Goal: Task Accomplishment & Management: Use online tool/utility

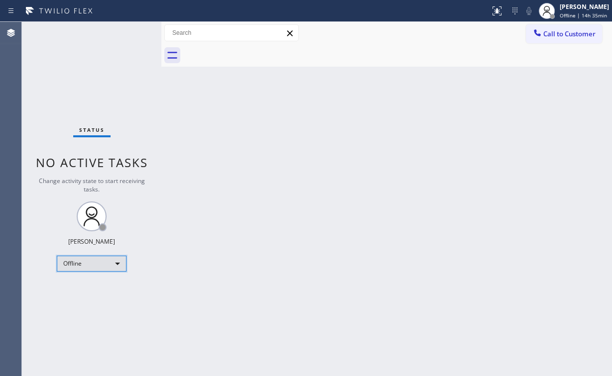
click at [97, 256] on div "Offline" at bounding box center [92, 264] width 70 height 16
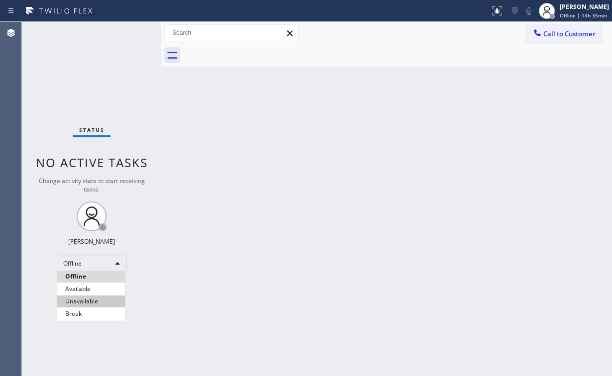
click at [93, 299] on li "Unavailable" at bounding box center [91, 302] width 68 height 12
click at [414, 241] on div "Back to Dashboard Change Sender ID Customers Technicians Select a contact Outbo…" at bounding box center [386, 199] width 451 height 355
click at [291, 138] on div "Back to Dashboard Change Sender ID Customers Technicians Select a contact Outbo…" at bounding box center [386, 199] width 451 height 355
drag, startPoint x: 59, startPoint y: 90, endPoint x: 55, endPoint y: 47, distance: 42.5
click at [59, 82] on div "Status No active tasks Change activity state to start receiving tasks. Arnold V…" at bounding box center [91, 199] width 139 height 355
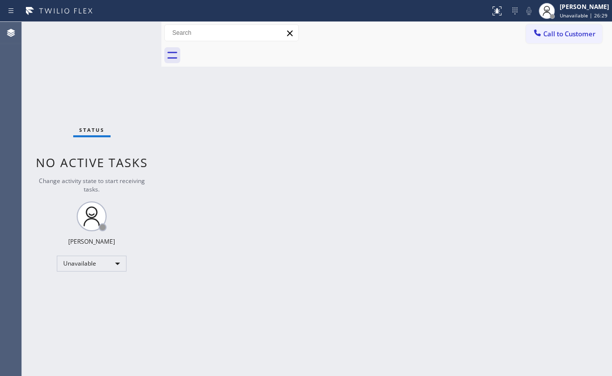
click at [87, 75] on div "Status No active tasks Change activity state to start receiving tasks. Arnold V…" at bounding box center [91, 199] width 139 height 355
click at [52, 54] on div "Status No active tasks Change activity state to start receiving tasks. Arnold V…" at bounding box center [91, 199] width 139 height 355
click at [64, 74] on div "Status No active tasks Change activity state to start receiving tasks. Arnold V…" at bounding box center [91, 199] width 139 height 355
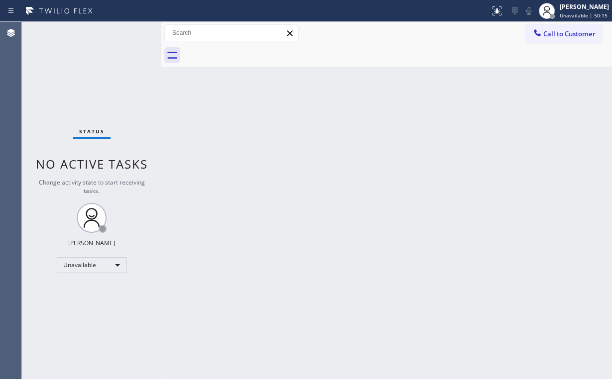
click at [558, 31] on span "Call to Customer" at bounding box center [569, 33] width 52 height 9
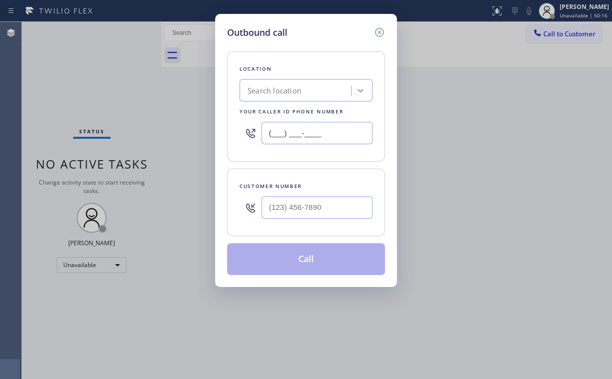
drag, startPoint x: 337, startPoint y: 141, endPoint x: 123, endPoint y: 119, distance: 214.2
click at [152, 125] on div "Outbound call Location Search location Your caller id phone number (___) ___-__…" at bounding box center [306, 189] width 612 height 379
paste input "310) 400-5899"
type input "(310) 400-5899"
drag, startPoint x: 336, startPoint y: 211, endPoint x: 338, endPoint y: 205, distance: 6.2
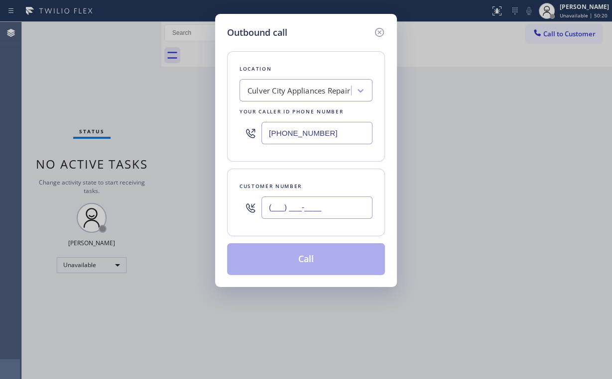
click at [336, 211] on input "(___) ___-____" at bounding box center [316, 208] width 111 height 22
paste input "424) 702-8668"
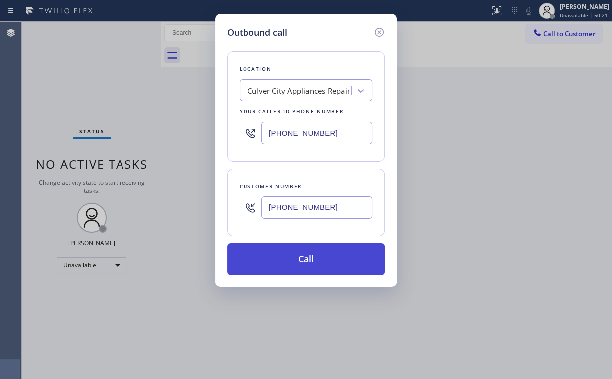
type input "(424) 702-8668"
click at [299, 259] on button "Call" at bounding box center [306, 259] width 158 height 32
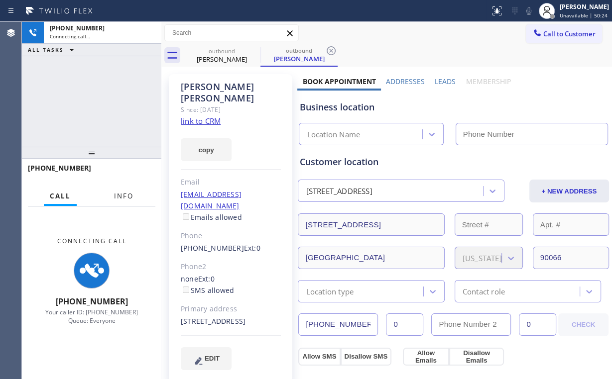
click at [129, 193] on span "Info" at bounding box center [123, 196] width 19 height 9
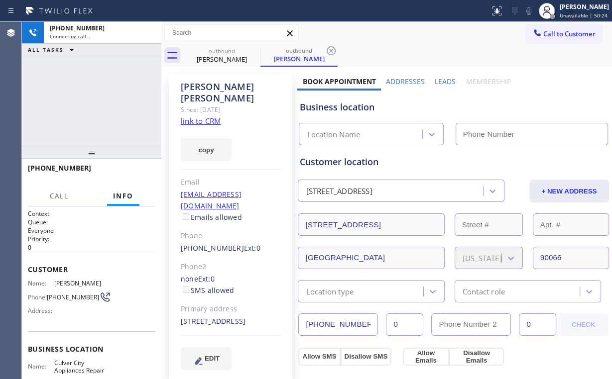
drag, startPoint x: 96, startPoint y: 86, endPoint x: 103, endPoint y: 83, distance: 7.6
click at [97, 86] on div "+14247028668 Connecting call… ALL TASKS ALL TASKS ACTIVE TASKS TASKS IN WRAP UP" at bounding box center [91, 84] width 139 height 125
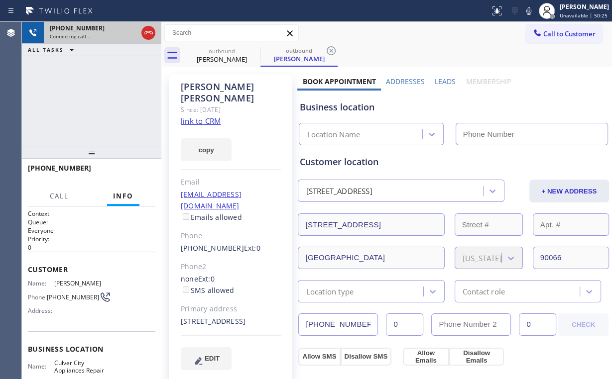
drag, startPoint x: 147, startPoint y: 32, endPoint x: 155, endPoint y: 38, distance: 9.9
click at [148, 33] on icon at bounding box center [148, 33] width 12 height 12
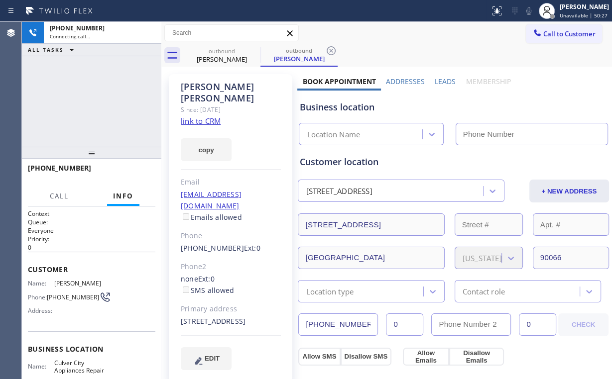
click at [211, 116] on link "link to CRM" at bounding box center [201, 121] width 40 height 10
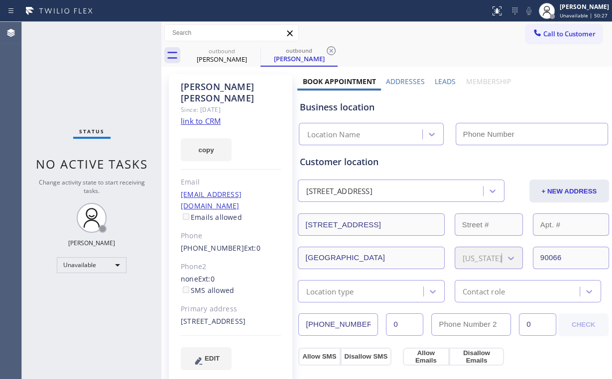
type input "(310) 400-5899"
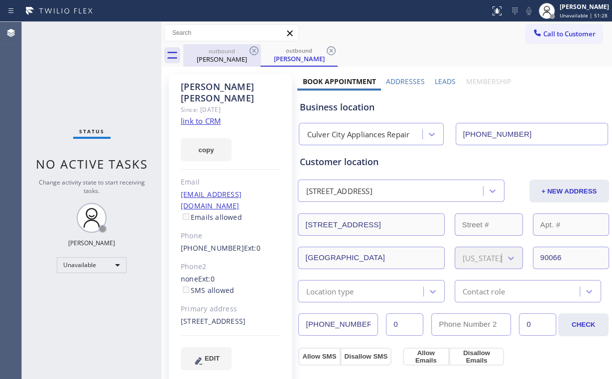
click at [218, 48] on div "outbound" at bounding box center [221, 50] width 75 height 7
click at [251, 51] on icon at bounding box center [254, 51] width 12 height 12
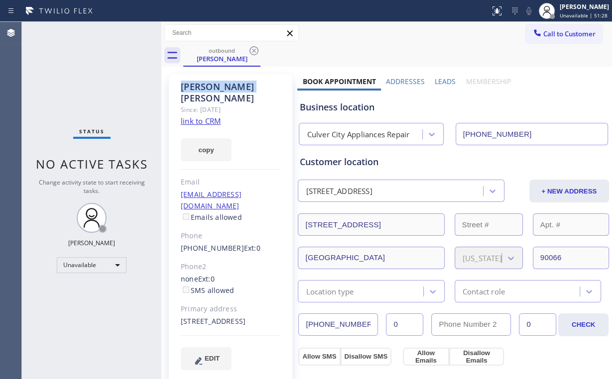
drag, startPoint x: 251, startPoint y: 51, endPoint x: 364, endPoint y: 96, distance: 121.6
click at [252, 51] on icon at bounding box center [254, 51] width 12 height 12
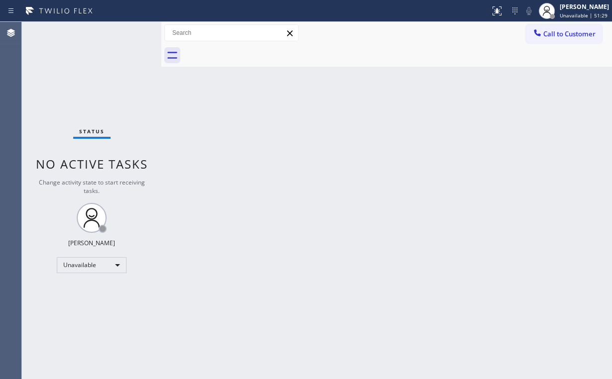
drag, startPoint x: 470, startPoint y: 108, endPoint x: 487, endPoint y: 100, distance: 19.2
click at [474, 107] on div "Back to Dashboard Change Sender ID Customers Technicians Select a contact Outbo…" at bounding box center [386, 200] width 451 height 357
drag, startPoint x: 553, startPoint y: 35, endPoint x: 336, endPoint y: 167, distance: 253.6
click at [552, 36] on span "Call to Customer" at bounding box center [569, 33] width 52 height 9
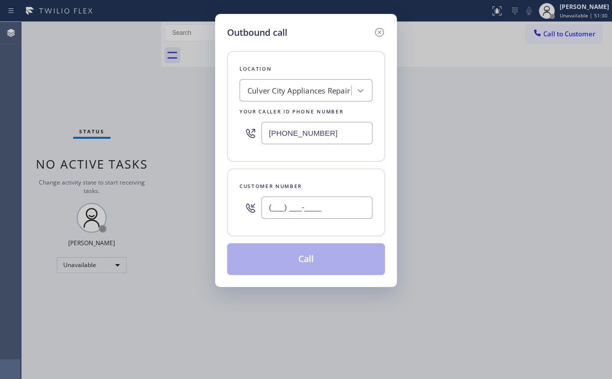
click at [323, 207] on input "(___) ___-____" at bounding box center [316, 208] width 111 height 22
paste input "424) 702-8668"
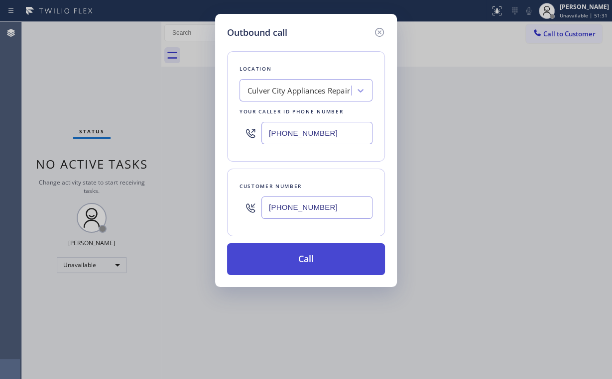
type input "(424) 702-8668"
click at [299, 263] on button "Call" at bounding box center [306, 259] width 158 height 32
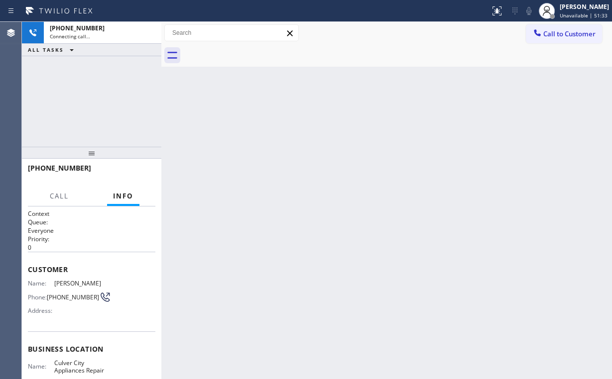
click at [103, 92] on div "+14247028668 Connecting call… ALL TASKS ALL TASKS ACTIVE TASKS TASKS IN WRAP UP" at bounding box center [91, 84] width 139 height 125
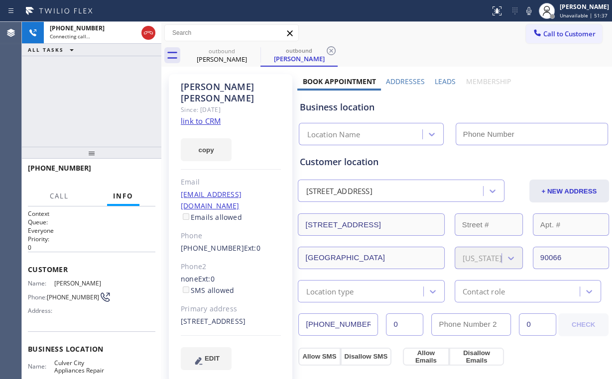
type input "(310) 400-5899"
click at [97, 97] on div "+14247028668 Connecting call… ALL TASKS ALL TASKS ACTIVE TASKS TASKS IN WRAP UP" at bounding box center [91, 84] width 139 height 125
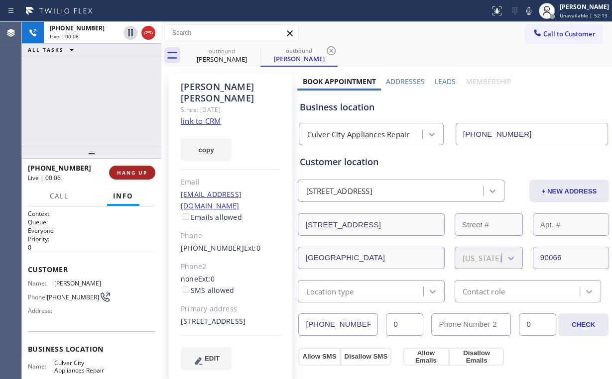
click at [136, 169] on span "HANG UP" at bounding box center [132, 172] width 30 height 7
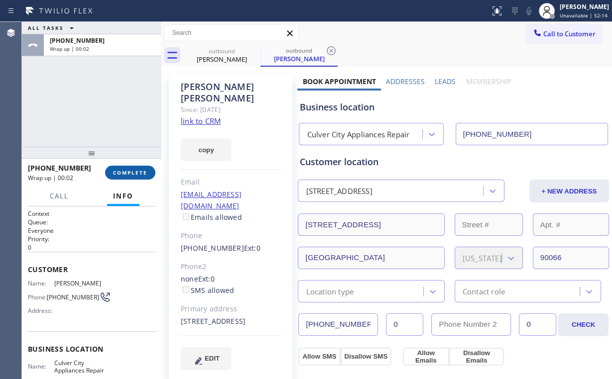
drag, startPoint x: 138, startPoint y: 170, endPoint x: 151, endPoint y: 173, distance: 13.2
click at [142, 171] on span "COMPLETE" at bounding box center [130, 172] width 34 height 7
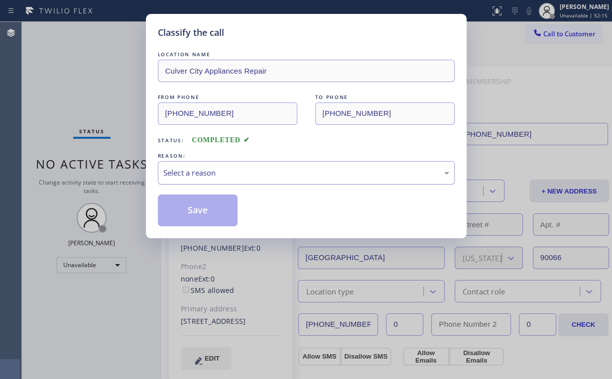
drag, startPoint x: 185, startPoint y: 172, endPoint x: 189, endPoint y: 179, distance: 8.0
click at [185, 173] on div "Select a reason" at bounding box center [306, 172] width 286 height 11
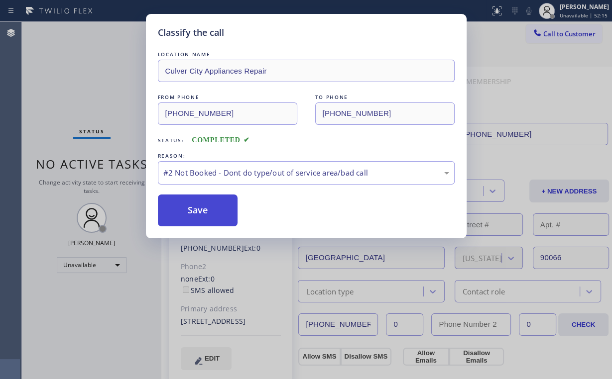
click at [199, 209] on button "Save" at bounding box center [198, 211] width 80 height 32
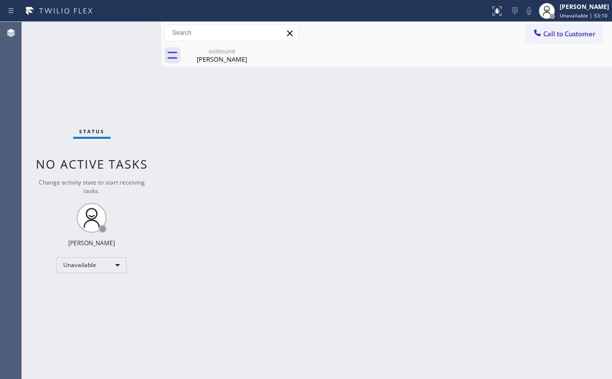
drag, startPoint x: 208, startPoint y: 73, endPoint x: 220, endPoint y: 65, distance: 14.4
click at [209, 72] on div "Back to Dashboard Change Sender ID Customers Technicians Select a contact Outbo…" at bounding box center [386, 200] width 451 height 357
click at [221, 64] on div "outbound Michael Seegers" at bounding box center [221, 55] width 75 height 22
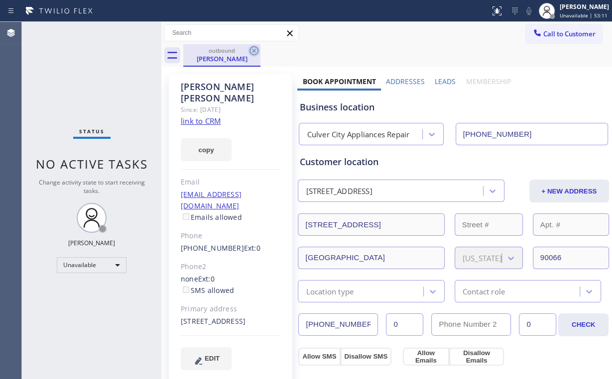
drag, startPoint x: 255, startPoint y: 50, endPoint x: 344, endPoint y: 90, distance: 97.2
click at [255, 51] on icon at bounding box center [254, 51] width 12 height 12
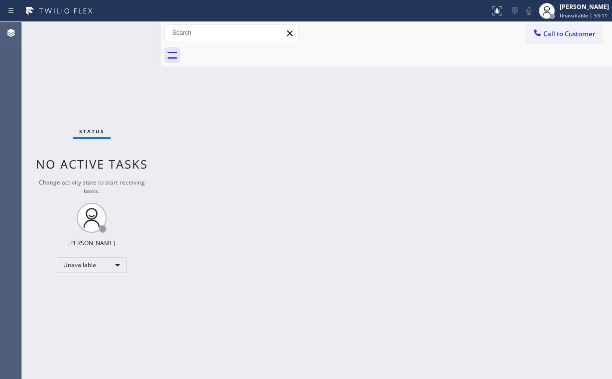
click at [400, 111] on div "Back to Dashboard Change Sender ID Customers Technicians Select a contact Outbo…" at bounding box center [386, 200] width 451 height 357
drag, startPoint x: 549, startPoint y: 31, endPoint x: 403, endPoint y: 114, distance: 167.9
click at [549, 31] on span "Call to Customer" at bounding box center [569, 33] width 52 height 9
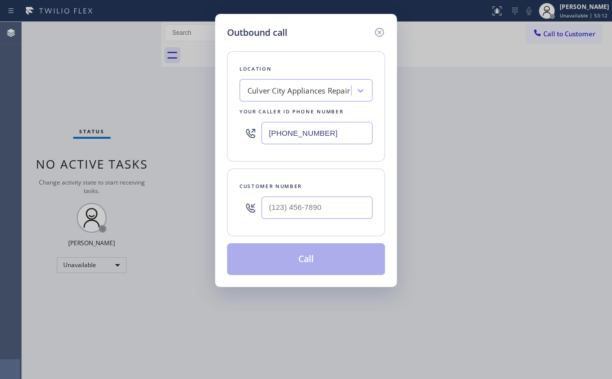
drag, startPoint x: 351, startPoint y: 130, endPoint x: 198, endPoint y: 121, distance: 152.6
click at [213, 123] on div "Outbound call Location Culver City Appliances Repair Your caller id phone numbe…" at bounding box center [306, 189] width 612 height 379
paste input "424) 389-3697"
type input "(424) 389-3697"
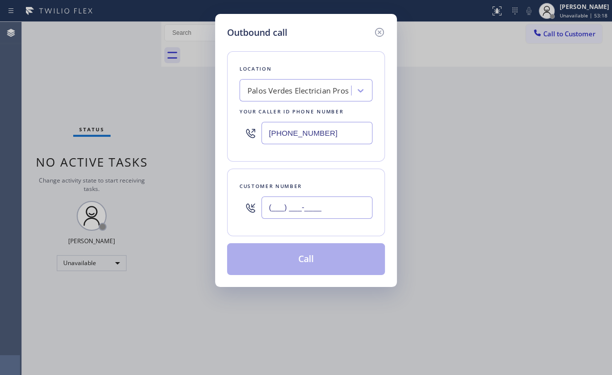
click at [311, 205] on input "(___) ___-____" at bounding box center [316, 208] width 111 height 22
paste input "310) 408-7547"
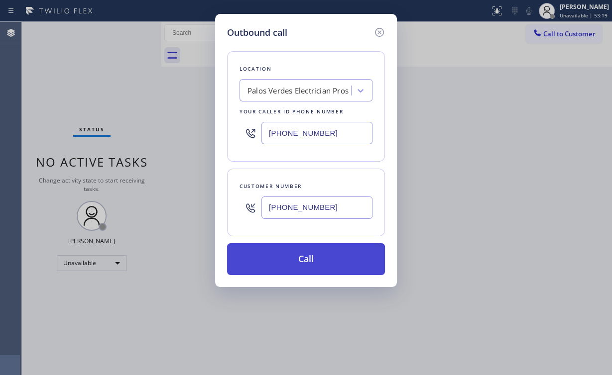
type input "(310) 408-7547"
click at [306, 257] on button "Call" at bounding box center [306, 259] width 158 height 32
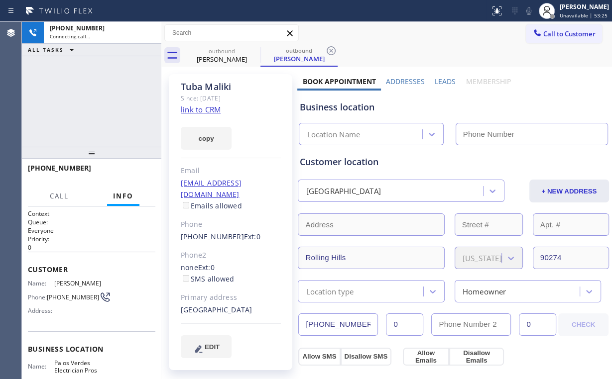
click at [103, 94] on div "+13104087547 Connecting call… ALL TASKS ALL TASKS ACTIVE TASKS TASKS IN WRAP UP" at bounding box center [91, 84] width 139 height 125
type input "(424) 389-3697"
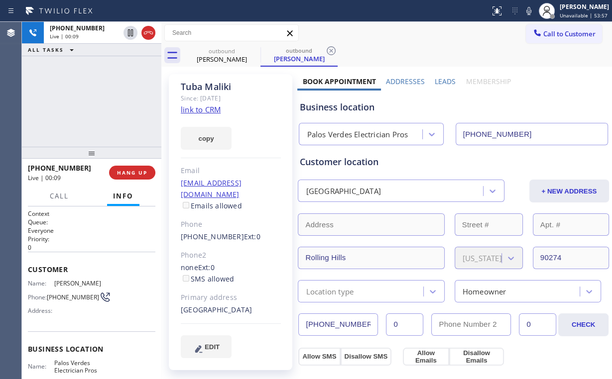
click at [347, 137] on div "Palos Verdes Electrician Pros" at bounding box center [357, 134] width 101 height 11
drag, startPoint x: 316, startPoint y: 109, endPoint x: 180, endPoint y: 18, distance: 163.5
click at [360, 108] on div "Business location" at bounding box center [453, 107] width 308 height 13
click at [103, 106] on div "+13104087547 Live | 00:15 ALL TASKS ALL TASKS ACTIVE TASKS TASKS IN WRAP UP" at bounding box center [91, 84] width 139 height 125
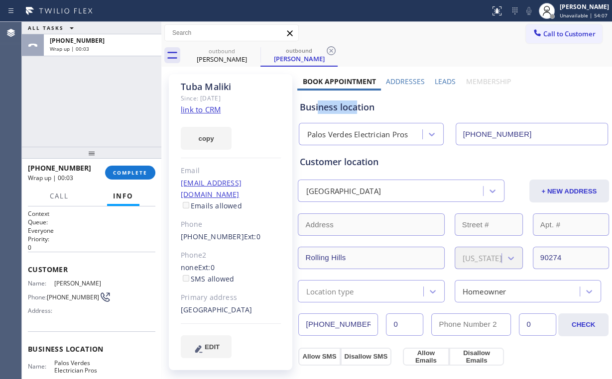
drag, startPoint x: 317, startPoint y: 108, endPoint x: 355, endPoint y: 110, distance: 37.9
click at [355, 110] on div "Business location" at bounding box center [453, 107] width 308 height 13
click at [325, 108] on div "Business location" at bounding box center [453, 107] width 308 height 13
click at [315, 110] on div "Business location" at bounding box center [453, 107] width 308 height 13
click at [60, 111] on div "ALL TASKS ALL TASKS ACTIVE TASKS TASKS IN WRAP UP +13104087547 Wrap up | 00:05" at bounding box center [91, 84] width 139 height 125
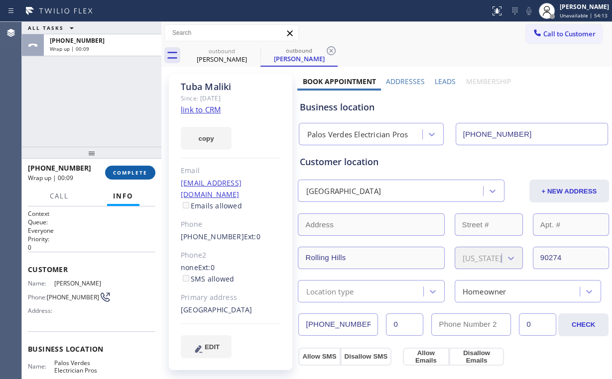
click at [134, 173] on span "COMPLETE" at bounding box center [130, 172] width 34 height 7
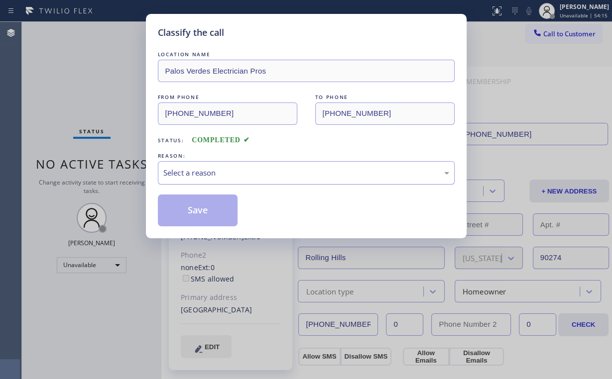
click at [201, 167] on div "Select a reason" at bounding box center [306, 172] width 286 height 11
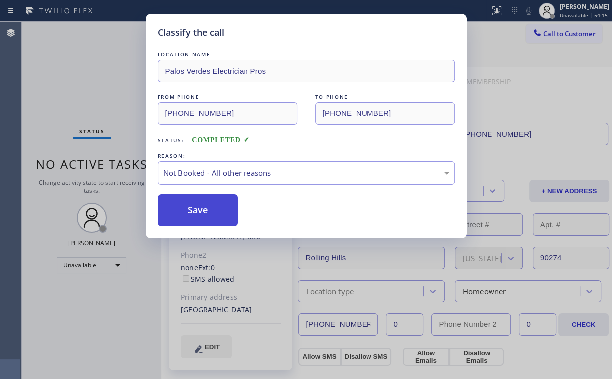
drag, startPoint x: 210, startPoint y: 211, endPoint x: 199, endPoint y: 194, distance: 20.6
click at [210, 209] on button "Save" at bounding box center [198, 211] width 80 height 32
click at [76, 73] on div "Classify the call LOCATION NAME Palos Verdes Electrician Pros FROM PHONE (424) …" at bounding box center [306, 189] width 612 height 379
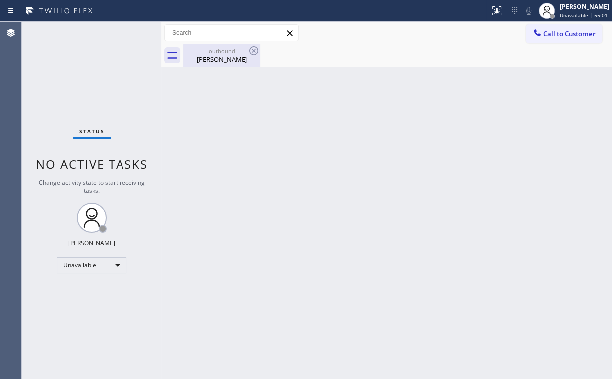
click at [221, 62] on div "Tuba Maliki" at bounding box center [221, 59] width 75 height 9
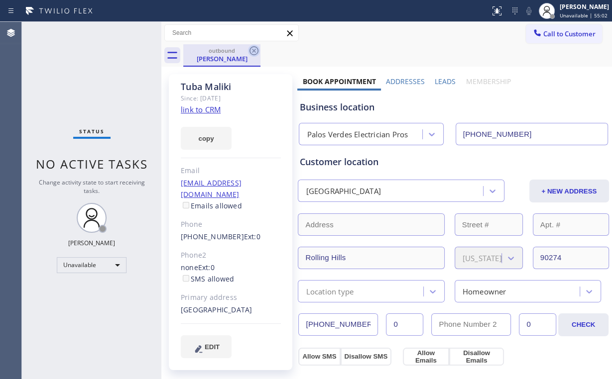
click at [252, 49] on icon at bounding box center [253, 50] width 9 height 9
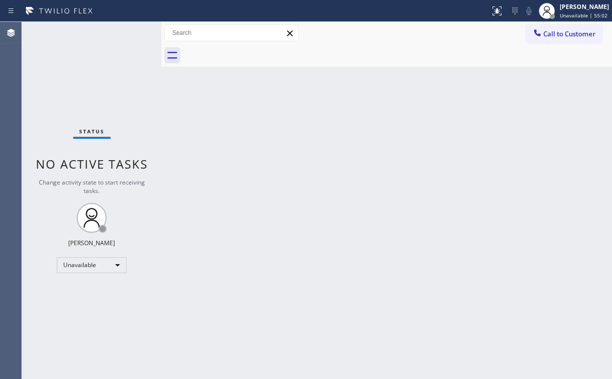
drag, startPoint x: 349, startPoint y: 180, endPoint x: 340, endPoint y: 197, distance: 18.7
click at [348, 181] on div "Back to Dashboard Change Sender ID Customers Technicians Select a contact Outbo…" at bounding box center [386, 200] width 451 height 357
drag, startPoint x: 60, startPoint y: 72, endPoint x: 60, endPoint y: 50, distance: 21.9
click at [61, 72] on div "Status No active tasks Change activity state to start receiving tasks. Arnold V…" at bounding box center [91, 200] width 139 height 357
click at [193, 123] on div "Back to Dashboard Change Sender ID Customers Technicians Select a contact Outbo…" at bounding box center [386, 200] width 451 height 357
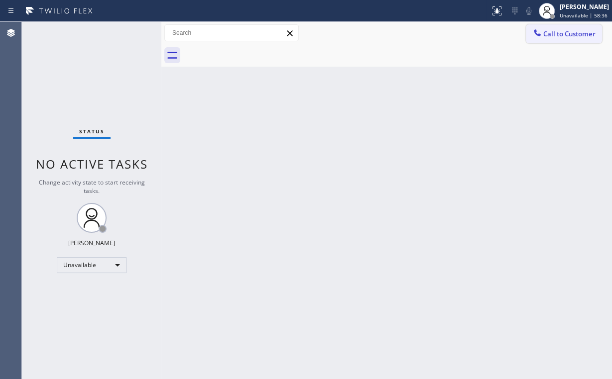
drag, startPoint x: 561, startPoint y: 32, endPoint x: 319, endPoint y: 129, distance: 260.7
click at [560, 33] on span "Call to Customer" at bounding box center [569, 33] width 52 height 9
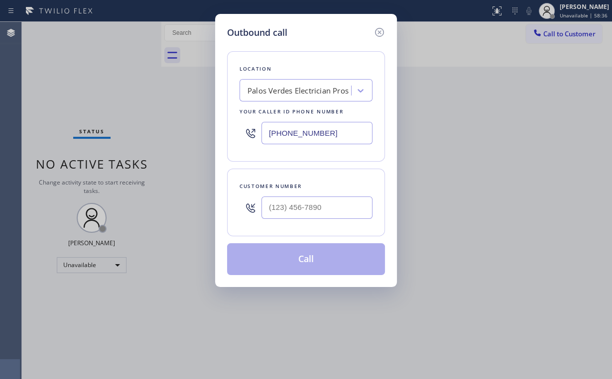
drag, startPoint x: 325, startPoint y: 130, endPoint x: 89, endPoint y: 102, distance: 238.3
click at [94, 127] on div "Outbound call Location Palos Verdes Electrician Pros Your caller id phone numbe…" at bounding box center [306, 189] width 612 height 379
paste input "818) 812-5401"
type input "(818) 812-5401"
click at [319, 196] on div at bounding box center [316, 208] width 111 height 32
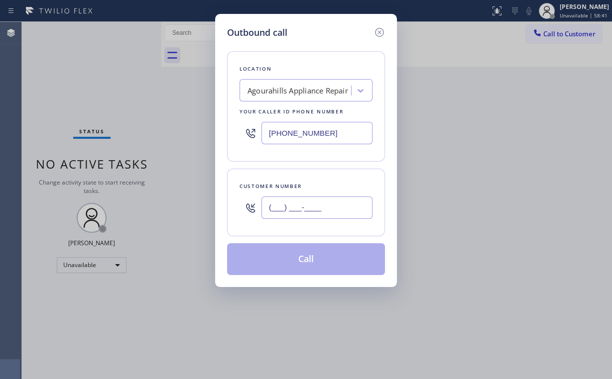
click at [321, 202] on input "(___) ___-____" at bounding box center [316, 208] width 111 height 22
paste input "818) 414-1585"
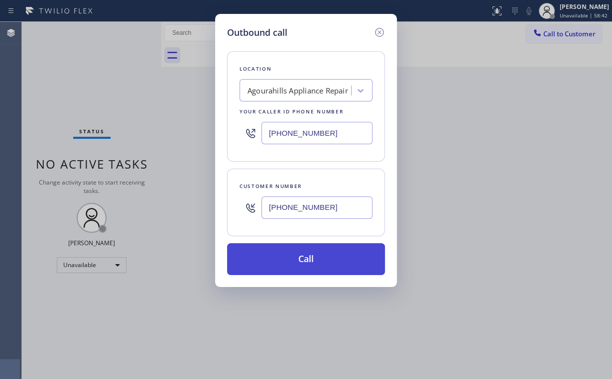
type input "(818) 414-1585"
click at [302, 257] on button "Call" at bounding box center [306, 259] width 158 height 32
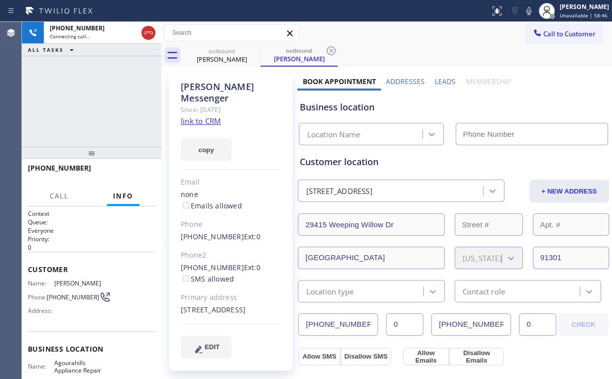
click at [116, 98] on div "+18184141585 Connecting call… ALL TASKS ALL TASKS ACTIVE TASKS TASKS IN WRAP UP" at bounding box center [91, 84] width 139 height 125
type input "(818) 812-5401"
click at [99, 100] on div "+18184141585 Connecting call… ALL TASKS ALL TASKS ACTIVE TASKS TASKS IN WRAP UP" at bounding box center [91, 84] width 139 height 125
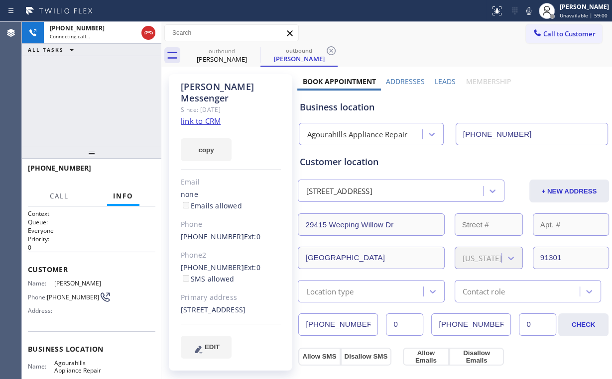
click at [99, 100] on div "+18184141585 Connecting call… ALL TASKS ALL TASKS ACTIVE TASKS TASKS IN WRAP UP" at bounding box center [91, 84] width 139 height 125
click at [133, 172] on span "HANG UP" at bounding box center [132, 172] width 30 height 7
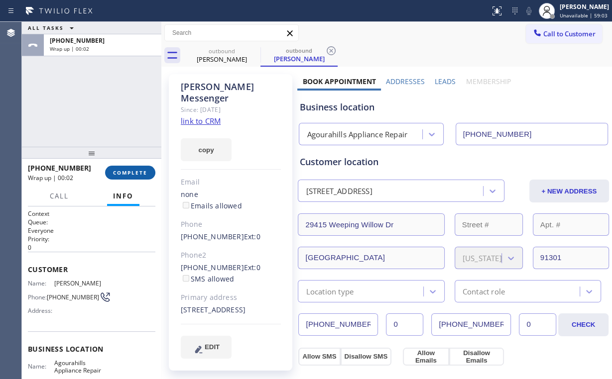
click at [134, 171] on span "COMPLETE" at bounding box center [130, 172] width 34 height 7
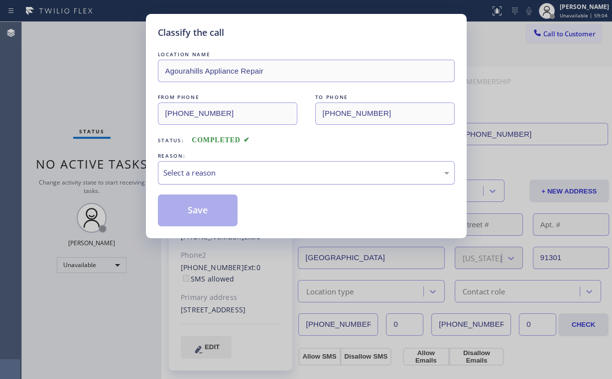
click at [203, 170] on div "Select a reason" at bounding box center [306, 172] width 286 height 11
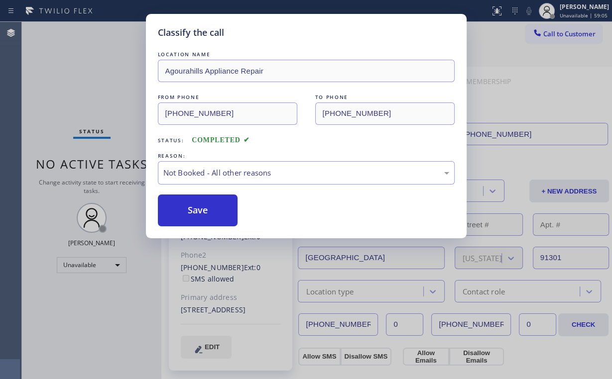
drag, startPoint x: 204, startPoint y: 207, endPoint x: 165, endPoint y: 160, distance: 60.8
click at [205, 207] on button "Save" at bounding box center [198, 211] width 80 height 32
click at [89, 71] on div "Classify the call LOCATION NAME Agourahills Appliance Repair FROM PHONE (818) 8…" at bounding box center [306, 189] width 612 height 379
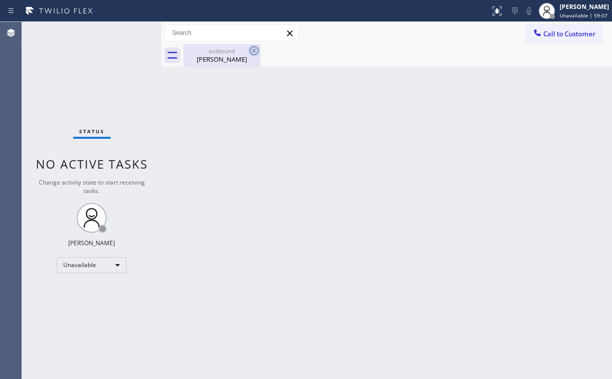
drag, startPoint x: 223, startPoint y: 49, endPoint x: 257, endPoint y: 48, distance: 34.9
click at [223, 50] on div "outbound" at bounding box center [221, 50] width 75 height 7
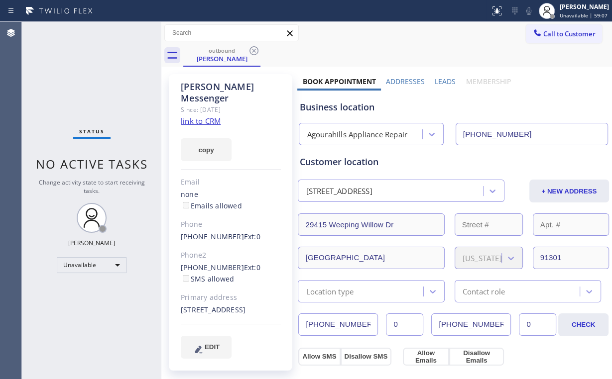
drag, startPoint x: 251, startPoint y: 49, endPoint x: 253, endPoint y: 70, distance: 21.0
click at [252, 50] on icon at bounding box center [254, 51] width 12 height 12
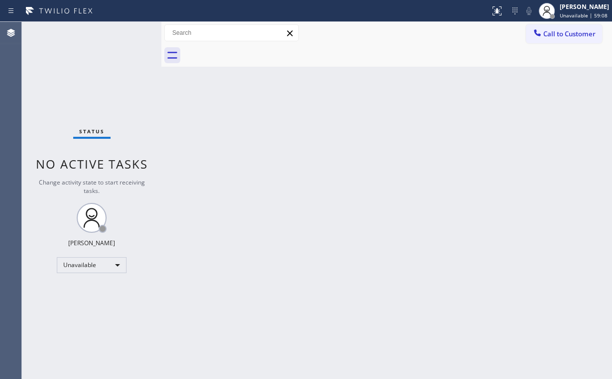
click at [219, 114] on div "Back to Dashboard Change Sender ID Customers Technicians Select a contact Outbo…" at bounding box center [386, 200] width 451 height 357
drag, startPoint x: 78, startPoint y: 94, endPoint x: 50, endPoint y: 64, distance: 40.9
click at [78, 94] on div "Status No active tasks Change activity state to start receiving tasks. Arnold V…" at bounding box center [91, 200] width 139 height 357
drag, startPoint x: 561, startPoint y: 32, endPoint x: 337, endPoint y: 135, distance: 246.4
click at [562, 36] on span "Call to Customer" at bounding box center [569, 33] width 52 height 9
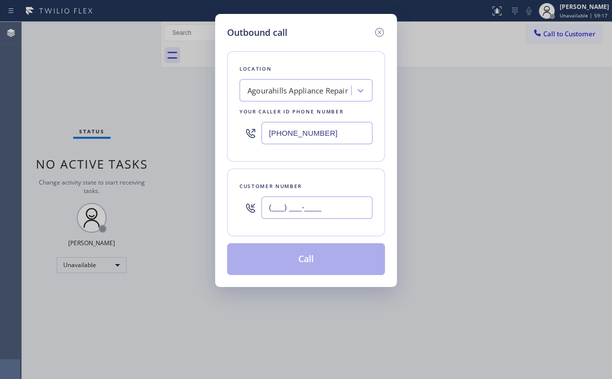
drag, startPoint x: 346, startPoint y: 203, endPoint x: 352, endPoint y: 199, distance: 6.8
click at [347, 204] on input "(___) ___-____" at bounding box center [316, 208] width 111 height 22
paste input "818) 414-1585"
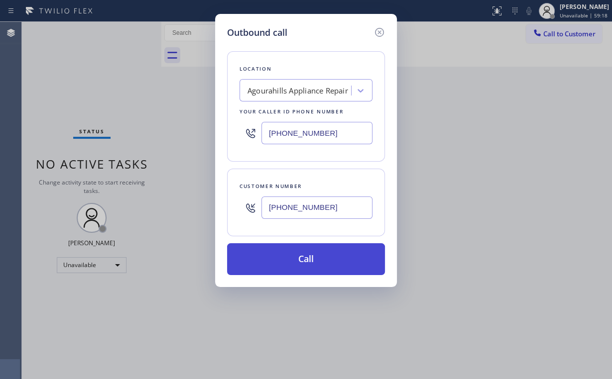
type input "(818) 414-1585"
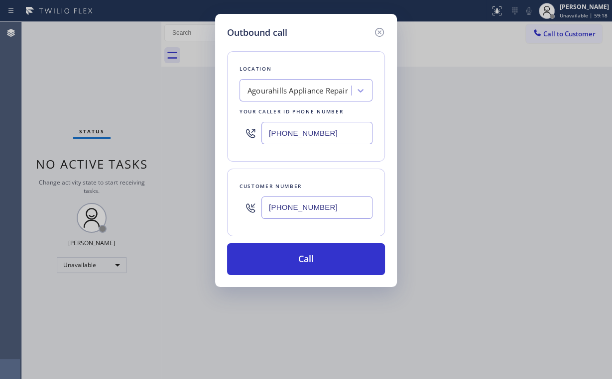
drag, startPoint x: 296, startPoint y: 251, endPoint x: 244, endPoint y: 339, distance: 102.0
click at [296, 252] on button "Call" at bounding box center [306, 259] width 158 height 32
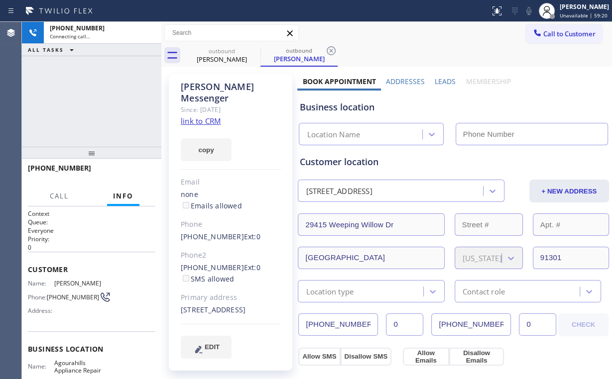
click at [96, 79] on div "+18184141585 Connecting call… ALL TASKS ALL TASKS ACTIVE TASKS TASKS IN WRAP UP" at bounding box center [91, 84] width 139 height 125
type input "(818) 812-5401"
drag, startPoint x: 102, startPoint y: 85, endPoint x: 86, endPoint y: 51, distance: 37.9
click at [102, 80] on div "+18184141585 Connecting call… ALL TASKS ALL TASKS ACTIVE TASKS TASKS IN WRAP UP" at bounding box center [91, 84] width 139 height 125
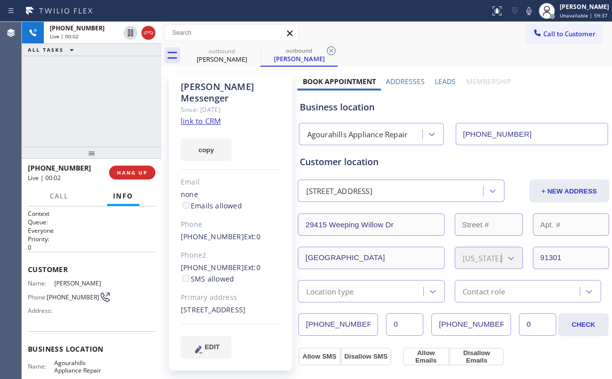
click at [104, 94] on div "+18184141585 Live | 00:02 ALL TASKS ALL TASKS ACTIVE TASKS TASKS IN WRAP UP" at bounding box center [91, 84] width 139 height 125
click at [137, 169] on button "HANG UP" at bounding box center [132, 173] width 46 height 14
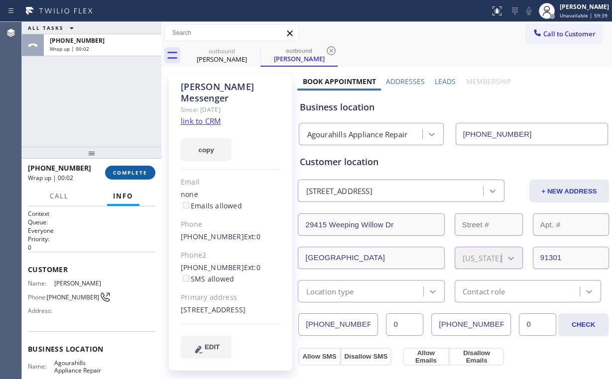
click at [135, 169] on span "COMPLETE" at bounding box center [130, 172] width 34 height 7
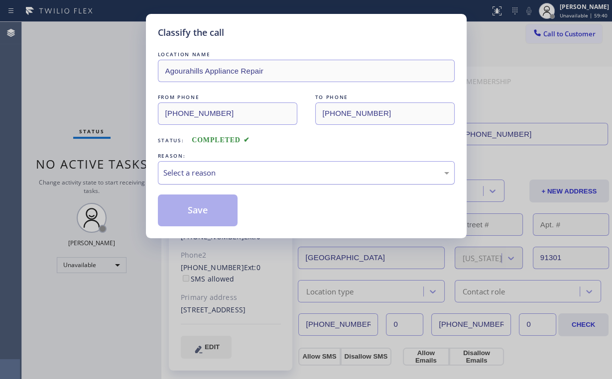
click at [196, 174] on div "Select a reason" at bounding box center [306, 172] width 286 height 11
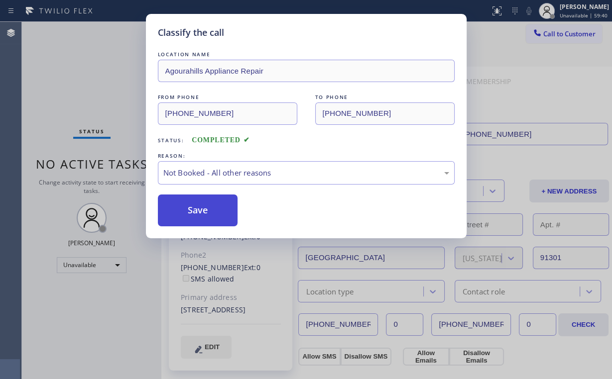
click at [191, 211] on button "Save" at bounding box center [198, 211] width 80 height 32
click at [103, 52] on div "Classify the call LOCATION NAME Agourahills Appliance Repair FROM PHONE (818) 8…" at bounding box center [306, 189] width 612 height 379
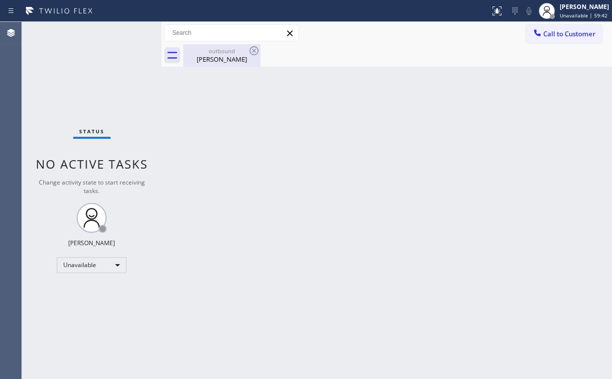
drag, startPoint x: 207, startPoint y: 60, endPoint x: 247, endPoint y: 49, distance: 41.2
click at [208, 60] on div "Robert Messenger" at bounding box center [221, 59] width 75 height 9
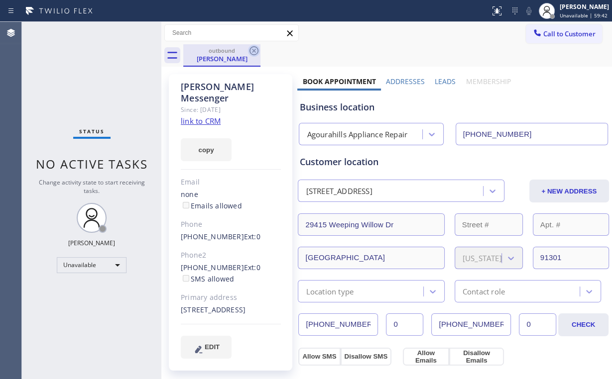
drag, startPoint x: 251, startPoint y: 49, endPoint x: 299, endPoint y: 87, distance: 61.7
click at [251, 49] on icon at bounding box center [254, 51] width 12 height 12
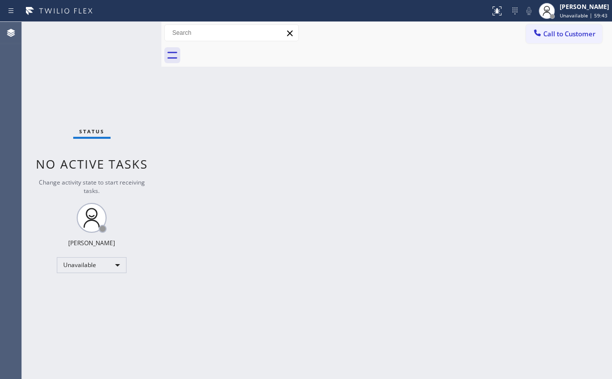
click at [361, 135] on div "Back to Dashboard Change Sender ID Customers Technicians Select a contact Outbo…" at bounding box center [386, 200] width 451 height 357
click at [548, 34] on span "Call to Customer" at bounding box center [569, 33] width 52 height 9
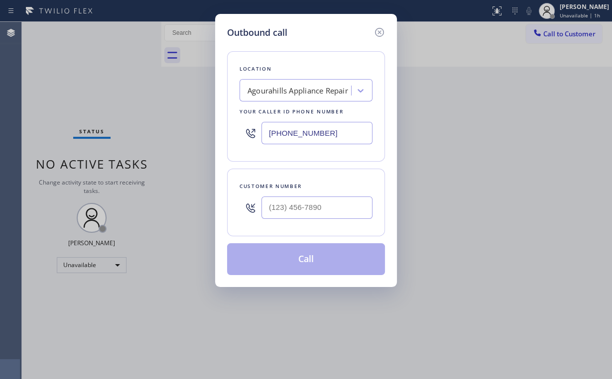
drag, startPoint x: 343, startPoint y: 131, endPoint x: 65, endPoint y: 122, distance: 278.0
click at [78, 124] on div "Outbound call Location Agourahills Appliance Repair Your caller id phone number…" at bounding box center [306, 189] width 612 height 379
paste input "33) 692-227"
type input "(833) 692-2271"
drag, startPoint x: 314, startPoint y: 26, endPoint x: 336, endPoint y: 56, distance: 36.6
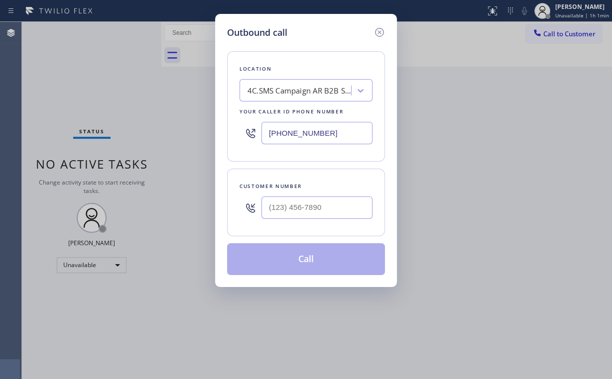
click at [315, 26] on div "Outbound call" at bounding box center [306, 32] width 158 height 13
click at [300, 210] on input "(___) ___-____" at bounding box center [316, 208] width 111 height 22
paste input "619) 252-5088"
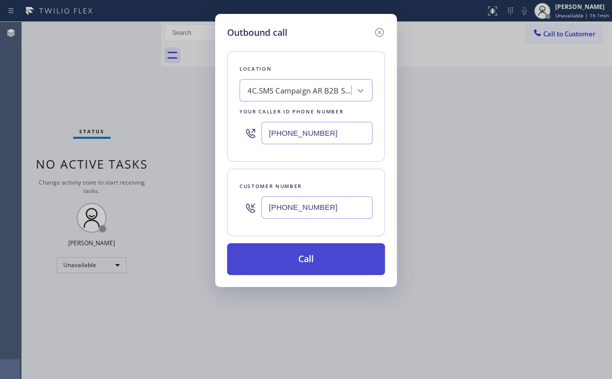
type input "(619) 252-5088"
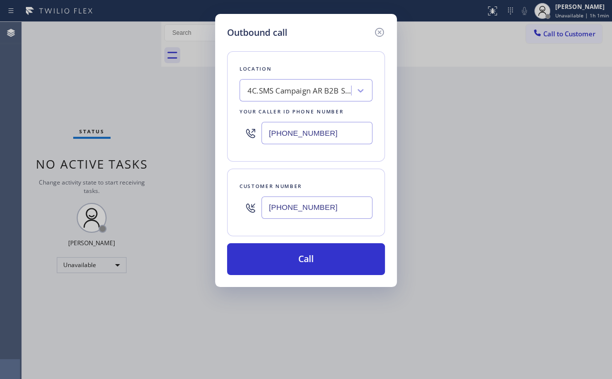
drag, startPoint x: 301, startPoint y: 251, endPoint x: 245, endPoint y: 355, distance: 117.4
click at [301, 252] on button "Call" at bounding box center [306, 259] width 158 height 32
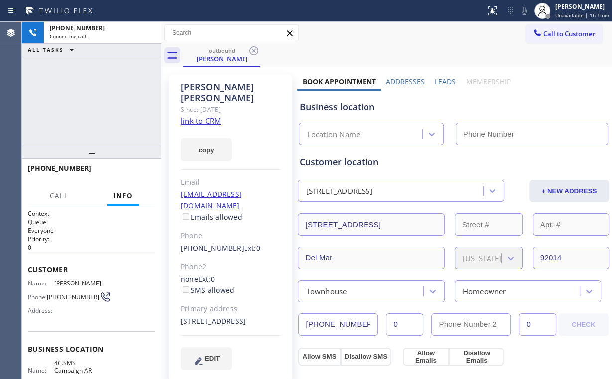
click at [93, 85] on div "+16192525088 Connecting call… ALL TASKS ALL TASKS ACTIVE TASKS TASKS IN WRAP UP" at bounding box center [91, 84] width 139 height 125
click at [200, 116] on link "link to CRM" at bounding box center [201, 121] width 40 height 10
type input "(833) 692-2271"
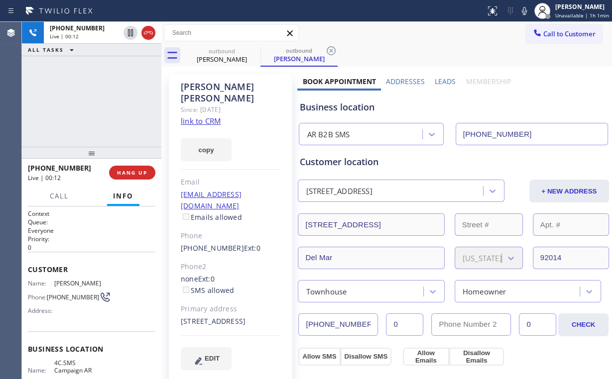
click at [100, 101] on div "+16192525088 Live | 00:12 ALL TASKS ALL TASKS ACTIVE TASKS TASKS IN WRAP UP" at bounding box center [91, 84] width 139 height 125
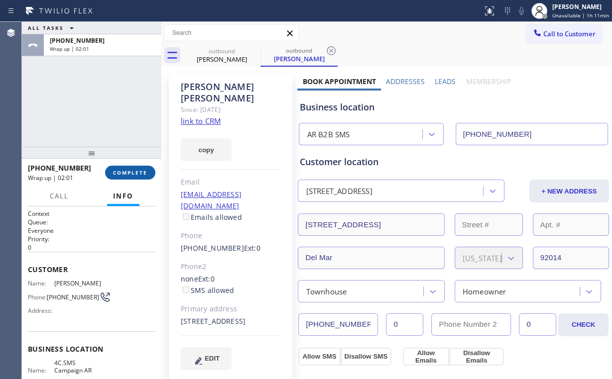
click at [133, 166] on button "COMPLETE" at bounding box center [130, 173] width 50 height 14
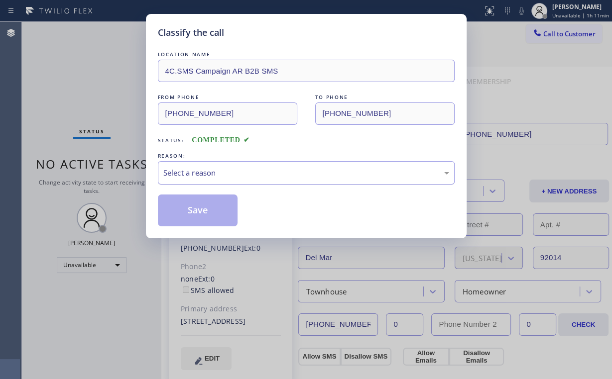
click at [195, 174] on div "Select a reason" at bounding box center [306, 172] width 286 height 11
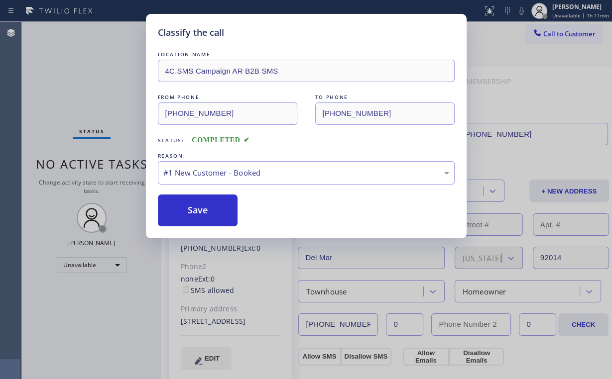
drag, startPoint x: 201, startPoint y: 206, endPoint x: 183, endPoint y: 188, distance: 25.0
click at [202, 206] on button "Save" at bounding box center [198, 211] width 80 height 32
click at [89, 93] on div "Classify the call LOCATION NAME 4C.SMS Campaign AR B2B SMS FROM PHONE (833) 692…" at bounding box center [306, 189] width 612 height 379
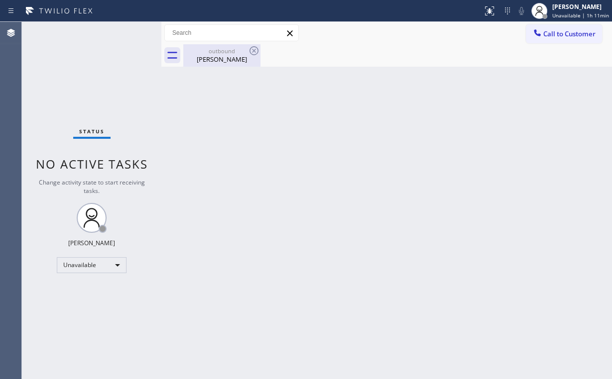
drag, startPoint x: 220, startPoint y: 54, endPoint x: 257, endPoint y: 60, distance: 37.3
click at [221, 54] on div "outbound" at bounding box center [221, 50] width 75 height 7
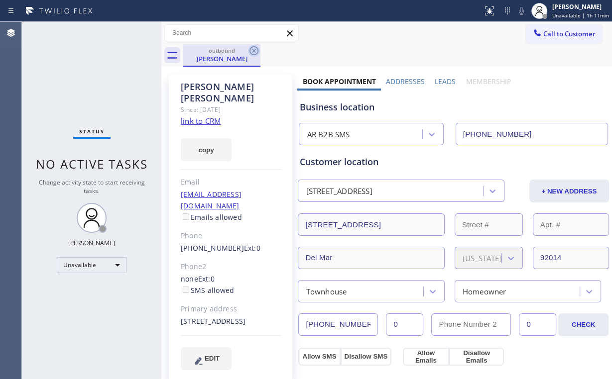
click at [255, 48] on icon at bounding box center [254, 51] width 12 height 12
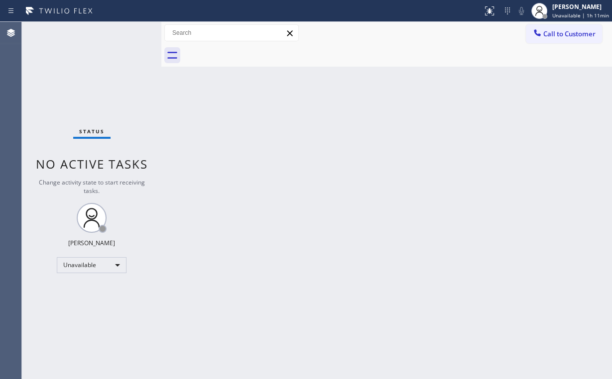
click at [414, 121] on div "Back to Dashboard Change Sender ID Customers Technicians Select a contact Outbo…" at bounding box center [386, 200] width 451 height 357
click at [545, 33] on span "Call to Customer" at bounding box center [569, 33] width 52 height 9
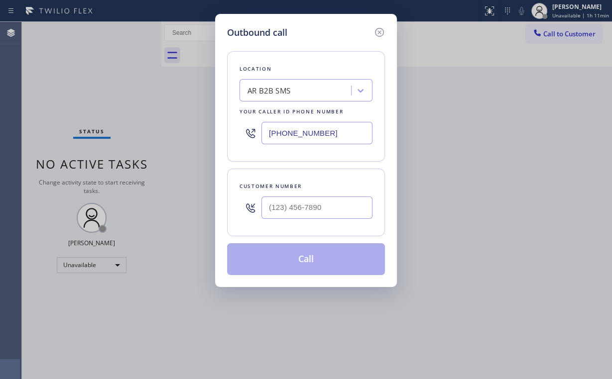
drag, startPoint x: 344, startPoint y: 129, endPoint x: 189, endPoint y: 135, distance: 155.0
click at [163, 135] on div "Outbound call Location AR B2B SMS Your caller id phone number (833) 692-2271 Cu…" at bounding box center [306, 189] width 612 height 379
click at [376, 31] on icon at bounding box center [379, 32] width 12 height 12
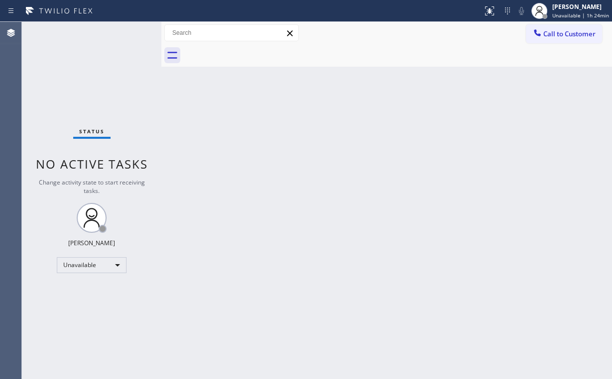
drag, startPoint x: 106, startPoint y: 86, endPoint x: 105, endPoint y: 79, distance: 7.0
click at [102, 78] on div "Status No active tasks Change activity state to start receiving tasks. Arnold V…" at bounding box center [91, 200] width 139 height 357
drag, startPoint x: 564, startPoint y: 30, endPoint x: 313, endPoint y: 143, distance: 275.4
click at [564, 30] on span "Call to Customer" at bounding box center [569, 33] width 52 height 9
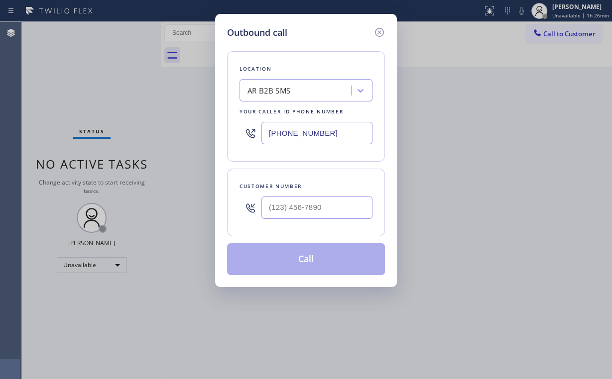
drag, startPoint x: 323, startPoint y: 133, endPoint x: 159, endPoint y: 99, distance: 167.3
click at [192, 125] on div "Outbound call Location AR B2B SMS Your caller id phone number (833) 692-2271 Cu…" at bounding box center [306, 189] width 612 height 379
paste input "347) 836-6590"
type input "(347) 836-6590"
click at [289, 216] on input "(___) ___-____" at bounding box center [316, 208] width 111 height 22
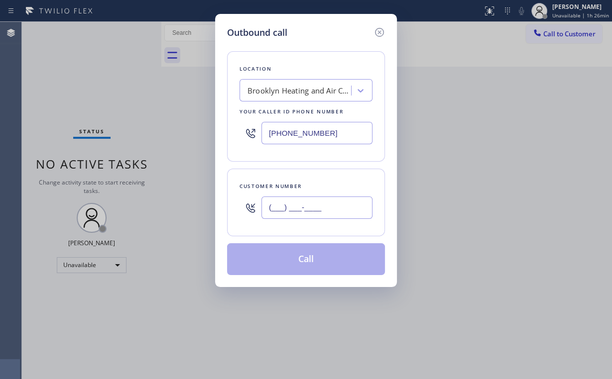
paste input "917) 806-9216"
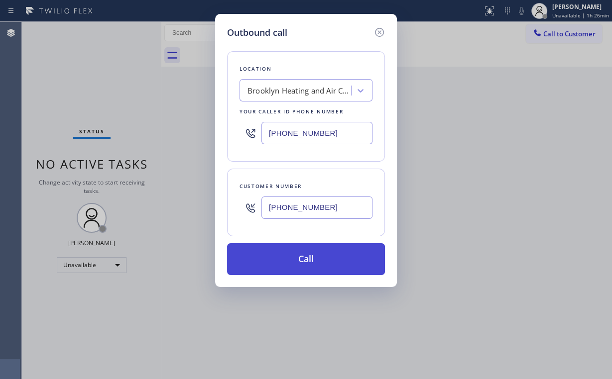
type input "(917) 806-9216"
drag, startPoint x: 300, startPoint y: 258, endPoint x: 301, endPoint y: 263, distance: 5.0
click at [301, 263] on button "Call" at bounding box center [306, 259] width 158 height 32
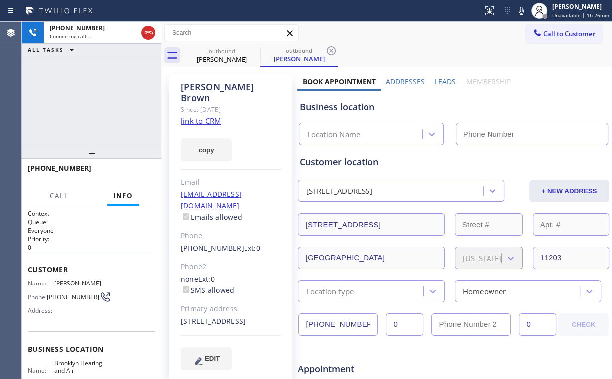
type input "(347) 836-6590"
click at [90, 81] on div "+19178069216 Connecting call… ALL TASKS ALL TASKS ACTIVE TASKS TASKS IN WRAP UP" at bounding box center [91, 84] width 139 height 125
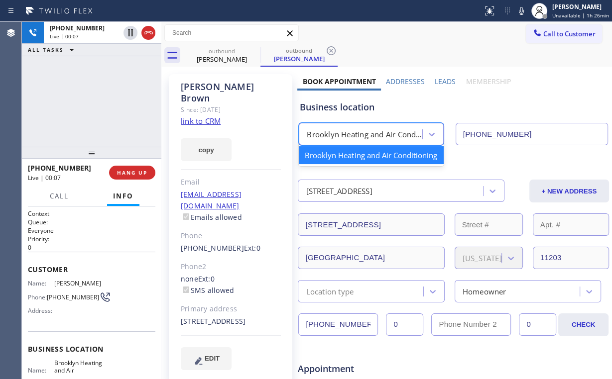
click at [356, 132] on div "Brooklyn Heating and Air Conditioning" at bounding box center [365, 134] width 116 height 11
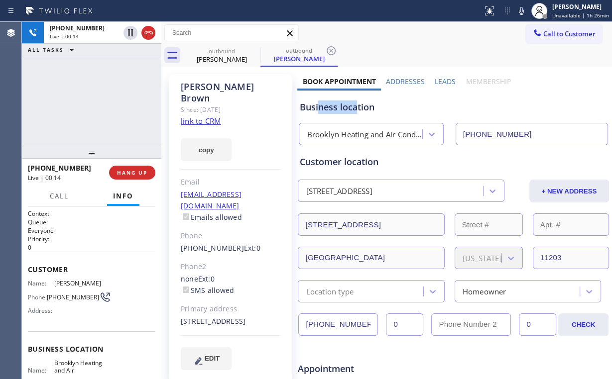
drag, startPoint x: 355, startPoint y: 107, endPoint x: 317, endPoint y: 108, distance: 37.8
click at [317, 108] on div "Business location" at bounding box center [453, 107] width 308 height 13
click at [332, 132] on div "Brooklyn Heating and Air Conditioning" at bounding box center [365, 134] width 116 height 11
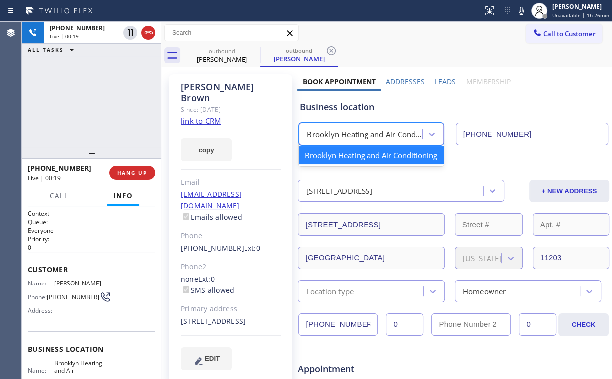
click at [94, 104] on div "+19178069216 Live | 00:19 ALL TASKS ALL TASKS ACTIVE TASKS TASKS IN WRAP UP" at bounding box center [91, 84] width 139 height 125
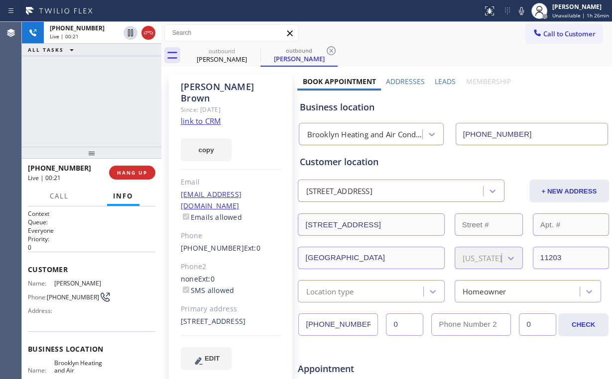
click at [100, 102] on div "+19178069216 Live | 00:21 ALL TASKS ALL TASKS ACTIVE TASKS TASKS IN WRAP UP" at bounding box center [91, 84] width 139 height 125
click at [100, 102] on div "+19178069216 Live | 00:22 ALL TASKS ALL TASKS ACTIVE TASKS TASKS IN WRAP UP" at bounding box center [91, 84] width 139 height 125
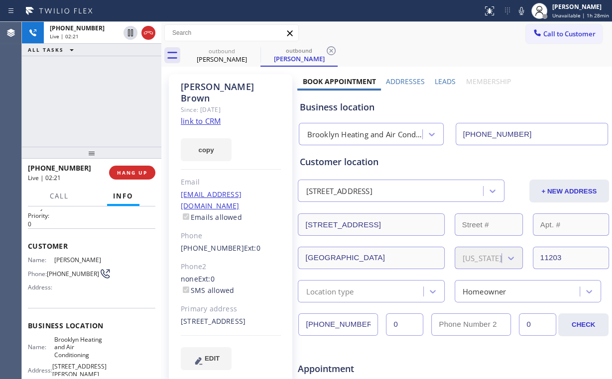
scroll to position [80, 0]
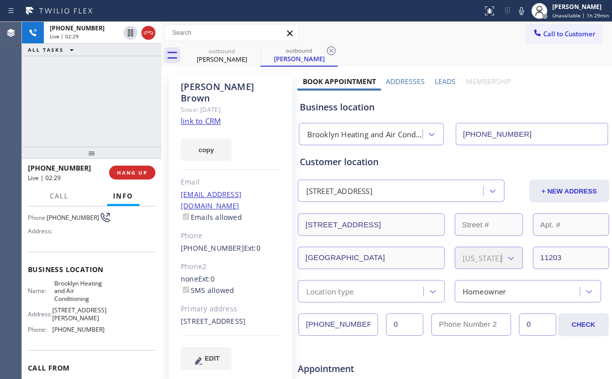
click at [102, 97] on div "+19178069216 Live | 02:29 ALL TASKS ALL TASKS ACTIVE TASKS TASKS IN WRAP UP" at bounding box center [91, 84] width 139 height 125
click at [100, 99] on div "+19178069216 Live | 02:31 ALL TASKS ALL TASKS ACTIVE TASKS TASKS IN WRAP UP" at bounding box center [91, 84] width 139 height 125
click at [100, 99] on div "+19178069216 Live | 02:32 ALL TASKS ALL TASKS ACTIVE TASKS TASKS IN WRAP UP" at bounding box center [91, 84] width 139 height 125
click at [100, 99] on div "+19178069216 Live | 02:35 ALL TASKS ALL TASKS ACTIVE TASKS TASKS IN WRAP UP" at bounding box center [91, 84] width 139 height 125
click at [100, 99] on div "+19178069216 Live | 02:36 ALL TASKS ALL TASKS ACTIVE TASKS TASKS IN WRAP UP" at bounding box center [91, 84] width 139 height 125
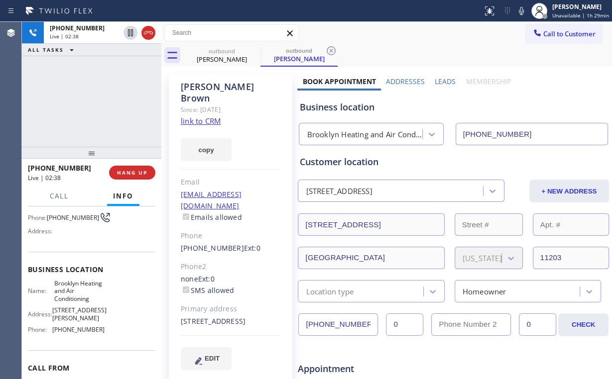
click at [100, 99] on div "+19178069216 Live | 02:38 ALL TASKS ALL TASKS ACTIVE TASKS TASKS IN WRAP UP" at bounding box center [91, 84] width 139 height 125
click at [99, 100] on div "+19178069216 Live | 02:41 ALL TASKS ALL TASKS ACTIVE TASKS TASKS IN WRAP UP" at bounding box center [91, 84] width 139 height 125
click at [99, 100] on div "+19178069216 Live | 02:42 ALL TASKS ALL TASKS ACTIVE TASKS TASKS IN WRAP UP" at bounding box center [91, 84] width 139 height 125
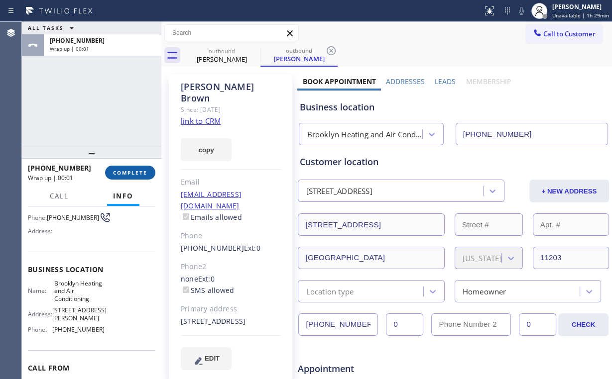
click at [137, 174] on span "COMPLETE" at bounding box center [130, 172] width 34 height 7
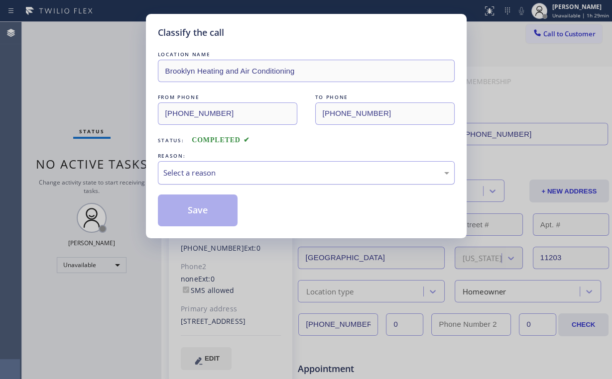
drag, startPoint x: 188, startPoint y: 174, endPoint x: 196, endPoint y: 182, distance: 11.3
click at [189, 174] on div "Select a reason" at bounding box center [306, 172] width 286 height 11
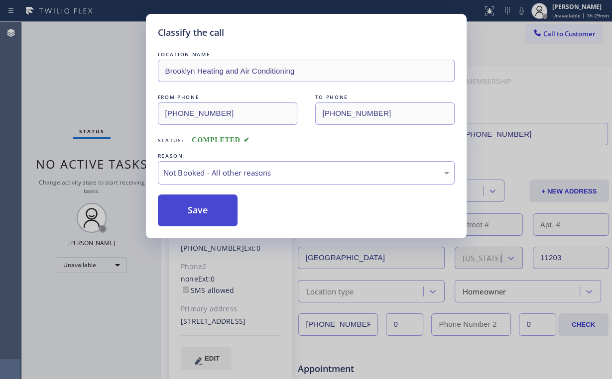
click at [200, 210] on button "Save" at bounding box center [198, 211] width 80 height 32
drag, startPoint x: 84, startPoint y: 86, endPoint x: 86, endPoint y: 80, distance: 6.5
click at [84, 86] on div "Classify the call LOCATION NAME Brooklyn Heating and Air Conditioning FROM PHON…" at bounding box center [306, 189] width 612 height 379
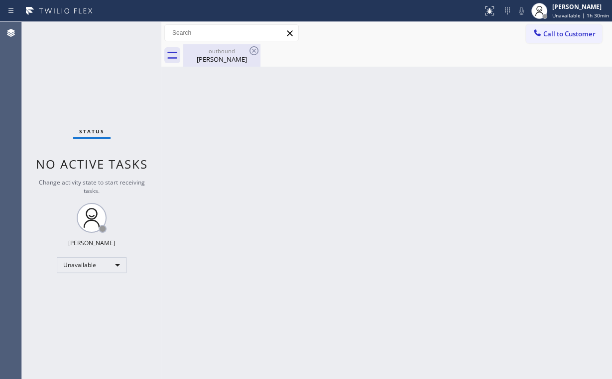
click at [228, 51] on div "outbound" at bounding box center [221, 50] width 75 height 7
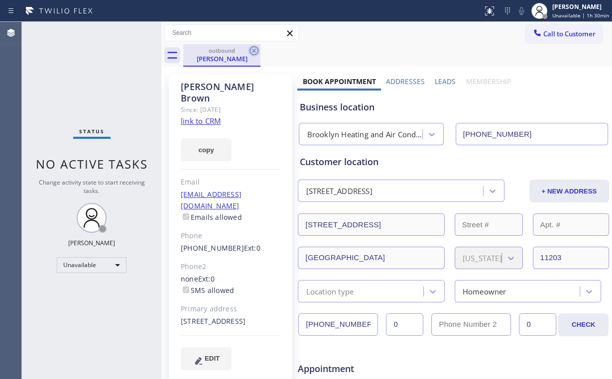
click at [255, 48] on icon at bounding box center [254, 51] width 12 height 12
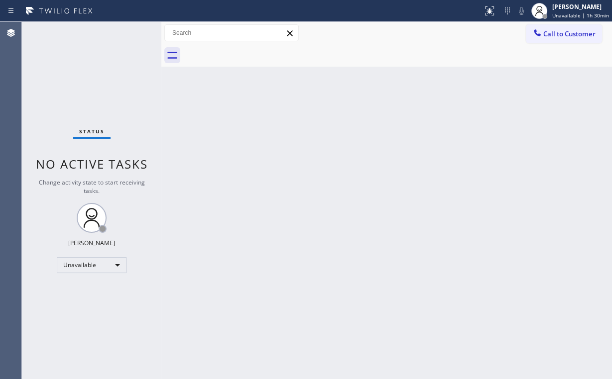
drag, startPoint x: 378, startPoint y: 146, endPoint x: 341, endPoint y: 146, distance: 37.3
click at [374, 145] on div "Back to Dashboard Change Sender ID Customers Technicians Select a contact Outbo…" at bounding box center [386, 200] width 451 height 357
drag, startPoint x: 551, startPoint y: 43, endPoint x: 448, endPoint y: 66, distance: 106.2
click at [551, 43] on button "Call to Customer" at bounding box center [564, 33] width 76 height 19
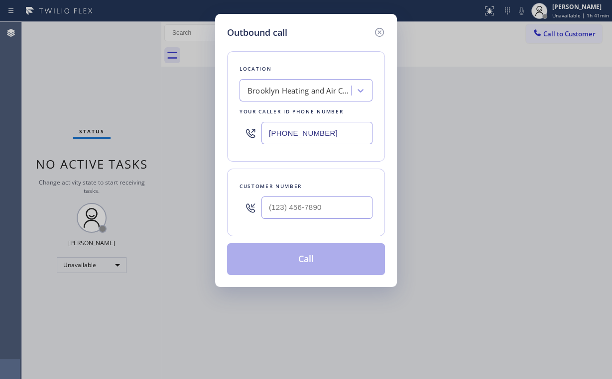
drag, startPoint x: 277, startPoint y: 127, endPoint x: 98, endPoint y: 131, distance: 179.8
click at [163, 131] on div "Outbound call Location Brooklyn Heating and Air Conditioning Your caller id pho…" at bounding box center [306, 189] width 612 height 379
paste input "877) 777-0796"
type input "(877) 777-0796"
click at [338, 209] on input "(___) ___-____" at bounding box center [316, 208] width 111 height 22
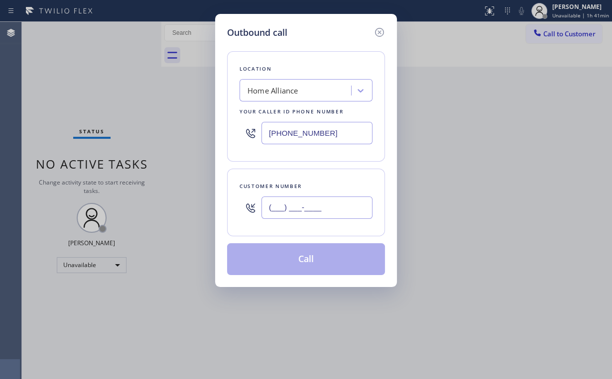
paste input "310) 922-4221"
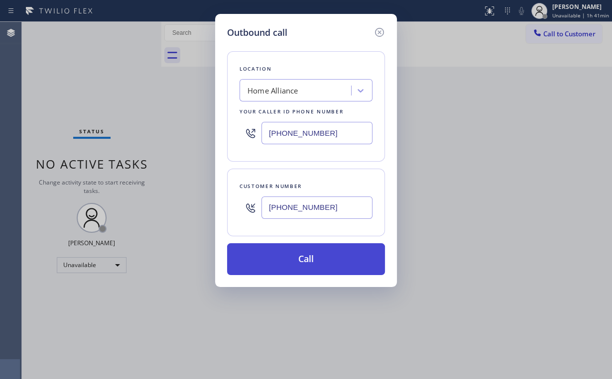
type input "(310) 922-4221"
click at [299, 258] on button "Call" at bounding box center [306, 259] width 158 height 32
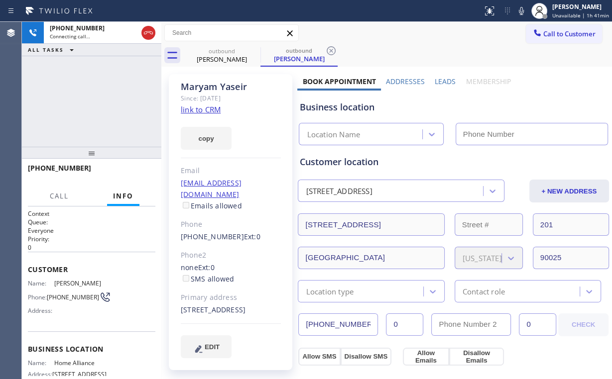
drag, startPoint x: 99, startPoint y: 85, endPoint x: 203, endPoint y: 72, distance: 104.9
click at [106, 86] on div "+13109224221 Connecting call… ALL TASKS ALL TASKS ACTIVE TASKS TASKS IN WRAP UP" at bounding box center [91, 84] width 139 height 125
drag, startPoint x: 226, startPoint y: 56, endPoint x: 253, endPoint y: 54, distance: 27.4
click at [226, 55] on div "Maryam Yaseir" at bounding box center [221, 59] width 75 height 9
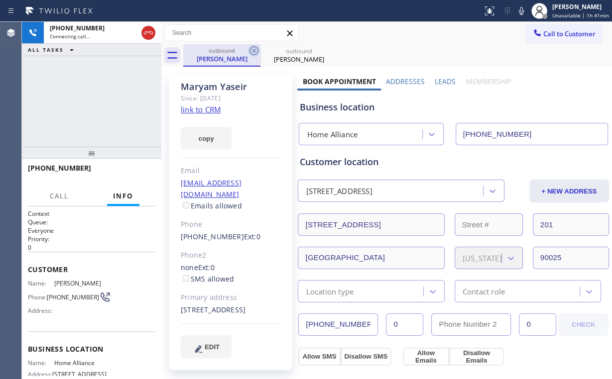
click at [253, 50] on icon at bounding box center [253, 50] width 9 height 9
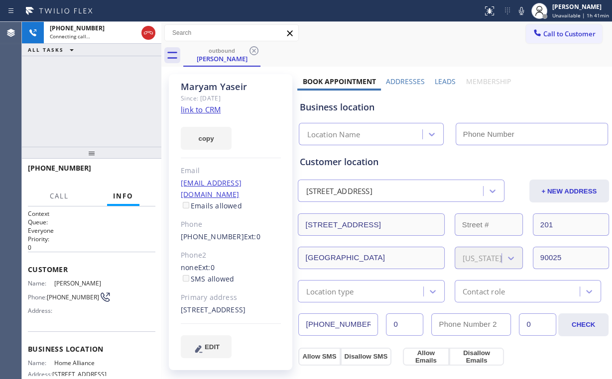
type input "(877) 777-0796"
click at [117, 78] on div "+13109224221 Connecting call… ALL TASKS ALL TASKS ACTIVE TASKS TASKS IN WRAP UP" at bounding box center [91, 84] width 139 height 125
drag, startPoint x: 90, startPoint y: 92, endPoint x: 125, endPoint y: 192, distance: 106.1
click at [90, 94] on div "+13109224221 Live | 00:01 ALL TASKS ALL TASKS ACTIVE TASKS TASKS IN WRAP UP" at bounding box center [91, 84] width 139 height 125
click at [133, 172] on span "HANG UP" at bounding box center [132, 172] width 30 height 7
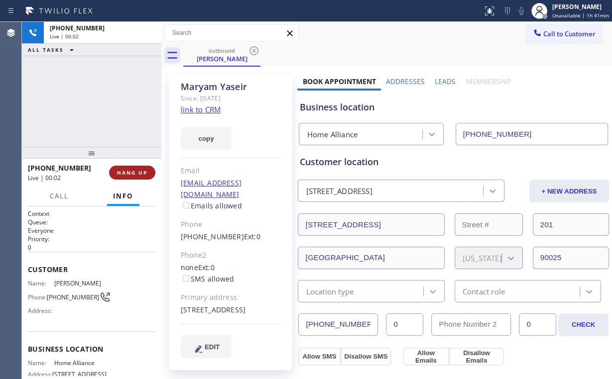
click at [138, 173] on span "HANG UP" at bounding box center [132, 172] width 30 height 7
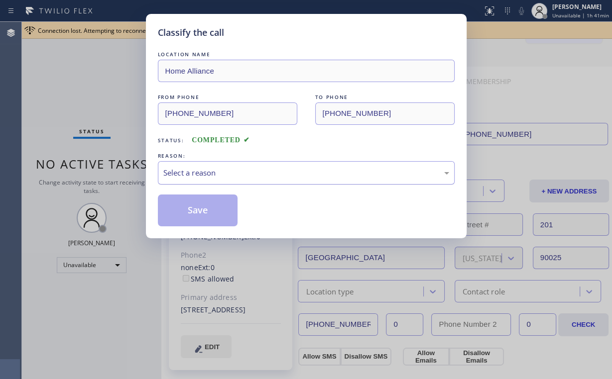
click at [194, 177] on div "Select a reason" at bounding box center [306, 172] width 286 height 11
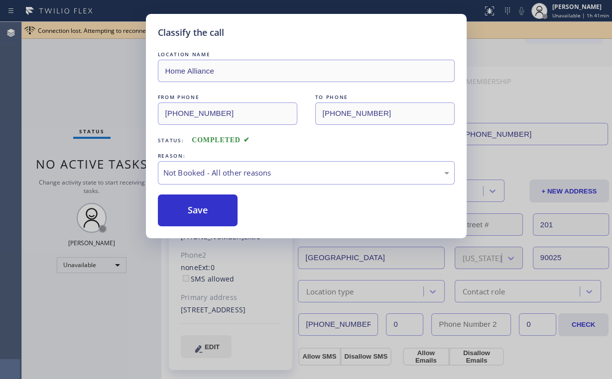
drag, startPoint x: 197, startPoint y: 207, endPoint x: 50, endPoint y: 80, distance: 194.5
click at [197, 206] on button "Save" at bounding box center [198, 211] width 80 height 32
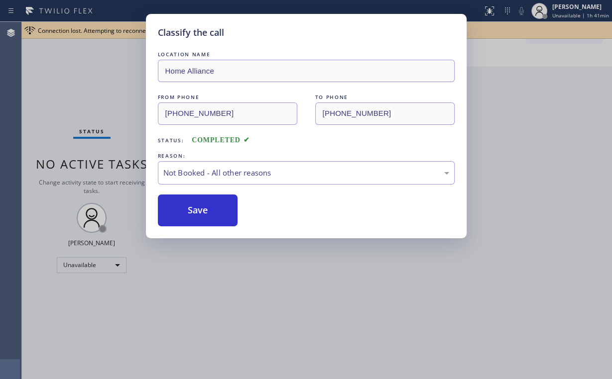
drag, startPoint x: 50, startPoint y: 80, endPoint x: 189, endPoint y: 80, distance: 139.4
click at [53, 80] on div "Classify the call LOCATION NAME Home Alliance FROM PHONE (877) 777-0796 TO PHON…" at bounding box center [306, 189] width 612 height 379
click at [558, 65] on div at bounding box center [397, 55] width 429 height 22
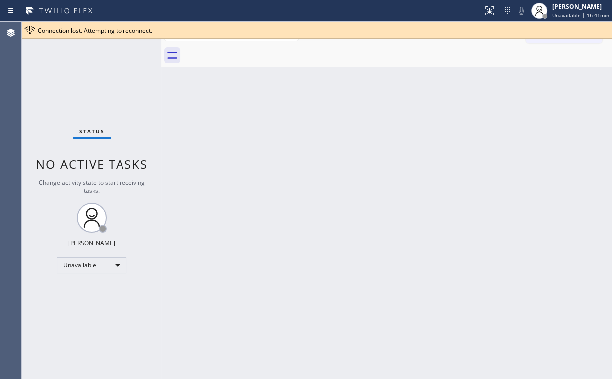
click at [481, 58] on div at bounding box center [397, 55] width 429 height 22
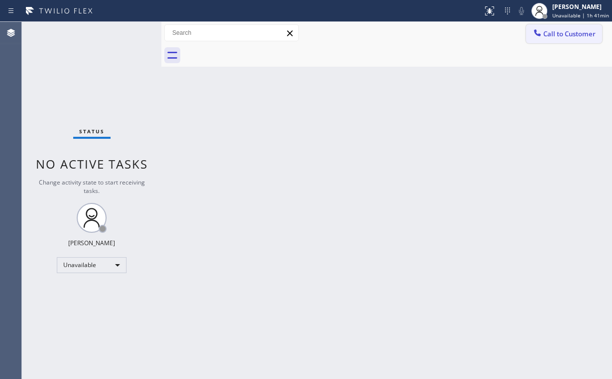
click at [539, 30] on icon at bounding box center [537, 33] width 10 height 10
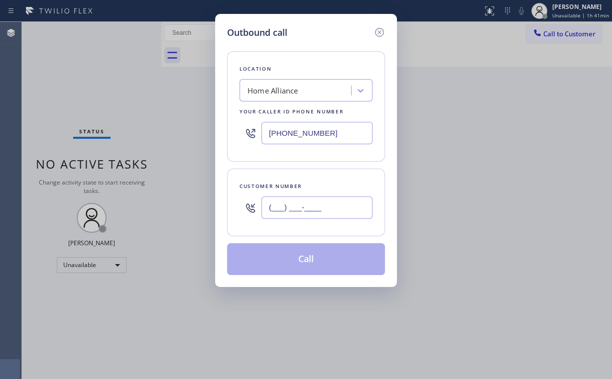
click at [335, 206] on input "(___) ___-____" at bounding box center [316, 208] width 111 height 22
paste input "310) 922-4221"
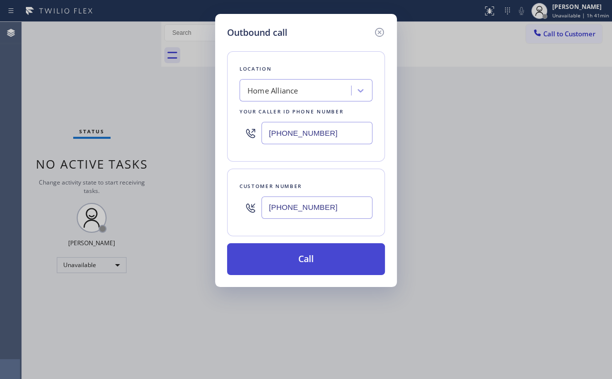
type input "(310) 922-4221"
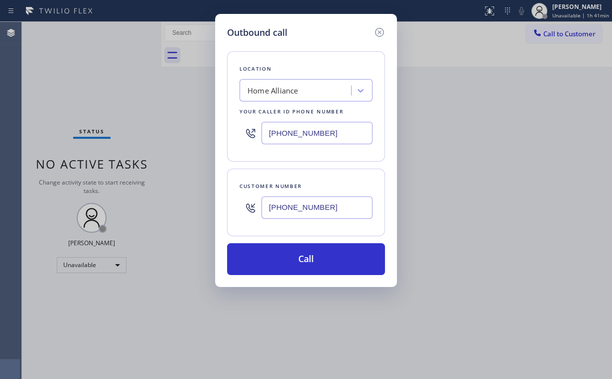
drag, startPoint x: 277, startPoint y: 260, endPoint x: 273, endPoint y: 291, distance: 31.1
click at [277, 263] on button "Call" at bounding box center [306, 259] width 158 height 32
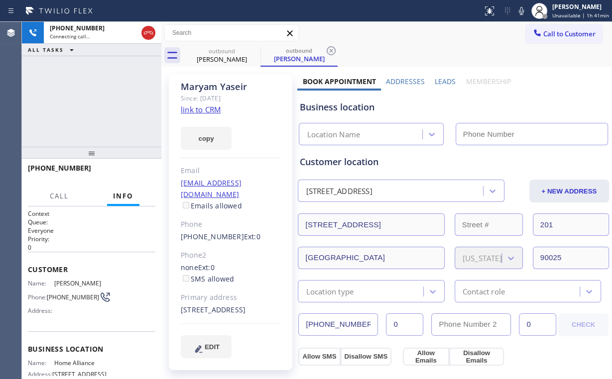
click at [98, 98] on div "+13109224221 Connecting call… ALL TASKS ALL TASKS ACTIVE TASKS TASKS IN WRAP UP" at bounding box center [91, 84] width 139 height 125
type input "(877) 777-0796"
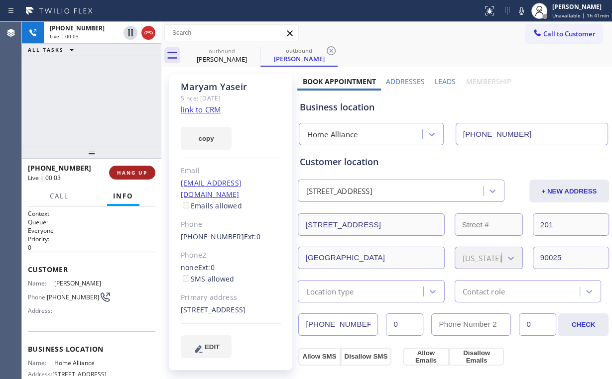
click at [139, 171] on span "HANG UP" at bounding box center [132, 172] width 30 height 7
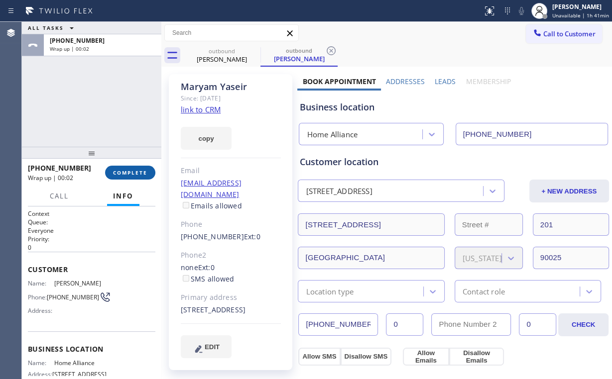
click at [141, 171] on span "COMPLETE" at bounding box center [130, 172] width 34 height 7
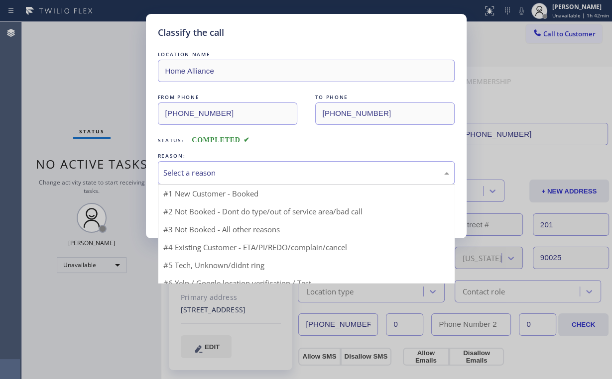
click at [244, 174] on div "Select a reason" at bounding box center [306, 172] width 286 height 11
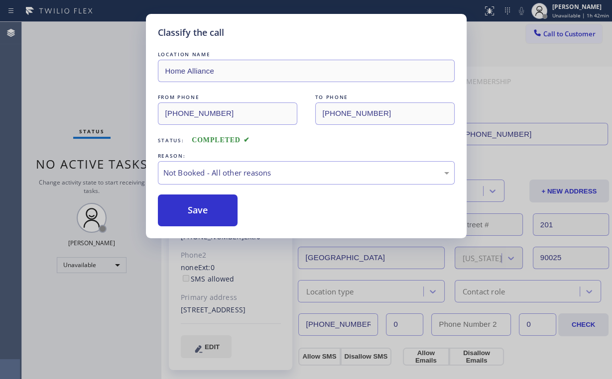
drag, startPoint x: 223, startPoint y: 211, endPoint x: 95, endPoint y: 82, distance: 181.3
click at [223, 211] on button "Save" at bounding box center [198, 211] width 80 height 32
click at [94, 80] on div "Classify the call LOCATION NAME Home Alliance FROM PHONE (877) 777-0796 TO PHON…" at bounding box center [306, 189] width 612 height 379
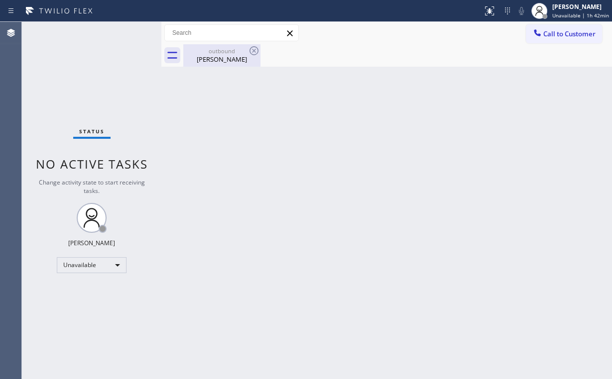
click at [215, 59] on div "Maryam Yaseir" at bounding box center [221, 59] width 75 height 9
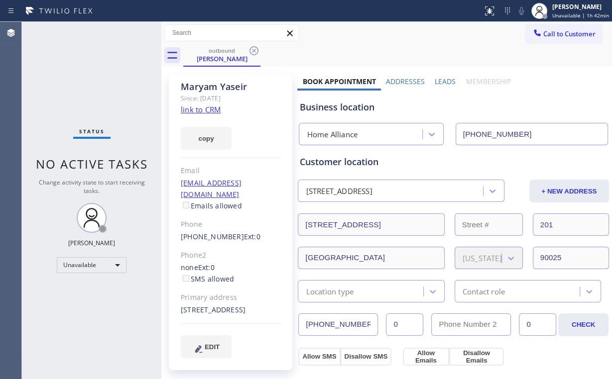
drag, startPoint x: 257, startPoint y: 51, endPoint x: 251, endPoint y: 56, distance: 8.2
click at [257, 50] on icon at bounding box center [253, 50] width 9 height 9
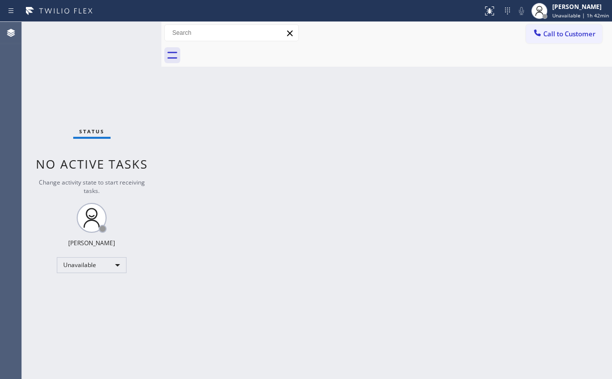
click at [96, 84] on div "Status No active tasks Change activity state to start receiving tasks. Arnold V…" at bounding box center [91, 200] width 139 height 357
drag, startPoint x: 543, startPoint y: 35, endPoint x: 314, endPoint y: 114, distance: 242.3
click at [543, 36] on button "Call to Customer" at bounding box center [564, 33] width 76 height 19
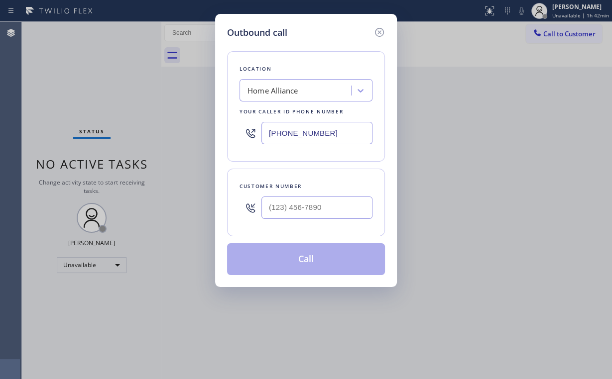
drag, startPoint x: 320, startPoint y: 135, endPoint x: 236, endPoint y: 110, distance: 88.2
click at [175, 133] on div "Outbound call Location Home Alliance Your caller id phone number (877) 777-0796…" at bounding box center [306, 189] width 612 height 379
paste input "562) 653-424"
type input "(562) 653-4246"
click at [323, 209] on input "(___) ___-____" at bounding box center [316, 208] width 111 height 22
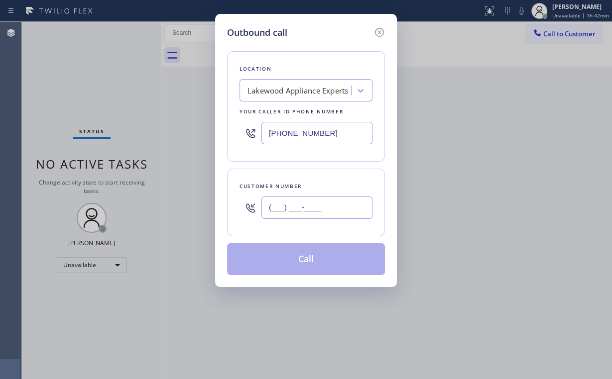
paste input "562) 867-6239"
type input "(562) 867-6239"
click at [279, 256] on button "Call" at bounding box center [306, 259] width 158 height 32
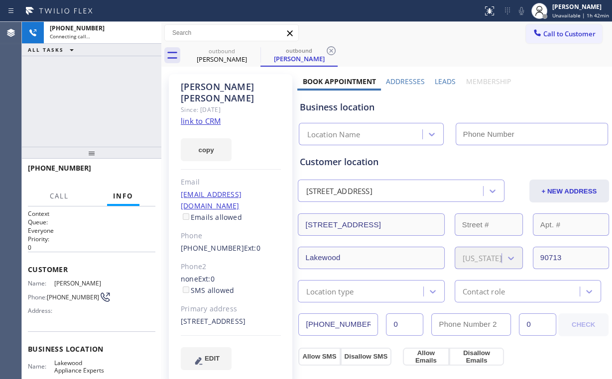
click at [83, 80] on div "+15628676239 Connecting call… ALL TASKS ALL TASKS ACTIVE TASKS TASKS IN WRAP UP" at bounding box center [91, 84] width 139 height 125
type input "(562) 653-4246"
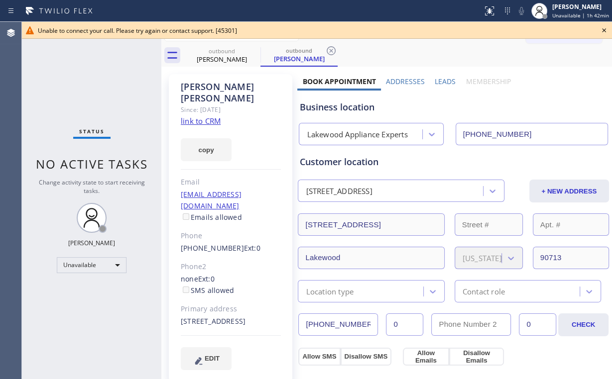
click at [603, 29] on icon at bounding box center [604, 30] width 12 height 12
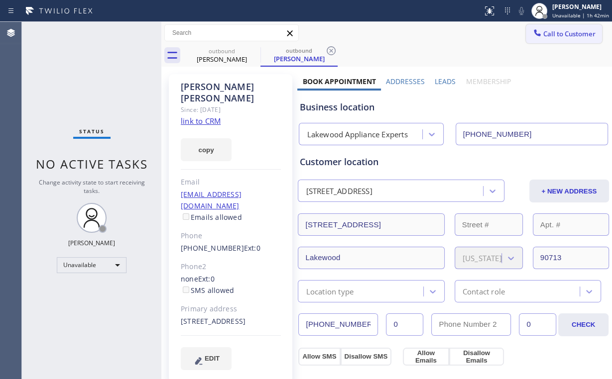
click at [550, 34] on span "Call to Customer" at bounding box center [569, 33] width 52 height 9
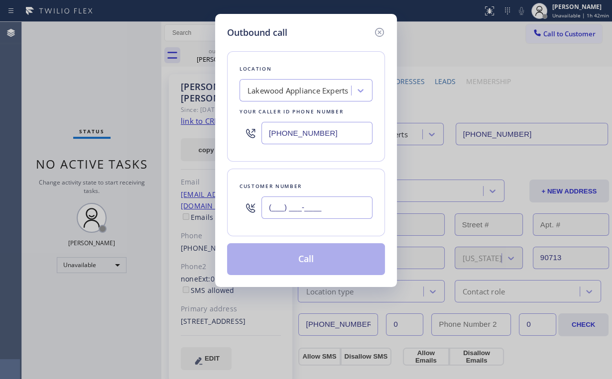
click at [322, 209] on input "(___) ___-____" at bounding box center [316, 208] width 111 height 22
paste input "562) 867-6239"
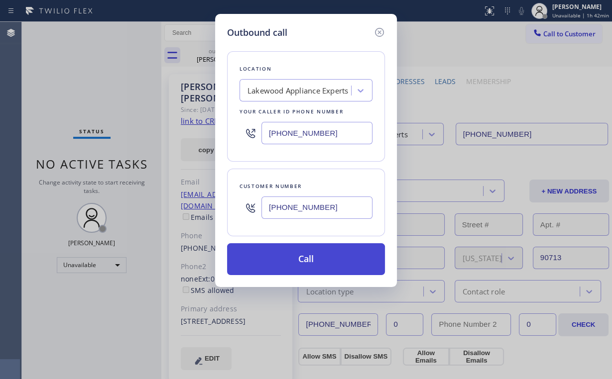
type input "(562) 867-6239"
click at [310, 261] on button "Call" at bounding box center [306, 259] width 158 height 32
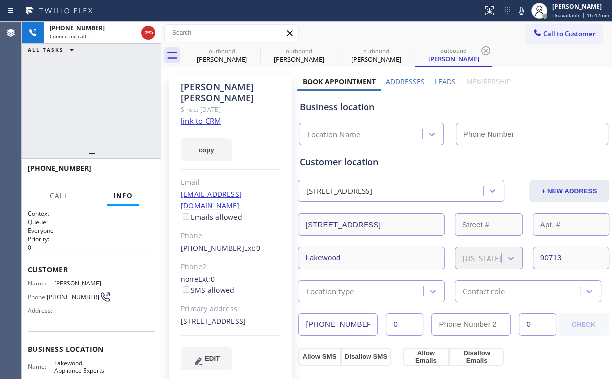
type input "(562) 653-4246"
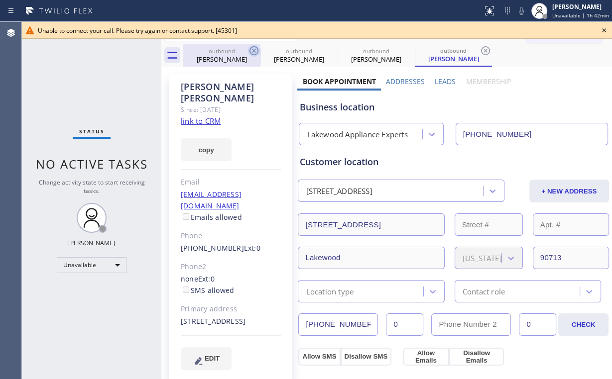
drag, startPoint x: 201, startPoint y: 50, endPoint x: 248, endPoint y: 54, distance: 47.5
click at [202, 50] on div "outbound" at bounding box center [221, 50] width 75 height 7
click at [254, 49] on icon at bounding box center [254, 51] width 12 height 12
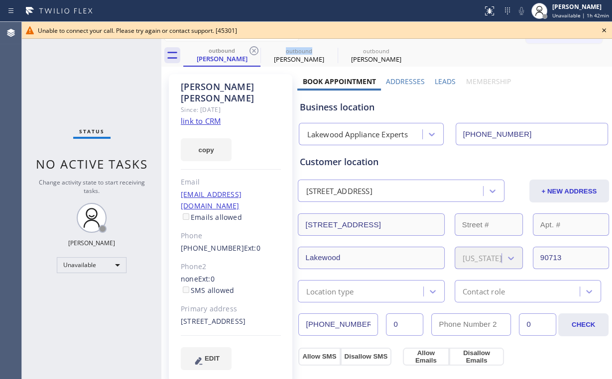
click at [254, 49] on icon at bounding box center [254, 51] width 12 height 12
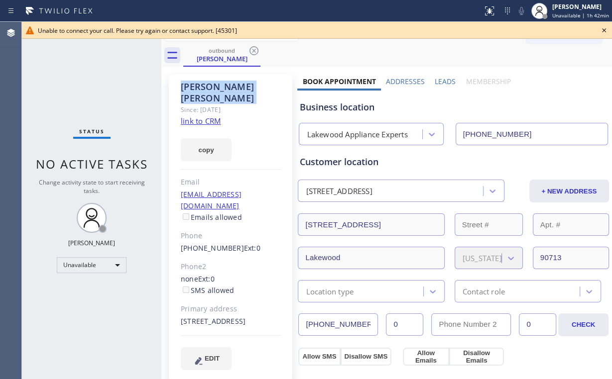
click at [254, 49] on icon at bounding box center [254, 51] width 12 height 12
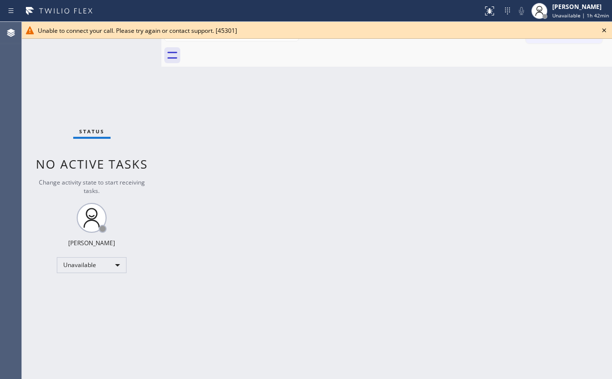
drag, startPoint x: 338, startPoint y: 128, endPoint x: 348, endPoint y: 129, distance: 10.1
click at [345, 129] on div "Back to Dashboard Change Sender ID Customers Technicians Select a contact Outbo…" at bounding box center [386, 200] width 451 height 357
click at [602, 30] on icon at bounding box center [604, 30] width 12 height 12
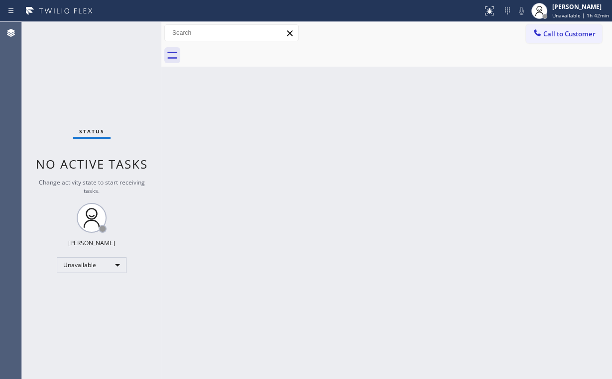
click at [378, 176] on div "Back to Dashboard Change Sender ID Customers Technicians Select a contact Outbo…" at bounding box center [386, 200] width 451 height 357
drag, startPoint x: 530, startPoint y: 36, endPoint x: 388, endPoint y: 126, distance: 168.4
click at [530, 37] on button "Call to Customer" at bounding box center [564, 33] width 76 height 19
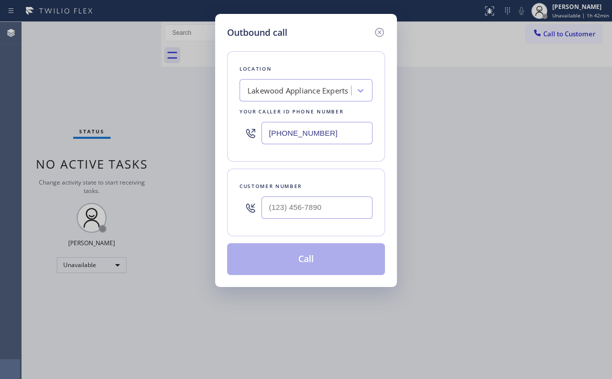
drag, startPoint x: 349, startPoint y: 132, endPoint x: 199, endPoint y: 119, distance: 149.9
click at [168, 127] on div "Outbound call Location Lakewood Appliance Experts Your caller id phone number (…" at bounding box center [306, 189] width 612 height 379
paste input "310) 307-340"
type input "(562) 653-4246"
click at [346, 213] on input "(___) ___-____" at bounding box center [316, 208] width 111 height 22
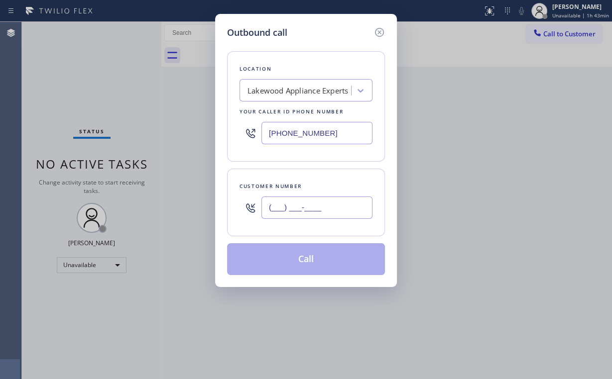
paste input "949) 629-0775"
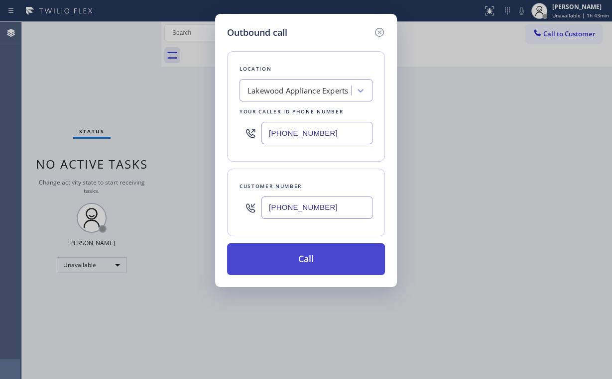
type input "(949) 629-0775"
click at [299, 256] on button "Call" at bounding box center [306, 259] width 158 height 32
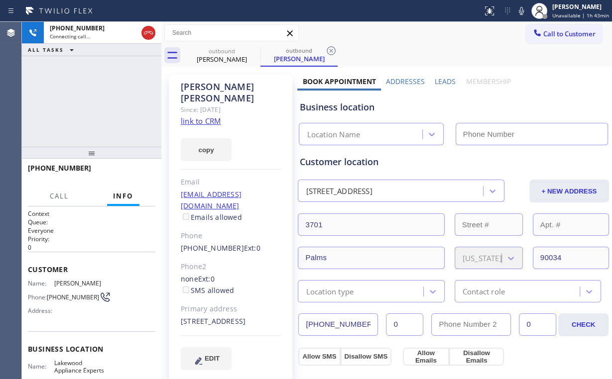
type input "(562) 653-4246"
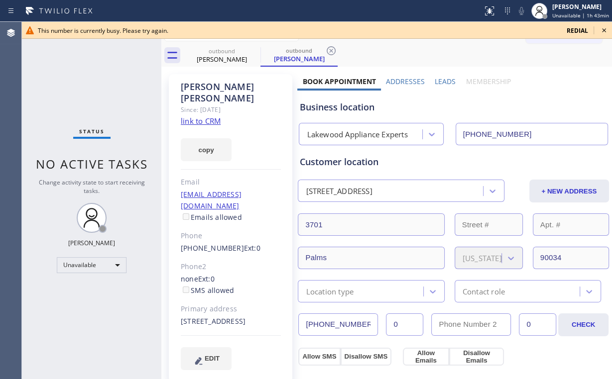
click at [601, 30] on icon at bounding box center [604, 30] width 12 height 12
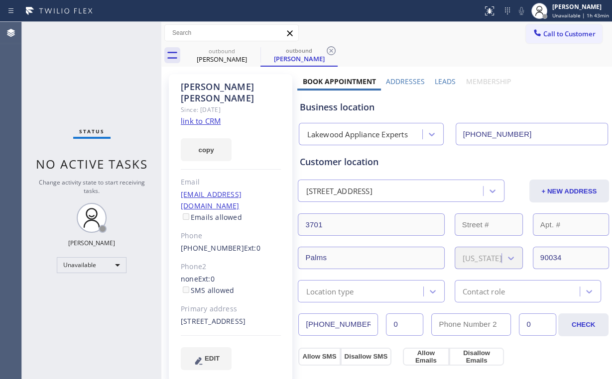
click at [559, 35] on span "Call to Customer" at bounding box center [569, 33] width 52 height 9
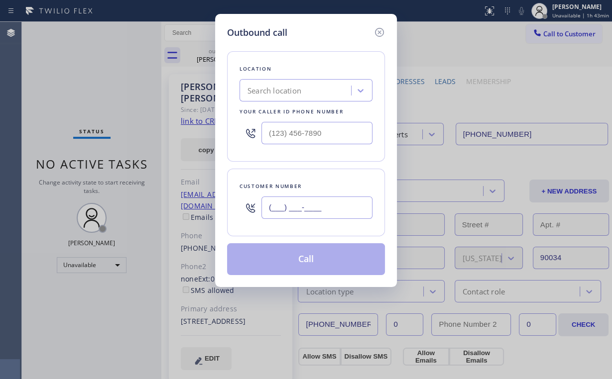
click at [315, 211] on input "(___) ___-____" at bounding box center [316, 208] width 111 height 22
paste input "949) 629-0775"
type input "(949) 629-0775"
type input "(___) ___-____"
click at [323, 126] on input "(___) ___-____" at bounding box center [316, 133] width 111 height 22
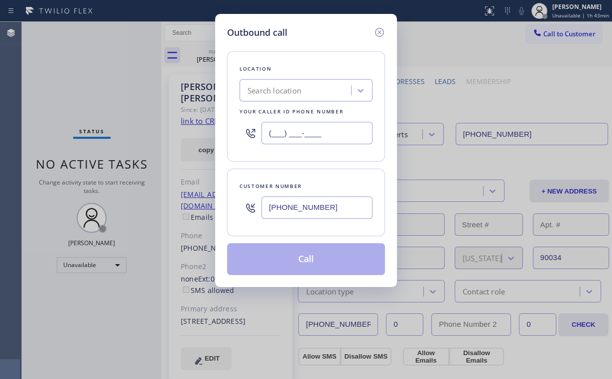
drag, startPoint x: 314, startPoint y: 131, endPoint x: 161, endPoint y: 126, distance: 152.5
click at [161, 135] on div "Outbound call Location Search location Your caller id phone number (___) ___-__…" at bounding box center [306, 189] width 612 height 379
paste input "877) 775-2349"
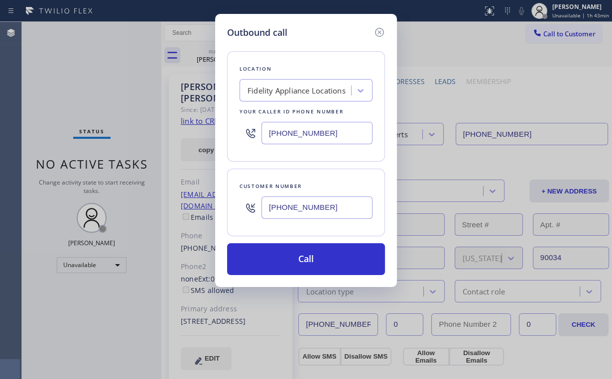
type input "(877) 775-2349"
click at [339, 205] on input "(949) 629-0775" at bounding box center [316, 208] width 111 height 22
click at [135, 192] on div "Outbound call Location Fidelity Appliance Locations Your caller id phone number…" at bounding box center [306, 189] width 612 height 379
paste input "661) 478-6669"
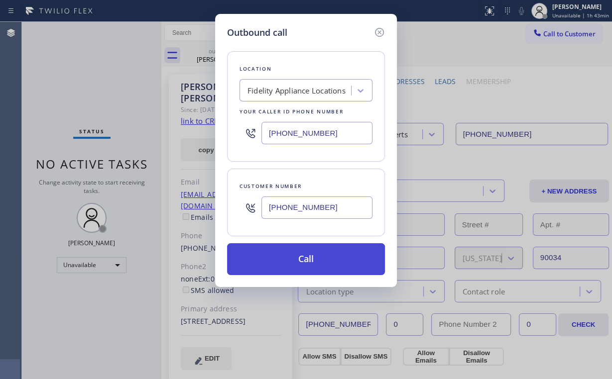
type input "(661) 478-6669"
click at [286, 260] on button "Call" at bounding box center [306, 259] width 158 height 32
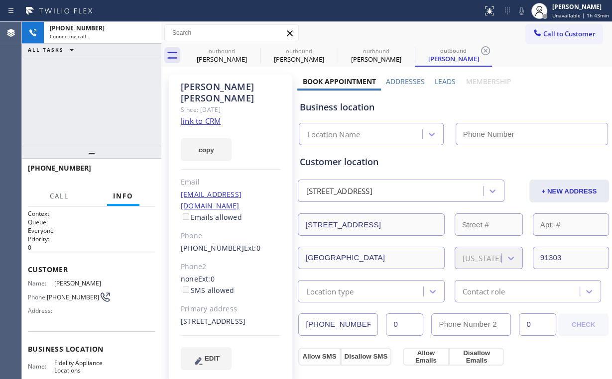
type input "(877) 775-2349"
click at [113, 111] on div "+16614786669 Connecting call… ALL TASKS ALL TASKS ACTIVE TASKS TASKS IN WRAP UP" at bounding box center [91, 84] width 139 height 125
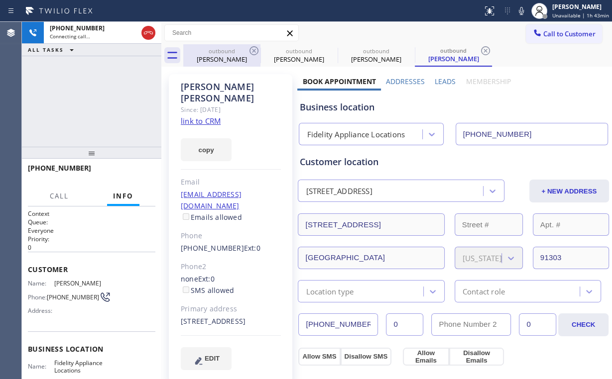
drag, startPoint x: 205, startPoint y: 64, endPoint x: 241, endPoint y: 58, distance: 36.3
click at [207, 64] on div "outbound Valerie Anton" at bounding box center [221, 55] width 75 height 22
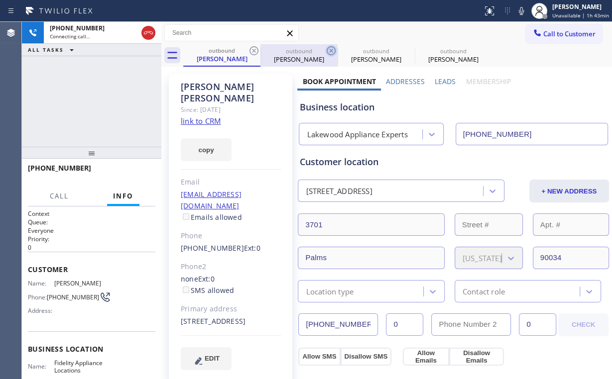
click at [254, 49] on icon at bounding box center [254, 51] width 12 height 12
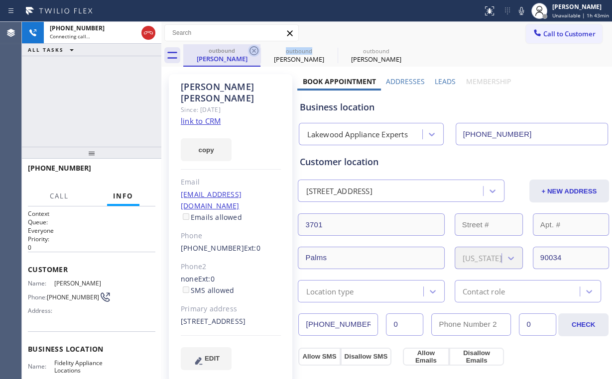
click at [254, 49] on icon at bounding box center [254, 51] width 12 height 12
type input "(877) 775-2349"
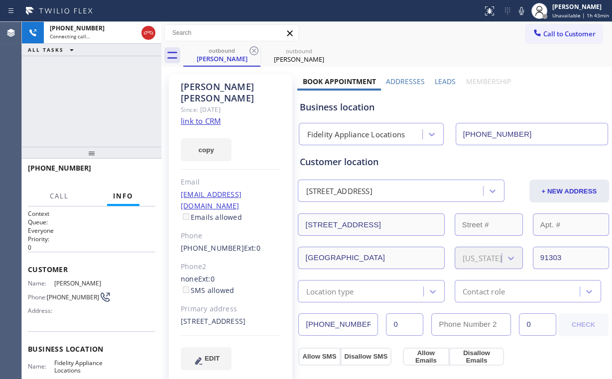
click at [117, 78] on div "+16614786669 Connecting call… ALL TASKS ALL TASKS ACTIVE TASKS TASKS IN WRAP UP" at bounding box center [91, 84] width 139 height 125
click at [96, 100] on div "+16614786669 Live | 00:12 ALL TASKS ALL TASKS ACTIVE TASKS TASKS IN WRAP UP" at bounding box center [91, 84] width 139 height 125
click at [100, 102] on div "+16614786669 Live | 00:13 ALL TASKS ALL TASKS ACTIVE TASKS TASKS IN WRAP UP" at bounding box center [91, 84] width 139 height 125
click at [343, 135] on div "Fidelity Appliance Locations" at bounding box center [356, 134] width 98 height 11
drag, startPoint x: 355, startPoint y: 109, endPoint x: 328, endPoint y: 107, distance: 27.5
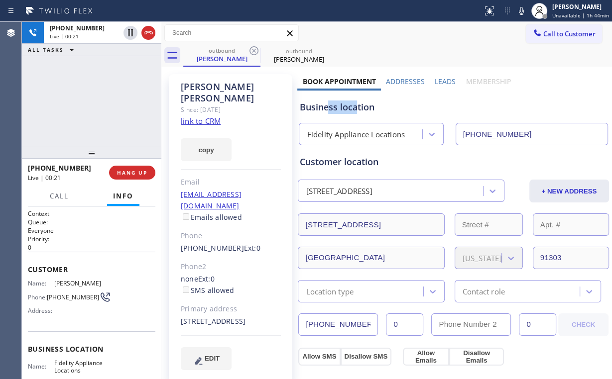
click at [328, 107] on div "Business location" at bounding box center [453, 107] width 308 height 13
click at [356, 108] on div "Business location" at bounding box center [453, 107] width 308 height 13
drag, startPoint x: 355, startPoint y: 108, endPoint x: 317, endPoint y: 108, distance: 38.3
click at [317, 108] on div "Business location" at bounding box center [453, 107] width 308 height 13
click at [343, 108] on div "Business location" at bounding box center [453, 107] width 308 height 13
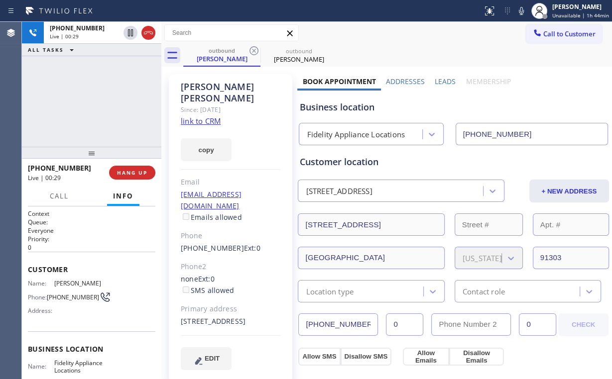
click at [204, 116] on link "link to CRM" at bounding box center [201, 121] width 40 height 10
drag, startPoint x: 129, startPoint y: 165, endPoint x: 131, endPoint y: 170, distance: 5.4
click at [129, 165] on div "+16614786669 Live | 00:48 HANG UP" at bounding box center [91, 173] width 127 height 26
drag, startPoint x: 131, startPoint y: 172, endPoint x: 129, endPoint y: 166, distance: 6.3
click at [132, 172] on span "HANG UP" at bounding box center [132, 172] width 30 height 7
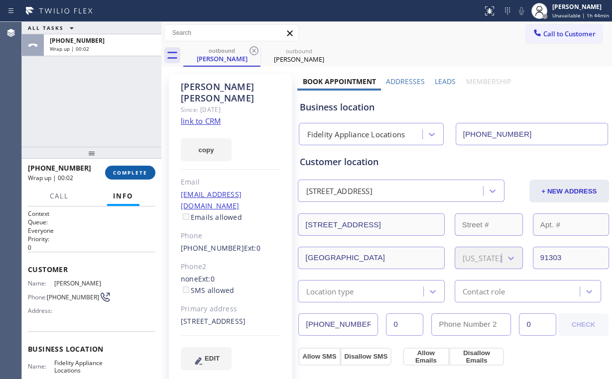
click at [123, 177] on button "COMPLETE" at bounding box center [130, 173] width 50 height 14
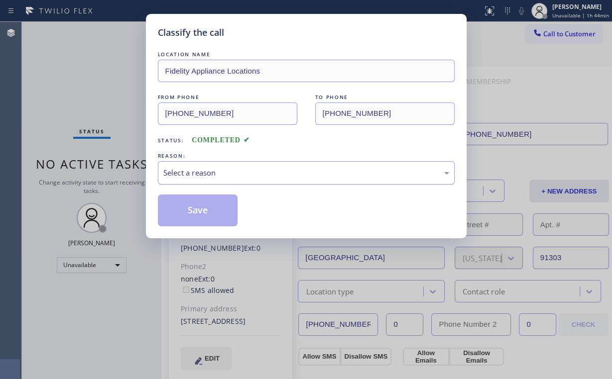
click at [206, 168] on div "Select a reason" at bounding box center [306, 172] width 286 height 11
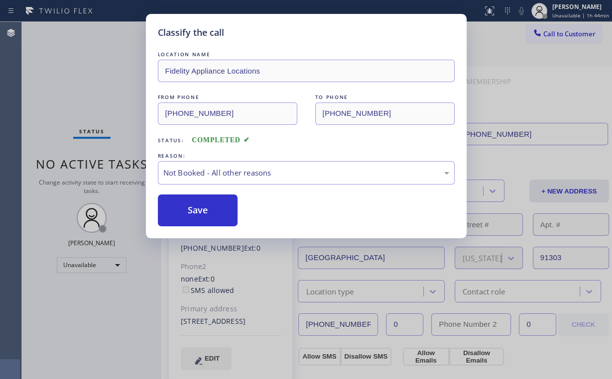
drag, startPoint x: 202, startPoint y: 215, endPoint x: 153, endPoint y: 175, distance: 62.6
click at [202, 213] on button "Save" at bounding box center [198, 211] width 80 height 32
drag, startPoint x: 61, startPoint y: 74, endPoint x: 63, endPoint y: 67, distance: 6.8
click at [61, 74] on div "Classify the call LOCATION NAME Fidelity Appliance Locations FROM PHONE (877) 7…" at bounding box center [306, 189] width 612 height 379
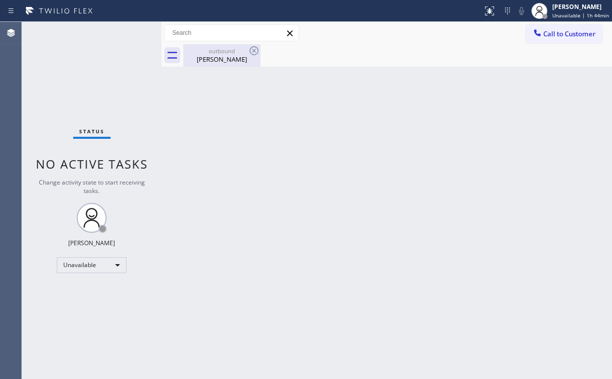
click at [221, 55] on div "Barbara Gullett" at bounding box center [221, 59] width 75 height 9
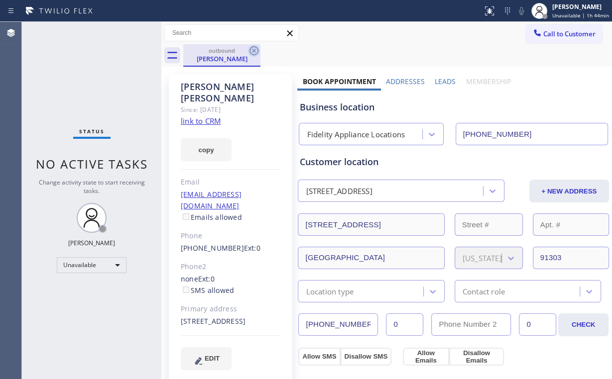
click at [256, 49] on icon at bounding box center [254, 51] width 12 height 12
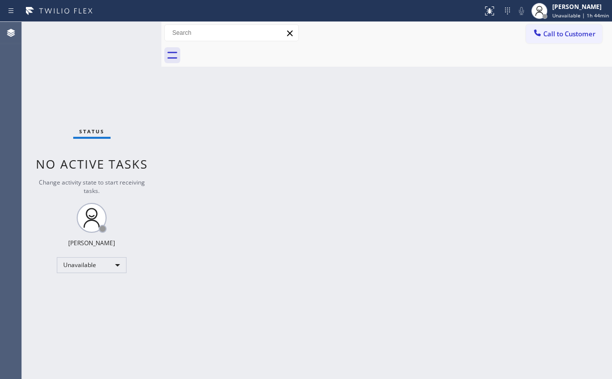
drag, startPoint x: 110, startPoint y: 82, endPoint x: 104, endPoint y: 79, distance: 7.1
click at [104, 79] on div "Status No active tasks Change activity state to start receiving tasks. Arnold V…" at bounding box center [91, 200] width 139 height 357
drag, startPoint x: 558, startPoint y: 34, endPoint x: 370, endPoint y: 121, distance: 207.2
click at [548, 39] on button "Call to Customer" at bounding box center [564, 33] width 76 height 19
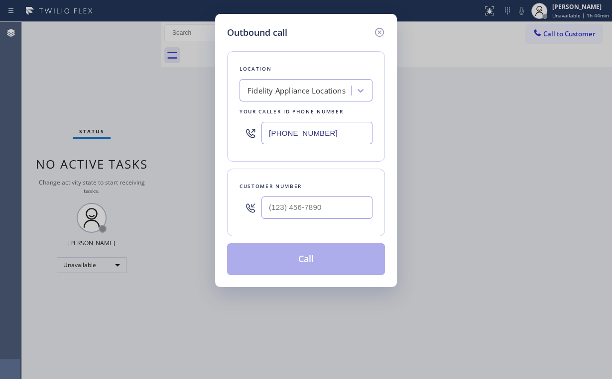
drag, startPoint x: 325, startPoint y: 139, endPoint x: 187, endPoint y: 125, distance: 139.1
click at [187, 125] on div "Outbound call Location Fidelity Appliance Locations Your caller id phone number…" at bounding box center [306, 189] width 612 height 379
paste input "562) 616-1730"
type input "(562) 616-1730"
click at [329, 214] on input "(___) ___-____" at bounding box center [316, 208] width 111 height 22
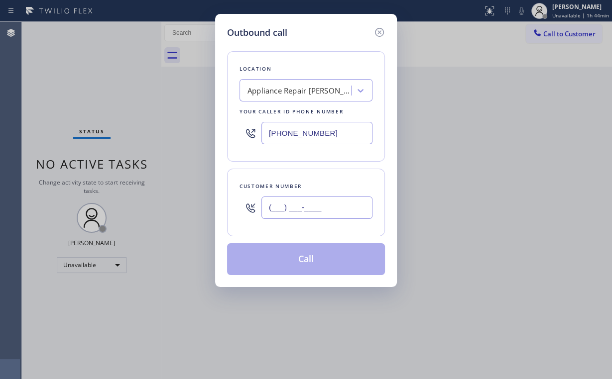
paste input "562) 685-3939"
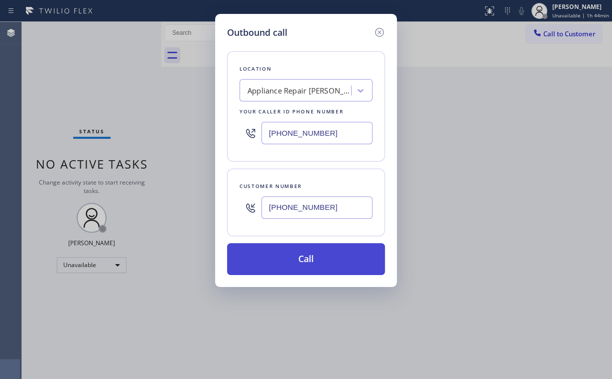
type input "(562) 685-3939"
drag, startPoint x: 275, startPoint y: 251, endPoint x: 275, endPoint y: 267, distance: 15.9
click at [275, 255] on button "Call" at bounding box center [306, 259] width 158 height 32
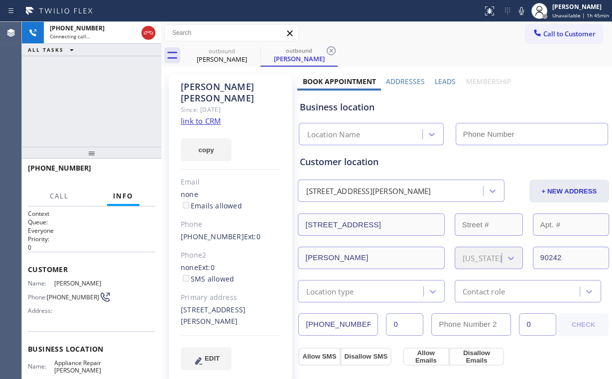
click at [116, 116] on div "+15626853939 Connecting call… ALL TASKS ALL TASKS ACTIVE TASKS TASKS IN WRAP UP" at bounding box center [91, 84] width 139 height 125
type input "(562) 616-1730"
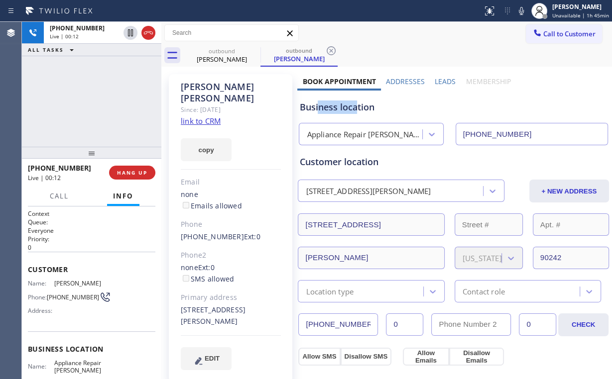
drag, startPoint x: 355, startPoint y: 107, endPoint x: 315, endPoint y: 112, distance: 39.6
click at [315, 112] on div "Business location" at bounding box center [453, 107] width 308 height 13
click at [341, 109] on div "Business location" at bounding box center [453, 107] width 308 height 13
click at [102, 104] on div "+15626853939 Live | 00:15 ALL TASKS ALL TASKS ACTIVE TASKS TASKS IN WRAP UP" at bounding box center [91, 84] width 139 height 125
click at [103, 102] on div "+15626853939 Live | 00:17 ALL TASKS ALL TASKS ACTIVE TASKS TASKS IN WRAP UP" at bounding box center [91, 84] width 139 height 125
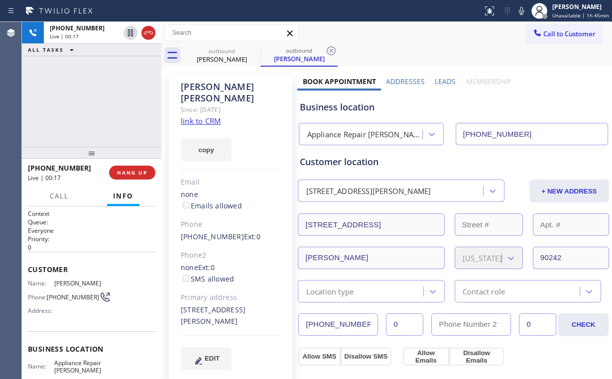
click at [104, 102] on div "+15626853939 Live | 00:17 ALL TASKS ALL TASKS ACTIVE TASKS TASKS IN WRAP UP" at bounding box center [91, 84] width 139 height 125
click at [102, 102] on div "+15626853939 Live | 00:19 ALL TASKS ALL TASKS ACTIVE TASKS TASKS IN WRAP UP" at bounding box center [91, 84] width 139 height 125
click at [102, 102] on div "+15626853939 Live | 00:20 ALL TASKS ALL TASKS ACTIVE TASKS TASKS IN WRAP UP" at bounding box center [91, 84] width 139 height 125
drag, startPoint x: 355, startPoint y: 108, endPoint x: 349, endPoint y: 114, distance: 8.4
click at [356, 106] on div "Business location" at bounding box center [453, 107] width 308 height 13
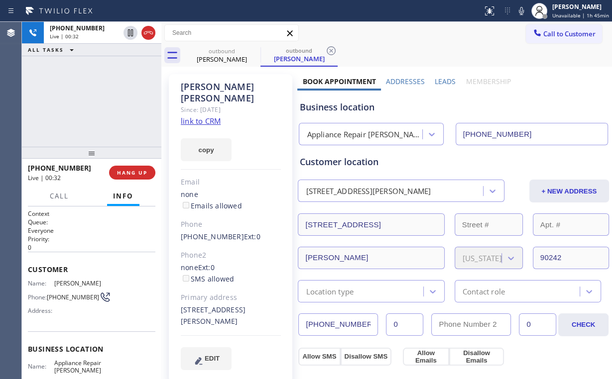
click at [90, 93] on div "+15626853939 Live | 00:32 ALL TASKS ALL TASKS ACTIVE TASKS TASKS IN WRAP UP" at bounding box center [91, 84] width 139 height 125
click at [100, 103] on div "+15626853939 Live | 00:33 ALL TASKS ALL TASKS ACTIVE TASKS TASKS IN WRAP UP" at bounding box center [91, 84] width 139 height 125
click at [97, 100] on div "+15626853939 Live | 00:39 ALL TASKS ALL TASKS ACTIVE TASKS TASKS IN WRAP UP" at bounding box center [91, 84] width 139 height 125
click at [98, 100] on div "+15626853939 Live | 00:40 ALL TASKS ALL TASKS ACTIVE TASKS TASKS IN WRAP UP" at bounding box center [91, 84] width 139 height 125
click at [98, 100] on div "+15626853939 Live | 00:42 ALL TASKS ALL TASKS ACTIVE TASKS TASKS IN WRAP UP" at bounding box center [91, 84] width 139 height 125
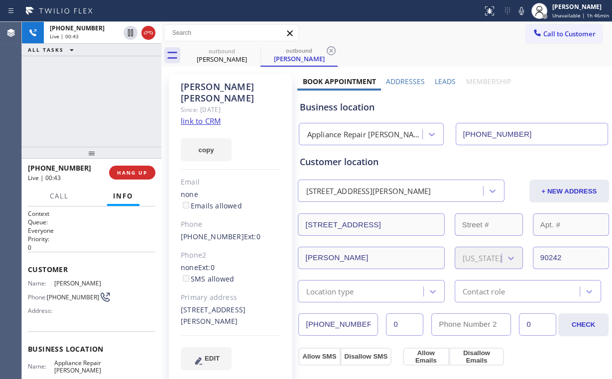
click at [98, 100] on div "+15626853939 Live | 00:43 ALL TASKS ALL TASKS ACTIVE TASKS TASKS IN WRAP UP" at bounding box center [91, 84] width 139 height 125
click at [100, 99] on div "+15626853939 Live | 00:44 ALL TASKS ALL TASKS ACTIVE TASKS TASKS IN WRAP UP" at bounding box center [91, 84] width 139 height 125
click at [100, 100] on div "+15626853939 Live | 00:47 ALL TASKS ALL TASKS ACTIVE TASKS TASKS IN WRAP UP" at bounding box center [91, 84] width 139 height 125
click at [135, 172] on span "HANG UP" at bounding box center [132, 172] width 30 height 7
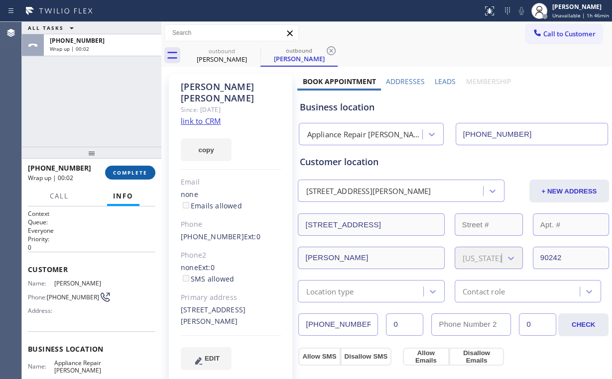
click at [135, 171] on span "COMPLETE" at bounding box center [130, 172] width 34 height 7
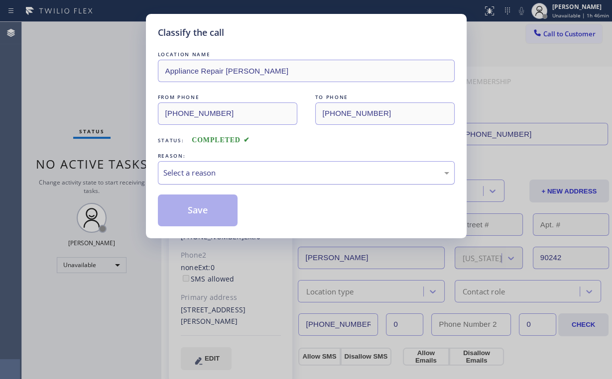
click at [211, 171] on div "Select a reason" at bounding box center [306, 172] width 286 height 11
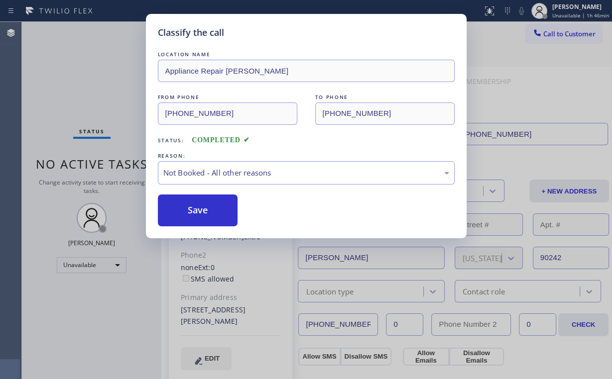
drag, startPoint x: 206, startPoint y: 213, endPoint x: 179, endPoint y: 185, distance: 38.7
click at [204, 209] on button "Save" at bounding box center [198, 211] width 80 height 32
click at [106, 76] on div "Classify the call LOCATION NAME Appliance Repair Downey FROM PHONE (562) 616-17…" at bounding box center [306, 189] width 612 height 379
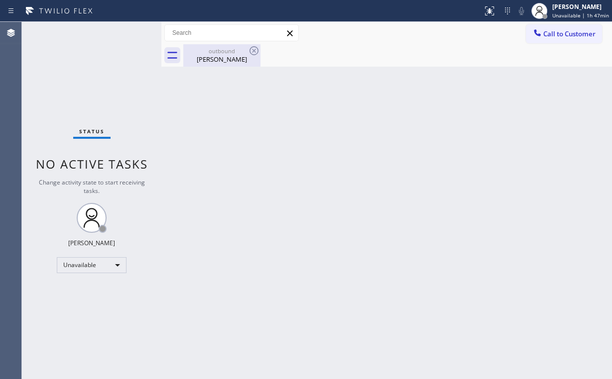
click at [235, 49] on div "outbound" at bounding box center [221, 50] width 75 height 7
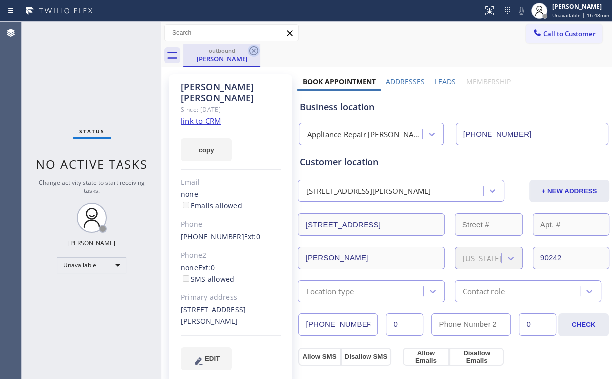
click at [249, 49] on icon at bounding box center [254, 51] width 12 height 12
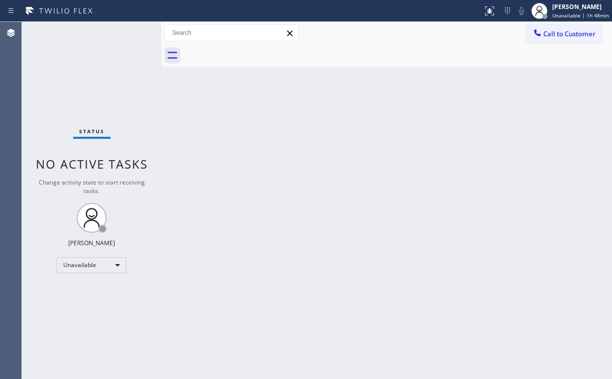
click at [120, 117] on div "Status No active tasks Change activity state to start receiving tasks. Arnold V…" at bounding box center [91, 200] width 139 height 357
click at [566, 27] on button "Call to Customer" at bounding box center [564, 33] width 76 height 19
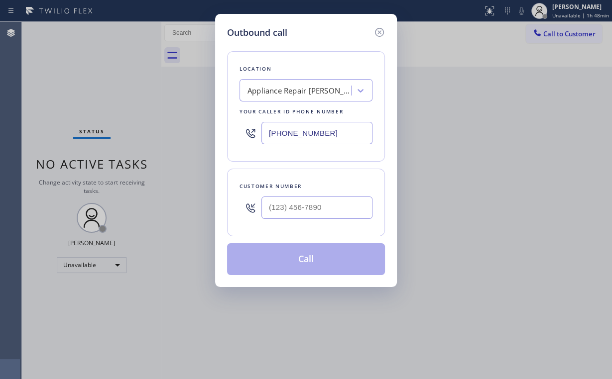
drag, startPoint x: 347, startPoint y: 131, endPoint x: 172, endPoint y: 131, distance: 174.8
click at [189, 134] on div "Outbound call Location Appliance Repair Downey Your caller id phone number (562…" at bounding box center [306, 189] width 612 height 379
paste input "424) 338-930"
type input "(424) 338-9300"
click at [322, 202] on input "(___) ___-____" at bounding box center [316, 208] width 111 height 22
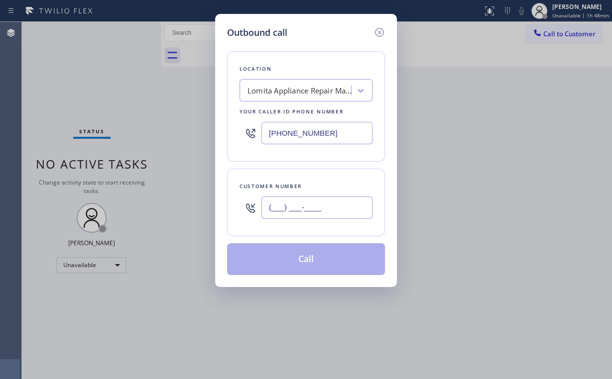
paste input "310) 897-1840"
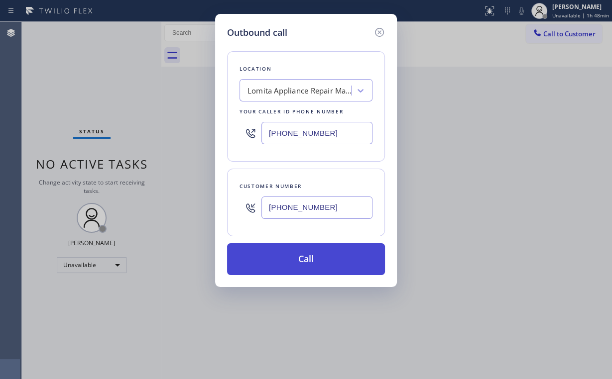
type input "(310) 897-1840"
click at [303, 256] on button "Call" at bounding box center [306, 259] width 158 height 32
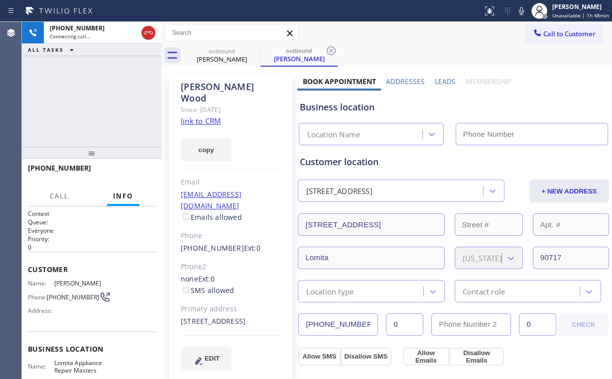
type input "(424) 338-9300"
click at [99, 87] on div "+13108971840 Connecting call… ALL TASKS ALL TASKS ACTIVE TASKS TASKS IN WRAP UP" at bounding box center [91, 84] width 139 height 125
drag, startPoint x: 80, startPoint y: 95, endPoint x: 137, endPoint y: 155, distance: 83.1
click at [80, 95] on div "+13108971840 Connecting call… ALL TASKS ALL TASKS ACTIVE TASKS TASKS IN WRAP UP" at bounding box center [91, 84] width 139 height 125
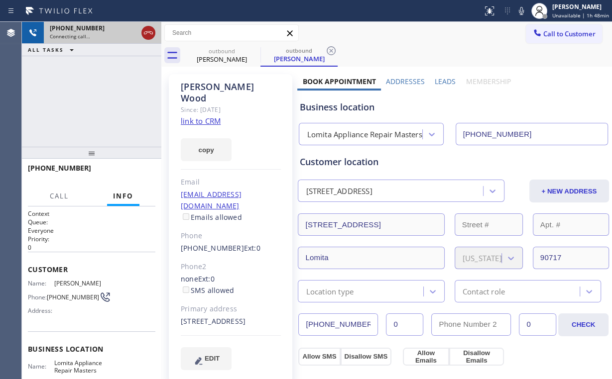
click at [151, 33] on icon at bounding box center [148, 33] width 12 height 12
click at [217, 56] on div "Jessica Wood" at bounding box center [221, 59] width 75 height 9
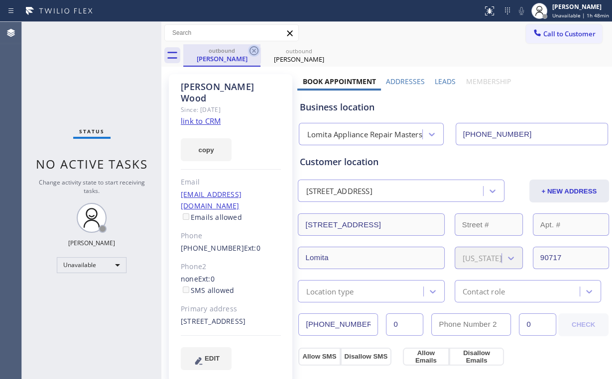
click at [259, 50] on icon at bounding box center [254, 51] width 12 height 12
click at [253, 48] on icon at bounding box center [254, 51] width 12 height 12
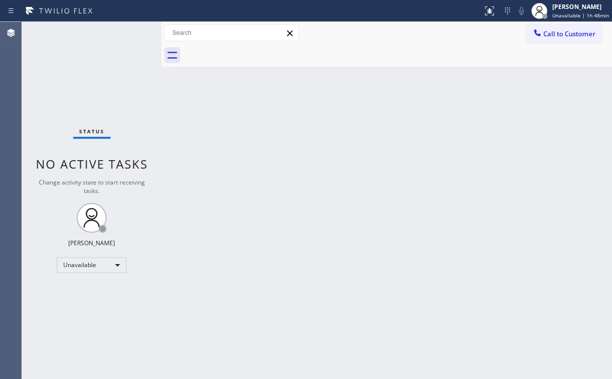
drag, startPoint x: 547, startPoint y: 36, endPoint x: 302, endPoint y: 139, distance: 265.8
click at [544, 37] on span "Call to Customer" at bounding box center [569, 33] width 52 height 9
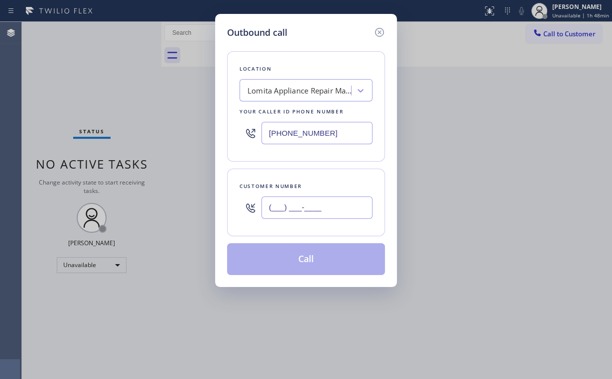
click at [323, 208] on input "(___) ___-____" at bounding box center [316, 208] width 111 height 22
paste input "310) 897-1840"
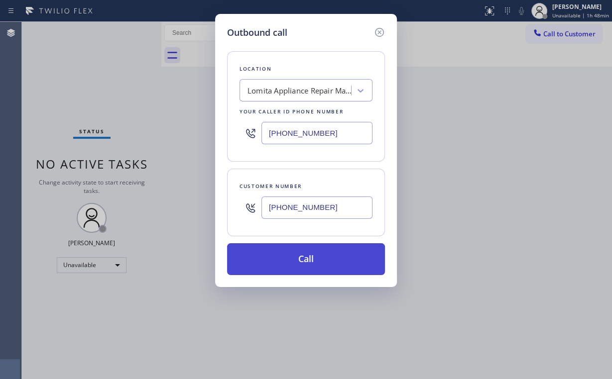
type input "(310) 897-1840"
click at [297, 257] on button "Call" at bounding box center [306, 259] width 158 height 32
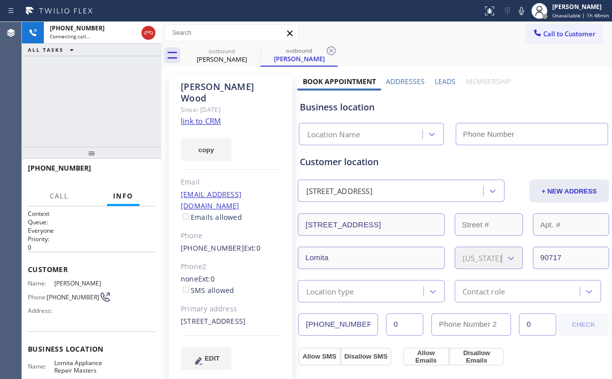
type input "(424) 338-9300"
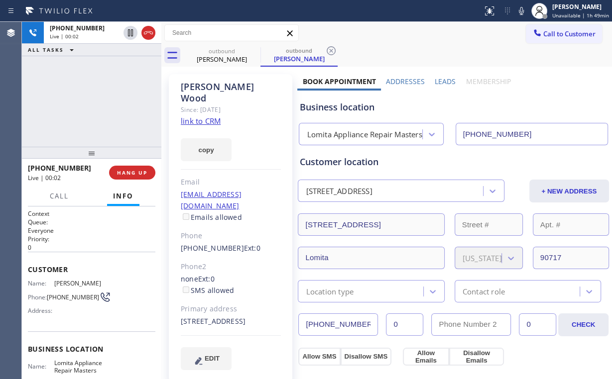
click at [120, 112] on div "+13108971840 Live | 00:02 ALL TASKS ALL TASKS ACTIVE TASKS TASKS IN WRAP UP" at bounding box center [91, 84] width 139 height 125
click at [133, 173] on span "HANG UP" at bounding box center [132, 172] width 30 height 7
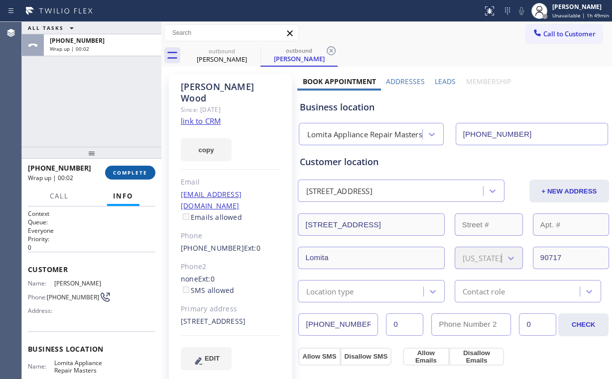
click at [133, 173] on span "COMPLETE" at bounding box center [130, 172] width 34 height 7
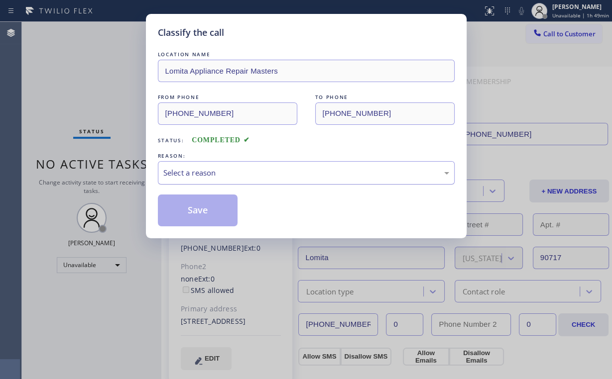
click at [198, 181] on div "Select a reason" at bounding box center [306, 172] width 297 height 23
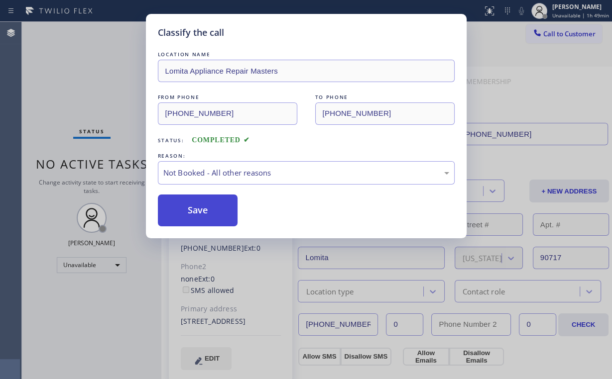
click at [197, 216] on button "Save" at bounding box center [198, 211] width 80 height 32
drag, startPoint x: 88, startPoint y: 64, endPoint x: 95, endPoint y: 66, distance: 7.4
click at [89, 65] on div "Classify the call LOCATION NAME Lomita Appliance Repair Masters FROM PHONE (424…" at bounding box center [306, 189] width 612 height 379
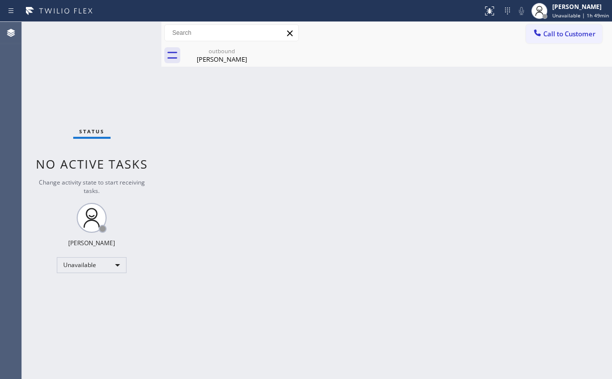
drag, startPoint x: 211, startPoint y: 50, endPoint x: 266, endPoint y: 42, distance: 56.3
click at [216, 51] on div "outbound" at bounding box center [221, 50] width 75 height 7
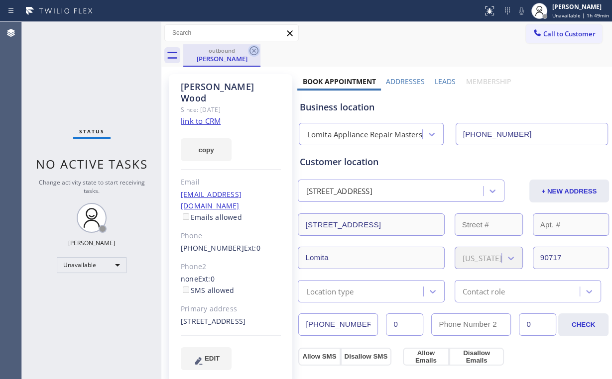
click at [253, 50] on icon at bounding box center [253, 50] width 9 height 9
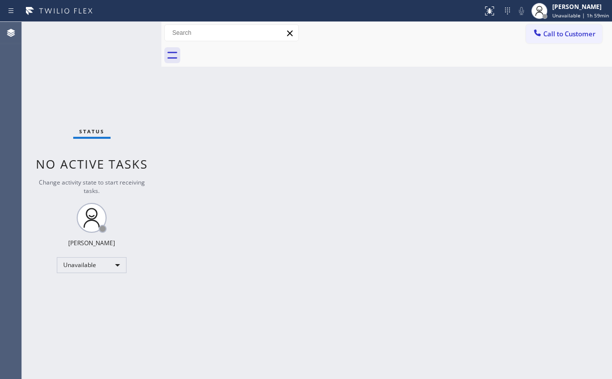
drag, startPoint x: 76, startPoint y: 81, endPoint x: 78, endPoint y: 73, distance: 8.2
click at [76, 80] on div "Status No active tasks Change activity state to start receiving tasks. Arnold V…" at bounding box center [91, 200] width 139 height 357
drag, startPoint x: 553, startPoint y: 32, endPoint x: 348, endPoint y: 119, distance: 222.4
click at [553, 32] on span "Call to Customer" at bounding box center [569, 33] width 52 height 9
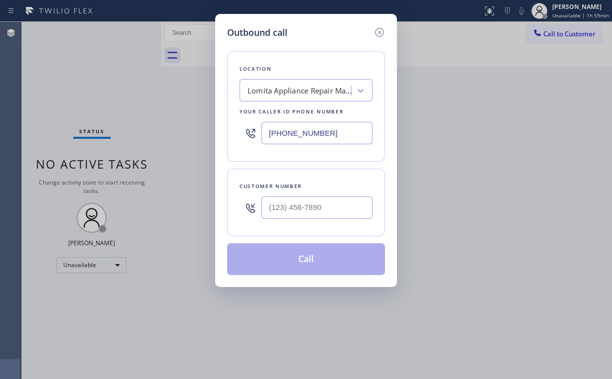
drag, startPoint x: 296, startPoint y: 131, endPoint x: 129, endPoint y: 96, distance: 170.6
click at [191, 121] on div "Outbound call Location Lomita Appliance Repair Masters Your caller id phone num…" at bounding box center [306, 189] width 612 height 379
paste input "253) 292-5176"
type input "(253) 292-5176"
click at [332, 203] on input "(___) ___-____" at bounding box center [316, 208] width 111 height 22
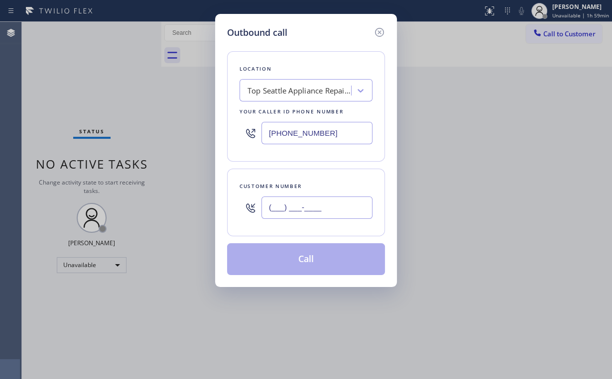
paste input "360) 250-9068"
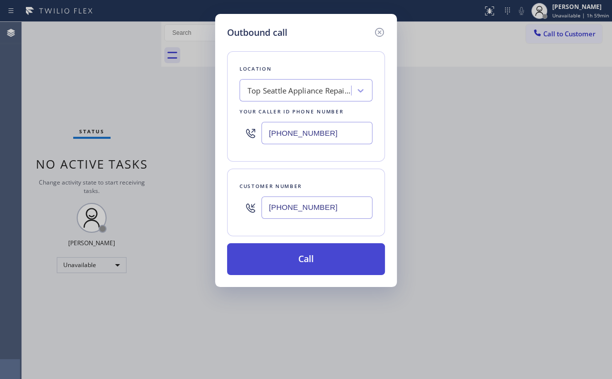
type input "(360) 250-9068"
click at [295, 254] on button "Call" at bounding box center [306, 259] width 158 height 32
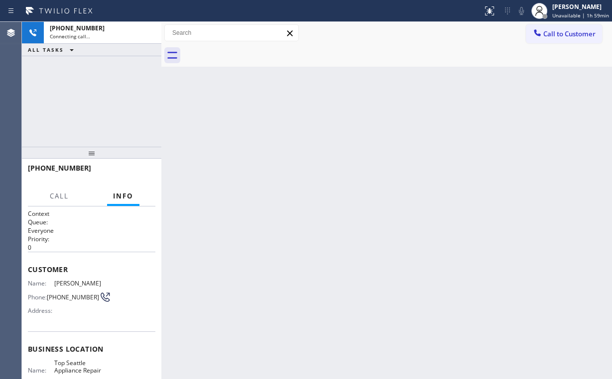
click at [87, 87] on div "+13602509068 Connecting call… ALL TASKS ALL TASKS ACTIVE TASKS TASKS IN WRAP UP" at bounding box center [91, 84] width 139 height 125
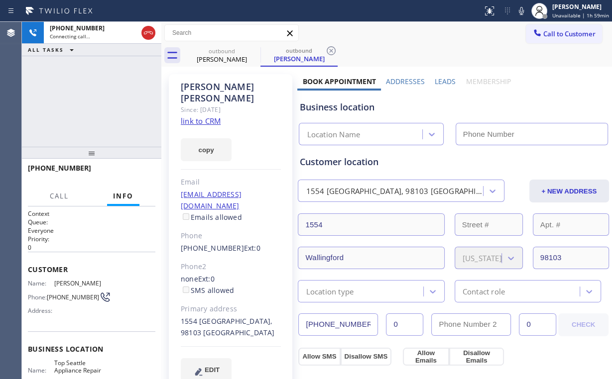
drag, startPoint x: 104, startPoint y: 89, endPoint x: 100, endPoint y: 86, distance: 5.3
type input "(253) 292-5176"
click at [98, 84] on div "+13602509068 Connecting call… ALL TASKS ALL TASKS ACTIVE TASKS TASKS IN WRAP UP" at bounding box center [91, 84] width 139 height 125
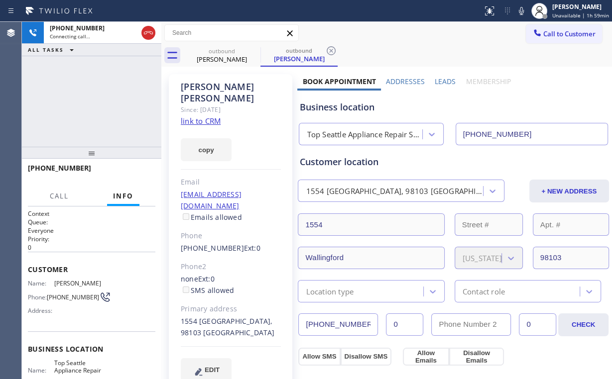
click at [98, 84] on div "+13602509068 Connecting call… ALL TASKS ALL TASKS ACTIVE TASKS TASKS IN WRAP UP" at bounding box center [91, 84] width 139 height 125
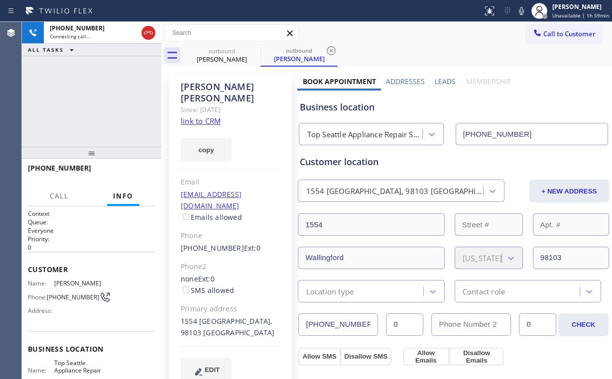
click at [98, 84] on div "+13602509068 Connecting call… ALL TASKS ALL TASKS ACTIVE TASKS TASKS IN WRAP UP" at bounding box center [91, 84] width 139 height 125
click at [99, 102] on div "+13602509068 Connecting call… ALL TASKS ALL TASKS ACTIVE TASKS TASKS IN WRAP UP" at bounding box center [91, 84] width 139 height 125
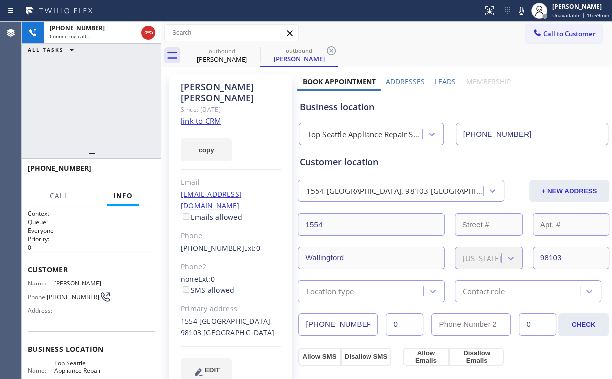
click at [99, 102] on div "+13602509068 Connecting call… ALL TASKS ALL TASKS ACTIVE TASKS TASKS IN WRAP UP" at bounding box center [91, 84] width 139 height 125
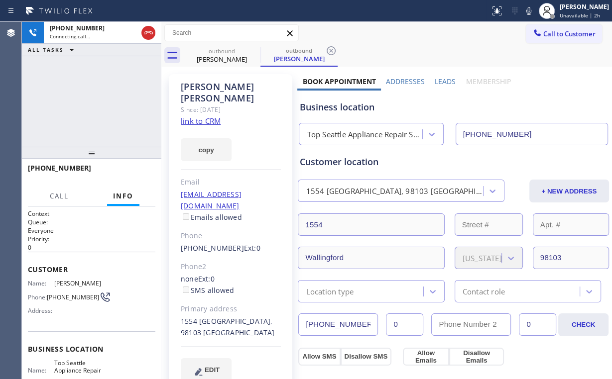
click at [99, 102] on div "+13602509068 Connecting call… ALL TASKS ALL TASKS ACTIVE TASKS TASKS IN WRAP UP" at bounding box center [91, 84] width 139 height 125
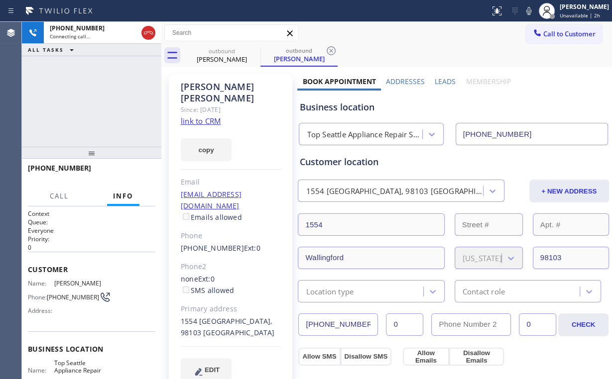
click at [99, 102] on div "+13602509068 Connecting call… ALL TASKS ALL TASKS ACTIVE TASKS TASKS IN WRAP UP" at bounding box center [91, 84] width 139 height 125
click at [133, 174] on span "HANG UP" at bounding box center [132, 172] width 30 height 7
click at [128, 175] on span "HANG UP" at bounding box center [132, 172] width 30 height 7
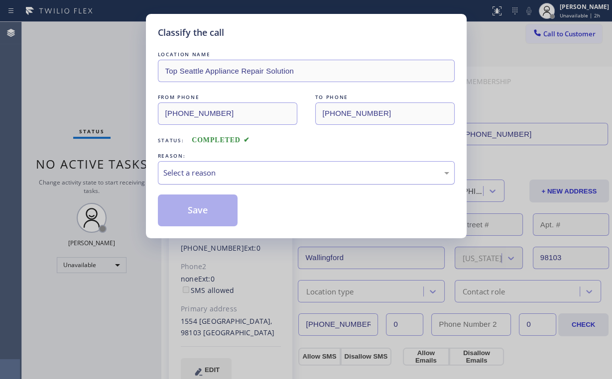
click at [186, 171] on div "Select a reason" at bounding box center [306, 172] width 286 height 11
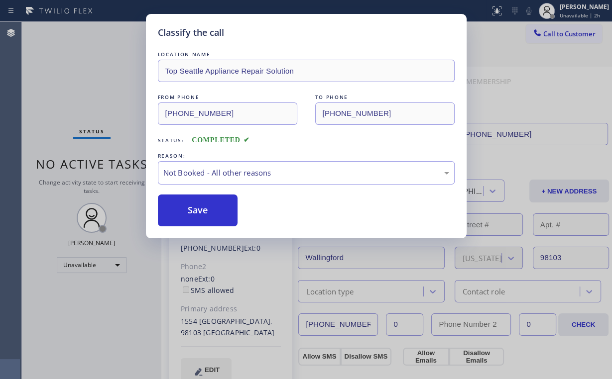
drag, startPoint x: 196, startPoint y: 211, endPoint x: 144, endPoint y: 128, distance: 97.7
click at [196, 211] on button "Save" at bounding box center [198, 211] width 80 height 32
click at [123, 90] on div "Classify the call LOCATION NAME Top Seattle Appliance Repair Solution FROM PHON…" at bounding box center [306, 189] width 612 height 379
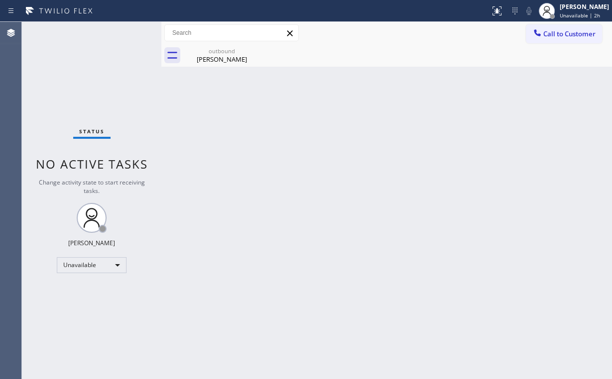
drag, startPoint x: 236, startPoint y: 52, endPoint x: 262, endPoint y: 49, distance: 26.5
click at [237, 53] on div "outbound" at bounding box center [221, 50] width 75 height 7
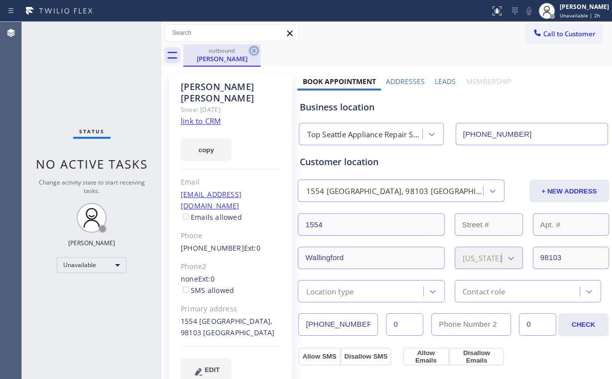
click at [252, 50] on icon at bounding box center [254, 51] width 12 height 12
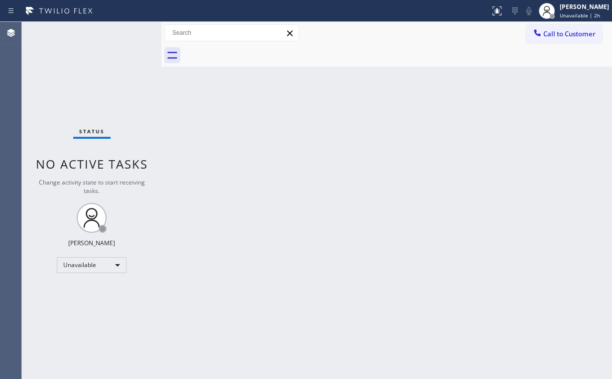
click at [102, 74] on div "Status No active tasks Change activity state to start receiving tasks. Arnold V…" at bounding box center [91, 200] width 139 height 357
click at [97, 76] on div "Status No active tasks Change activity state to start receiving tasks. Arnold V…" at bounding box center [91, 200] width 139 height 357
click at [99, 76] on div "Status No active tasks Change activity state to start receiving tasks. Arnold V…" at bounding box center [91, 200] width 139 height 357
click at [94, 57] on div "Status No active tasks Change activity state to start receiving tasks. Arnold V…" at bounding box center [91, 200] width 139 height 357
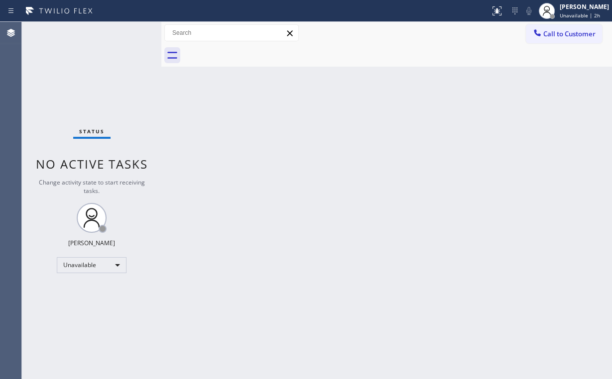
click at [93, 62] on div "Status No active tasks Change activity state to start receiving tasks. Arnold V…" at bounding box center [91, 200] width 139 height 357
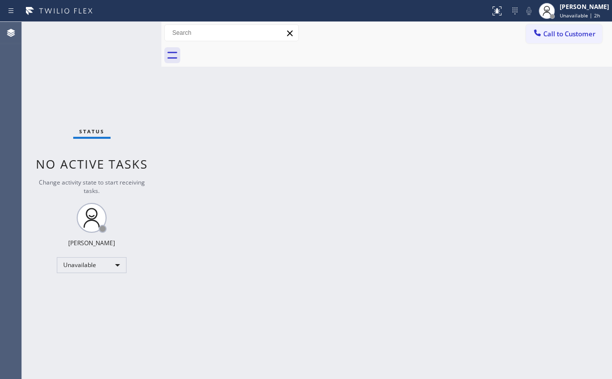
click at [93, 61] on div "Status No active tasks Change activity state to start receiving tasks. Arnold V…" at bounding box center [91, 200] width 139 height 357
click at [477, 197] on div "Back to Dashboard Change Sender ID Customers Technicians Select a contact Outbo…" at bounding box center [386, 200] width 451 height 357
click at [414, 185] on div "Back to Dashboard Change Sender ID Customers Technicians Select a contact Outbo…" at bounding box center [386, 200] width 451 height 357
click at [67, 75] on div "Status No active tasks Change activity state to start receiving tasks. Arnold V…" at bounding box center [91, 200] width 139 height 357
drag, startPoint x: 553, startPoint y: 32, endPoint x: 354, endPoint y: 123, distance: 218.4
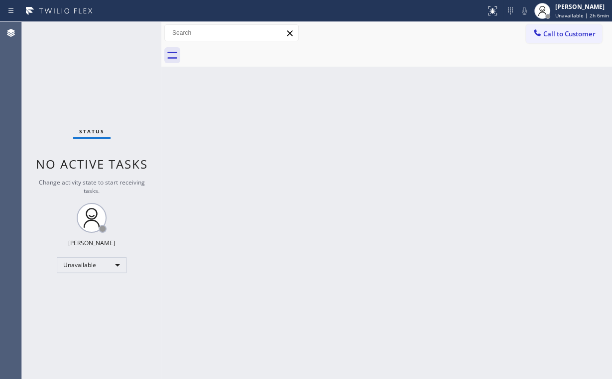
click at [552, 33] on span "Call to Customer" at bounding box center [569, 33] width 52 height 9
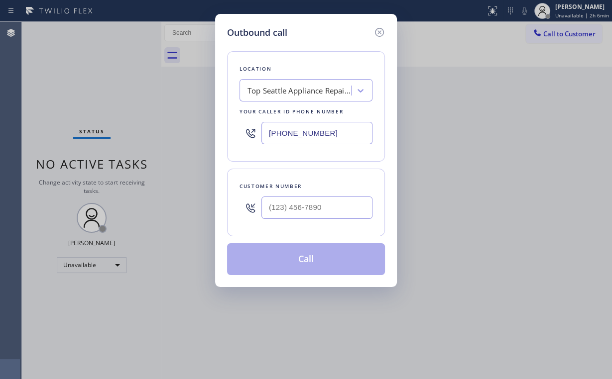
drag, startPoint x: 284, startPoint y: 127, endPoint x: 207, endPoint y: 95, distance: 83.4
click at [150, 116] on div "Outbound call Location Top Seattle Appliance Repair Solution Your caller id pho…" at bounding box center [306, 189] width 612 height 379
paste input "424) 625-7417"
type input "(424) 625-7417"
click at [327, 210] on input "(___) ___-____" at bounding box center [316, 208] width 111 height 22
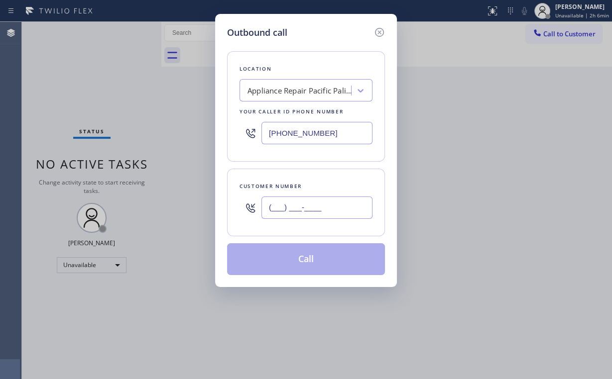
paste input "310) 251-9538"
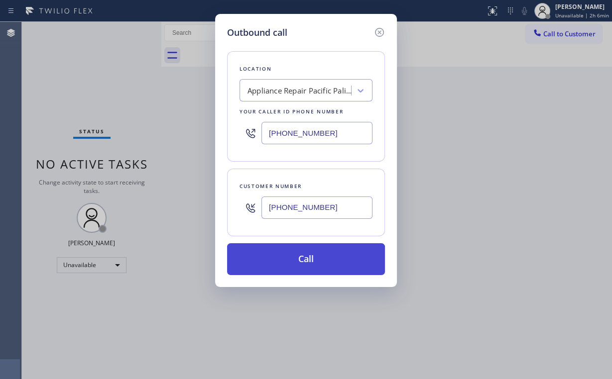
type input "(310) 251-9538"
click at [290, 260] on button "Call" at bounding box center [306, 259] width 158 height 32
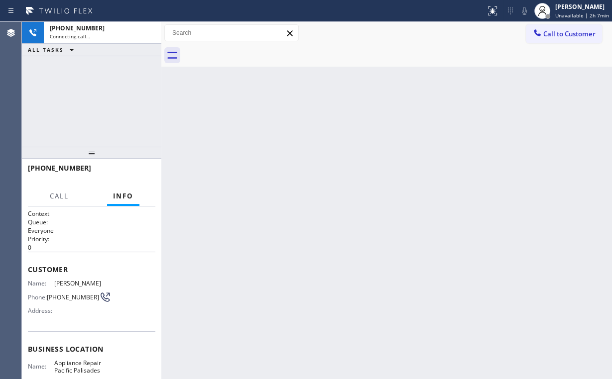
click at [116, 90] on div "+13102519538 Connecting call… ALL TASKS ALL TASKS ACTIVE TASKS TASKS IN WRAP UP" at bounding box center [91, 84] width 139 height 125
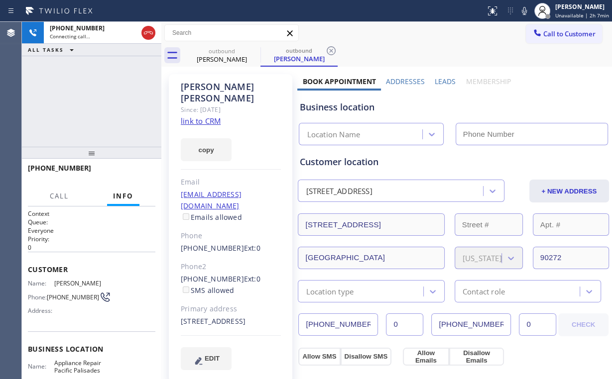
type input "(424) 625-7417"
click at [104, 112] on div "+13102519538 Connecting call… ALL TASKS ALL TASKS ACTIVE TASKS TASKS IN WRAP UP" at bounding box center [91, 84] width 139 height 125
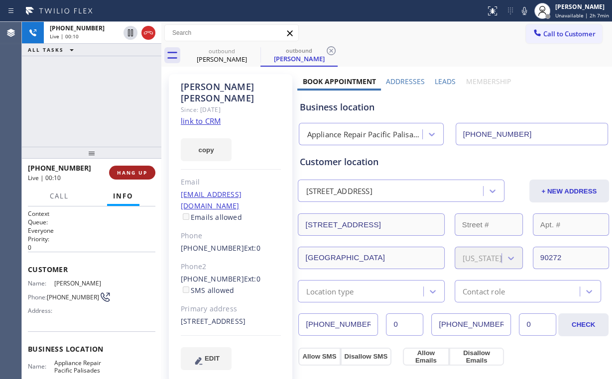
click at [141, 169] on span "HANG UP" at bounding box center [132, 172] width 30 height 7
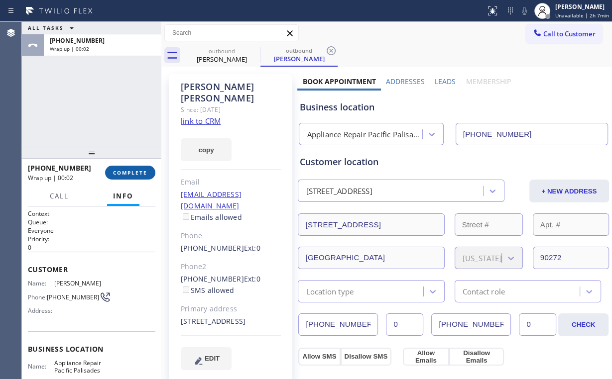
click at [141, 169] on span "COMPLETE" at bounding box center [130, 172] width 34 height 7
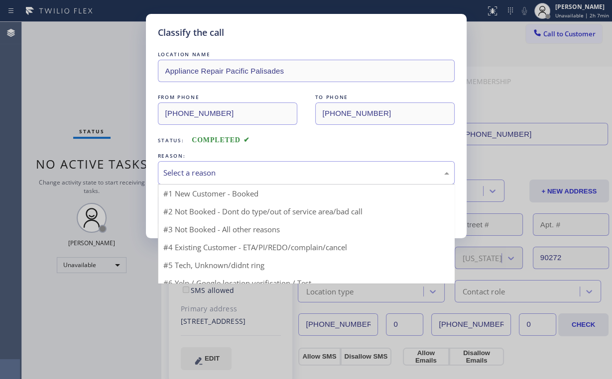
click at [207, 172] on div "Select a reason" at bounding box center [306, 172] width 286 height 11
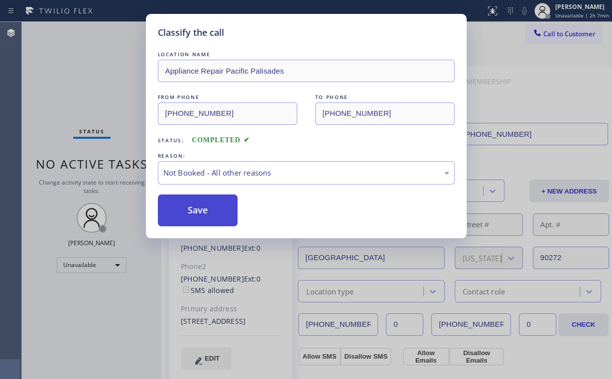
click at [201, 213] on button "Save" at bounding box center [198, 211] width 80 height 32
click at [93, 109] on div "Classify the call LOCATION NAME Appliance Repair Pacific Palisades FROM PHONE (…" at bounding box center [306, 189] width 612 height 379
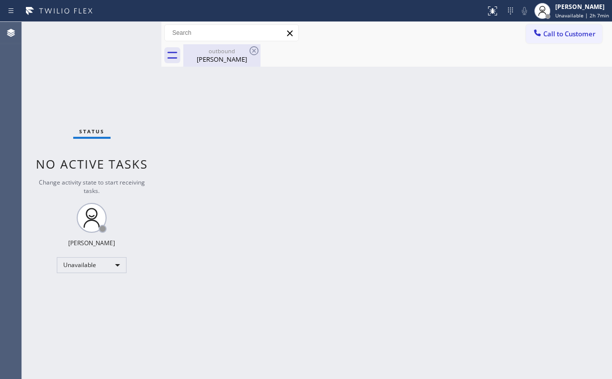
drag, startPoint x: 196, startPoint y: 56, endPoint x: 224, endPoint y: 53, distance: 27.5
click at [197, 56] on div "Fred Mclane" at bounding box center [221, 59] width 75 height 9
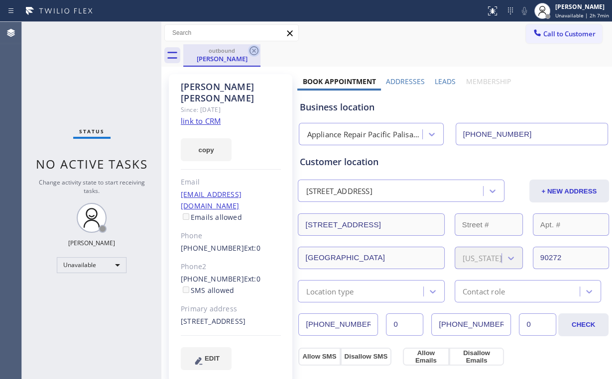
click at [251, 50] on icon at bounding box center [254, 51] width 12 height 12
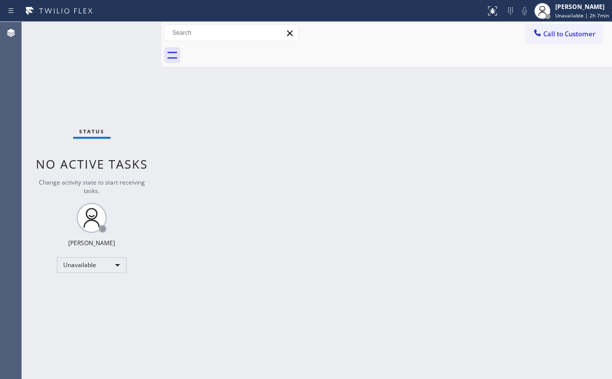
drag, startPoint x: 438, startPoint y: 125, endPoint x: 451, endPoint y: 110, distance: 19.8
click at [439, 125] on div "Back to Dashboard Change Sender ID Customers Technicians Select a contact Outbo…" at bounding box center [386, 200] width 451 height 357
drag, startPoint x: 543, startPoint y: 28, endPoint x: 364, endPoint y: 153, distance: 217.4
click at [543, 29] on div at bounding box center [537, 34] width 12 height 12
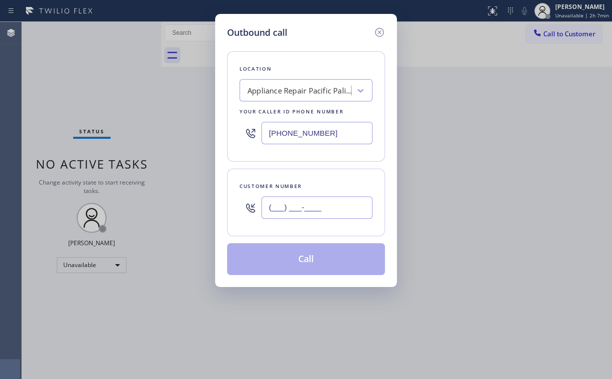
click at [327, 203] on input "(___) ___-____" at bounding box center [316, 208] width 111 height 22
paste input "310) 251-9538"
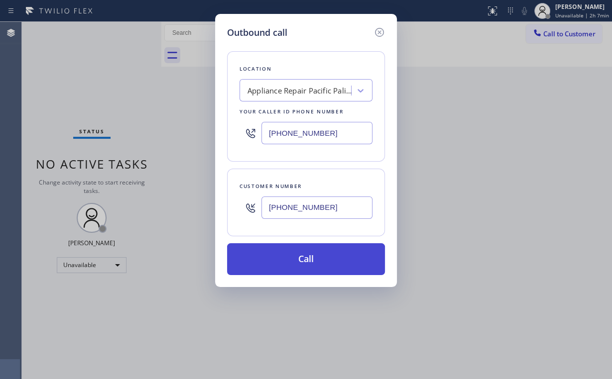
type input "(310) 251-9538"
drag, startPoint x: 291, startPoint y: 253, endPoint x: 290, endPoint y: 265, distance: 12.0
click at [290, 255] on button "Call" at bounding box center [306, 259] width 158 height 32
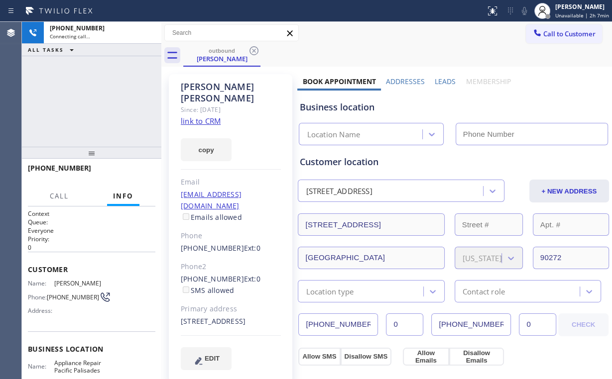
click at [97, 97] on div "+13102519538 Connecting call… ALL TASKS ALL TASKS ACTIVE TASKS TASKS IN WRAP UP" at bounding box center [91, 84] width 139 height 125
type input "(424) 625-7417"
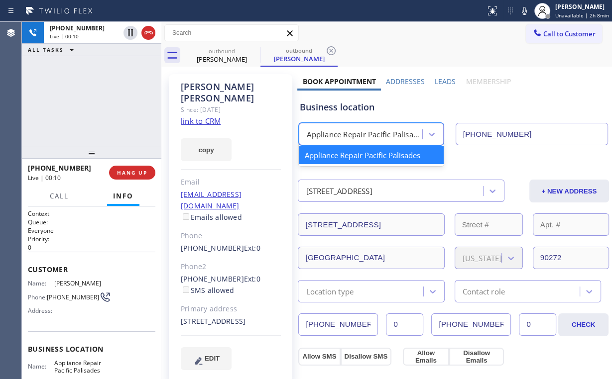
click at [356, 136] on div "Appliance Repair Pacific Palisades" at bounding box center [365, 134] width 116 height 11
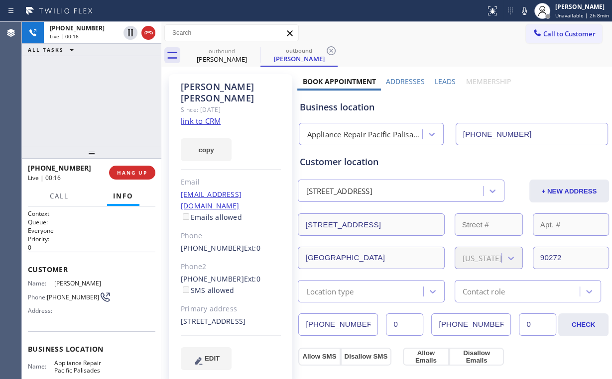
click at [104, 102] on div "+13102519538 Live | 00:16 ALL TASKS ALL TASKS ACTIVE TASKS TASKS IN WRAP UP" at bounding box center [91, 84] width 139 height 125
click at [100, 101] on div "+13102519538 Live | 00:17 ALL TASKS ALL TASKS ACTIVE TASKS TASKS IN WRAP UP" at bounding box center [91, 84] width 139 height 125
click at [100, 101] on div "+13102519538 Live | 00:18 ALL TASKS ALL TASKS ACTIVE TASKS TASKS IN WRAP UP" at bounding box center [91, 84] width 139 height 125
click at [100, 101] on div "+13102519538 Live | 00:20 ALL TASKS ALL TASKS ACTIVE TASKS TASKS IN WRAP UP" at bounding box center [91, 84] width 139 height 125
click at [100, 101] on div "+13102519538 Live | 00:23 ALL TASKS ALL TASKS ACTIVE TASKS TASKS IN WRAP UP" at bounding box center [91, 84] width 139 height 125
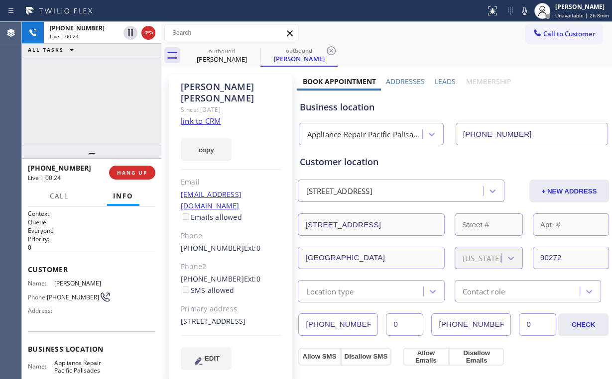
click at [100, 101] on div "+13102519538 Live | 00:24 ALL TASKS ALL TASKS ACTIVE TASKS TASKS IN WRAP UP" at bounding box center [91, 84] width 139 height 125
click at [127, 172] on span "HANG UP" at bounding box center [132, 172] width 30 height 7
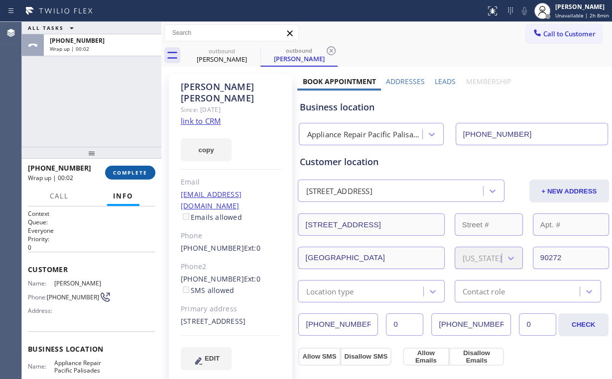
click at [127, 172] on span "COMPLETE" at bounding box center [130, 172] width 34 height 7
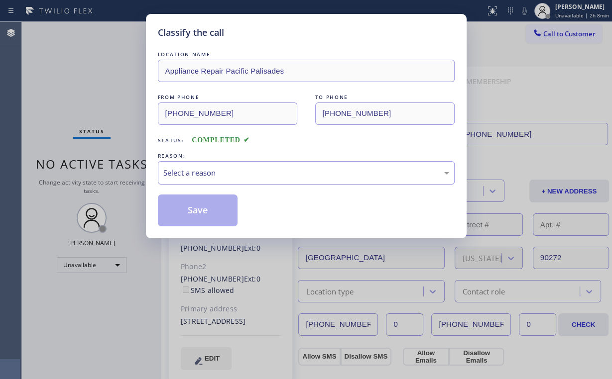
click at [179, 178] on div "Select a reason" at bounding box center [306, 172] width 297 height 23
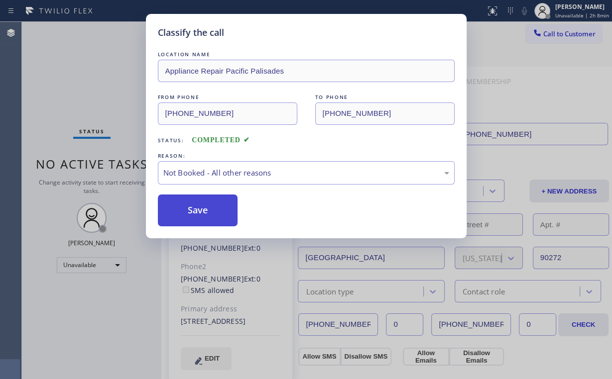
click at [199, 210] on button "Save" at bounding box center [198, 211] width 80 height 32
click at [100, 88] on div "Classify the call LOCATION NAME Appliance Repair Pacific Palisades FROM PHONE (…" at bounding box center [306, 189] width 612 height 379
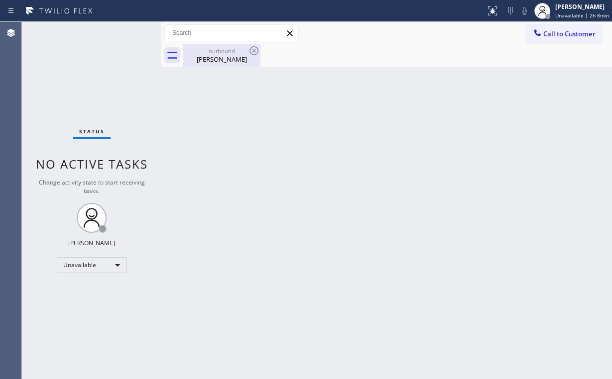
drag, startPoint x: 219, startPoint y: 51, endPoint x: 253, endPoint y: 51, distance: 34.4
click at [220, 51] on div "outbound" at bounding box center [221, 50] width 75 height 7
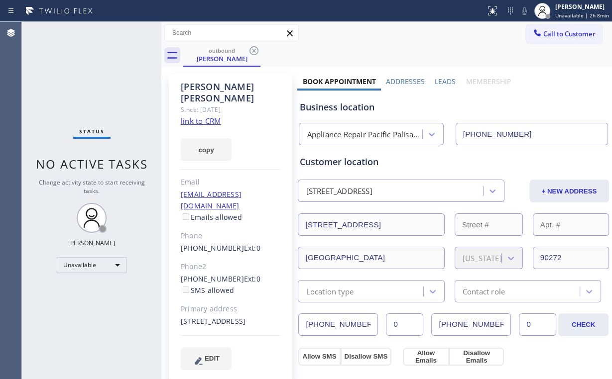
click at [253, 50] on icon at bounding box center [254, 51] width 12 height 12
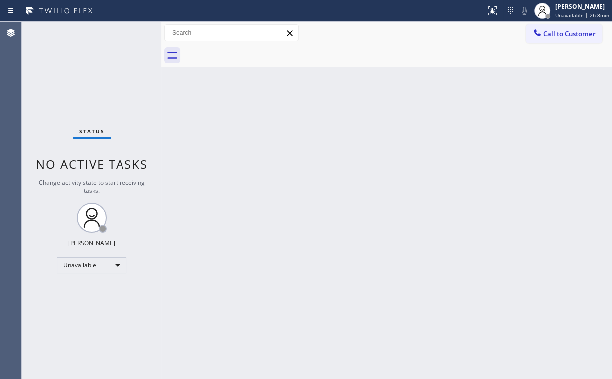
click at [333, 126] on div "Back to Dashboard Change Sender ID Customers Technicians Select a contact Outbo…" at bounding box center [386, 200] width 451 height 357
click at [392, 246] on div "Back to Dashboard Change Sender ID Customers Technicians Select a contact Outbo…" at bounding box center [386, 200] width 451 height 357
click at [83, 97] on div "Status No active tasks Change activity state to start receiving tasks. Arnold V…" at bounding box center [91, 200] width 139 height 357
click at [104, 269] on div "Unavailable" at bounding box center [92, 265] width 70 height 16
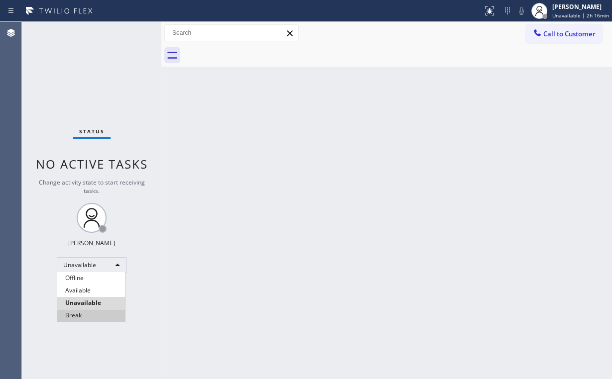
click at [98, 315] on li "Break" at bounding box center [91, 316] width 68 height 12
drag, startPoint x: 247, startPoint y: 301, endPoint x: 210, endPoint y: 351, distance: 62.6
click at [247, 302] on div "Back to Dashboard Change Sender ID Customers Technicians Select a contact Outbo…" at bounding box center [386, 200] width 451 height 357
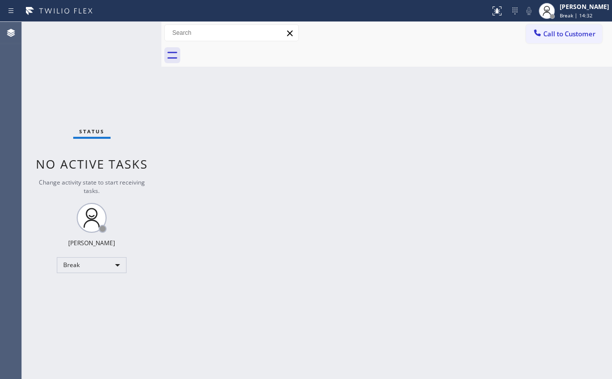
drag, startPoint x: 32, startPoint y: 255, endPoint x: 62, endPoint y: 267, distance: 32.4
click at [34, 256] on div "Status No active tasks Change activity state to start receiving tasks. Arnold V…" at bounding box center [91, 200] width 139 height 357
drag, startPoint x: 79, startPoint y: 274, endPoint x: 82, endPoint y: 267, distance: 7.1
click at [79, 273] on div "Status No active tasks Change activity state to start receiving tasks. Arnold V…" at bounding box center [91, 200] width 139 height 357
click at [82, 267] on div "Break" at bounding box center [92, 265] width 70 height 16
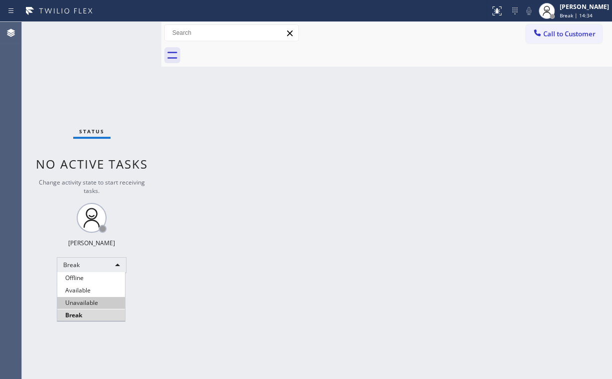
click at [89, 304] on li "Unavailable" at bounding box center [91, 303] width 68 height 12
drag, startPoint x: 235, startPoint y: 299, endPoint x: 209, endPoint y: 373, distance: 78.6
click at [235, 301] on div "Back to Dashboard Change Sender ID Customers Technicians Select a contact Outbo…" at bounding box center [386, 200] width 451 height 357
drag, startPoint x: 48, startPoint y: 76, endPoint x: 58, endPoint y: 81, distance: 11.1
click at [49, 76] on div "Status No active tasks Change activity state to start receiving tasks. Arnold V…" at bounding box center [91, 200] width 139 height 357
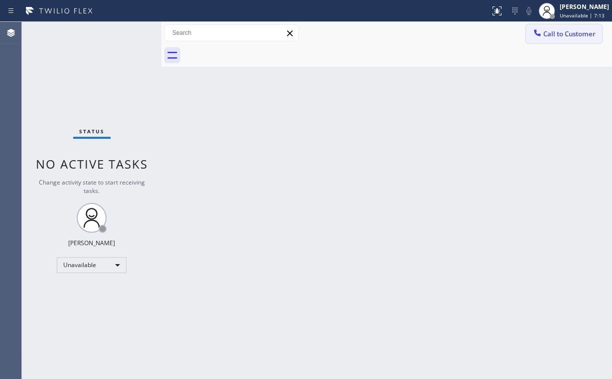
drag, startPoint x: 579, startPoint y: 34, endPoint x: 314, endPoint y: 128, distance: 280.9
click at [578, 35] on span "Call to Customer" at bounding box center [569, 33] width 52 height 9
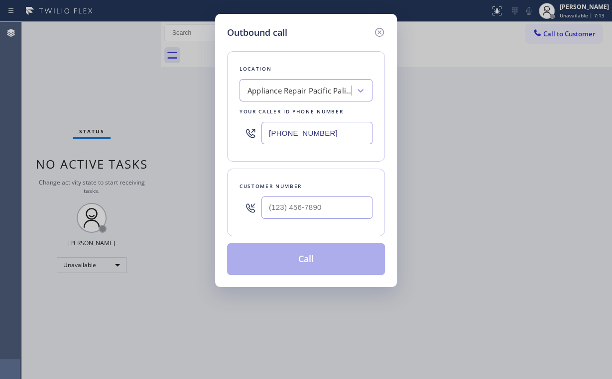
drag, startPoint x: 326, startPoint y: 134, endPoint x: 65, endPoint y: 127, distance: 261.5
click at [133, 130] on div "Outbound call Location Appliance Repair Pacific Palisades Your caller id phone …" at bounding box center [306, 189] width 612 height 379
paste input "310) 254-2326"
type input "(310) 254-2326"
drag, startPoint x: 317, startPoint y: 200, endPoint x: 320, endPoint y: 204, distance: 5.3
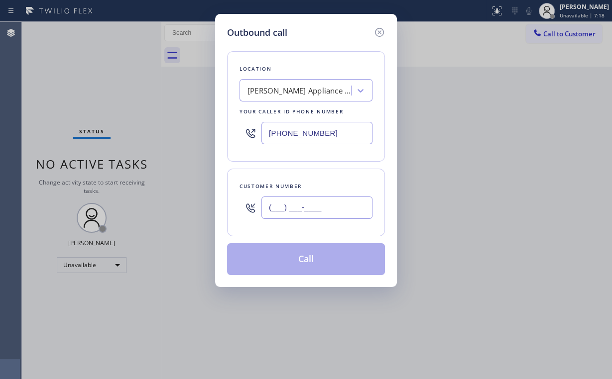
click at [317, 200] on input "(___) ___-____" at bounding box center [316, 208] width 111 height 22
paste input "310) 229-9654"
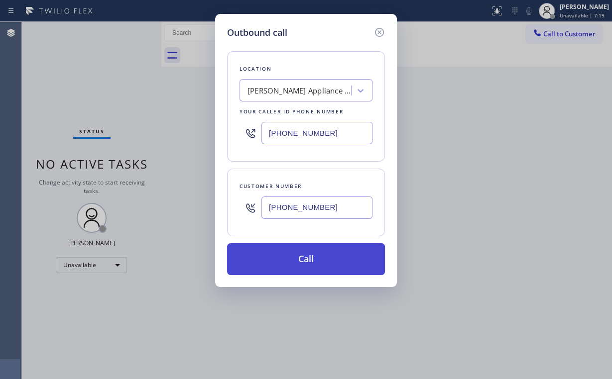
type input "(310) 229-9654"
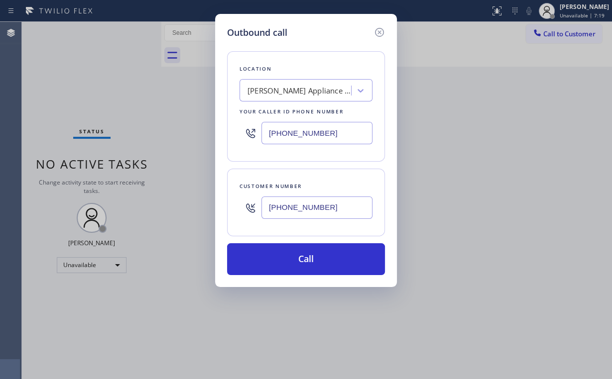
drag, startPoint x: 301, startPoint y: 261, endPoint x: 263, endPoint y: 349, distance: 95.7
click at [301, 262] on button "Call" at bounding box center [306, 259] width 158 height 32
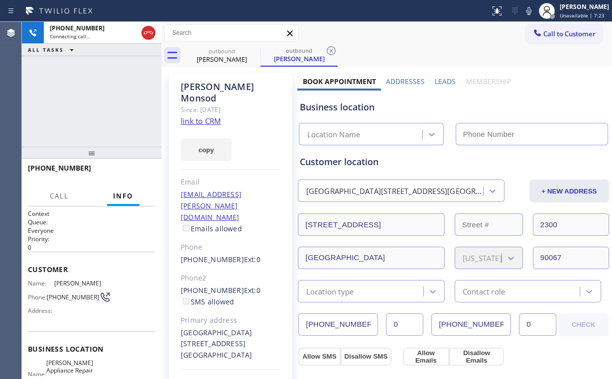
type input "(310) 254-2326"
click at [72, 93] on div "+13102299654 Connecting call… ALL TASKS ALL TASKS ACTIVE TASKS TASKS IN WRAP UP" at bounding box center [91, 84] width 139 height 125
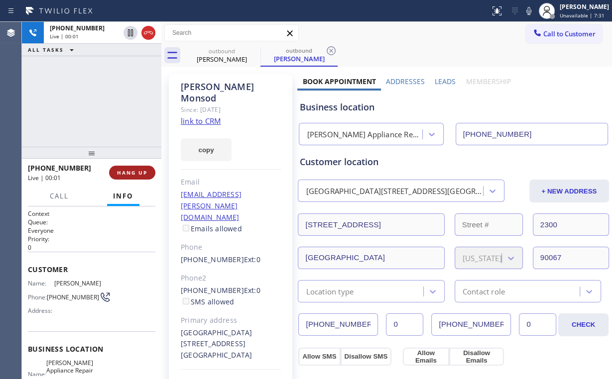
click at [131, 175] on span "HANG UP" at bounding box center [132, 172] width 30 height 7
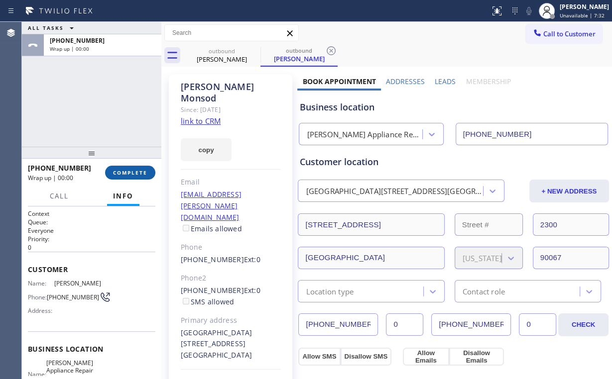
click at [131, 175] on span "COMPLETE" at bounding box center [130, 172] width 34 height 7
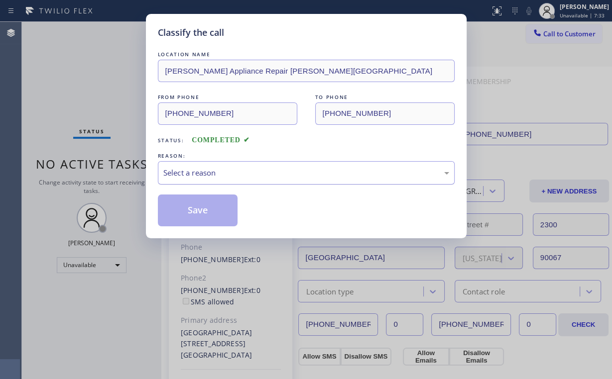
drag, startPoint x: 188, startPoint y: 174, endPoint x: 191, endPoint y: 182, distance: 8.3
click at [189, 174] on div "Select a reason" at bounding box center [306, 172] width 286 height 11
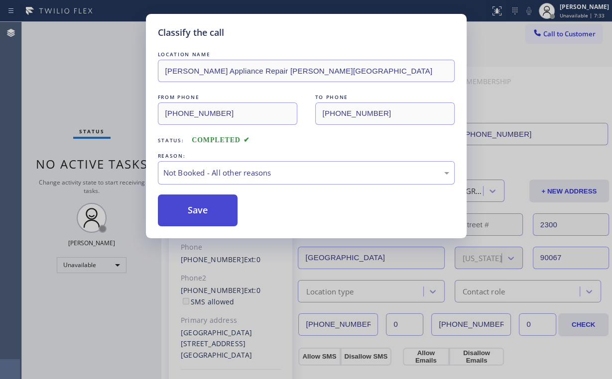
click at [192, 213] on button "Save" at bounding box center [198, 211] width 80 height 32
drag, startPoint x: 34, startPoint y: 52, endPoint x: 44, endPoint y: 52, distance: 10.0
click at [36, 52] on div "Classify the call LOCATION NAME Jayme Appliance Repair Beverly Hills FROM PHONE…" at bounding box center [306, 189] width 612 height 379
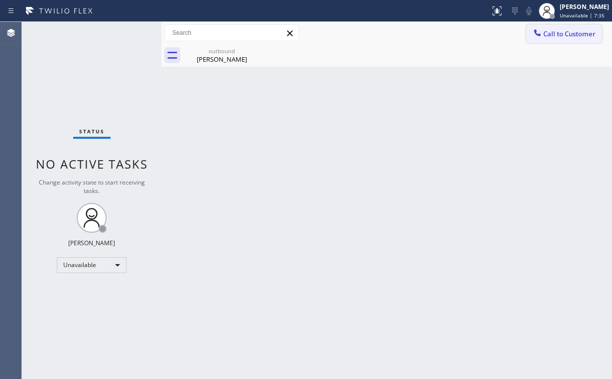
click at [547, 28] on button "Call to Customer" at bounding box center [564, 33] width 76 height 19
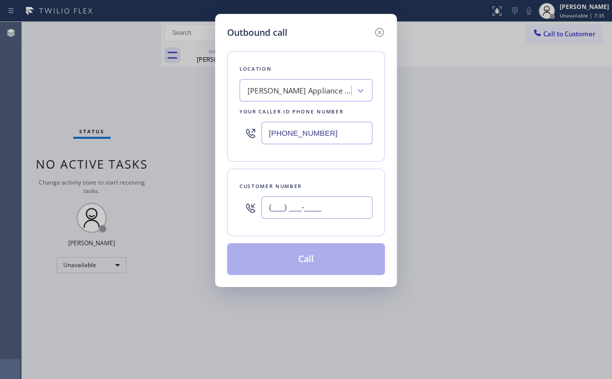
click at [327, 202] on input "(___) ___-____" at bounding box center [316, 208] width 111 height 22
paste input "310) 229-9654"
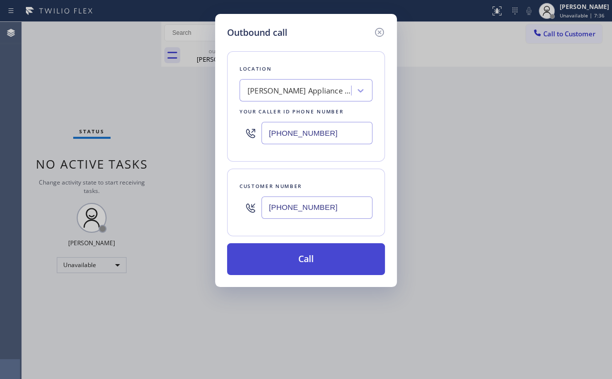
type input "(310) 229-9654"
click at [297, 257] on button "Call" at bounding box center [306, 259] width 158 height 32
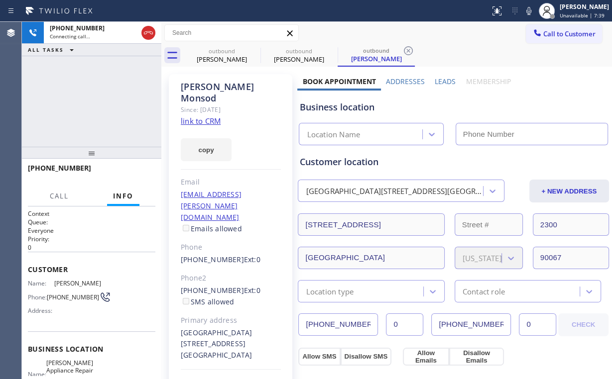
click at [104, 108] on div "+13102299654 Connecting call… ALL TASKS ALL TASKS ACTIVE TASKS TASKS IN WRAP UP" at bounding box center [91, 84] width 139 height 125
click at [232, 54] on div "outbound" at bounding box center [221, 50] width 75 height 7
type input "(310) 254-2326"
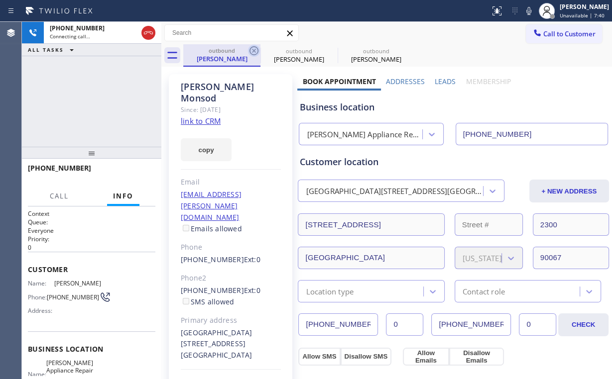
click at [255, 52] on icon at bounding box center [253, 50] width 9 height 9
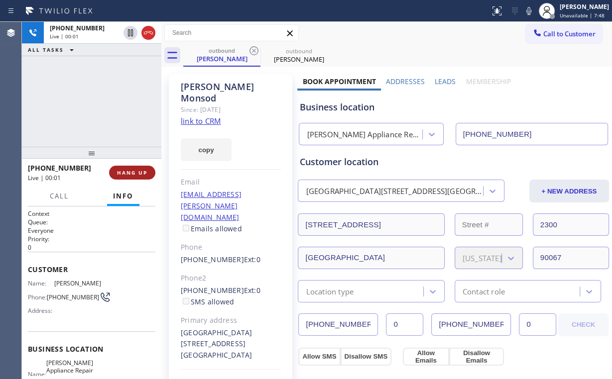
click at [128, 166] on div "+13102299654 Live | 00:01 HANG UP" at bounding box center [91, 173] width 127 height 26
click at [129, 172] on span "HANG UP" at bounding box center [132, 172] width 30 height 7
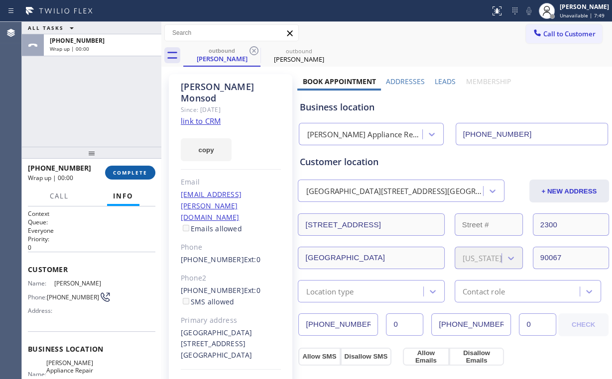
click at [129, 172] on span "COMPLETE" at bounding box center [130, 172] width 34 height 7
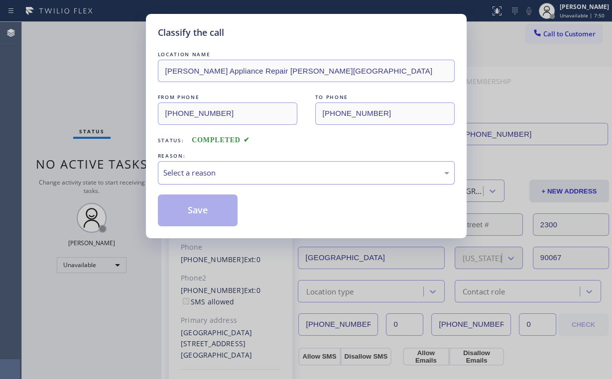
click at [201, 169] on div "Select a reason" at bounding box center [306, 172] width 286 height 11
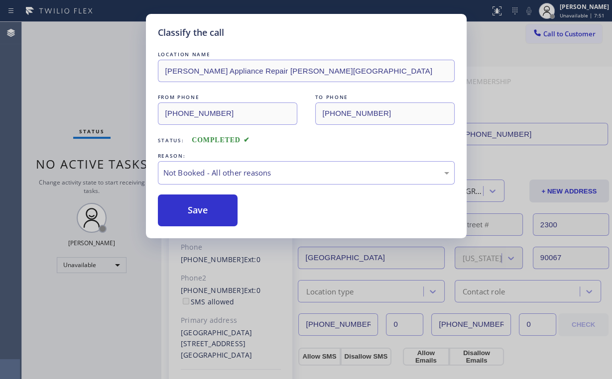
click at [200, 208] on button "Save" at bounding box center [198, 211] width 80 height 32
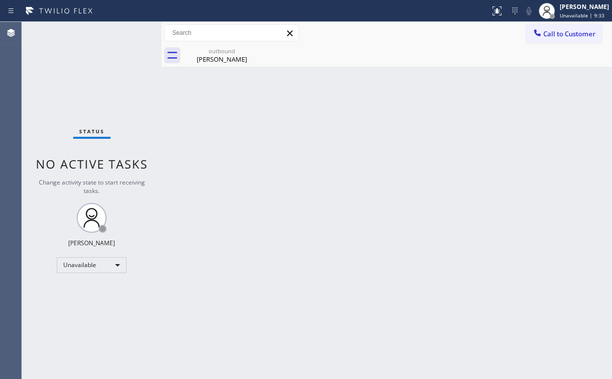
drag, startPoint x: 80, startPoint y: 60, endPoint x: 75, endPoint y: 41, distance: 19.6
click at [80, 60] on div "Status No active tasks Change activity state to start receiving tasks. Arnold V…" at bounding box center [91, 200] width 139 height 357
click at [212, 54] on div "outbound Nelson Monsod" at bounding box center [221, 55] width 75 height 22
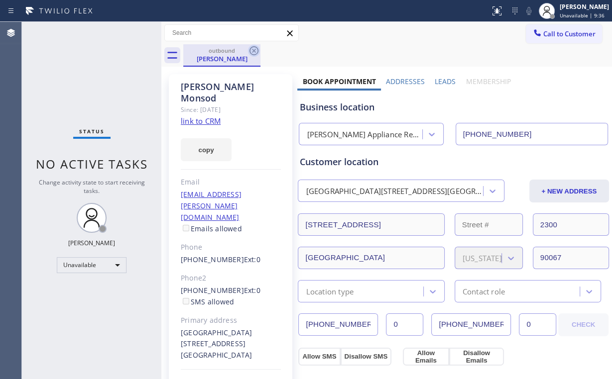
click at [255, 49] on icon at bounding box center [253, 50] width 9 height 9
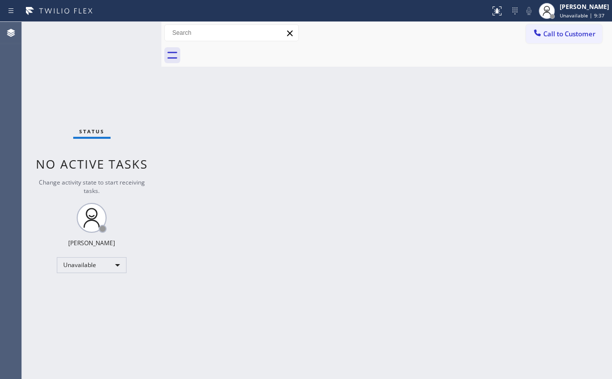
click at [417, 137] on div "Back to Dashboard Change Sender ID Customers Technicians Select a contact Outbo…" at bounding box center [386, 200] width 451 height 357
drag, startPoint x: 564, startPoint y: 31, endPoint x: 460, endPoint y: 76, distance: 113.0
click at [563, 32] on span "Call to Customer" at bounding box center [569, 33] width 52 height 9
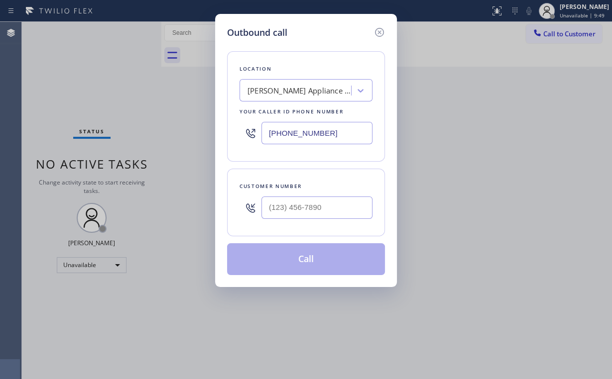
drag, startPoint x: 339, startPoint y: 122, endPoint x: 54, endPoint y: 147, distance: 286.3
click at [220, 130] on div "Outbound call Location Jayme Appliance Repair Beverly Hills Your caller id phon…" at bounding box center [306, 150] width 182 height 273
paste input "855) 666-9755"
type input "(855) 666-9755"
click at [333, 216] on div at bounding box center [316, 208] width 111 height 32
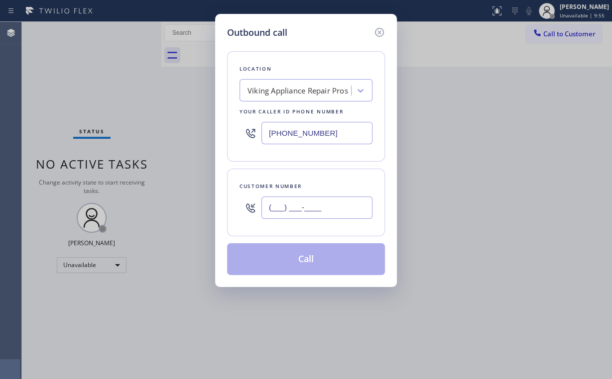
click at [337, 208] on input "(___) ___-____" at bounding box center [316, 208] width 111 height 22
paste input "805) 517-0527"
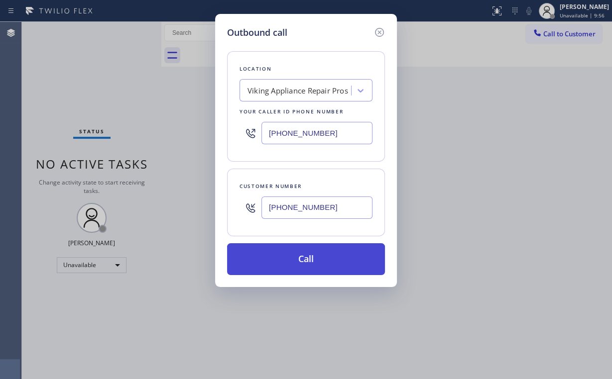
type input "(805) 517-0527"
click at [288, 265] on button "Call" at bounding box center [306, 259] width 158 height 32
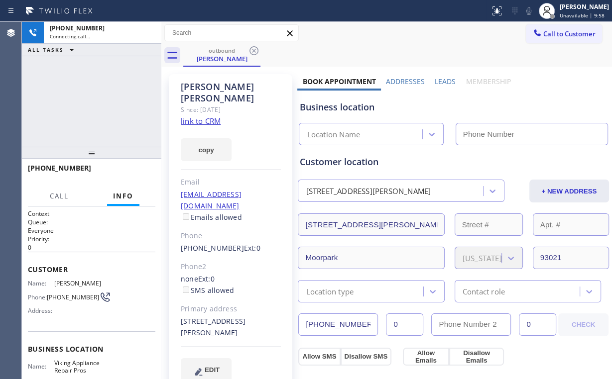
click at [107, 106] on div "+18055170527 Connecting call… ALL TASKS ALL TASKS ACTIVE TASKS TASKS IN WRAP UP" at bounding box center [91, 84] width 139 height 125
type input "(855) 666-9755"
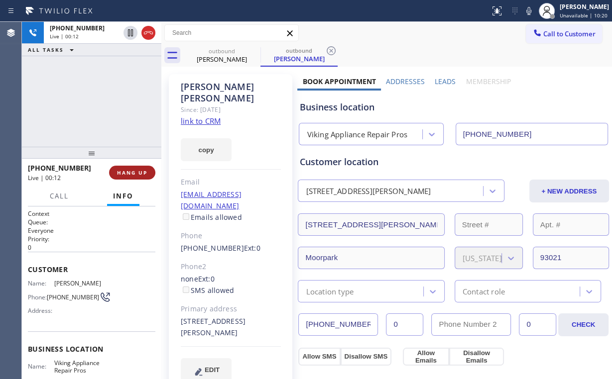
click at [140, 172] on span "HANG UP" at bounding box center [132, 172] width 30 height 7
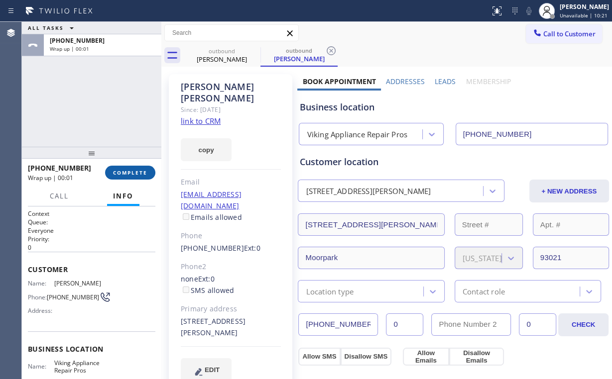
click at [140, 171] on span "COMPLETE" at bounding box center [130, 172] width 34 height 7
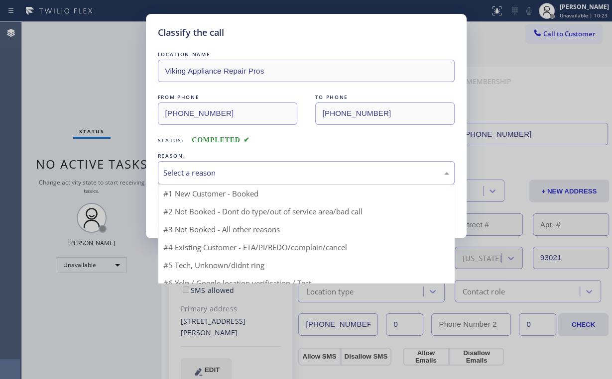
click at [201, 171] on div "Select a reason" at bounding box center [306, 172] width 286 height 11
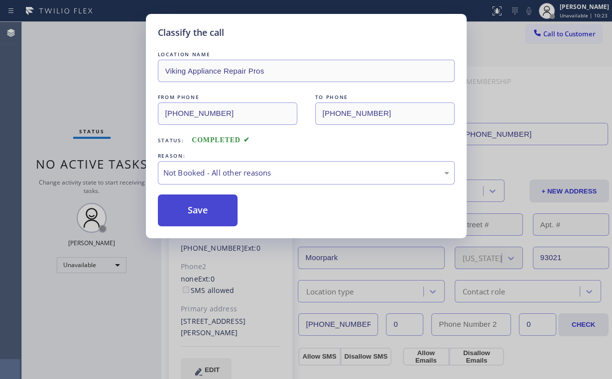
click at [200, 207] on button "Save" at bounding box center [198, 211] width 80 height 32
click at [105, 51] on div "Classify the call LOCATION NAME Viking Appliance Repair Pros FROM PHONE (855) 6…" at bounding box center [306, 189] width 612 height 379
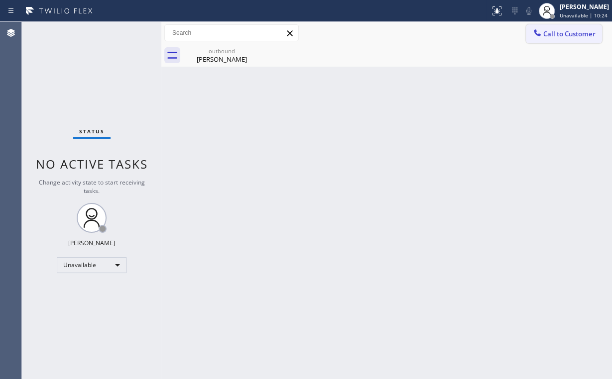
click at [547, 40] on button "Call to Customer" at bounding box center [564, 33] width 76 height 19
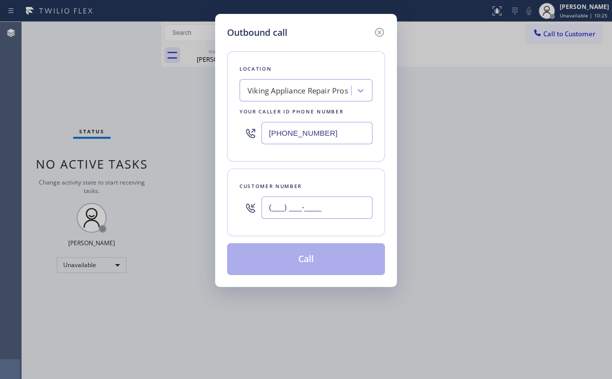
click at [328, 199] on input "(___) ___-____" at bounding box center [316, 208] width 111 height 22
paste input "805) 517-0527"
type input "(805) 517-0527"
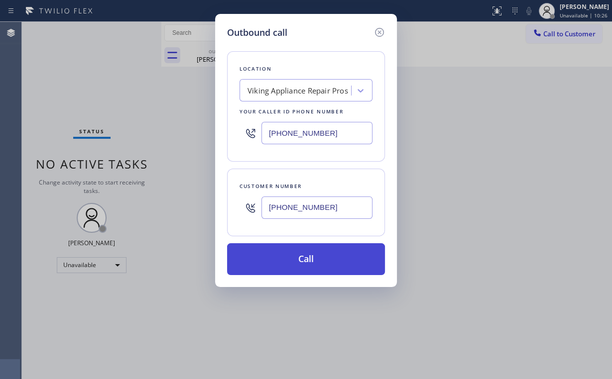
click at [282, 263] on button "Call" at bounding box center [306, 259] width 158 height 32
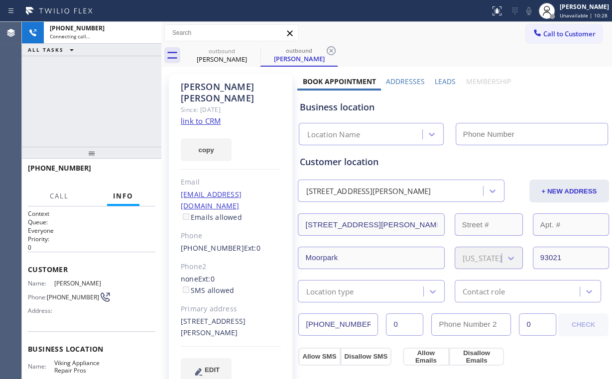
click at [66, 79] on div "+18055170527 Connecting call… ALL TASKS ALL TASKS ACTIVE TASKS TASKS IN WRAP UP" at bounding box center [91, 84] width 139 height 125
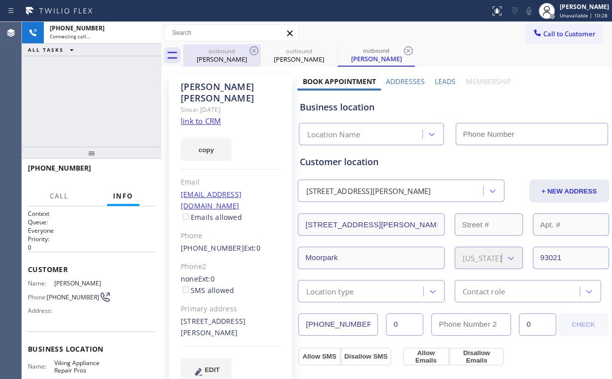
click at [231, 55] on div "Shelly Windland" at bounding box center [221, 59] width 75 height 9
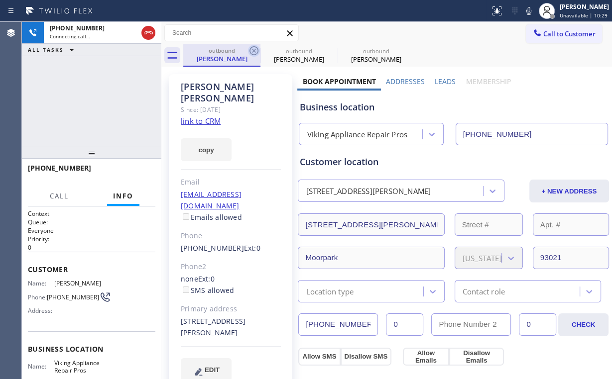
click at [257, 52] on icon at bounding box center [253, 50] width 9 height 9
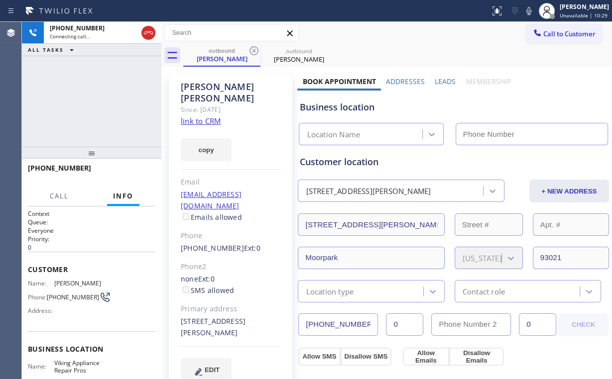
type input "(855) 666-9755"
click at [89, 98] on div "+18055170527 Connecting call… ALL TASKS ALL TASKS ACTIVE TASKS TASKS IN WRAP UP" at bounding box center [91, 84] width 139 height 125
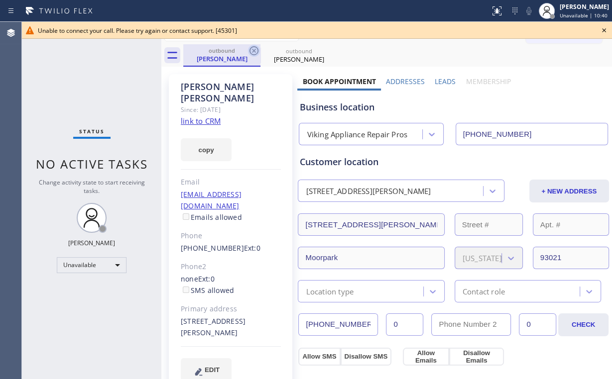
drag, startPoint x: 228, startPoint y: 61, endPoint x: 255, endPoint y: 56, distance: 27.8
click at [230, 61] on div "Shelly Windland" at bounding box center [221, 58] width 75 height 9
click at [254, 50] on icon at bounding box center [254, 51] width 12 height 12
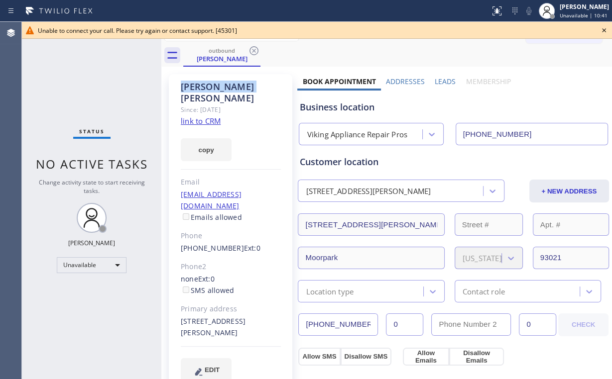
click at [254, 50] on icon at bounding box center [254, 51] width 12 height 12
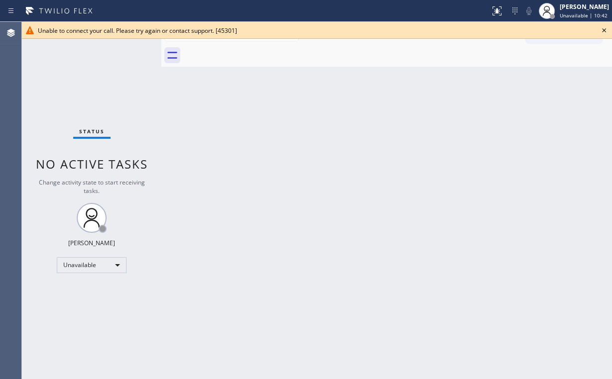
click at [603, 30] on icon at bounding box center [604, 30] width 12 height 12
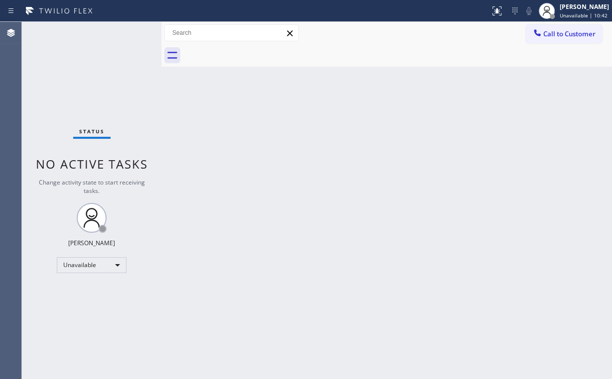
drag, startPoint x: 199, startPoint y: 144, endPoint x: 198, endPoint y: 139, distance: 5.1
click at [199, 142] on div "Back to Dashboard Change Sender ID Customers Technicians Select a contact Outbo…" at bounding box center [386, 200] width 451 height 357
click at [588, 38] on span "Call to Customer" at bounding box center [569, 33] width 52 height 9
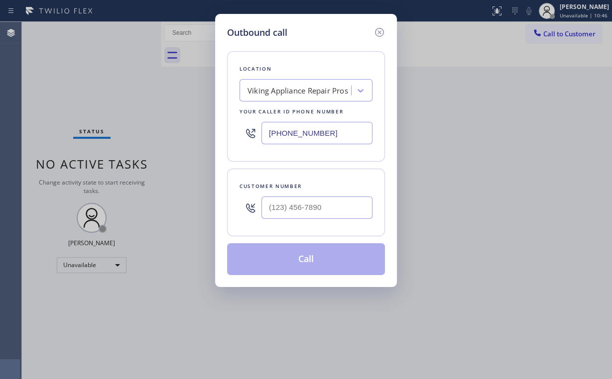
drag, startPoint x: 349, startPoint y: 135, endPoint x: 183, endPoint y: 120, distance: 166.0
click at [209, 133] on div "Outbound call Location Viking Appliance Repair Pros Your caller id phone number…" at bounding box center [306, 189] width 612 height 379
paste input "562) 653-4246"
type input "(562) 653-4246"
click at [326, 207] on input "(___) ___-____" at bounding box center [316, 208] width 111 height 22
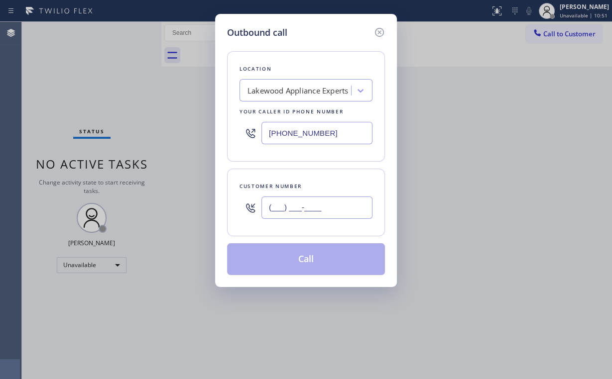
paste input "949) 466-0052"
type input "(949) 466-0052"
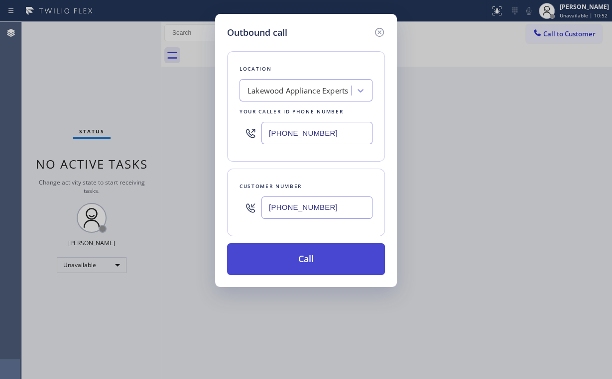
drag, startPoint x: 304, startPoint y: 261, endPoint x: 240, endPoint y: 374, distance: 130.4
click at [304, 262] on button "Call" at bounding box center [306, 259] width 158 height 32
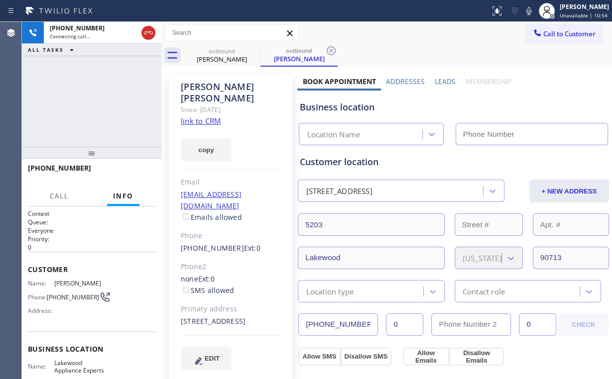
click at [81, 94] on div "+19494660052 Connecting call… ALL TASKS ALL TASKS ACTIVE TASKS TASKS IN WRAP UP" at bounding box center [91, 84] width 139 height 125
type input "(562) 653-4246"
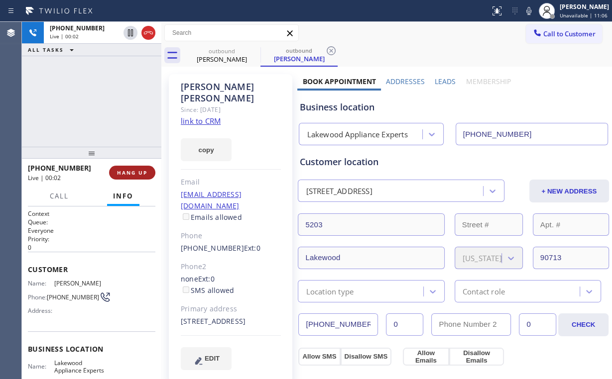
click at [137, 174] on span "HANG UP" at bounding box center [132, 172] width 30 height 7
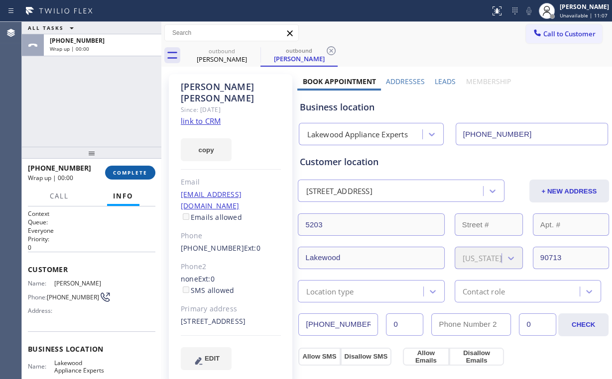
click at [137, 174] on span "COMPLETE" at bounding box center [130, 172] width 34 height 7
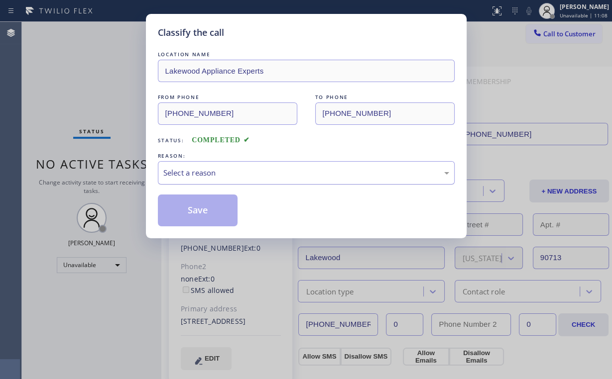
click at [187, 167] on div "Select a reason" at bounding box center [306, 172] width 297 height 23
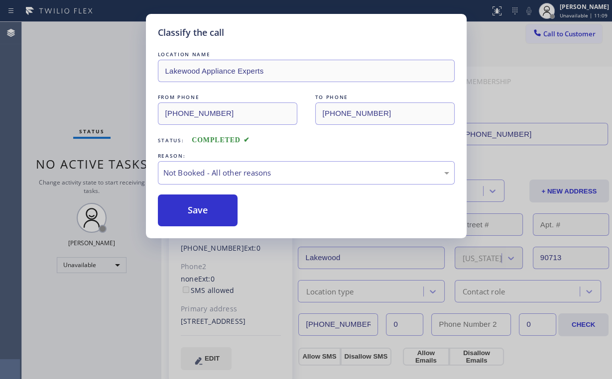
drag, startPoint x: 191, startPoint y: 209, endPoint x: 136, endPoint y: 125, distance: 99.7
click at [192, 208] on button "Save" at bounding box center [198, 211] width 80 height 32
click at [90, 55] on div "Classify the call LOCATION NAME Lakewood Appliance Experts FROM PHONE (562) 653…" at bounding box center [306, 189] width 612 height 379
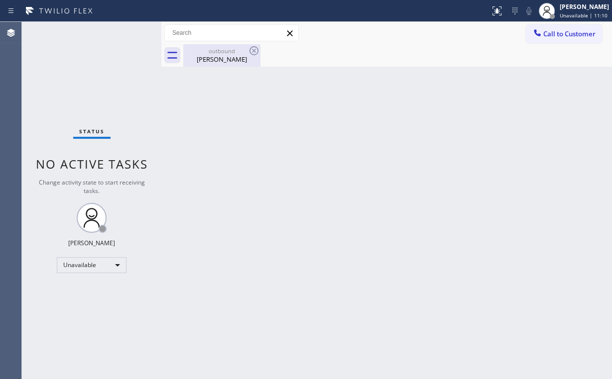
drag, startPoint x: 208, startPoint y: 48, endPoint x: 243, endPoint y: 54, distance: 35.4
click at [210, 48] on div "outbound" at bounding box center [221, 50] width 75 height 7
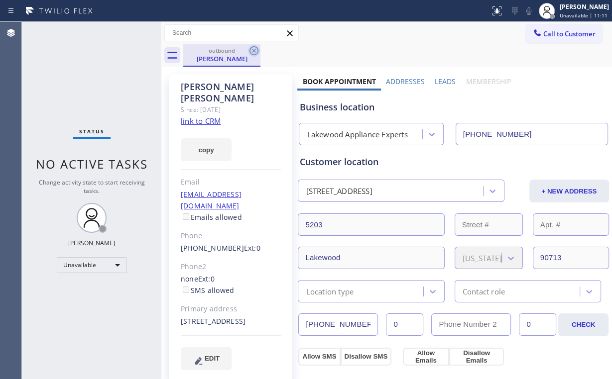
click at [252, 52] on icon at bounding box center [254, 51] width 12 height 12
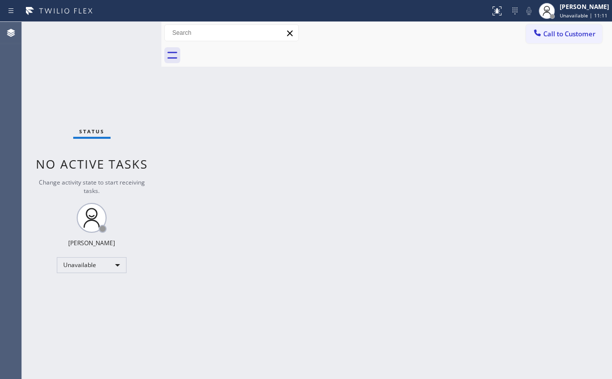
click at [116, 81] on div "Status No active tasks Change activity state to start receiving tasks. Arnold V…" at bounding box center [91, 200] width 139 height 357
drag, startPoint x: 552, startPoint y: 35, endPoint x: 331, endPoint y: 169, distance: 258.9
click at [552, 36] on span "Call to Customer" at bounding box center [569, 33] width 52 height 9
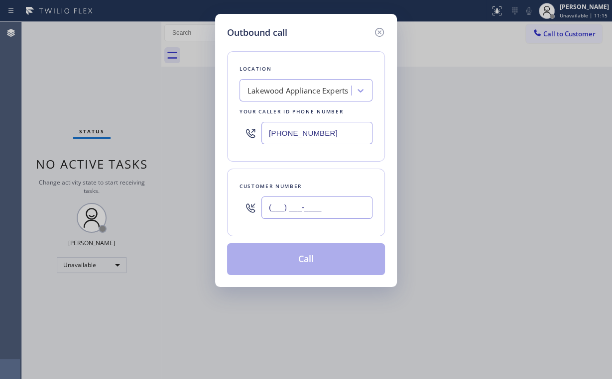
drag, startPoint x: 296, startPoint y: 207, endPoint x: 301, endPoint y: 199, distance: 9.3
click at [297, 207] on input "(___) ___-____" at bounding box center [316, 208] width 111 height 22
paste input "949) 466-0052"
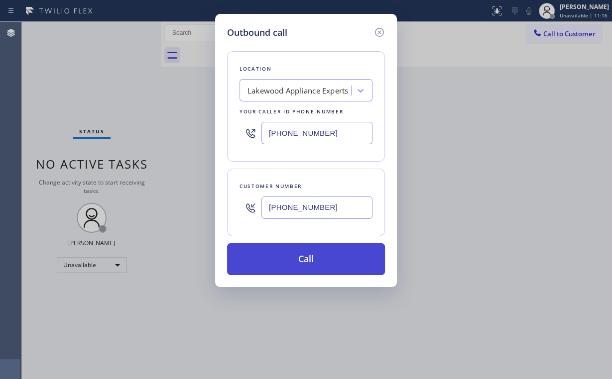
type input "(949) 466-0052"
click at [315, 259] on button "Call" at bounding box center [306, 259] width 158 height 32
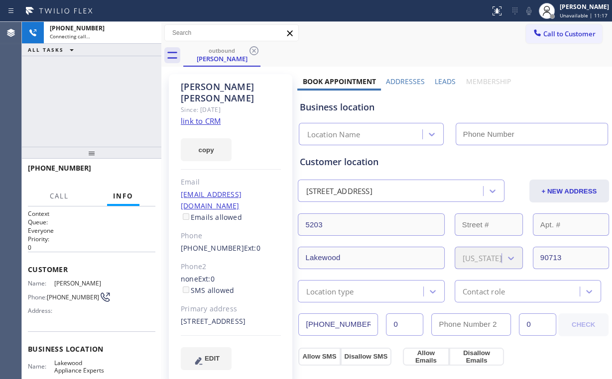
drag, startPoint x: 90, startPoint y: 96, endPoint x: 128, endPoint y: 97, distance: 38.3
click at [92, 96] on div "+19494660052 Connecting call… ALL TASKS ALL TASKS ACTIVE TASKS TASKS IN WRAP UP" at bounding box center [91, 84] width 139 height 125
type input "(562) 653-4246"
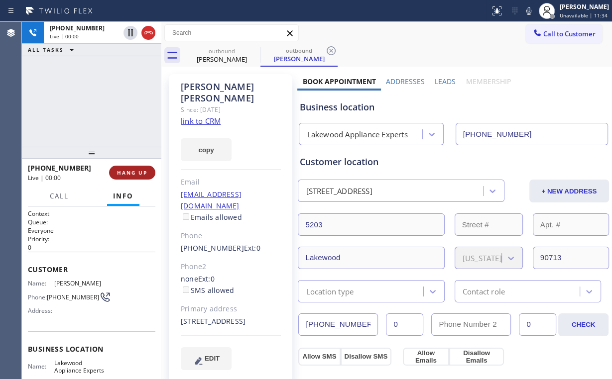
click at [138, 175] on span "HANG UP" at bounding box center [132, 172] width 30 height 7
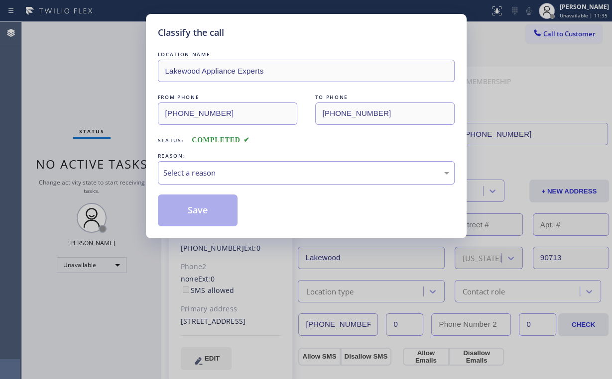
click at [190, 176] on div "Select a reason" at bounding box center [306, 172] width 286 height 11
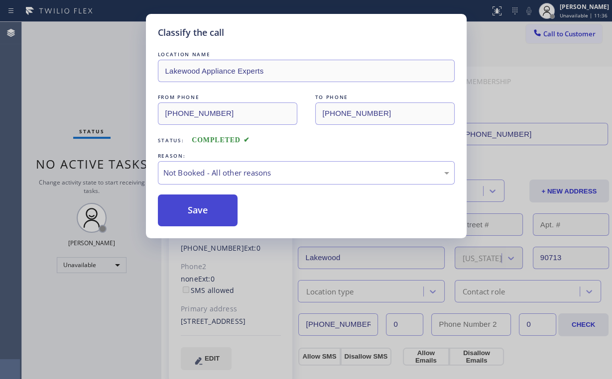
click at [194, 206] on button "Save" at bounding box center [198, 211] width 80 height 32
click at [123, 103] on div "Classify the call LOCATION NAME Lakewood Appliance Experts FROM PHONE (562) 653…" at bounding box center [306, 189] width 612 height 379
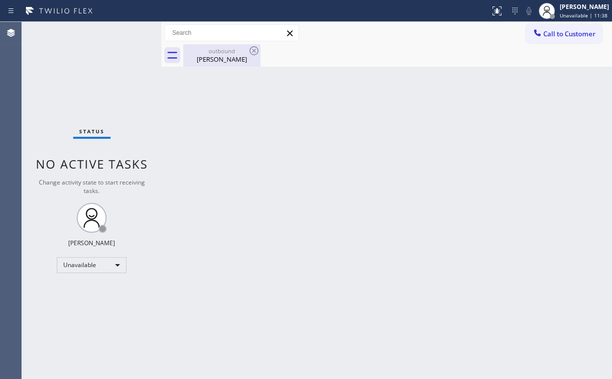
drag, startPoint x: 223, startPoint y: 53, endPoint x: 261, endPoint y: 52, distance: 38.4
click at [224, 53] on div "outbound" at bounding box center [221, 50] width 75 height 7
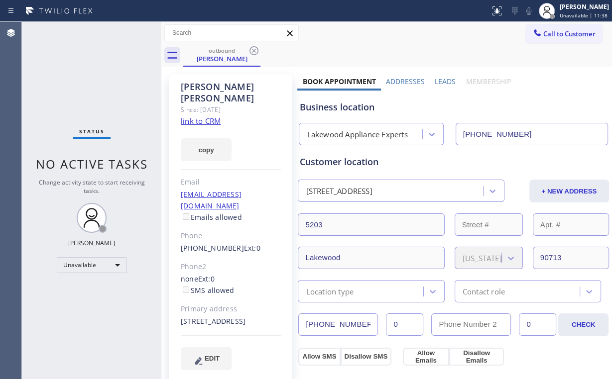
click at [257, 49] on icon at bounding box center [254, 51] width 12 height 12
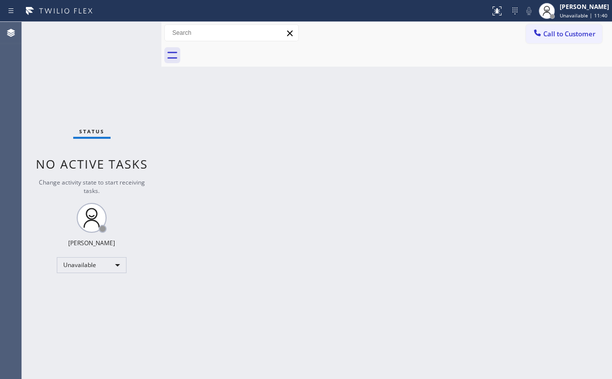
click at [102, 78] on div "Status No active tasks Change activity state to start receiving tasks. Arnold V…" at bounding box center [91, 200] width 139 height 357
click at [559, 38] on button "Call to Customer" at bounding box center [564, 33] width 76 height 19
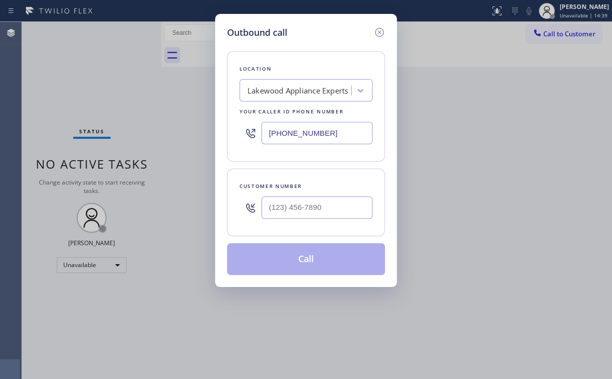
drag, startPoint x: 333, startPoint y: 134, endPoint x: 170, endPoint y: 95, distance: 167.1
click at [123, 125] on div "Outbound call Location Lakewood Appliance Experts Your caller id phone number (…" at bounding box center [306, 189] width 612 height 379
paste input "323) 870-7123"
type input "(323) 870-7123"
click at [343, 207] on input "(___) ___-____" at bounding box center [316, 208] width 111 height 22
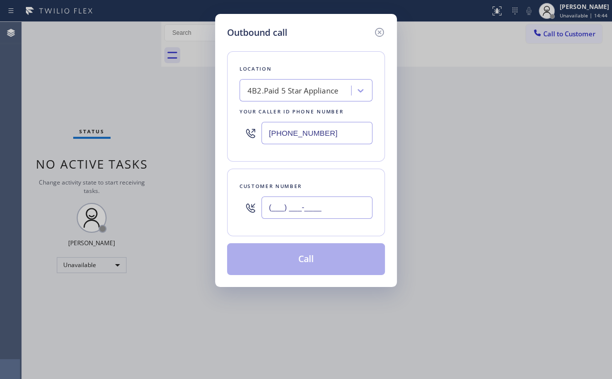
paste input "213) 372-9582"
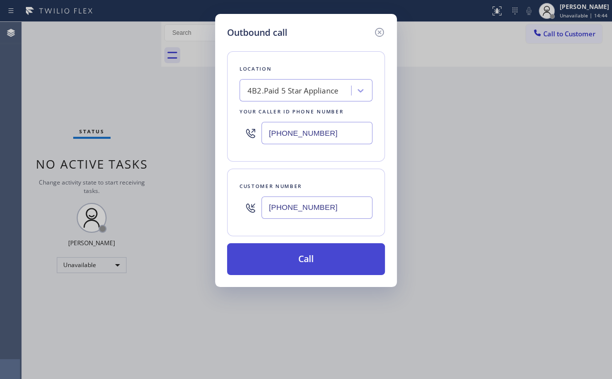
type input "(213) 372-9582"
drag, startPoint x: 302, startPoint y: 254, endPoint x: 295, endPoint y: 286, distance: 32.6
click at [302, 255] on button "Call" at bounding box center [306, 259] width 158 height 32
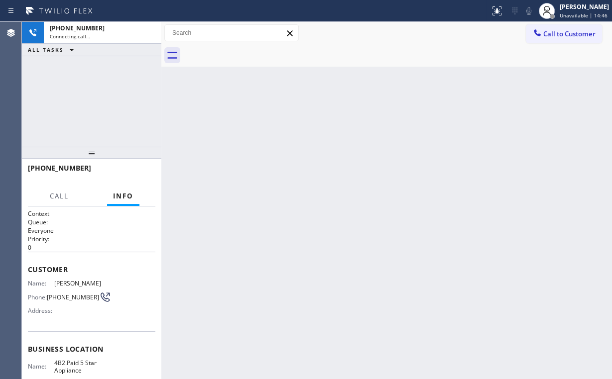
click at [97, 81] on div "+12133729582 Connecting call… ALL TASKS ALL TASKS ACTIVE TASKS TASKS IN WRAP UP" at bounding box center [91, 84] width 139 height 125
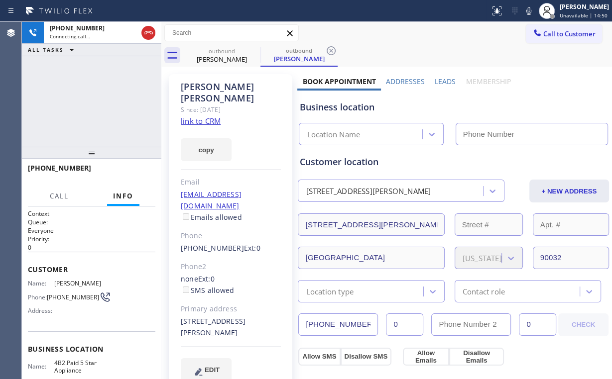
type input "(323) 870-7123"
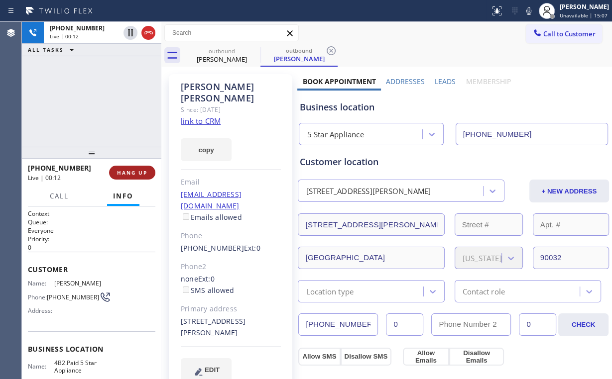
click at [129, 169] on span "HANG UP" at bounding box center [132, 172] width 30 height 7
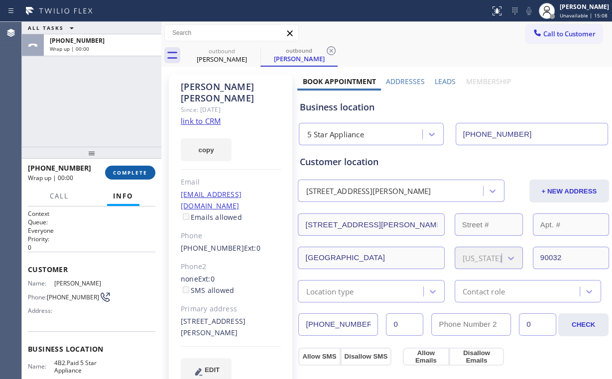
click at [129, 169] on span "COMPLETE" at bounding box center [130, 172] width 34 height 7
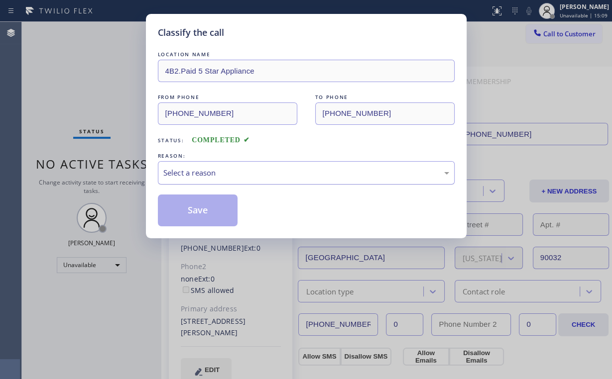
click at [188, 171] on div "Select a reason" at bounding box center [306, 172] width 286 height 11
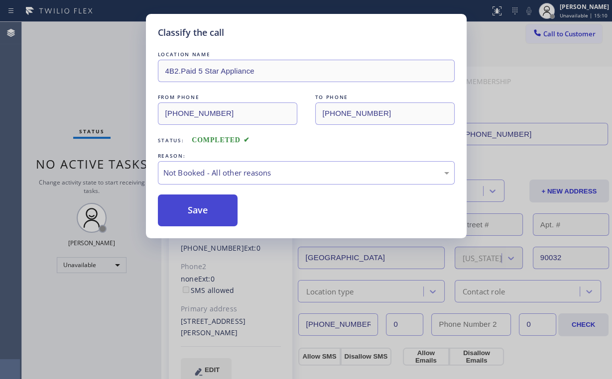
drag, startPoint x: 199, startPoint y: 213, endPoint x: 141, endPoint y: 116, distance: 112.5
click at [201, 212] on button "Save" at bounding box center [198, 211] width 80 height 32
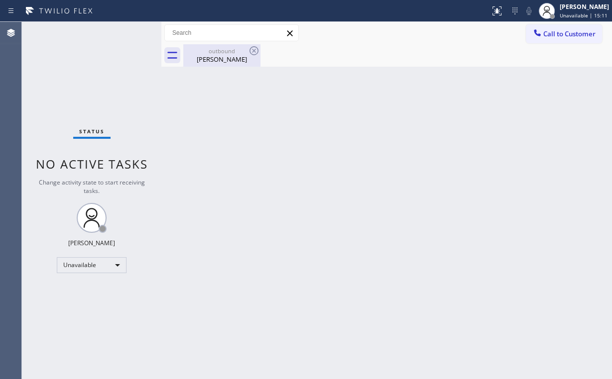
drag, startPoint x: 215, startPoint y: 59, endPoint x: 251, endPoint y: 54, distance: 36.2
click at [217, 59] on div "Alejandra Lawler" at bounding box center [221, 59] width 75 height 9
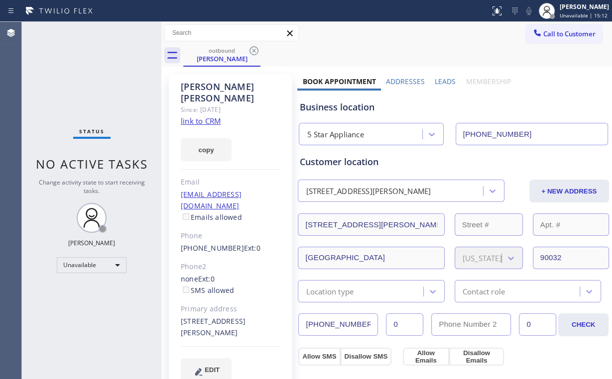
click at [255, 50] on icon at bounding box center [254, 51] width 12 height 12
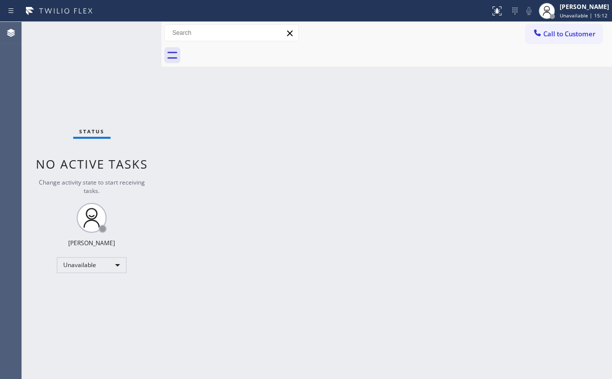
drag, startPoint x: 486, startPoint y: 119, endPoint x: 527, endPoint y: 52, distance: 79.3
click at [488, 115] on div "Back to Dashboard Change Sender ID Customers Technicians Select a contact Outbo…" at bounding box center [386, 200] width 451 height 357
click at [548, 40] on button "Call to Customer" at bounding box center [564, 33] width 76 height 19
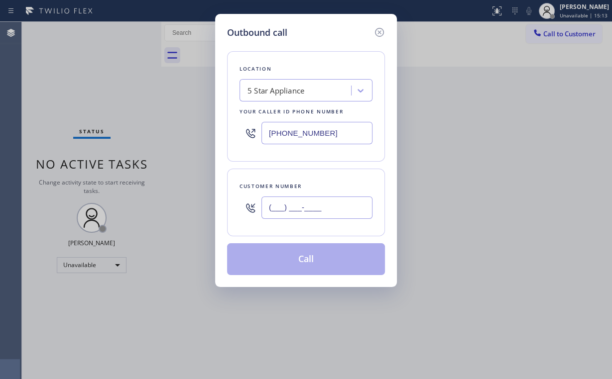
click at [323, 210] on input "(___) ___-____" at bounding box center [316, 208] width 111 height 22
paste input "213) 372-9582"
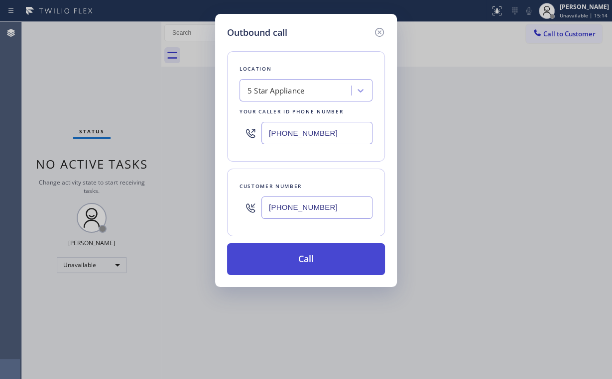
type input "(213) 372-9582"
click at [280, 248] on button "Call" at bounding box center [306, 259] width 158 height 32
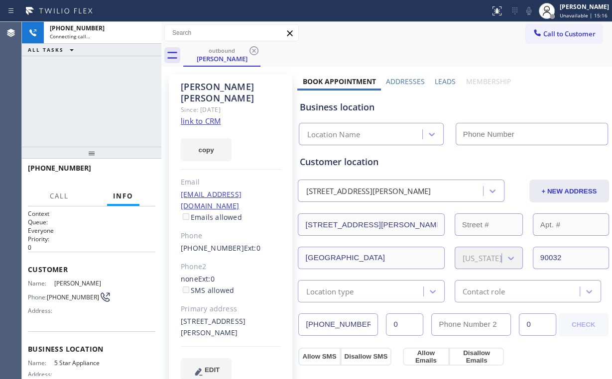
drag, startPoint x: 94, startPoint y: 83, endPoint x: 102, endPoint y: 99, distance: 18.0
click at [94, 83] on div "+12133729582 Connecting call… ALL TASKS ALL TASKS ACTIVE TASKS TASKS IN WRAP UP" at bounding box center [91, 84] width 139 height 125
type input "(323) 870-7123"
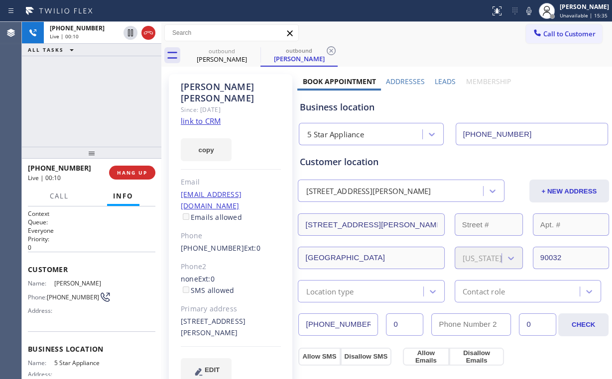
click at [78, 106] on div "+12133729582 Live | 00:10 ALL TASKS ALL TASKS ACTIVE TASKS TASKS IN WRAP UP" at bounding box center [91, 84] width 139 height 125
click at [128, 171] on span "HANG UP" at bounding box center [132, 172] width 30 height 7
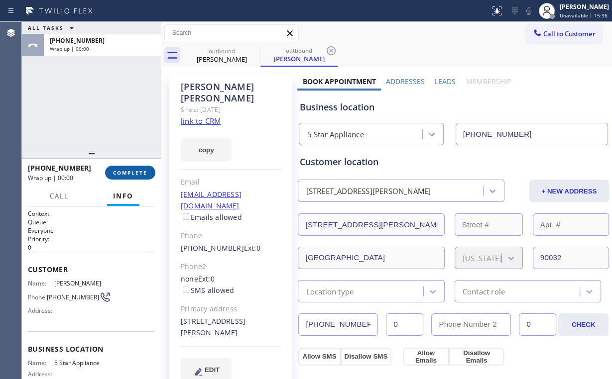
click at [128, 171] on span "COMPLETE" at bounding box center [130, 172] width 34 height 7
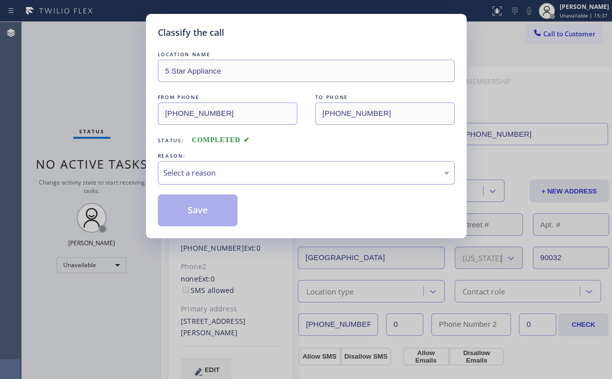
click at [218, 172] on div "Select a reason" at bounding box center [306, 172] width 286 height 11
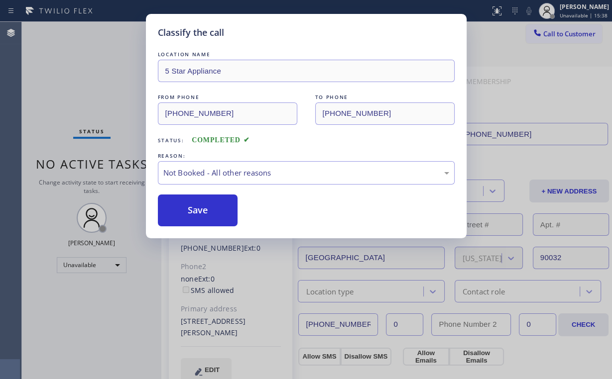
drag, startPoint x: 207, startPoint y: 207, endPoint x: 95, endPoint y: 119, distance: 142.6
click at [207, 207] on button "Save" at bounding box center [198, 211] width 80 height 32
click at [69, 104] on div "Classify the call LOCATION NAME 5 Star Appliance FROM PHONE (323) 870-7123 TO P…" at bounding box center [306, 189] width 612 height 379
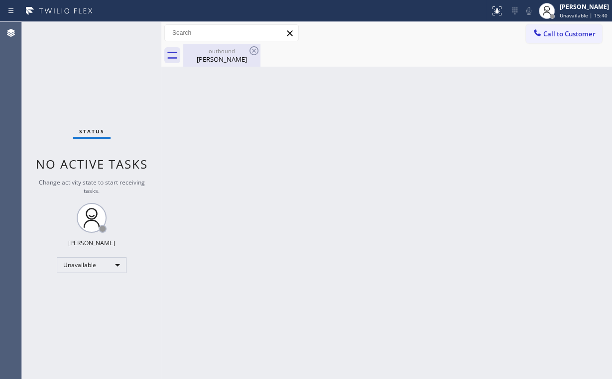
click at [215, 58] on div "Alejandra Lawler" at bounding box center [221, 59] width 75 height 9
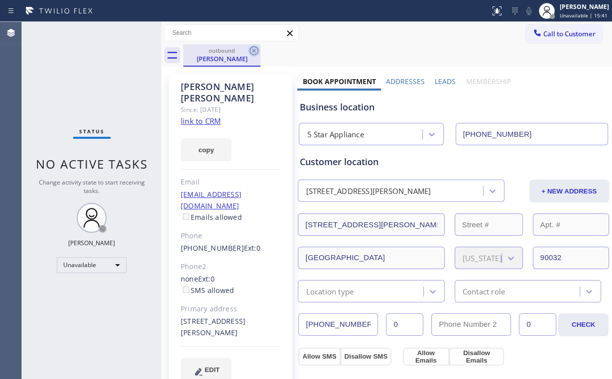
click at [254, 50] on icon at bounding box center [253, 50] width 9 height 9
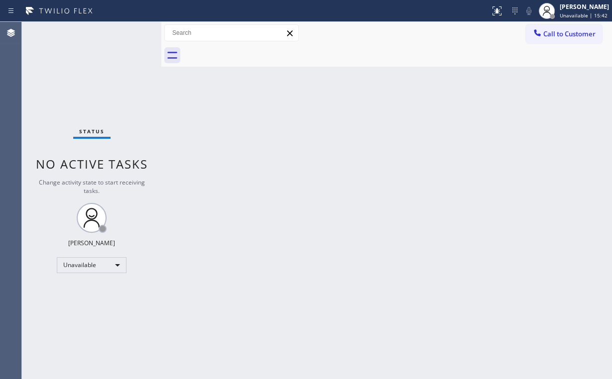
click at [352, 188] on div "Back to Dashboard Change Sender ID Customers Technicians Select a contact Outbo…" at bounding box center [386, 200] width 451 height 357
drag, startPoint x: 75, startPoint y: 68, endPoint x: 244, endPoint y: 32, distance: 173.4
click at [76, 68] on div "Status No active tasks Change activity state to start receiving tasks. Arnold V…" at bounding box center [91, 200] width 139 height 357
click at [550, 31] on span "Call to Customer" at bounding box center [569, 33] width 52 height 9
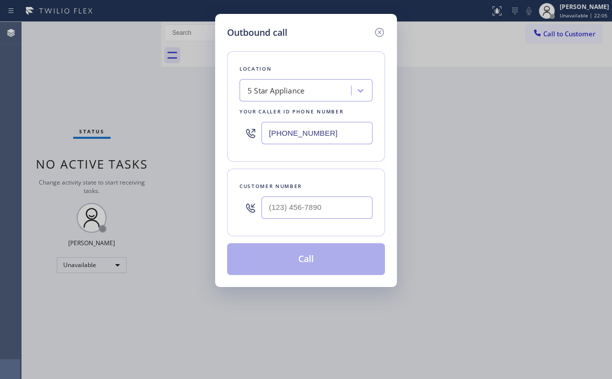
drag, startPoint x: 335, startPoint y: 133, endPoint x: 180, endPoint y: 122, distance: 155.2
click at [203, 125] on div "Outbound call Location 5 Star Appliance Your caller id phone number (323) 870-7…" at bounding box center [306, 189] width 612 height 379
paste input "929) 322-2752"
type input "(929) 322-2752"
click at [326, 205] on input "(___) ___-____" at bounding box center [316, 208] width 111 height 22
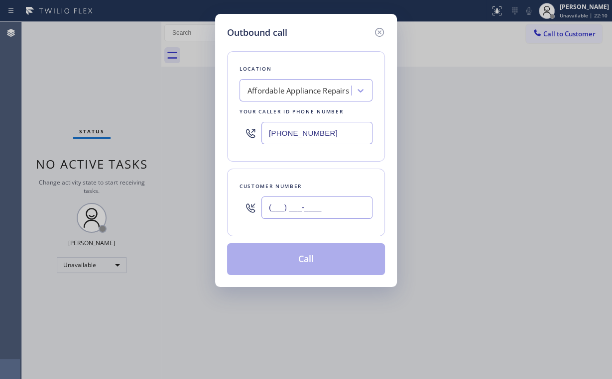
paste input "646) 639-4006"
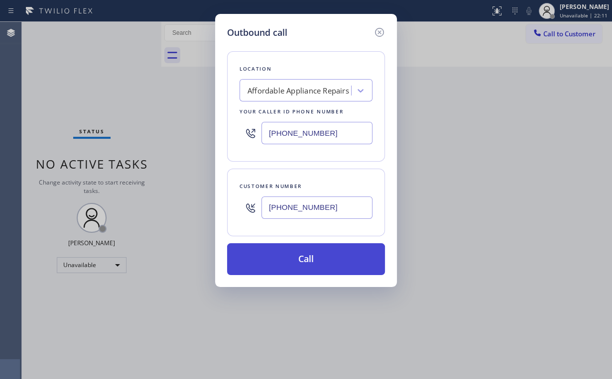
type input "(646) 639-4006"
click at [287, 259] on button "Call" at bounding box center [306, 259] width 158 height 32
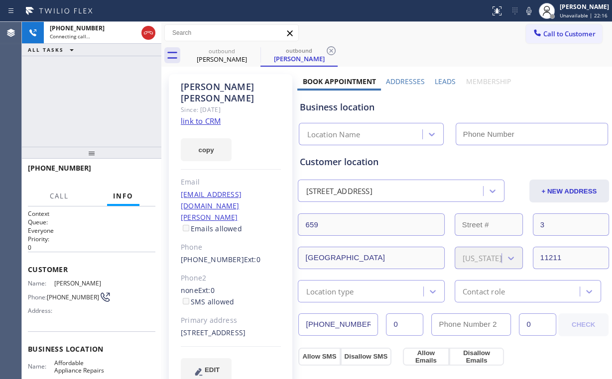
type input "(929) 322-2752"
click at [92, 111] on div "+16466394006 Connecting call… ALL TASKS ALL TASKS ACTIVE TASKS TASKS IN WRAP UP" at bounding box center [91, 84] width 139 height 125
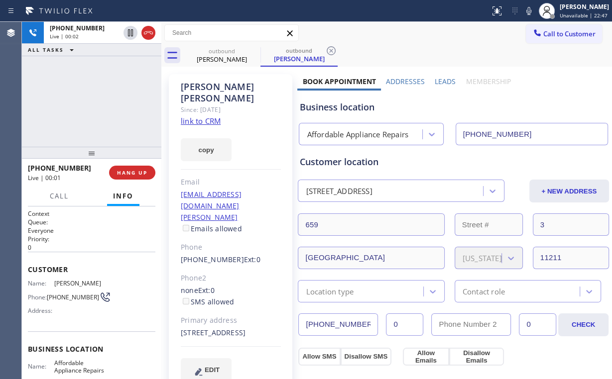
drag, startPoint x: 80, startPoint y: 85, endPoint x: 117, endPoint y: 150, distance: 75.6
click at [80, 85] on div "+16466394006 Live | 00:02 ALL TASKS ALL TASKS ACTIVE TASKS TASKS IN WRAP UP" at bounding box center [91, 84] width 139 height 125
click at [139, 175] on span "HANG UP" at bounding box center [132, 172] width 30 height 7
click at [134, 171] on span "HANG UP" at bounding box center [132, 172] width 30 height 7
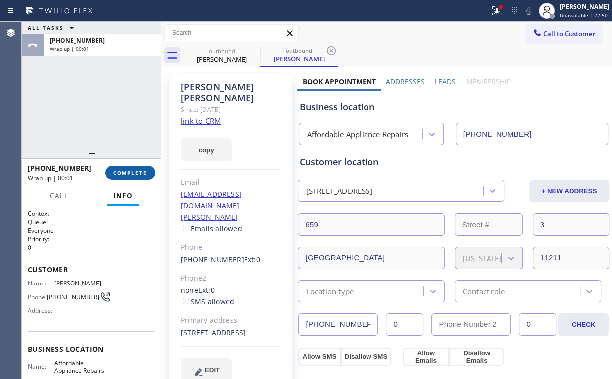
click at [143, 171] on span "COMPLETE" at bounding box center [130, 172] width 34 height 7
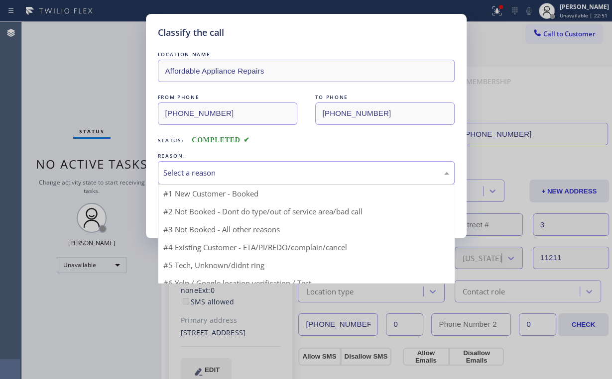
click at [201, 176] on div "Select a reason" at bounding box center [306, 172] width 286 height 11
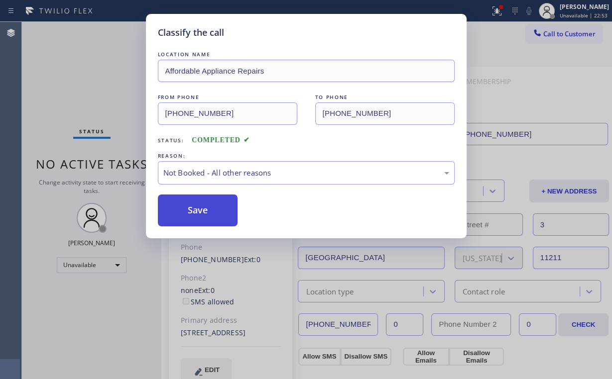
click at [205, 211] on button "Save" at bounding box center [198, 211] width 80 height 32
click at [71, 60] on div "Classify the call LOCATION NAME Affordable Appliance Repairs FROM PHONE (929) 3…" at bounding box center [306, 189] width 612 height 379
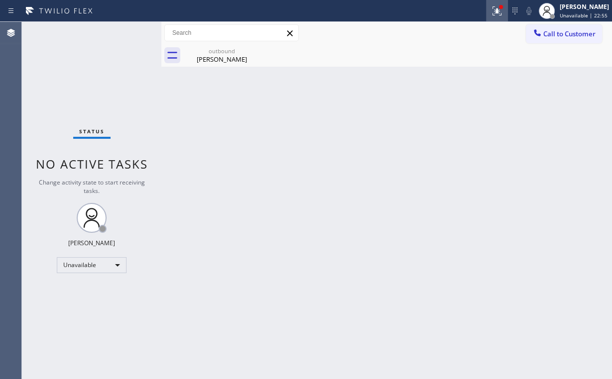
drag, startPoint x: 498, startPoint y: 14, endPoint x: 460, endPoint y: 85, distance: 80.9
click at [498, 14] on icon at bounding box center [497, 11] width 12 height 12
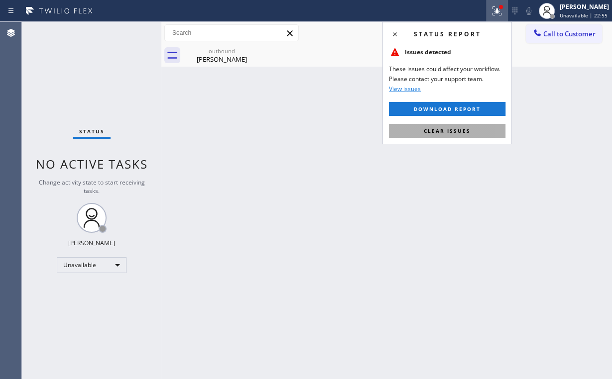
click at [460, 132] on span "Clear issues" at bounding box center [447, 130] width 47 height 7
drag, startPoint x: 338, startPoint y: 132, endPoint x: 332, endPoint y: 126, distance: 8.1
click at [332, 126] on div "Back to Dashboard Change Sender ID Customers Technicians Select a contact Outbo…" at bounding box center [386, 200] width 451 height 357
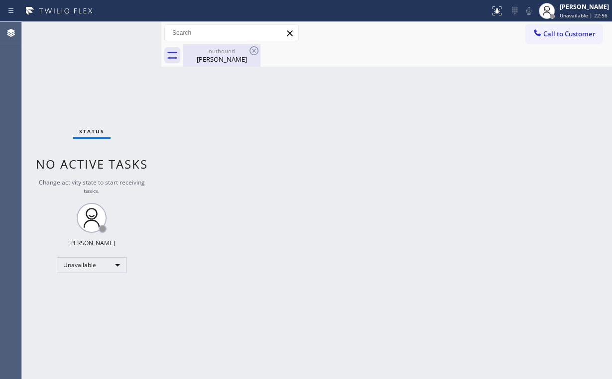
click at [231, 50] on div "outbound" at bounding box center [221, 50] width 75 height 7
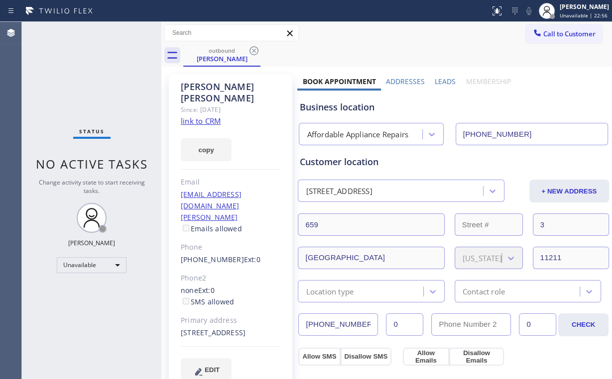
click at [259, 49] on icon at bounding box center [254, 51] width 12 height 12
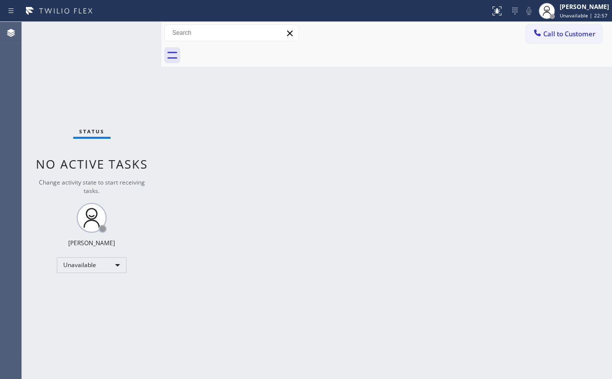
click at [529, 126] on div "Back to Dashboard Change Sender ID Customers Technicians Select a contact Outbo…" at bounding box center [386, 200] width 451 height 357
click at [545, 32] on span "Call to Customer" at bounding box center [569, 33] width 52 height 9
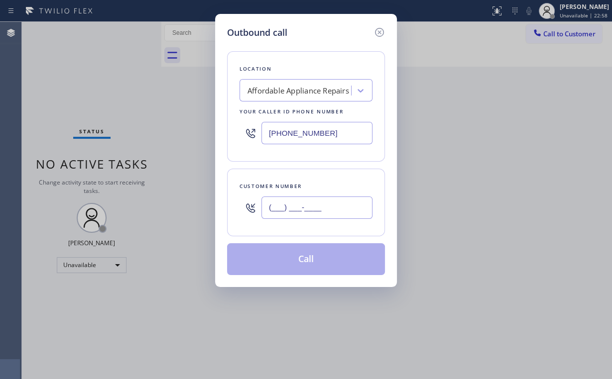
click at [331, 201] on input "(___) ___-____" at bounding box center [316, 208] width 111 height 22
paste input "646) 639-4006"
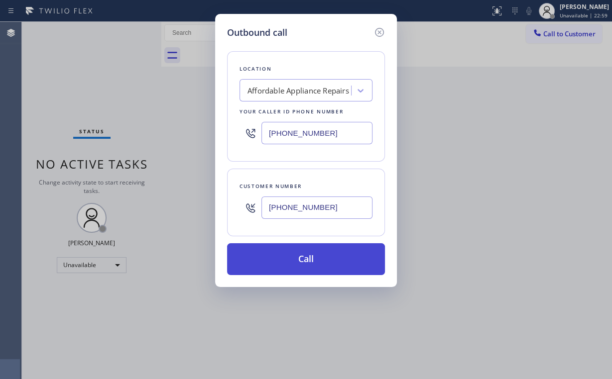
type input "(646) 639-4006"
click at [297, 251] on button "Call" at bounding box center [306, 259] width 158 height 32
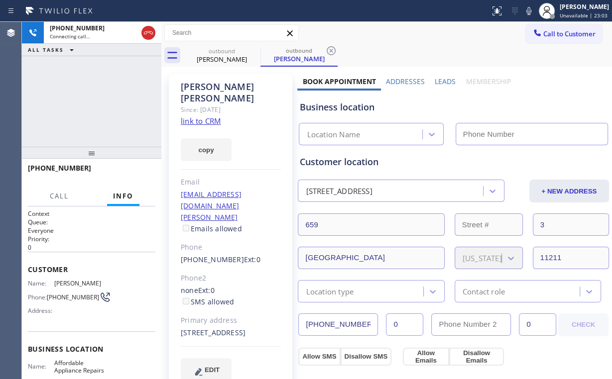
type input "(929) 322-2752"
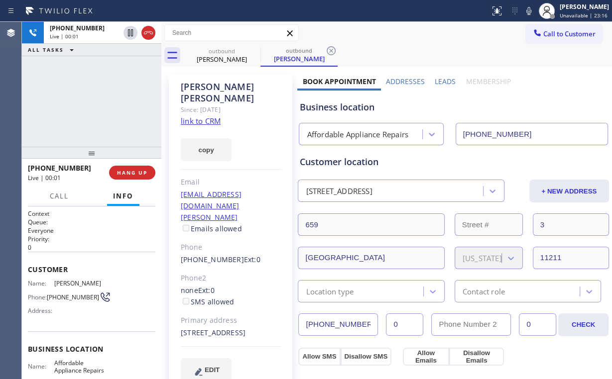
click at [87, 95] on div "+16466394006 Live | 00:01 ALL TASKS ALL TASKS ACTIVE TASKS TASKS IN WRAP UP" at bounding box center [91, 84] width 139 height 125
drag, startPoint x: 102, startPoint y: 101, endPoint x: 102, endPoint y: 111, distance: 10.0
click at [102, 101] on div "+16466394006 Live | 00:02 ALL TASKS ALL TASKS ACTIVE TASKS TASKS IN WRAP UP" at bounding box center [91, 84] width 139 height 125
click at [100, 99] on div "+16466394006 Live | 00:05 ALL TASKS ALL TASKS ACTIVE TASKS TASKS IN WRAP UP" at bounding box center [91, 84] width 139 height 125
click at [100, 99] on div "+16466394006 Live | 00:06 ALL TASKS ALL TASKS ACTIVE TASKS TASKS IN WRAP UP" at bounding box center [91, 84] width 139 height 125
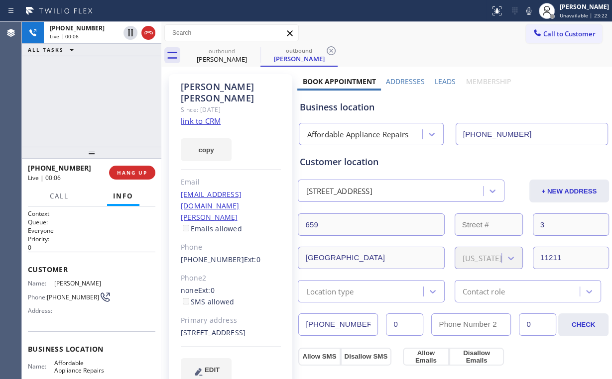
click at [100, 99] on div "+16466394006 Live | 00:06 ALL TASKS ALL TASKS ACTIVE TASKS TASKS IN WRAP UP" at bounding box center [91, 84] width 139 height 125
click at [100, 99] on div "+16466394006 Live | 00:07 ALL TASKS ALL TASKS ACTIVE TASKS TASKS IN WRAP UP" at bounding box center [91, 84] width 139 height 125
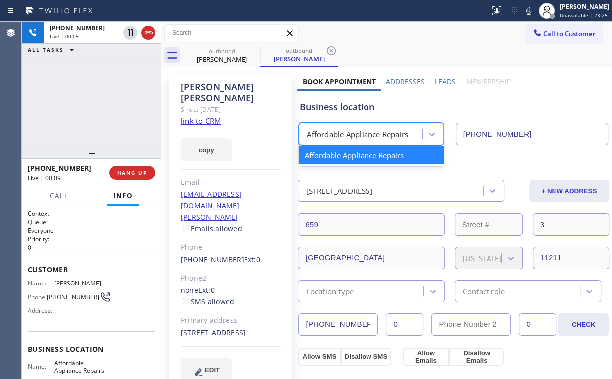
click at [361, 138] on div "Affordable Appliance Repairs" at bounding box center [358, 134] width 102 height 11
click at [349, 112] on div "Business location" at bounding box center [453, 107] width 308 height 13
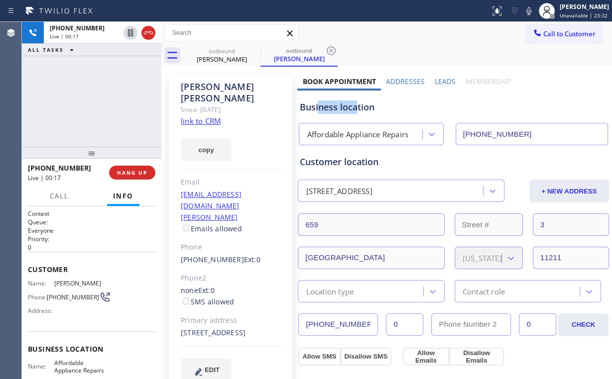
drag, startPoint x: 355, startPoint y: 109, endPoint x: 315, endPoint y: 164, distance: 68.4
click at [317, 107] on div "Business location" at bounding box center [453, 107] width 308 height 13
click at [195, 116] on link "link to CRM" at bounding box center [201, 121] width 40 height 10
drag, startPoint x: 97, startPoint y: 104, endPoint x: 143, endPoint y: 171, distance: 81.6
click at [105, 116] on div "+16466394006 Live | 00:36 ALL TASKS ALL TASKS ACTIVE TASKS TASKS IN WRAP UP" at bounding box center [91, 84] width 139 height 125
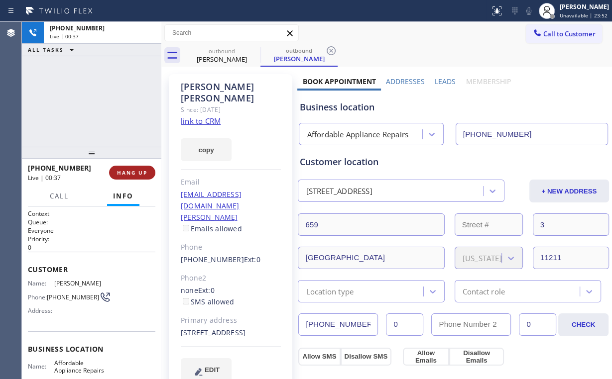
click at [143, 172] on span "HANG UP" at bounding box center [132, 172] width 30 height 7
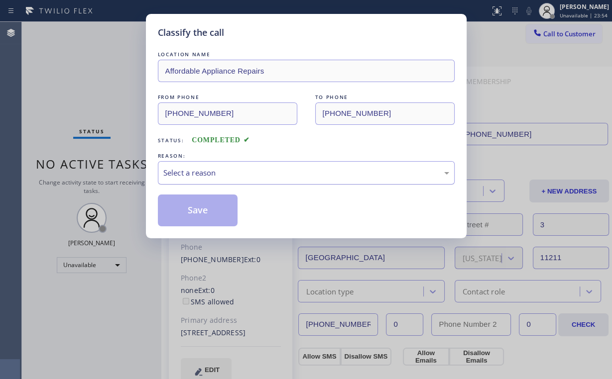
click at [193, 174] on div "Select a reason" at bounding box center [306, 172] width 286 height 11
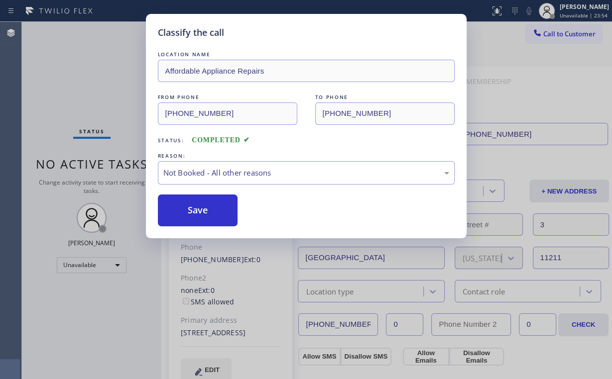
drag, startPoint x: 195, startPoint y: 211, endPoint x: 150, endPoint y: 153, distance: 73.1
click at [196, 211] on button "Save" at bounding box center [198, 211] width 80 height 32
click at [85, 89] on div "Classify the call LOCATION NAME Affordable Appliance Repairs FROM PHONE (929) 3…" at bounding box center [306, 189] width 612 height 379
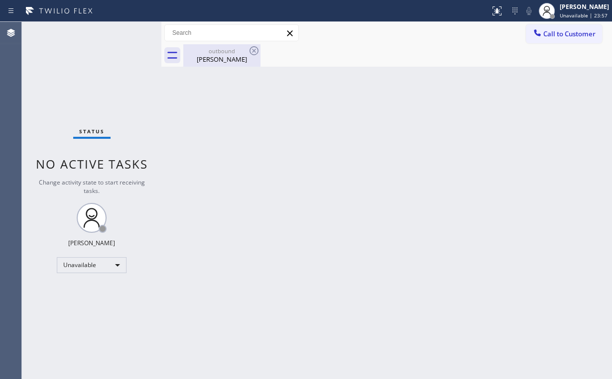
click at [222, 56] on div "James Anderson" at bounding box center [221, 59] width 75 height 9
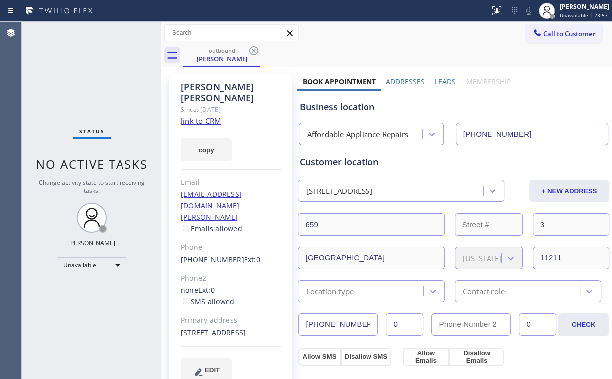
drag, startPoint x: 252, startPoint y: 50, endPoint x: 227, endPoint y: 64, distance: 29.4
click at [252, 50] on icon at bounding box center [254, 51] width 12 height 12
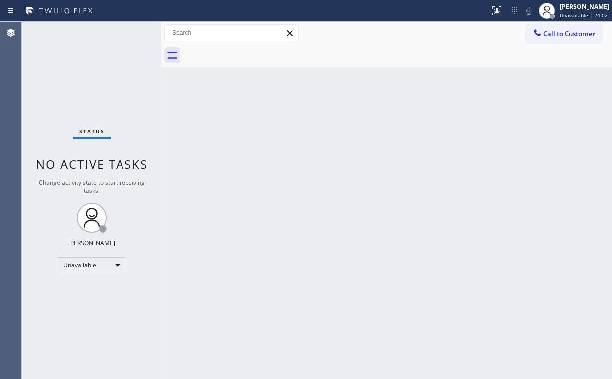
click at [570, 35] on span "Call to Customer" at bounding box center [569, 33] width 52 height 9
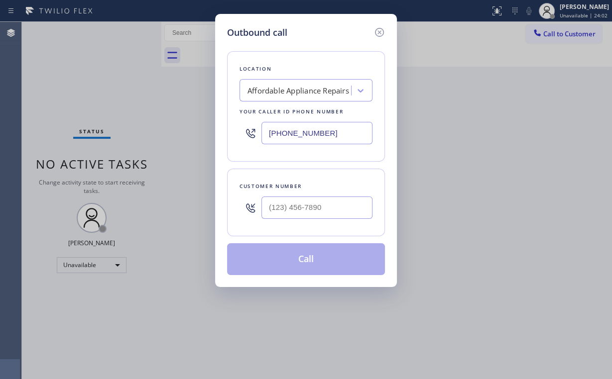
drag, startPoint x: 326, startPoint y: 135, endPoint x: 203, endPoint y: 122, distance: 123.6
click at [221, 124] on div "Outbound call Location Affordable Appliance Repairs Your caller id phone number…" at bounding box center [306, 150] width 182 height 273
paste input "415) 825-8909"
type input "(415) 825-8909"
click at [335, 199] on input "(___) ___-____" at bounding box center [316, 208] width 111 height 22
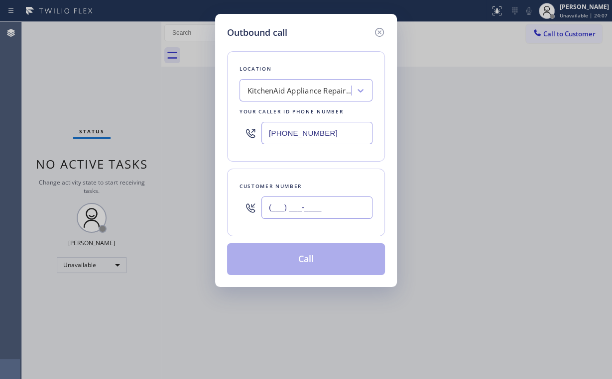
paste input "650) 888-0598"
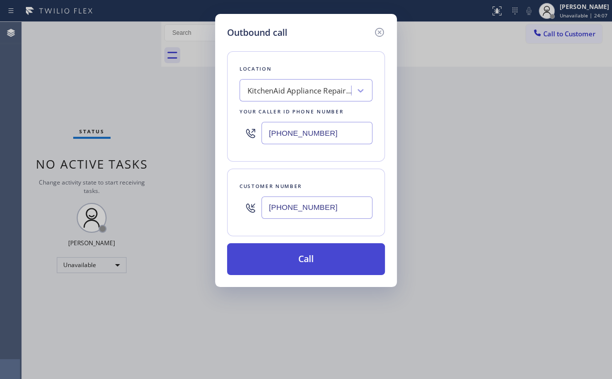
type input "(650) 888-0598"
drag, startPoint x: 305, startPoint y: 254, endPoint x: 269, endPoint y: 310, distance: 66.4
click at [305, 254] on button "Call" at bounding box center [306, 259] width 158 height 32
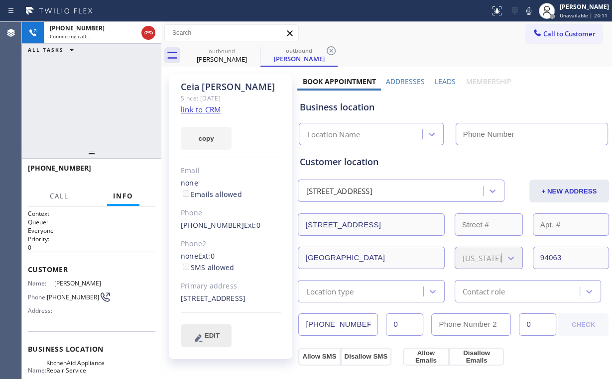
type input "(415) 825-8909"
click at [79, 98] on div "+16508880598 Connecting call… ALL TASKS ALL TASKS ACTIVE TASKS TASKS IN WRAP UP" at bounding box center [91, 84] width 139 height 125
click at [97, 95] on div "+16508880598 Connecting call… ALL TASKS ALL TASKS ACTIVE TASKS TASKS IN WRAP UP" at bounding box center [91, 84] width 139 height 125
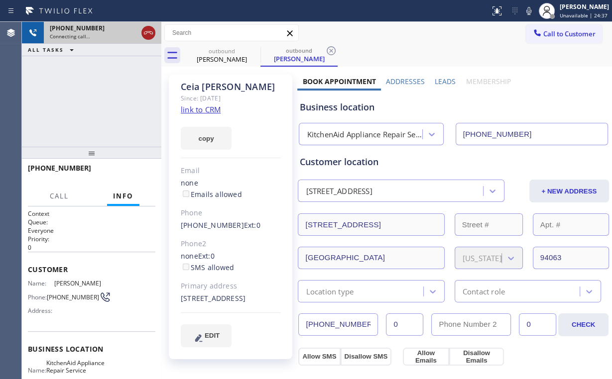
click at [147, 34] on icon at bounding box center [148, 33] width 12 height 12
click at [218, 57] on div "Ceia Driscoll" at bounding box center [221, 59] width 75 height 9
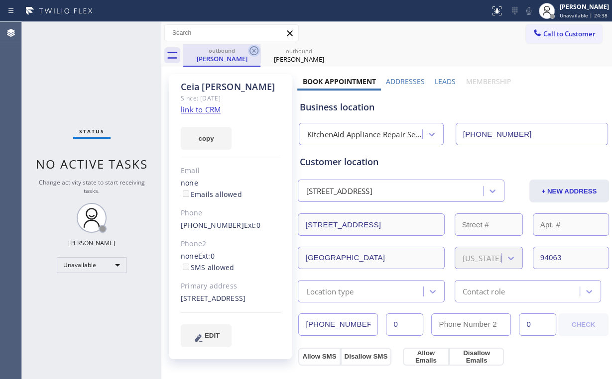
click at [254, 53] on icon at bounding box center [254, 51] width 12 height 12
click at [253, 52] on icon at bounding box center [253, 50] width 9 height 9
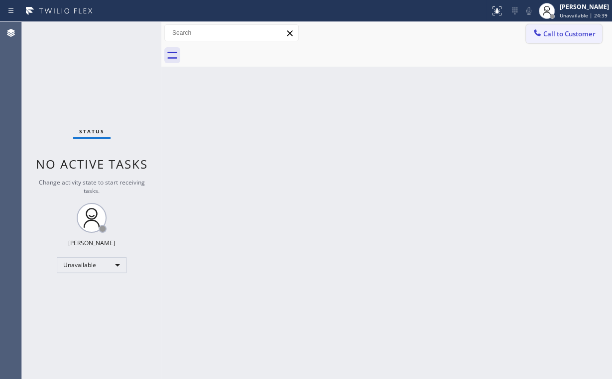
drag, startPoint x: 561, startPoint y: 35, endPoint x: 403, endPoint y: 138, distance: 188.5
click at [561, 36] on span "Call to Customer" at bounding box center [569, 33] width 52 height 9
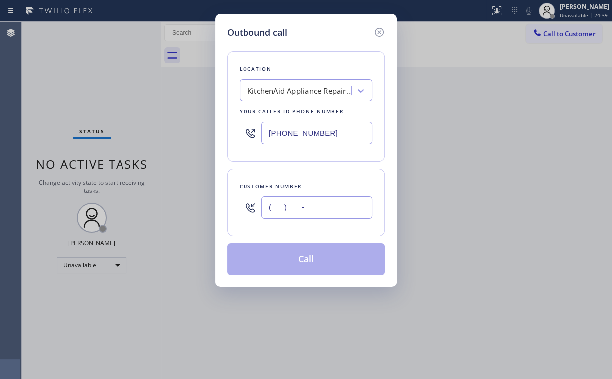
click at [336, 206] on input "(___) ___-____" at bounding box center [316, 208] width 111 height 22
paste input "650) 888-0598"
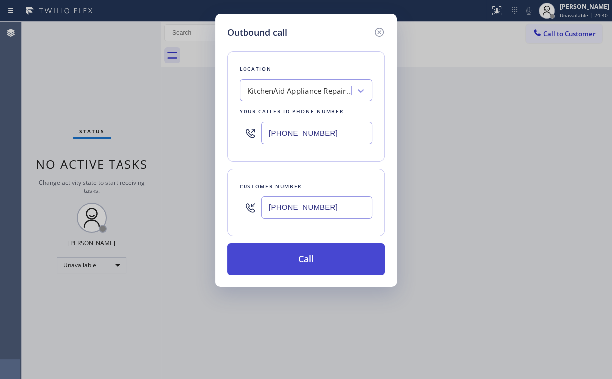
type input "(650) 888-0598"
click at [287, 256] on button "Call" at bounding box center [306, 259] width 158 height 32
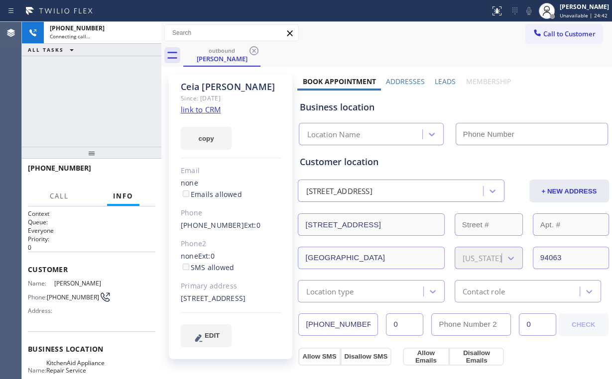
click at [93, 88] on div "+16508880598 Connecting call… ALL TASKS ALL TASKS ACTIVE TASKS TASKS IN WRAP UP" at bounding box center [91, 84] width 139 height 125
type input "(415) 825-8909"
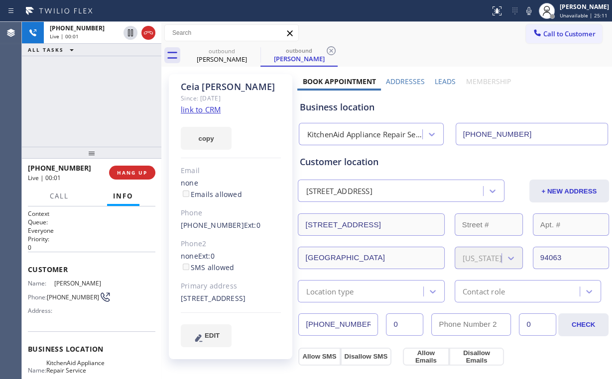
click at [126, 100] on div "+16508880598 Live | 00:01 ALL TASKS ALL TASKS ACTIVE TASKS TASKS IN WRAP UP" at bounding box center [91, 84] width 139 height 125
click at [141, 173] on span "HANG UP" at bounding box center [132, 172] width 30 height 7
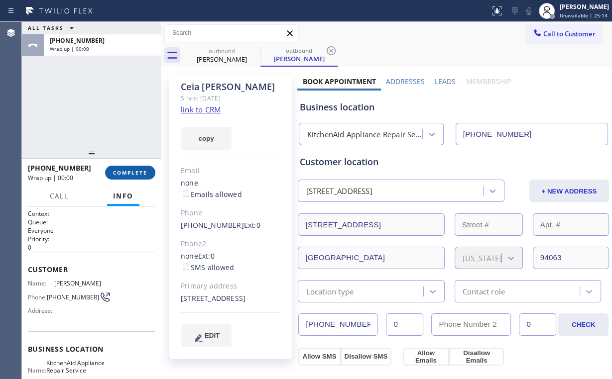
click at [141, 173] on span "COMPLETE" at bounding box center [130, 172] width 34 height 7
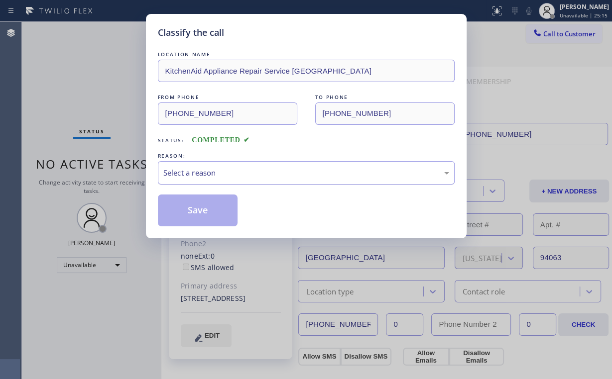
click at [205, 170] on div "Select a reason" at bounding box center [306, 172] width 286 height 11
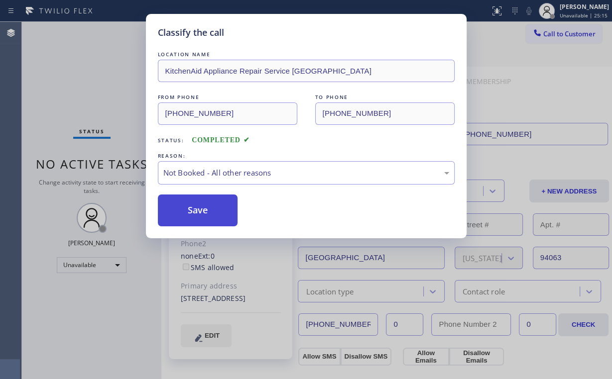
drag, startPoint x: 206, startPoint y: 210, endPoint x: 199, endPoint y: 205, distance: 8.3
click at [206, 209] on button "Save" at bounding box center [198, 211] width 80 height 32
click at [103, 124] on div "Classify the call LOCATION NAME KitchenAid Appliance Repair Service San Francis…" at bounding box center [306, 189] width 612 height 379
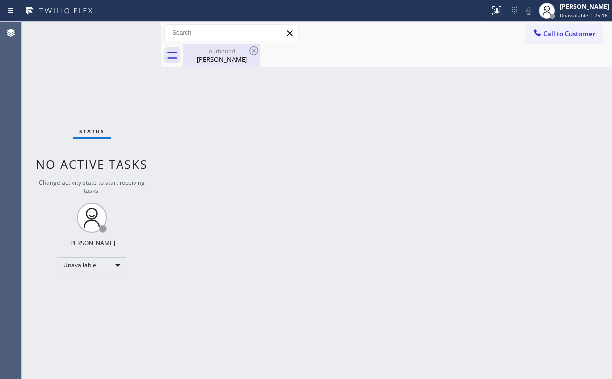
drag, startPoint x: 202, startPoint y: 62, endPoint x: 223, endPoint y: 60, distance: 21.0
click at [204, 62] on div "Ceia Driscoll" at bounding box center [221, 59] width 75 height 9
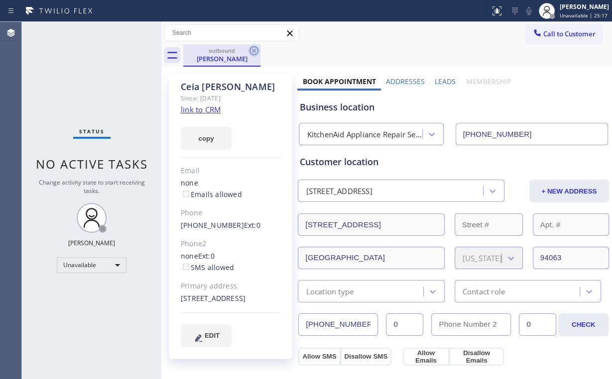
click at [254, 50] on icon at bounding box center [253, 50] width 9 height 9
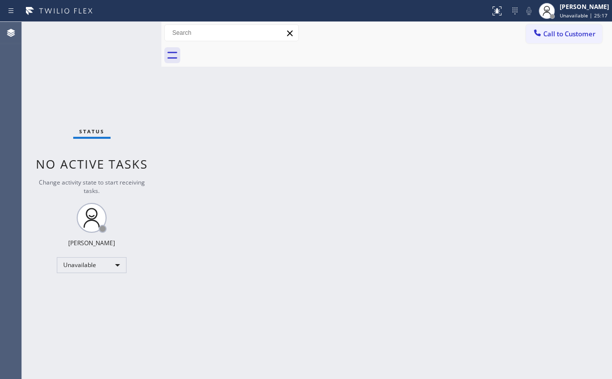
drag, startPoint x: 100, startPoint y: 63, endPoint x: 101, endPoint y: 11, distance: 51.3
click at [100, 59] on div "Status No active tasks Change activity state to start receiving tasks. Arnold V…" at bounding box center [91, 200] width 139 height 357
click at [553, 33] on span "Call to Customer" at bounding box center [569, 33] width 52 height 9
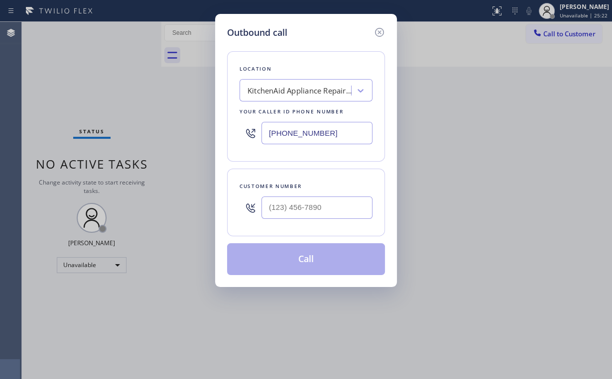
drag, startPoint x: 276, startPoint y: 130, endPoint x: 150, endPoint y: 116, distance: 126.8
click at [205, 130] on div "Outbound call Location KitchenAid Appliance Repair Service San Francisco Your c…" at bounding box center [306, 189] width 612 height 379
paste input "text"
type input "(415) 825-8909"
drag, startPoint x: 337, startPoint y: 215, endPoint x: 329, endPoint y: 205, distance: 12.1
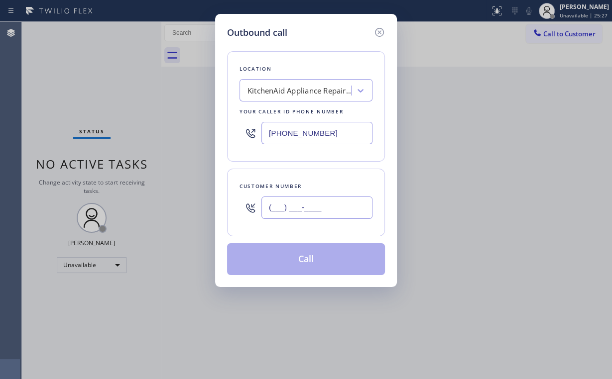
click at [337, 215] on input "(___) ___-____" at bounding box center [316, 208] width 111 height 22
paste input "415) 420-8328"
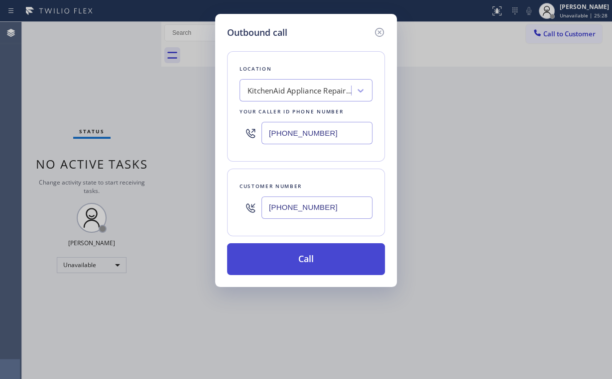
type input "(415) 420-8328"
click at [313, 258] on button "Call" at bounding box center [306, 259] width 158 height 32
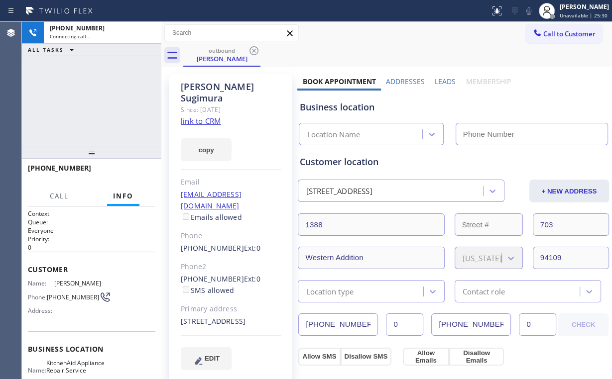
click at [108, 102] on div "+14154208328 Connecting call… ALL TASKS ALL TASKS ACTIVE TASKS TASKS IN WRAP UP" at bounding box center [91, 84] width 139 height 125
type input "(415) 825-8909"
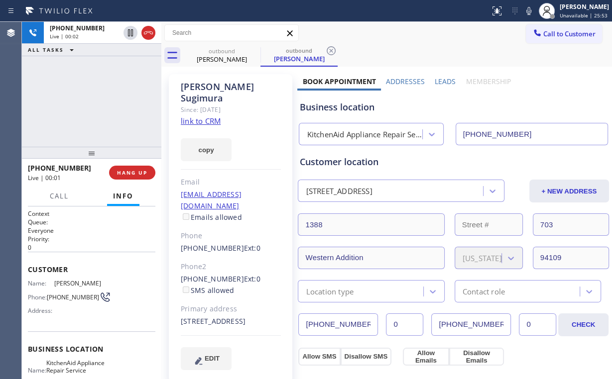
drag, startPoint x: 102, startPoint y: 118, endPoint x: 129, endPoint y: 146, distance: 39.8
click at [106, 121] on div "+14154208328 Live | 00:02 ALL TASKS ALL TASKS ACTIVE TASKS TASKS IN WRAP UP" at bounding box center [91, 84] width 139 height 125
click at [133, 173] on span "HANG UP" at bounding box center [132, 172] width 30 height 7
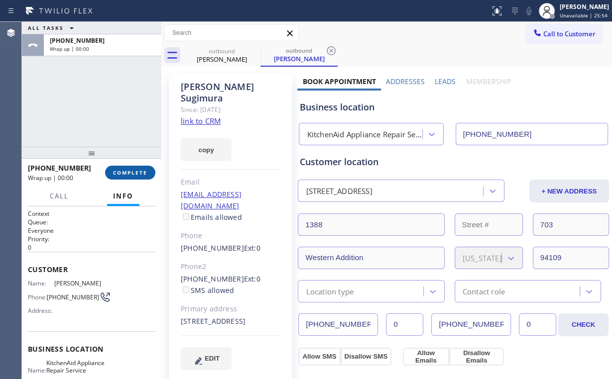
click at [133, 173] on span "COMPLETE" at bounding box center [130, 172] width 34 height 7
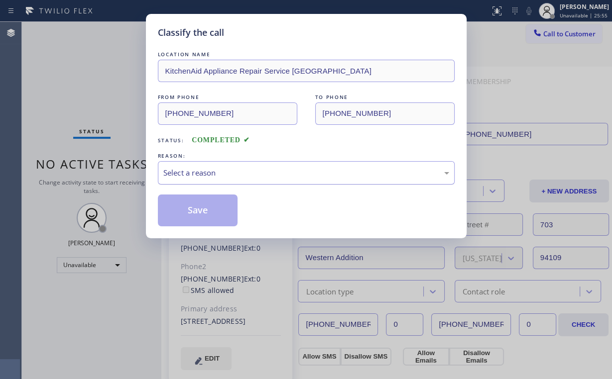
click at [194, 173] on div "Select a reason" at bounding box center [306, 172] width 286 height 11
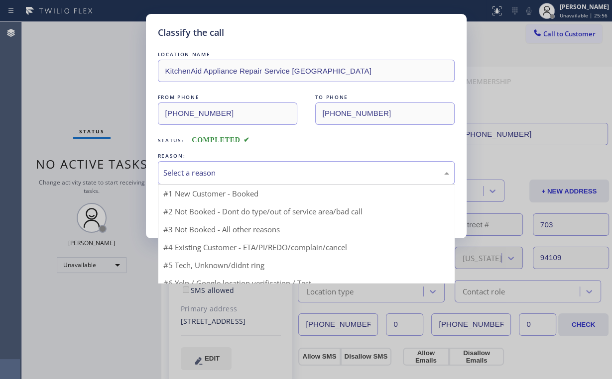
click at [196, 213] on button "Save" at bounding box center [198, 211] width 80 height 32
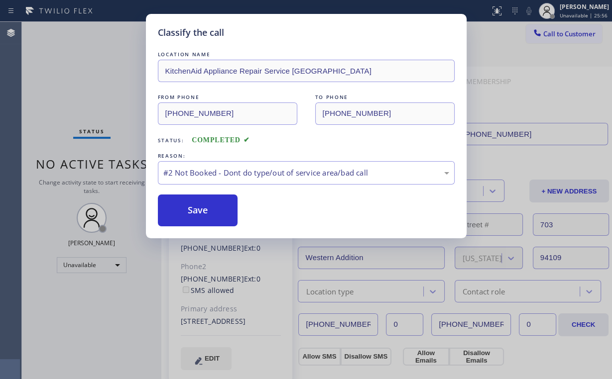
click at [80, 88] on div "Classify the call LOCATION NAME KitchenAid Appliance Repair Service San Francis…" at bounding box center [306, 189] width 612 height 379
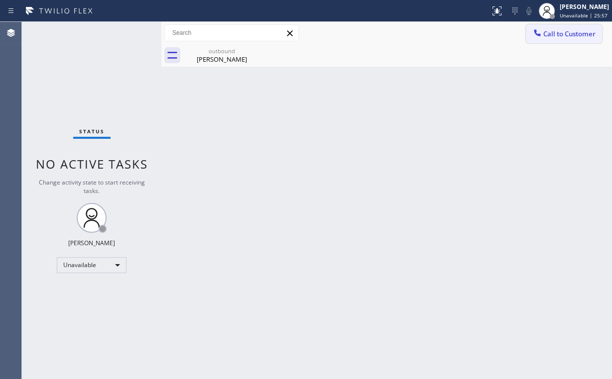
drag, startPoint x: 550, startPoint y: 36, endPoint x: 491, endPoint y: 96, distance: 83.8
click at [550, 38] on span "Call to Customer" at bounding box center [569, 33] width 52 height 9
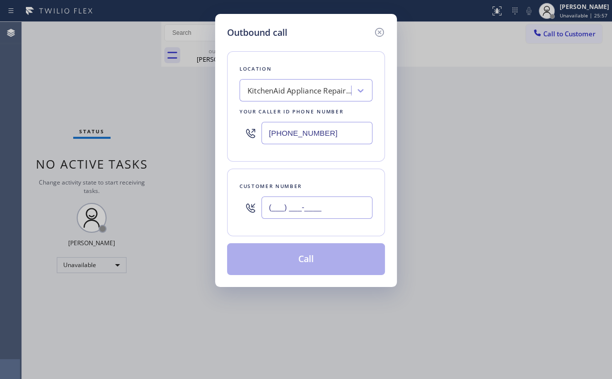
drag, startPoint x: 336, startPoint y: 210, endPoint x: 328, endPoint y: 210, distance: 8.0
click at [332, 211] on input "(___) ___-____" at bounding box center [316, 208] width 111 height 22
paste input "text"
drag, startPoint x: 343, startPoint y: 210, endPoint x: 143, endPoint y: 206, distance: 199.7
click at [201, 207] on div "Outbound call Location KitchenAid Appliance Repair Service San Francisco Your c…" at bounding box center [306, 189] width 612 height 379
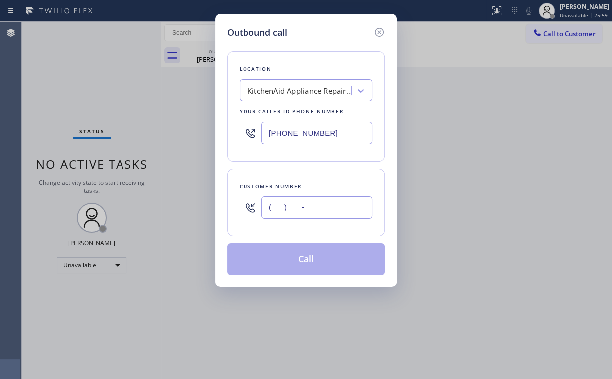
paste input "415) 420-8328"
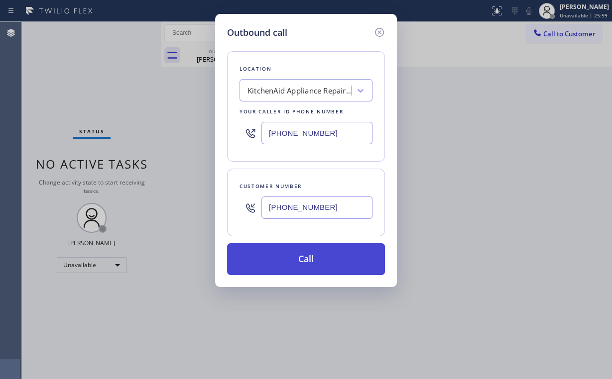
type input "(415) 420-8328"
click at [291, 258] on button "Call" at bounding box center [306, 259] width 158 height 32
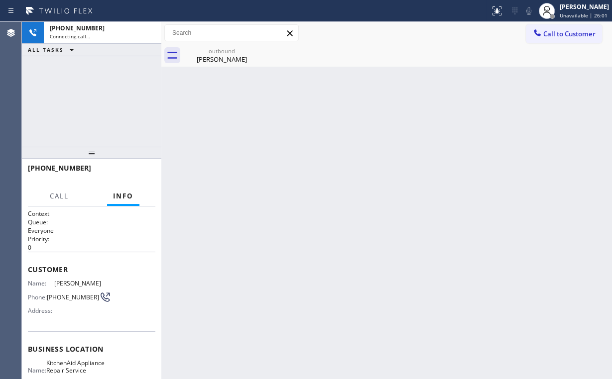
click at [66, 95] on div "+14154208328 Connecting call… ALL TASKS ALL TASKS ACTIVE TASKS TASKS IN WRAP UP" at bounding box center [91, 84] width 139 height 125
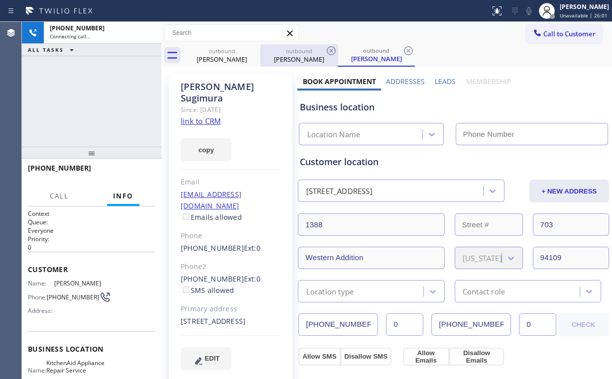
drag, startPoint x: 212, startPoint y: 58, endPoint x: 261, endPoint y: 52, distance: 49.1
click at [213, 58] on div "Christopher Sugimura" at bounding box center [221, 59] width 75 height 9
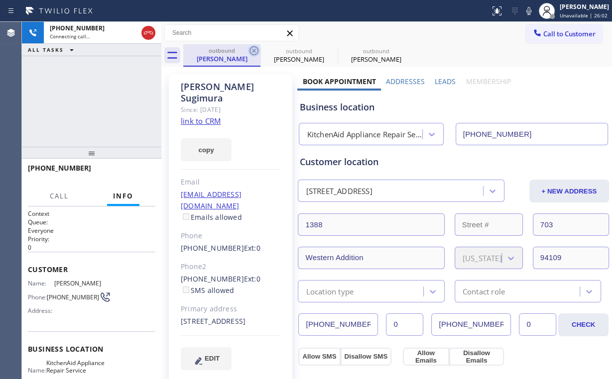
click at [253, 51] on icon at bounding box center [253, 50] width 9 height 9
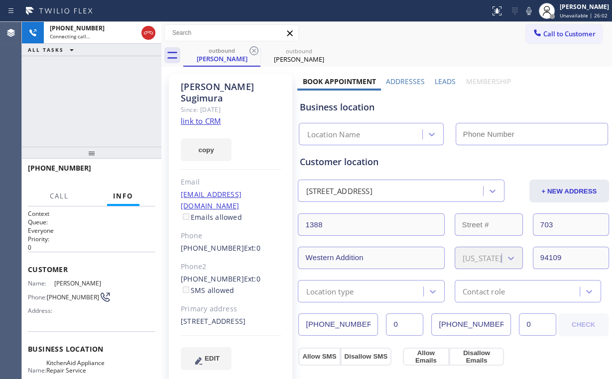
click at [82, 119] on div "+14154208328 Connecting call… ALL TASKS ALL TASKS ACTIVE TASKS TASKS IN WRAP UP" at bounding box center [91, 84] width 139 height 125
type input "(415) 825-8909"
click at [63, 95] on div "+14154208328 Connecting call… ALL TASKS ALL TASKS ACTIVE TASKS TASKS IN WRAP UP" at bounding box center [91, 84] width 139 height 125
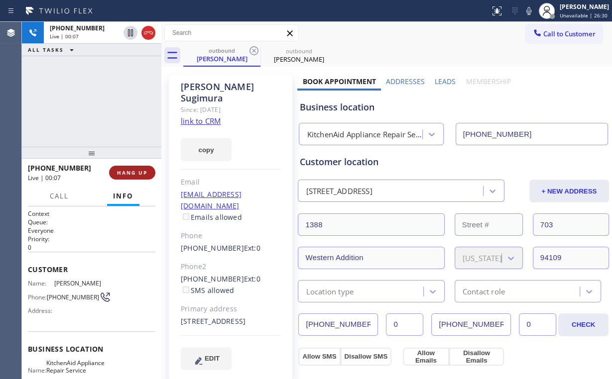
click at [125, 174] on span "HANG UP" at bounding box center [132, 172] width 30 height 7
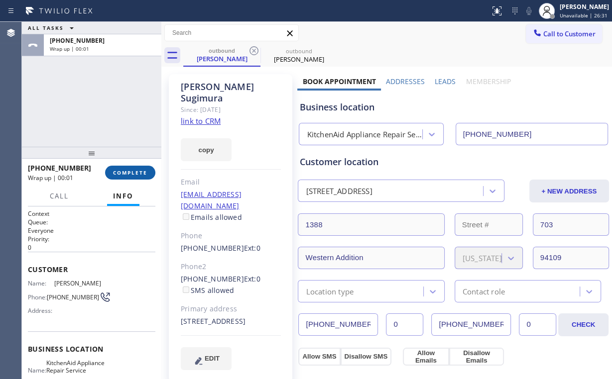
click at [125, 173] on span "COMPLETE" at bounding box center [130, 172] width 34 height 7
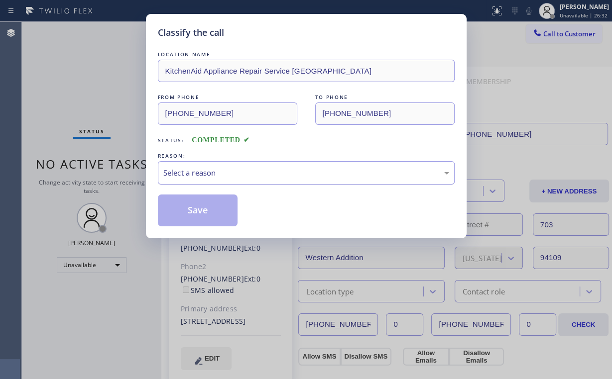
click at [197, 172] on div "Select a reason" at bounding box center [306, 172] width 286 height 11
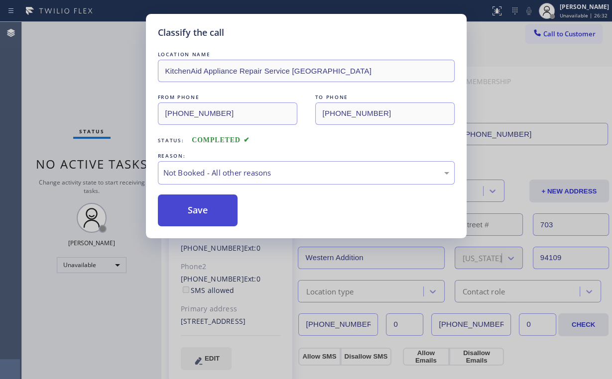
click at [195, 214] on button "Save" at bounding box center [198, 211] width 80 height 32
click at [91, 80] on div "Classify the call LOCATION NAME KitchenAid Appliance Repair Service San Francis…" at bounding box center [306, 189] width 612 height 379
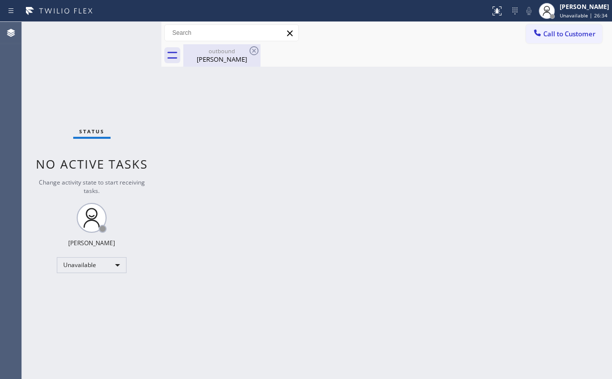
click at [208, 53] on div "outbound" at bounding box center [221, 50] width 75 height 7
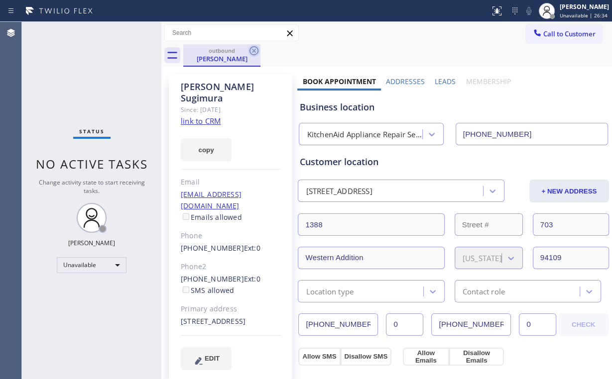
click at [254, 51] on icon at bounding box center [253, 50] width 9 height 9
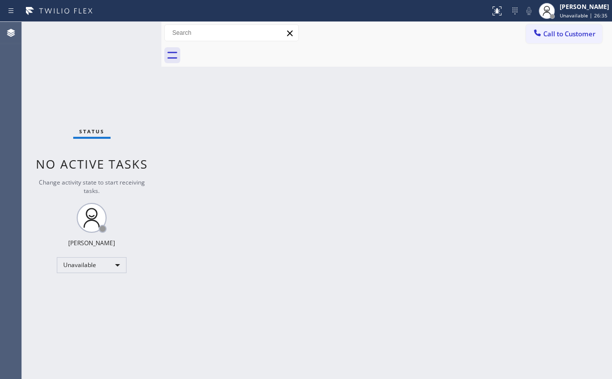
drag, startPoint x: 145, startPoint y: 68, endPoint x: 139, endPoint y: 50, distance: 18.7
click at [144, 68] on div "Status No active tasks Change activity state to start receiving tasks. Arnold V…" at bounding box center [91, 200] width 139 height 357
click at [553, 34] on span "Call to Customer" at bounding box center [569, 33] width 52 height 9
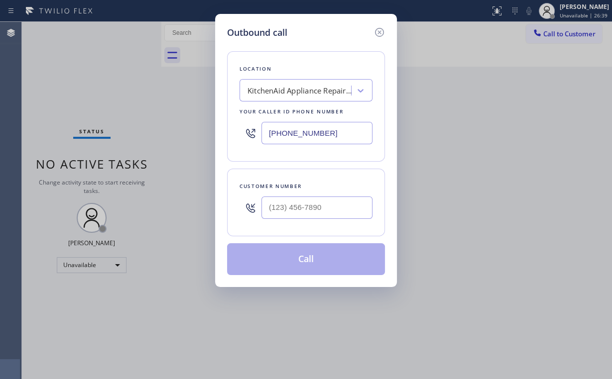
drag, startPoint x: 331, startPoint y: 128, endPoint x: 165, endPoint y: 123, distance: 165.9
click at [203, 130] on div "Outbound call Location KitchenAid Appliance Repair Service San Francisco Your c…" at bounding box center [306, 189] width 612 height 379
paste input "855) 731-4952"
type input "(855) 731-4952"
click at [315, 212] on input "(___) ___-____" at bounding box center [316, 208] width 111 height 22
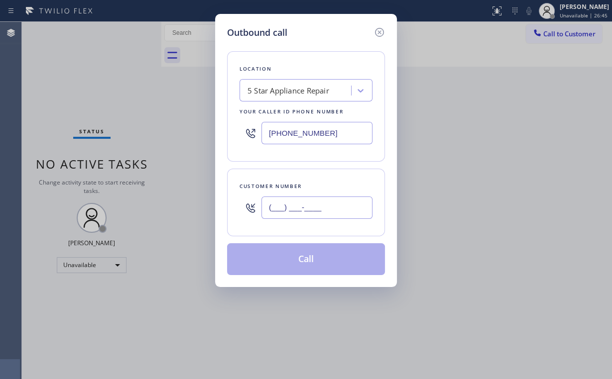
paste input "408) 784-5660"
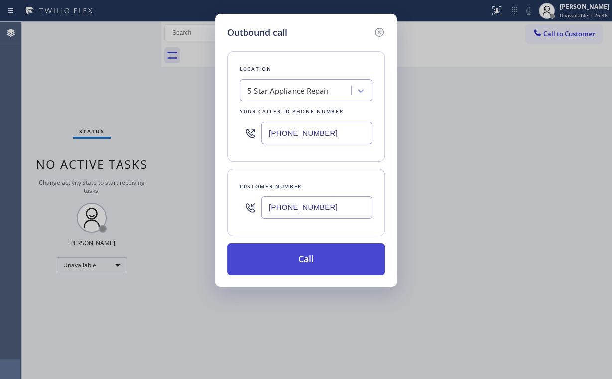
type input "(408) 784-5660"
click at [315, 253] on button "Call" at bounding box center [306, 259] width 158 height 32
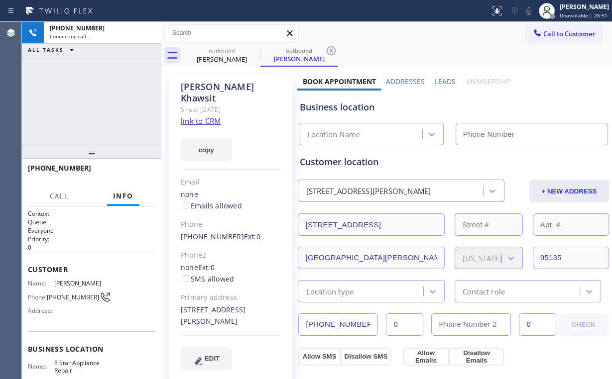
type input "(855) 731-4952"
click at [104, 94] on div "+14087845660 Connecting call… ALL TASKS ALL TASKS ACTIVE TASKS TASKS IN WRAP UP" at bounding box center [91, 84] width 139 height 125
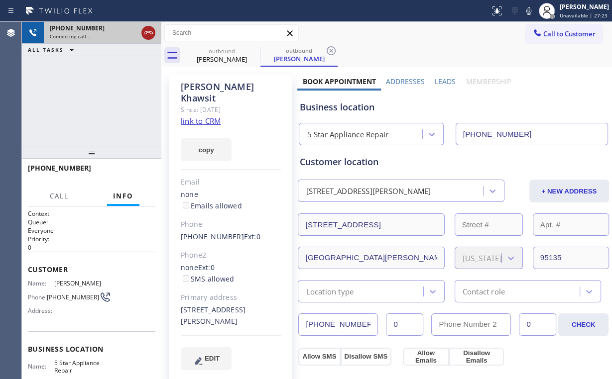
click at [144, 33] on icon at bounding box center [148, 33] width 12 height 12
click at [207, 63] on div "outbound Bijay Khawsit" at bounding box center [221, 55] width 75 height 22
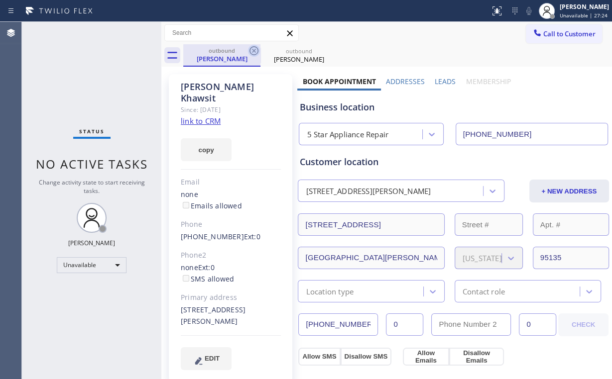
click at [253, 49] on icon at bounding box center [253, 50] width 9 height 9
click at [253, 48] on icon at bounding box center [254, 51] width 12 height 12
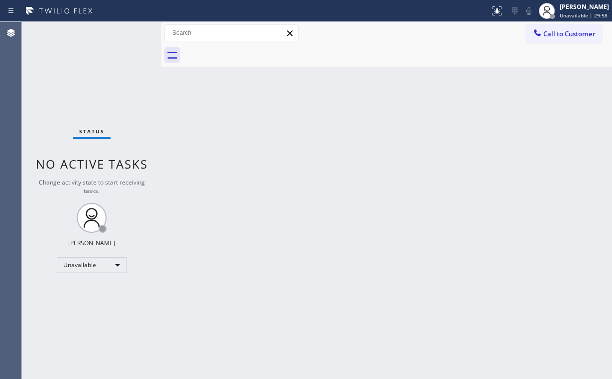
drag, startPoint x: 64, startPoint y: 88, endPoint x: 95, endPoint y: 36, distance: 60.1
click at [64, 86] on div "Status No active tasks Change activity state to start receiving tasks. Arnold V…" at bounding box center [91, 200] width 139 height 357
drag, startPoint x: 558, startPoint y: 36, endPoint x: 548, endPoint y: 40, distance: 10.1
click at [555, 37] on span "Call to Customer" at bounding box center [569, 33] width 52 height 9
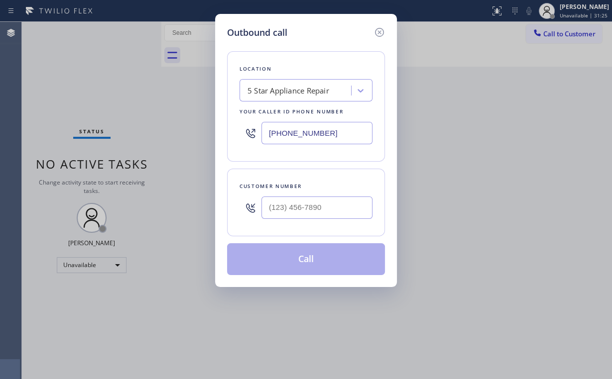
drag, startPoint x: 331, startPoint y: 138, endPoint x: 167, endPoint y: 107, distance: 167.3
click at [185, 125] on div "Outbound call Location 5 Star Appliance Repair Your caller id phone number (855…" at bounding box center [306, 189] width 612 height 379
paste input "text"
type input "(855) 731-4952"
click at [338, 203] on input "(___) ___-____" at bounding box center [316, 208] width 111 height 22
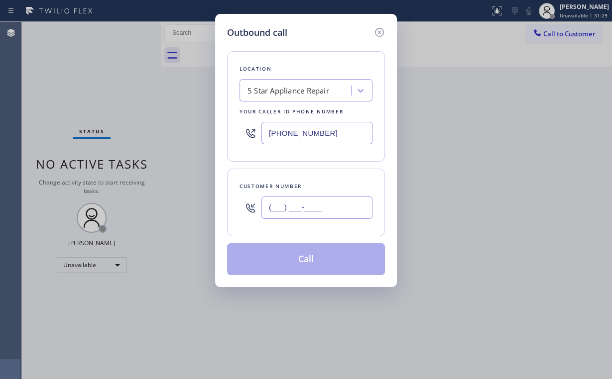
paste input "310) 490-7945"
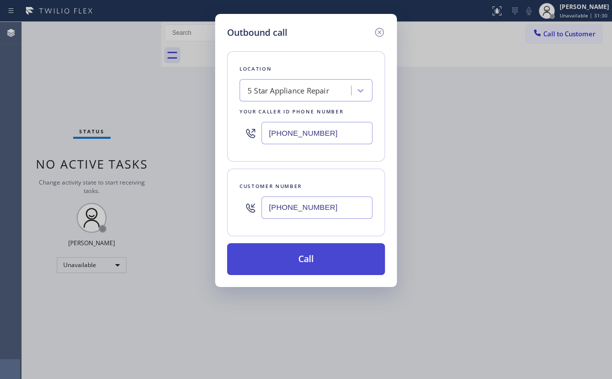
type input "(310) 490-7945"
drag, startPoint x: 285, startPoint y: 258, endPoint x: 285, endPoint y: 273, distance: 14.4
click at [285, 261] on button "Call" at bounding box center [306, 259] width 158 height 32
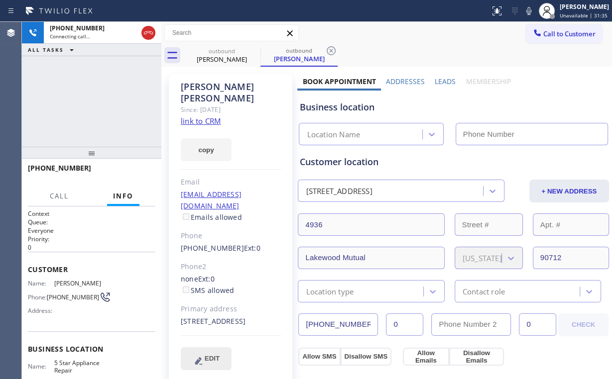
type input "(855) 731-4952"
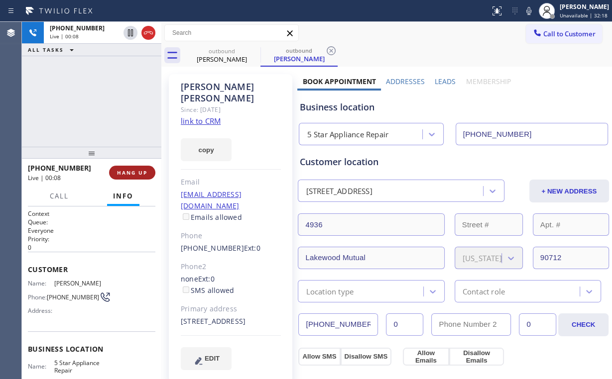
click at [115, 169] on button "HANG UP" at bounding box center [132, 173] width 46 height 14
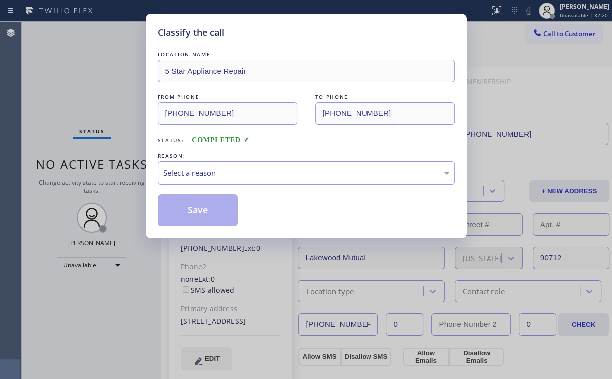
click at [183, 169] on div "Select a reason" at bounding box center [306, 172] width 286 height 11
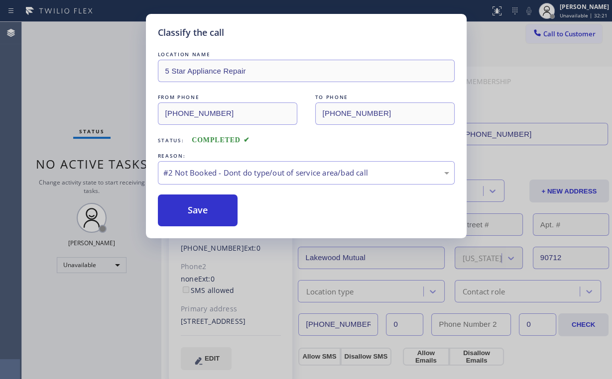
drag, startPoint x: 185, startPoint y: 206, endPoint x: 141, endPoint y: 157, distance: 65.6
click at [185, 206] on button "Save" at bounding box center [198, 211] width 80 height 32
click at [109, 116] on div "Classify the call LOCATION NAME 5 Star Appliance Repair FROM PHONE (855) 731-49…" at bounding box center [306, 189] width 612 height 379
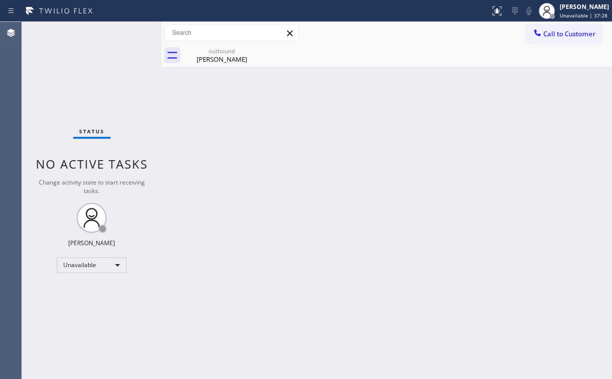
drag, startPoint x: 546, startPoint y: 36, endPoint x: 476, endPoint y: 62, distance: 74.5
click at [546, 36] on span "Call to Customer" at bounding box center [569, 33] width 52 height 9
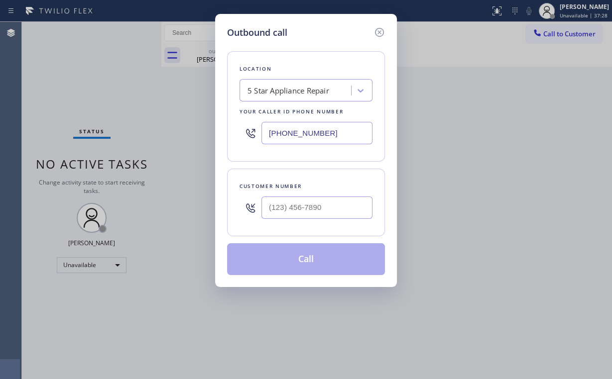
drag, startPoint x: 350, startPoint y: 135, endPoint x: 165, endPoint y: 129, distance: 184.3
click at [219, 132] on div "Outbound call Location 5 Star Appliance Repair Your caller id phone number (855…" at bounding box center [306, 150] width 182 height 273
paste input "661) 465-2758"
type input "(661) 465-2758"
click at [306, 199] on input "(___) ___-____" at bounding box center [316, 208] width 111 height 22
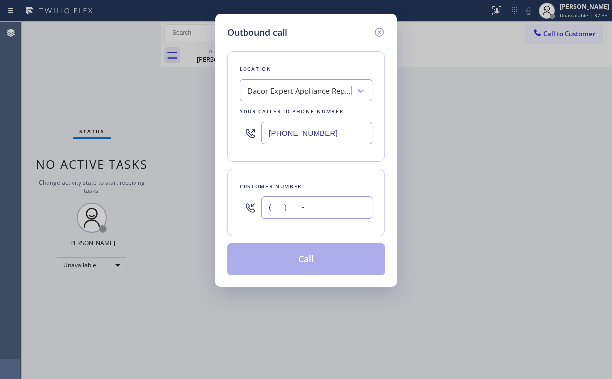
paste input "818) 266-2325"
type input "(818) 266-2325"
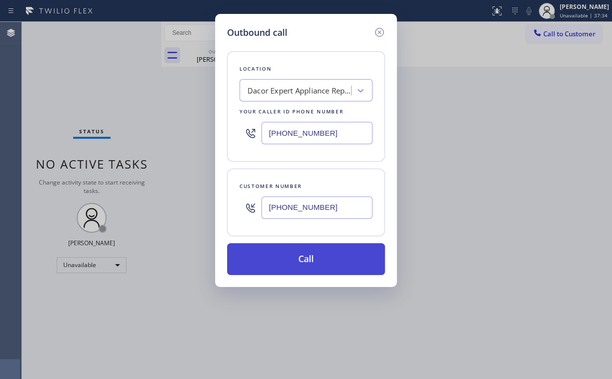
click at [312, 259] on button "Call" at bounding box center [306, 259] width 158 height 32
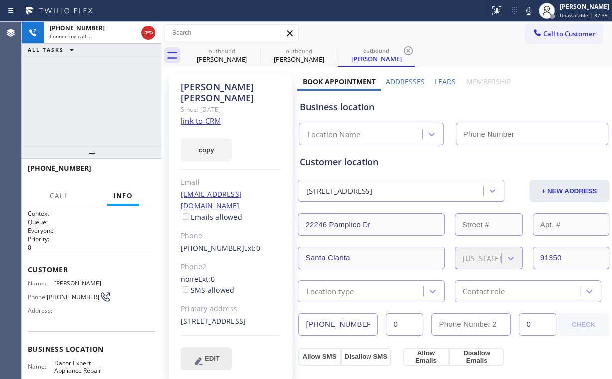
type input "(661) 465-2758"
click at [90, 104] on div "+18182662325 Connecting call… ALL TASKS ALL TASKS ACTIVE TASKS TASKS IN WRAP UP" at bounding box center [91, 84] width 139 height 125
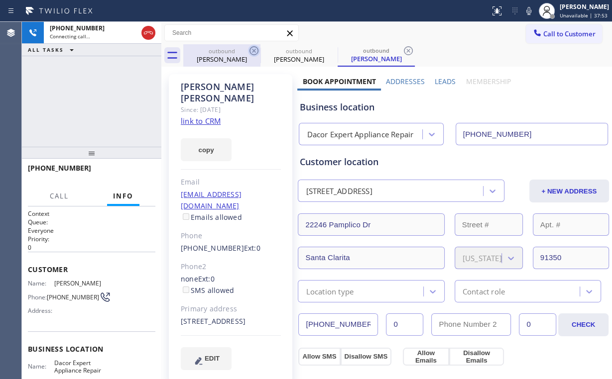
drag, startPoint x: 225, startPoint y: 54, endPoint x: 256, endPoint y: 52, distance: 31.4
click at [225, 54] on div "outbound" at bounding box center [221, 50] width 75 height 7
type input "(855) 731-4952"
click at [255, 49] on icon at bounding box center [253, 50] width 9 height 9
type input "(661) 465-2758"
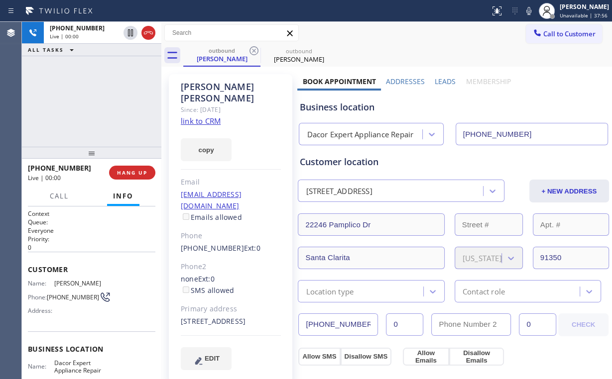
click at [98, 115] on div "+18182662325 Live | 00:00 ALL TASKS ALL TASKS ACTIVE TASKS TASKS IN WRAP UP" at bounding box center [91, 84] width 139 height 125
click at [340, 133] on div "Dacor Expert Appliance Repair" at bounding box center [360, 134] width 107 height 11
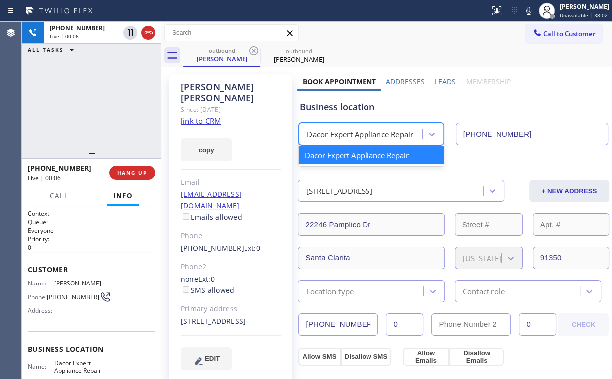
click at [341, 111] on div "Business location" at bounding box center [453, 107] width 308 height 13
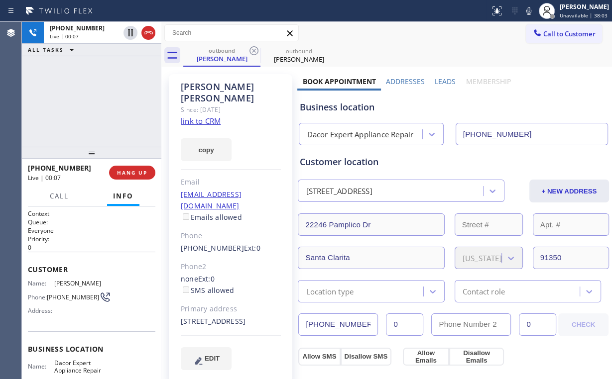
click at [342, 106] on div "Business location" at bounding box center [453, 107] width 308 height 13
drag, startPoint x: 355, startPoint y: 108, endPoint x: 338, endPoint y: 110, distance: 16.5
click at [338, 110] on div "Business location" at bounding box center [453, 107] width 308 height 13
click at [122, 101] on div "+18182662325 Live | 00:33 ALL TASKS ALL TASKS ACTIVE TASKS TASKS IN WRAP UP" at bounding box center [91, 84] width 139 height 125
drag, startPoint x: 108, startPoint y: 100, endPoint x: 115, endPoint y: 105, distance: 8.2
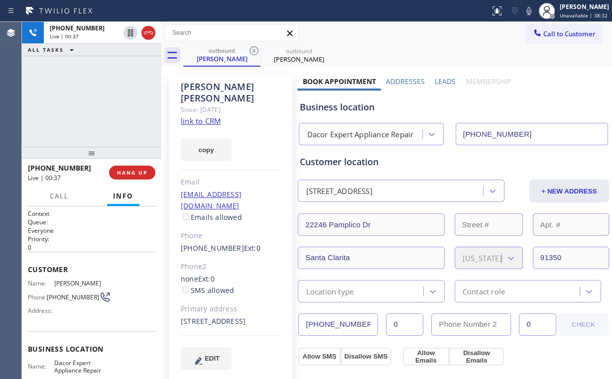
click at [108, 100] on div "+18182662325 Live | 00:37 ALL TASKS ALL TASKS ACTIVE TASKS TASKS IN WRAP UP" at bounding box center [91, 84] width 139 height 125
drag, startPoint x: 104, startPoint y: 97, endPoint x: 126, endPoint y: 141, distance: 49.7
click at [104, 97] on div "+18182662325 Live | 00:38 ALL TASKS ALL TASKS ACTIVE TASKS TASKS IN WRAP UP" at bounding box center [91, 84] width 139 height 125
click at [136, 173] on span "HANG UP" at bounding box center [132, 172] width 30 height 7
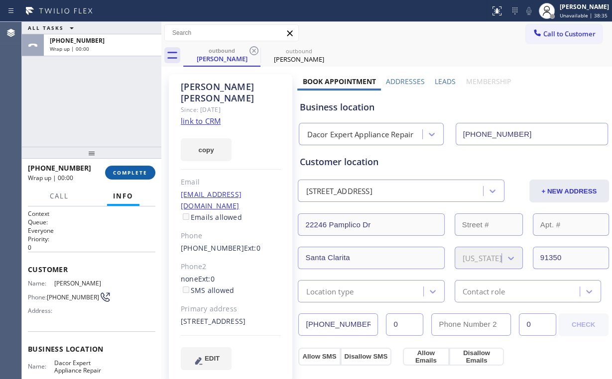
click at [130, 170] on span "COMPLETE" at bounding box center [130, 172] width 34 height 7
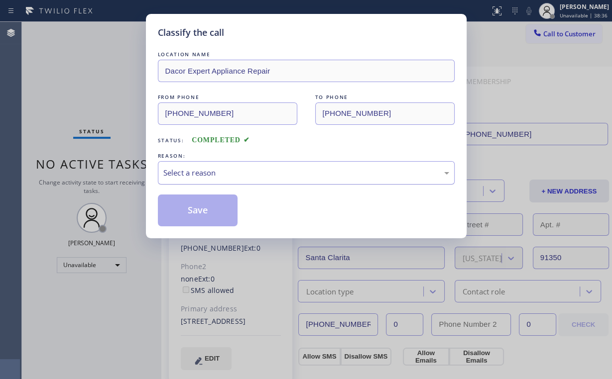
click at [208, 173] on div "Select a reason" at bounding box center [306, 172] width 286 height 11
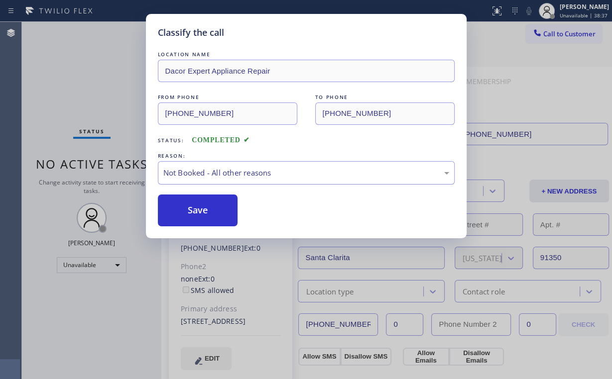
drag, startPoint x: 204, startPoint y: 207, endPoint x: 175, endPoint y: 176, distance: 42.3
click at [204, 207] on button "Save" at bounding box center [198, 211] width 80 height 32
drag, startPoint x: 104, startPoint y: 118, endPoint x: 101, endPoint y: 112, distance: 6.9
click at [101, 112] on div "Classify the call LOCATION NAME Dacor Expert Appliance Repair FROM PHONE (661) …" at bounding box center [306, 189] width 612 height 379
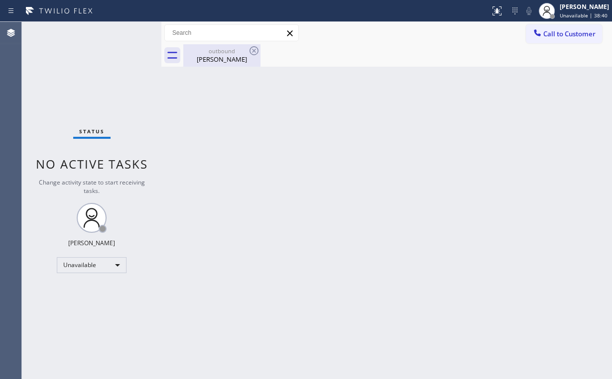
click at [217, 53] on div "outbound" at bounding box center [221, 50] width 75 height 7
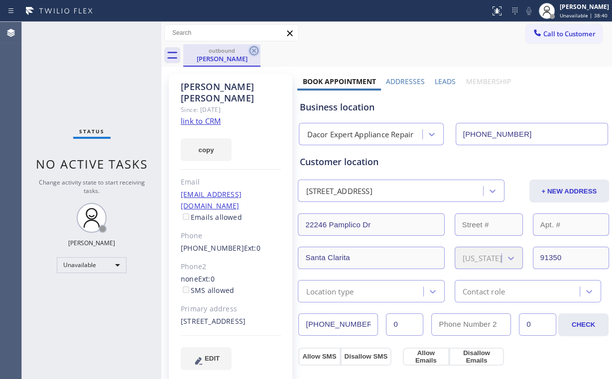
click at [254, 50] on icon at bounding box center [254, 51] width 12 height 12
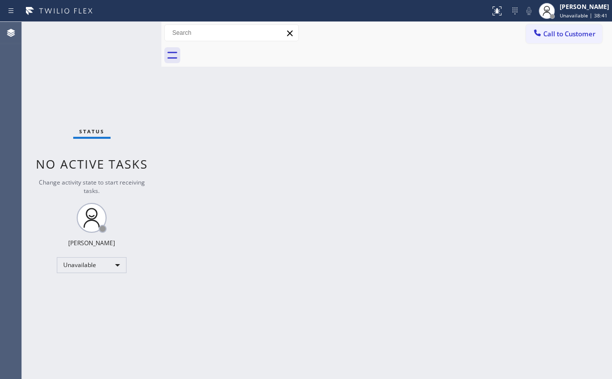
click at [116, 82] on div "Status No active tasks Change activity state to start receiving tasks. Arnold V…" at bounding box center [91, 200] width 139 height 357
click at [552, 37] on span "Call to Customer" at bounding box center [569, 33] width 52 height 9
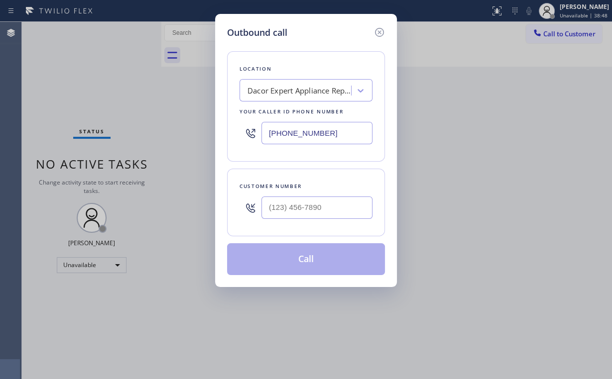
drag, startPoint x: 325, startPoint y: 131, endPoint x: 137, endPoint y: 112, distance: 188.7
click at [137, 112] on div "Outbound call Location Dacor Expert Appliance Repair Your caller id phone numbe…" at bounding box center [306, 189] width 612 height 379
paste input "26) 313-4787"
type input "(626) 313-4787"
click at [337, 201] on input "(___) ___-____" at bounding box center [316, 208] width 111 height 22
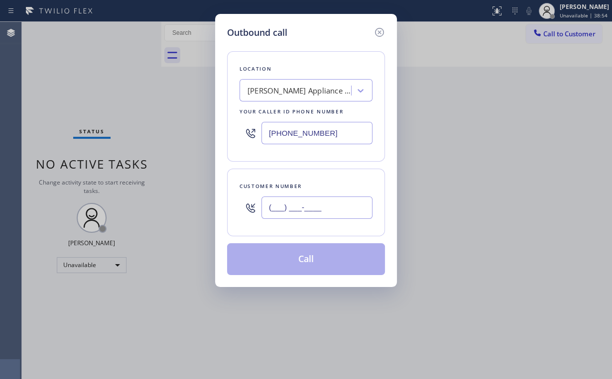
paste input "760) 217-3623"
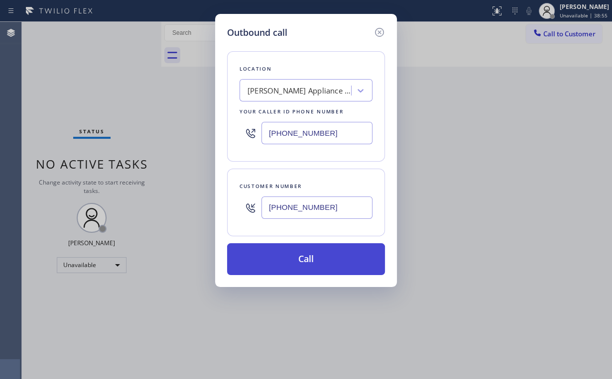
type input "(760) 217-3623"
click at [289, 262] on button "Call" at bounding box center [306, 259] width 158 height 32
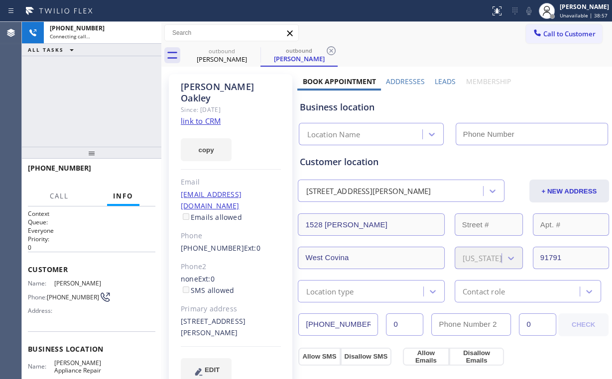
click at [102, 87] on div "+17602173623 Connecting call… ALL TASKS ALL TASKS ACTIVE TASKS TASKS IN WRAP UP" at bounding box center [91, 84] width 139 height 125
click at [96, 91] on div "+17602173623 Connecting call… ALL TASKS ALL TASKS ACTIVE TASKS TASKS IN WRAP UP" at bounding box center [91, 84] width 139 height 125
type input "(626) 313-4787"
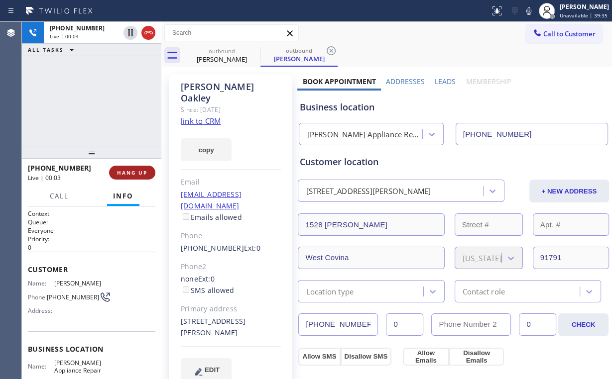
click at [145, 173] on span "HANG UP" at bounding box center [132, 172] width 30 height 7
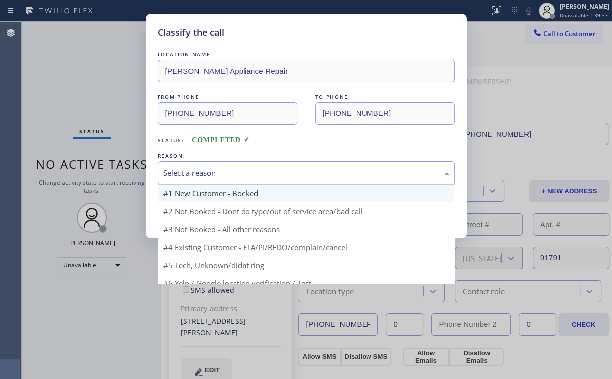
drag, startPoint x: 207, startPoint y: 174, endPoint x: 209, endPoint y: 184, distance: 9.7
click at [208, 175] on div "Select a reason" at bounding box center [306, 172] width 286 height 11
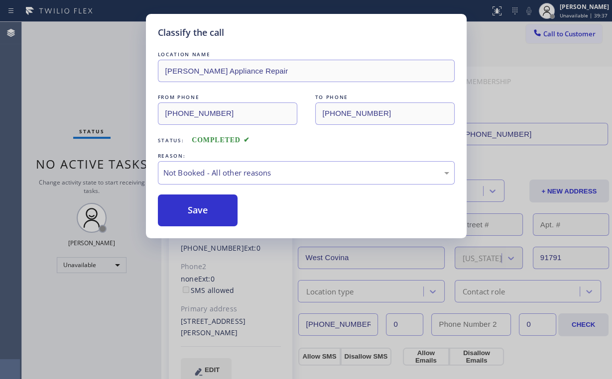
drag, startPoint x: 209, startPoint y: 210, endPoint x: 125, endPoint y: 93, distance: 143.5
click at [209, 210] on button "Save" at bounding box center [198, 211] width 80 height 32
click at [104, 66] on div "Classify the call LOCATION NAME Bradbury Appliance Repair FROM PHONE (626) 313-…" at bounding box center [306, 189] width 612 height 379
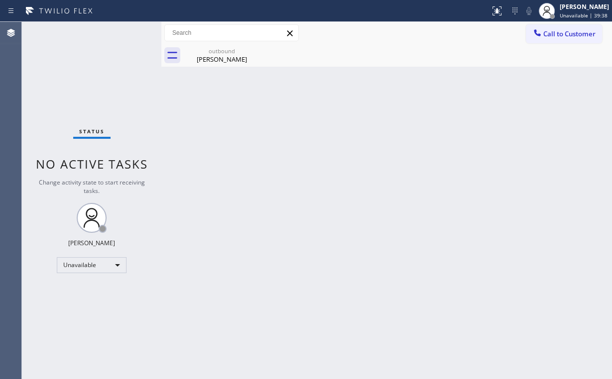
drag, startPoint x: 543, startPoint y: 34, endPoint x: 535, endPoint y: 42, distance: 11.3
click at [542, 36] on button "Call to Customer" at bounding box center [564, 33] width 76 height 19
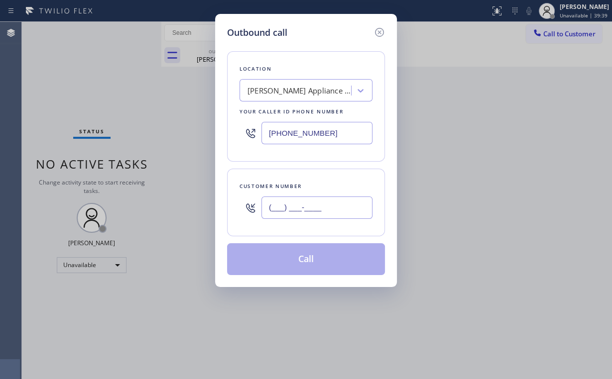
click at [336, 210] on input "(___) ___-____" at bounding box center [316, 208] width 111 height 22
paste input "760) 217-3623"
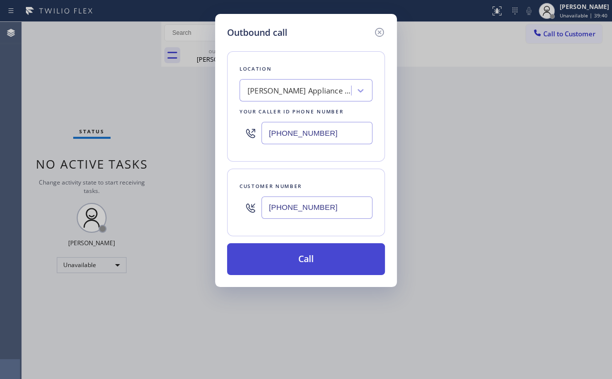
type input "(760) 217-3623"
drag, startPoint x: 298, startPoint y: 259, endPoint x: 251, endPoint y: 328, distance: 83.4
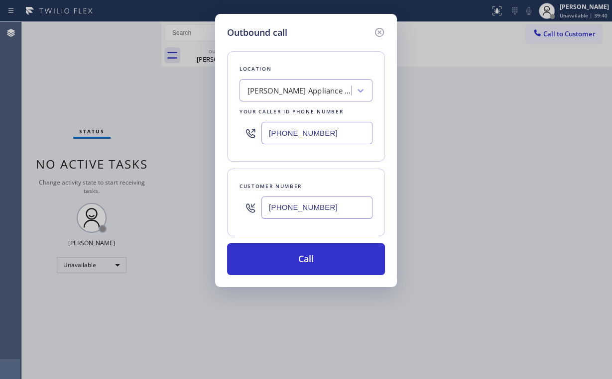
click at [298, 259] on button "Call" at bounding box center [306, 259] width 158 height 32
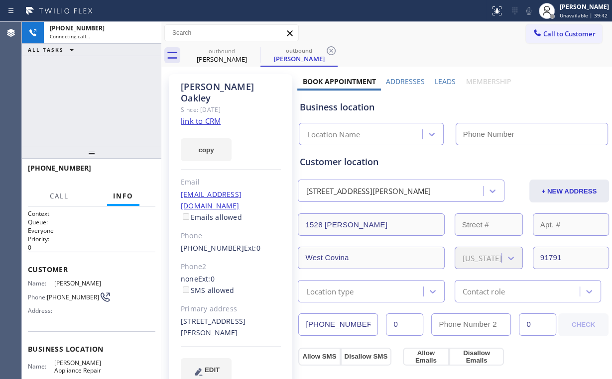
drag, startPoint x: 115, startPoint y: 92, endPoint x: 139, endPoint y: 89, distance: 24.2
click at [115, 92] on div "+17602173623 Connecting call… ALL TASKS ALL TASKS ACTIVE TASKS TASKS IN WRAP UP" at bounding box center [91, 84] width 139 height 125
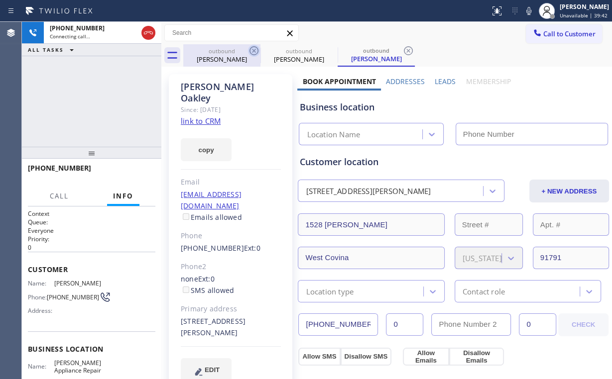
drag, startPoint x: 233, startPoint y: 51, endPoint x: 248, endPoint y: 52, distance: 14.9
click at [234, 52] on div "outbound" at bounding box center [221, 50] width 75 height 7
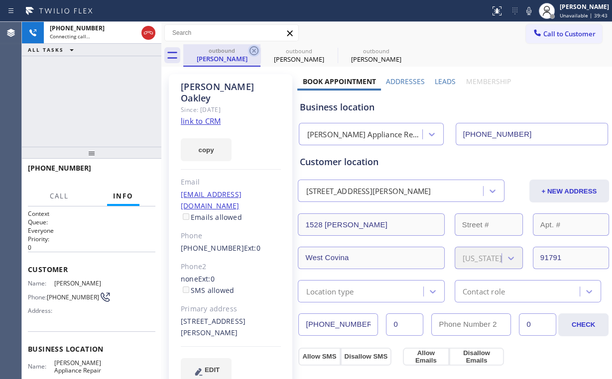
click at [251, 50] on icon at bounding box center [254, 51] width 12 height 12
type input "(626) 313-4787"
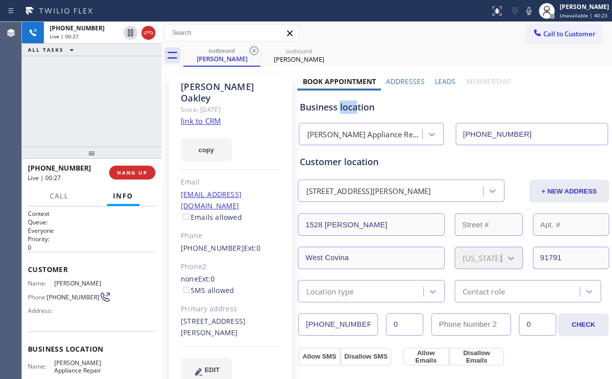
drag, startPoint x: 355, startPoint y: 109, endPoint x: 338, endPoint y: 108, distance: 16.5
click at [338, 108] on div "Business location" at bounding box center [453, 107] width 308 height 13
click at [338, 107] on div "Business location" at bounding box center [453, 107] width 308 height 13
click at [339, 108] on div "Business location" at bounding box center [453, 107] width 308 height 13
click at [337, 108] on div "Business location" at bounding box center [453, 107] width 308 height 13
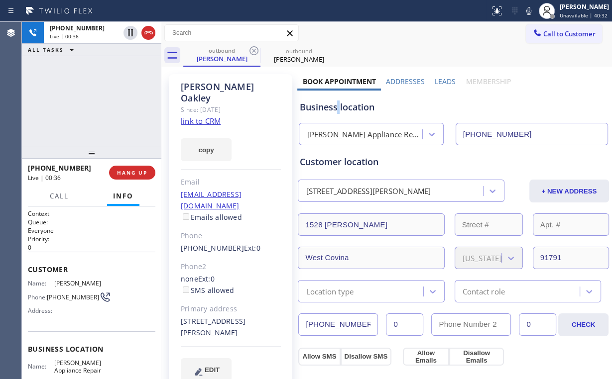
click at [337, 108] on div "Business location" at bounding box center [453, 107] width 308 height 13
click at [332, 108] on div "Business location" at bounding box center [453, 107] width 308 height 13
click at [103, 99] on div "+17602173623 Live | 00:41 ALL TASKS ALL TASKS ACTIVE TASKS TASKS IN WRAP UP" at bounding box center [91, 84] width 139 height 125
click at [102, 100] on div "+17602173623 Live | 00:43 ALL TASKS ALL TASKS ACTIVE TASKS TASKS IN WRAP UP" at bounding box center [91, 84] width 139 height 125
click at [133, 172] on span "HANG UP" at bounding box center [132, 172] width 30 height 7
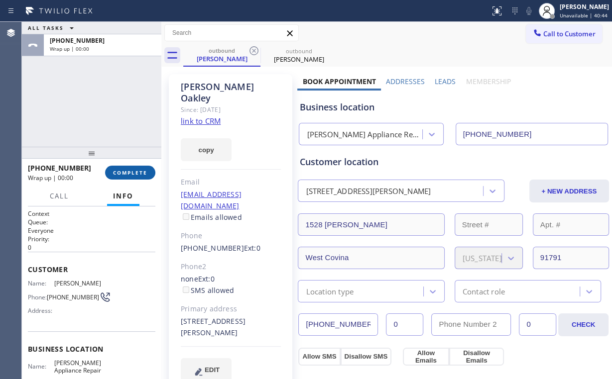
click at [133, 172] on span "COMPLETE" at bounding box center [130, 172] width 34 height 7
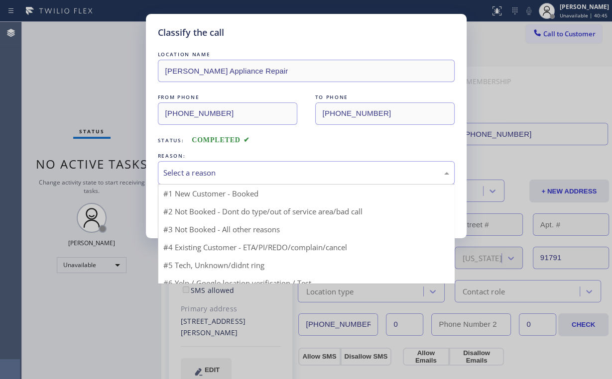
click at [193, 171] on div "Select a reason" at bounding box center [306, 172] width 286 height 11
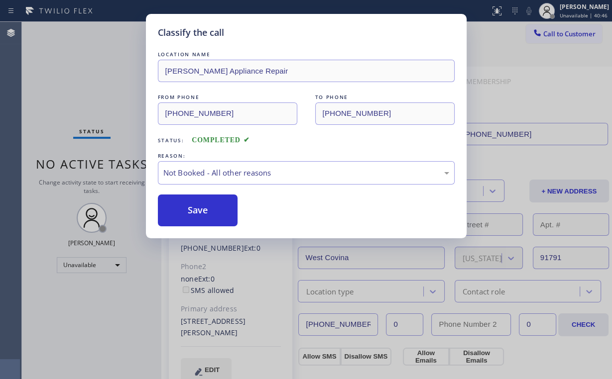
drag, startPoint x: 197, startPoint y: 210, endPoint x: 119, endPoint y: 113, distance: 124.3
click at [198, 210] on button "Save" at bounding box center [198, 211] width 80 height 32
drag, startPoint x: 65, startPoint y: 50, endPoint x: 75, endPoint y: 55, distance: 10.7
click at [66, 50] on div "Classify the call LOCATION NAME Bradbury Appliance Repair FROM PHONE (626) 313-…" at bounding box center [306, 189] width 612 height 379
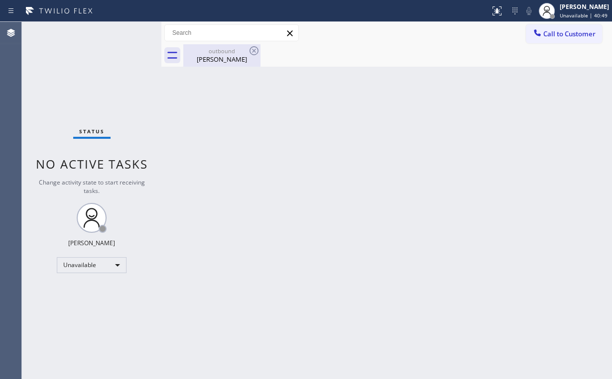
click at [211, 55] on div "Morgan Oakley" at bounding box center [221, 59] width 75 height 9
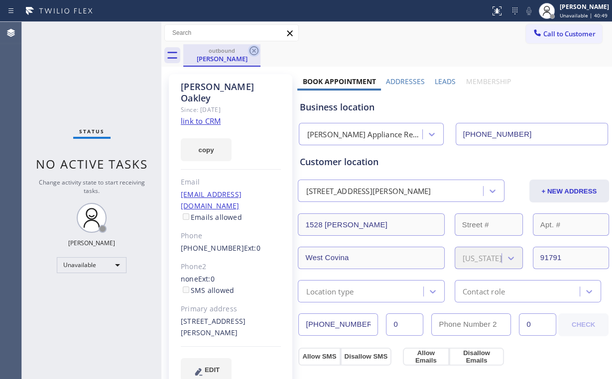
click at [254, 53] on icon at bounding box center [254, 51] width 12 height 12
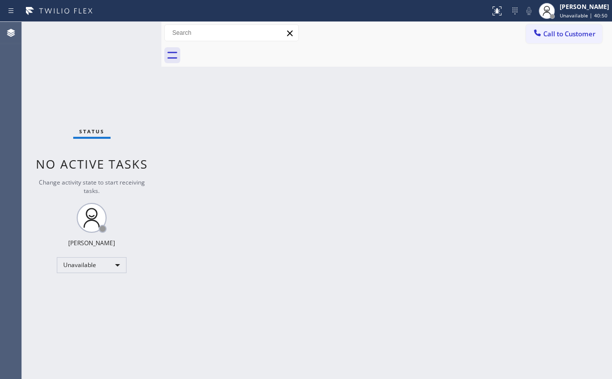
click at [120, 72] on div "Status No active tasks Change activity state to start receiving tasks. Arnold V…" at bounding box center [91, 200] width 139 height 357
click at [556, 32] on span "Call to Customer" at bounding box center [569, 33] width 52 height 9
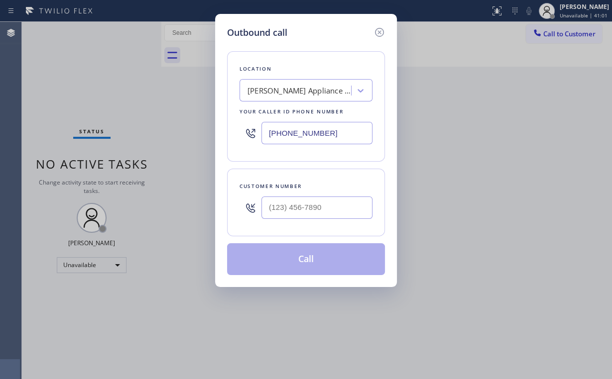
click at [195, 135] on div "Outbound call Location Bradbury Appliance Repair Your caller id phone number (6…" at bounding box center [306, 189] width 612 height 379
paste input "61) 368-909"
type input "(661) 368-9097"
drag, startPoint x: 317, startPoint y: 204, endPoint x: 323, endPoint y: 195, distance: 11.2
click at [317, 205] on input "(___) ___-____" at bounding box center [316, 208] width 111 height 22
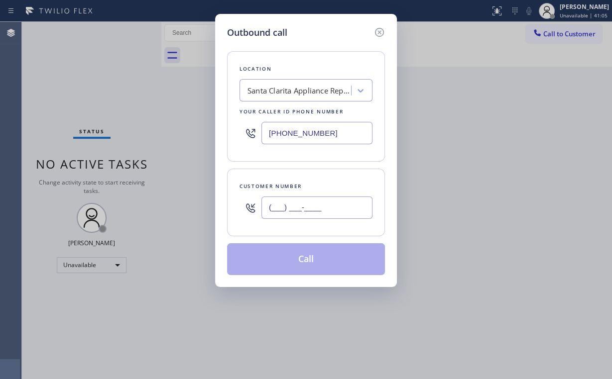
paste input "661) 877-5950"
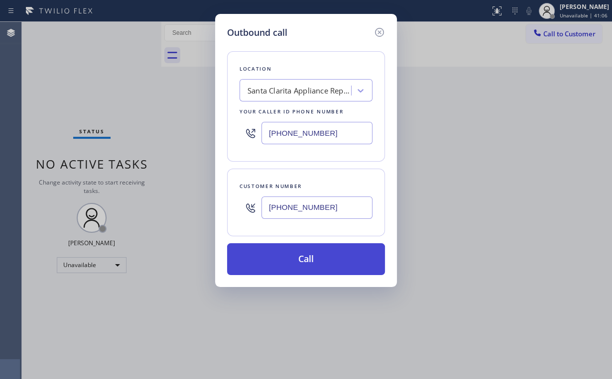
type input "(661) 877-5950"
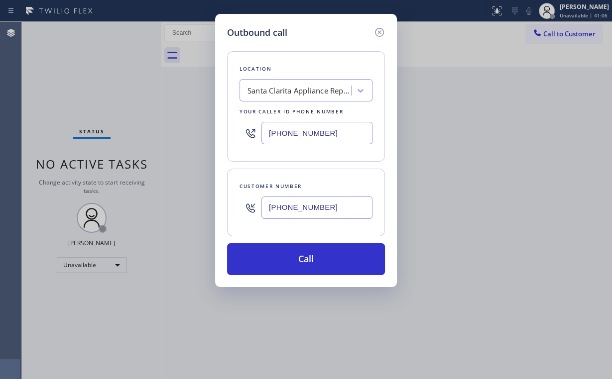
drag, startPoint x: 279, startPoint y: 255, endPoint x: 263, endPoint y: 289, distance: 37.4
click at [279, 255] on button "Call" at bounding box center [306, 259] width 158 height 32
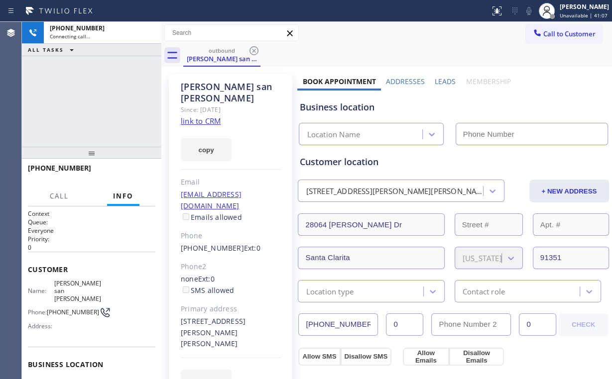
click at [109, 90] on div "+16618775950 Connecting call… ALL TASKS ALL TASKS ACTIVE TASKS TASKS IN WRAP UP" at bounding box center [91, 84] width 139 height 125
type input "(661) 368-9097"
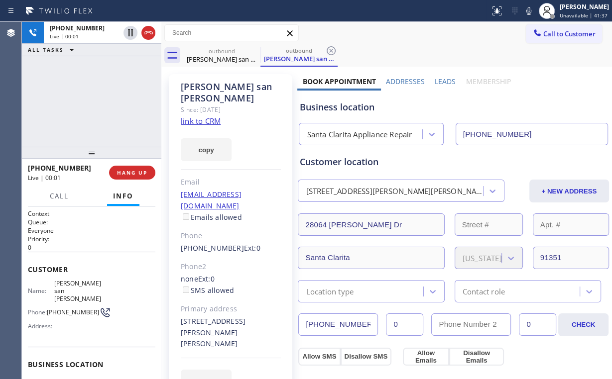
drag, startPoint x: 60, startPoint y: 90, endPoint x: 104, endPoint y: 143, distance: 69.0
click at [62, 90] on div "+16618775950 Live | 00:01 ALL TASKS ALL TASKS ACTIVE TASKS TASKS IN WRAP UP" at bounding box center [91, 84] width 139 height 125
click at [126, 170] on span "HANG UP" at bounding box center [132, 172] width 30 height 7
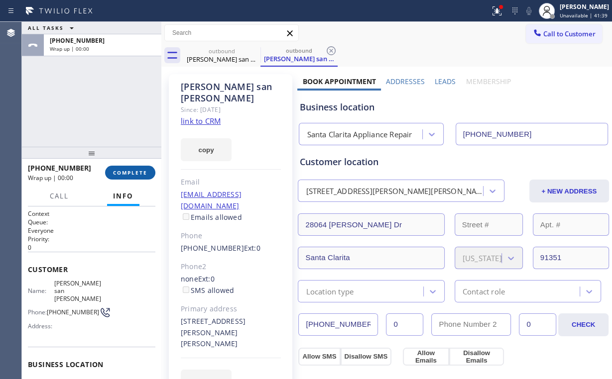
click at [133, 176] on span "COMPLETE" at bounding box center [130, 172] width 34 height 7
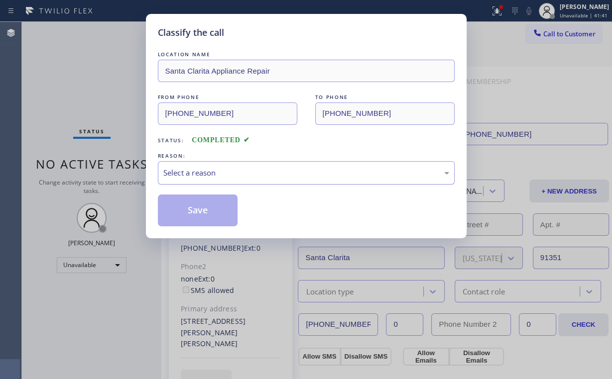
click at [206, 176] on div "Select a reason" at bounding box center [306, 172] width 286 height 11
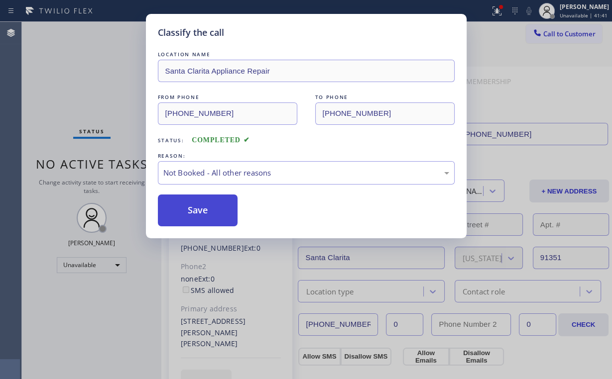
drag, startPoint x: 205, startPoint y: 212, endPoint x: 198, endPoint y: 201, distance: 13.0
click at [206, 212] on button "Save" at bounding box center [198, 211] width 80 height 32
click at [101, 70] on div "Classify the call LOCATION NAME Santa Clarita Appliance Repair FROM PHONE (661)…" at bounding box center [306, 189] width 612 height 379
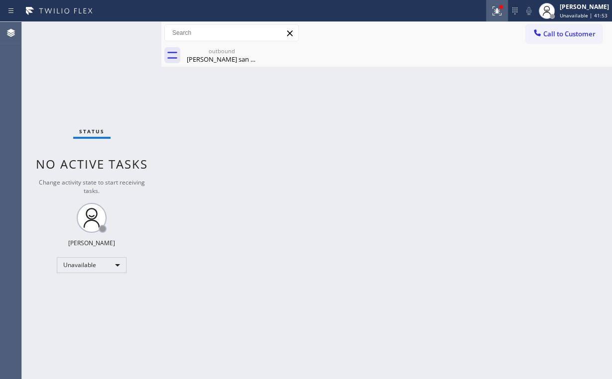
click at [498, 12] on icon at bounding box center [495, 9] width 6 height 7
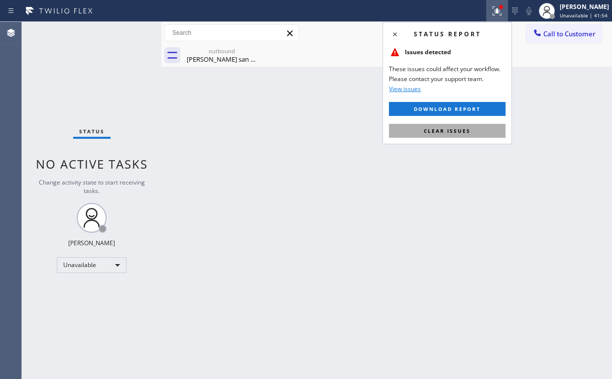
click at [454, 125] on button "Clear issues" at bounding box center [447, 131] width 117 height 14
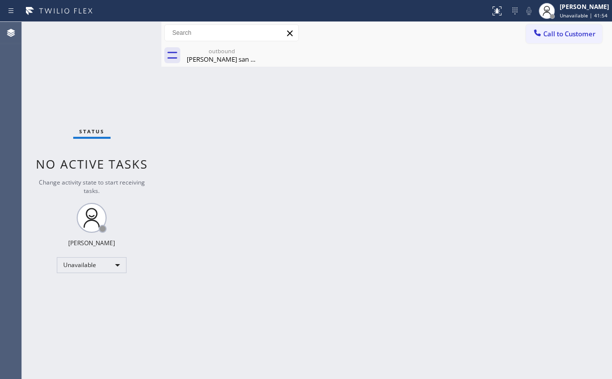
click at [293, 149] on div "Back to Dashboard Change Sender ID Customers Technicians Select a contact Outbo…" at bounding box center [386, 200] width 451 height 357
drag, startPoint x: 211, startPoint y: 66, endPoint x: 244, endPoint y: 54, distance: 35.4
click at [211, 65] on div "outbound Rowena san jose" at bounding box center [221, 55] width 75 height 22
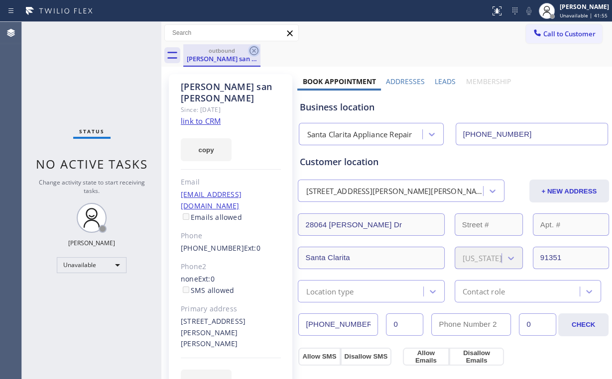
click at [256, 51] on icon at bounding box center [254, 51] width 12 height 12
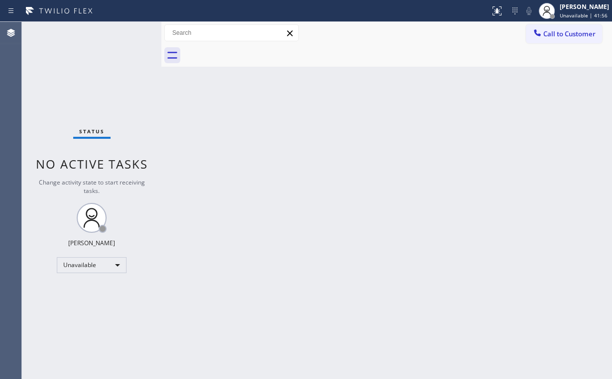
click at [315, 215] on div "Back to Dashboard Change Sender ID Customers Technicians Select a contact Outbo…" at bounding box center [386, 200] width 451 height 357
click at [60, 78] on div "Status No active tasks Change activity state to start receiving tasks. Arnold V…" at bounding box center [91, 200] width 139 height 357
click at [82, 86] on div "Status No active tasks Change activity state to start receiving tasks. Arnold V…" at bounding box center [91, 200] width 139 height 357
drag, startPoint x: 551, startPoint y: 36, endPoint x: 411, endPoint y: 75, distance: 145.8
click at [550, 36] on span "Call to Customer" at bounding box center [569, 33] width 52 height 9
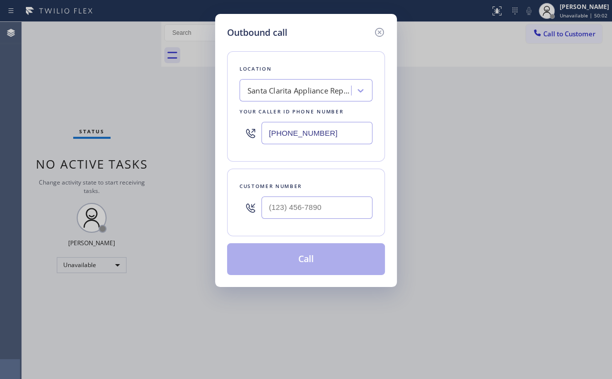
drag, startPoint x: 342, startPoint y: 129, endPoint x: 166, endPoint y: 119, distance: 176.1
click at [224, 123] on div "Outbound call Location Santa Clarita Appliance Repair Your caller id phone numb…" at bounding box center [306, 150] width 182 height 273
paste input "347) 284-6179"
type input "(347) 284-6179"
drag, startPoint x: 301, startPoint y: 207, endPoint x: 309, endPoint y: 205, distance: 8.7
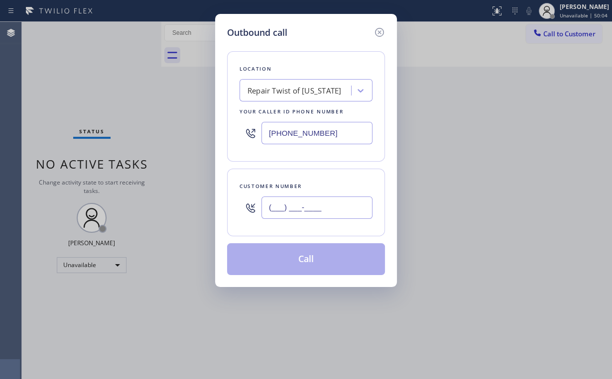
click at [301, 207] on input "(___) ___-____" at bounding box center [316, 208] width 111 height 22
paste input "718) 598-3643"
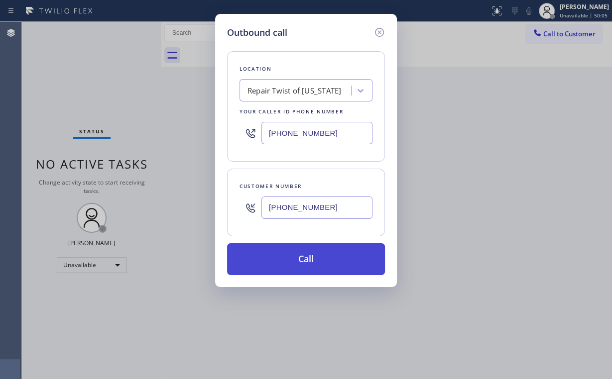
type input "(718) 598-3643"
click at [287, 266] on button "Call" at bounding box center [306, 259] width 158 height 32
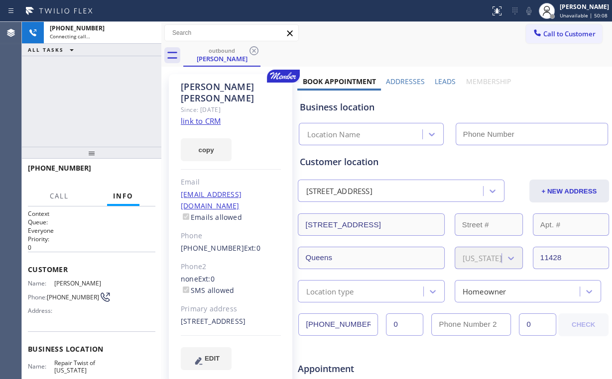
click at [119, 95] on div "+17185983643 Connecting call… ALL TASKS ALL TASKS ACTIVE TASKS TASKS IN WRAP UP" at bounding box center [91, 84] width 139 height 125
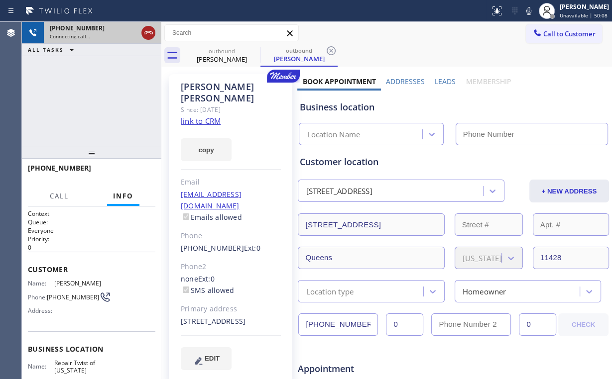
click at [147, 32] on icon at bounding box center [148, 33] width 12 height 12
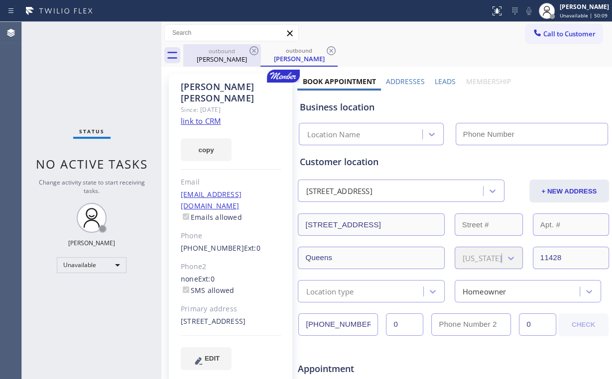
click at [242, 57] on div "Elizabeth Romeo" at bounding box center [221, 59] width 75 height 9
type input "(347) 284-6179"
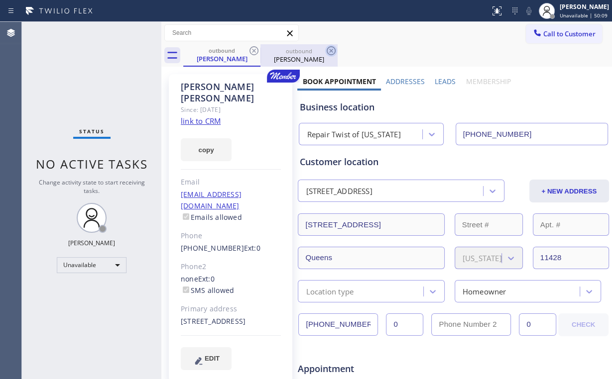
click at [251, 50] on icon at bounding box center [254, 51] width 12 height 12
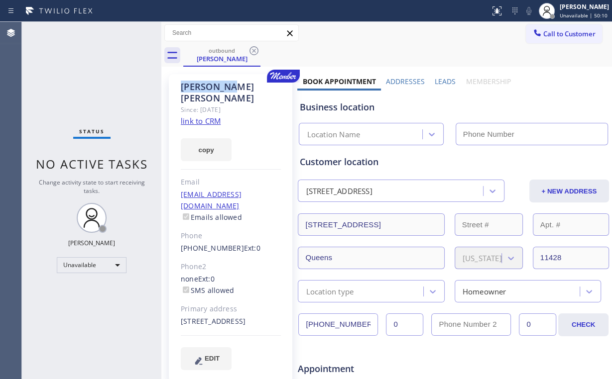
drag, startPoint x: 251, startPoint y: 49, endPoint x: 304, endPoint y: 66, distance: 55.3
click at [252, 50] on icon at bounding box center [254, 51] width 12 height 12
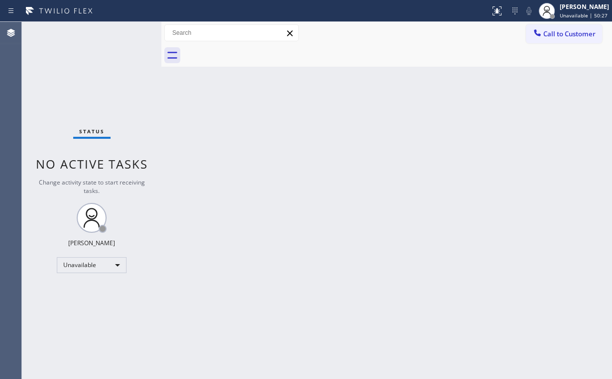
drag, startPoint x: 229, startPoint y: 131, endPoint x: 239, endPoint y: 239, distance: 108.0
click at [230, 131] on div "Back to Dashboard Change Sender ID Customers Technicians Select a contact Outbo…" at bounding box center [386, 200] width 451 height 357
click at [554, 38] on button "Call to Customer" at bounding box center [564, 33] width 76 height 19
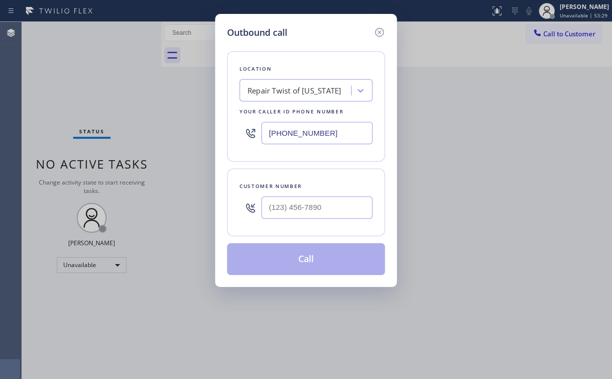
click at [241, 123] on div "(347) 284-6179" at bounding box center [305, 133] width 133 height 32
paste input "05) 676-5811"
type input "(305) 676-5811"
click at [307, 205] on input "(___) ___-____" at bounding box center [316, 208] width 111 height 22
paste input "786) 239-0118"
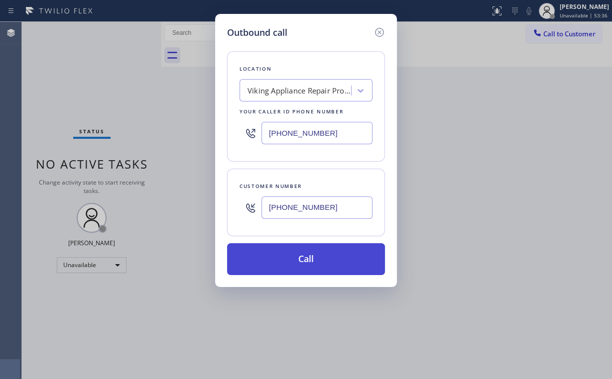
type input "(786) 239-0118"
click at [291, 257] on button "Call" at bounding box center [306, 259] width 158 height 32
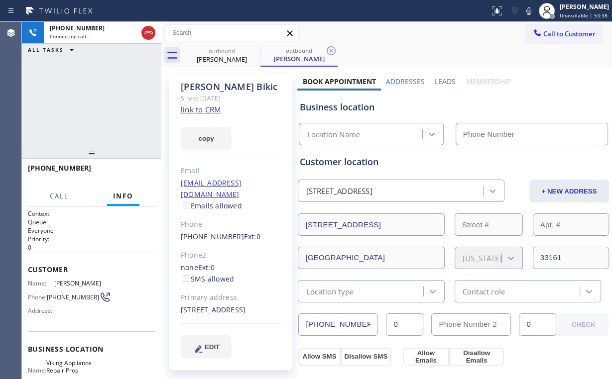
click at [72, 82] on div "+17862390118 Connecting call… ALL TASKS ALL TASKS ACTIVE TASKS TASKS IN WRAP UP" at bounding box center [91, 84] width 139 height 125
type input "(305) 676-5811"
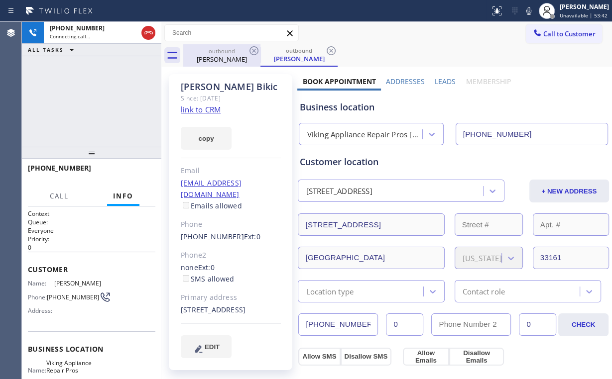
click at [215, 48] on div "outbound" at bounding box center [221, 50] width 75 height 7
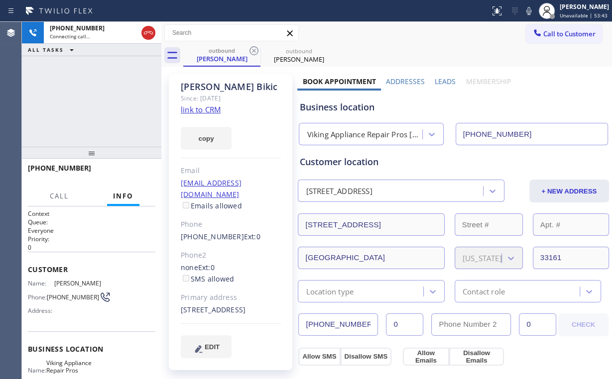
drag, startPoint x: 113, startPoint y: 91, endPoint x: 265, endPoint y: 80, distance: 152.3
click at [115, 91] on div "+17862390118 Connecting call… ALL TASKS ALL TASKS ACTIVE TASKS TASKS IN WRAP UP" at bounding box center [91, 84] width 139 height 125
click at [288, 55] on div "Anna Bikic" at bounding box center [298, 59] width 75 height 9
drag, startPoint x: 76, startPoint y: 122, endPoint x: 70, endPoint y: 62, distance: 60.5
click at [76, 122] on div "+17862390118 Connecting call… ALL TASKS ALL TASKS ACTIVE TASKS TASKS IN WRAP UP" at bounding box center [91, 84] width 139 height 125
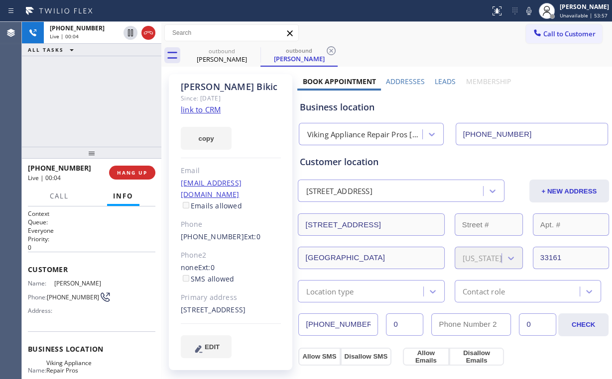
click at [100, 102] on div "+17862390118 Live | 00:04 ALL TASKS ALL TASKS ACTIVE TASKS TASKS IN WRAP UP" at bounding box center [91, 84] width 139 height 125
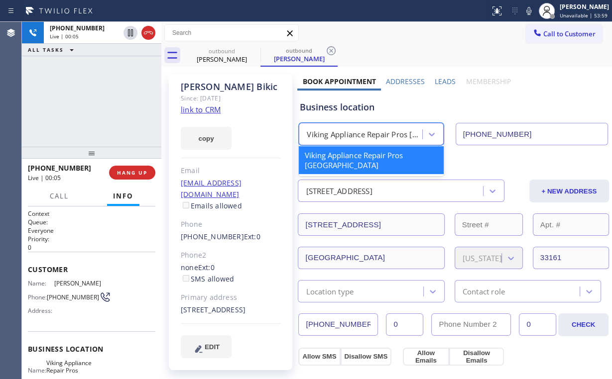
click at [355, 140] on div "Viking Appliance Repair Pros Miami Beach" at bounding box center [362, 134] width 120 height 17
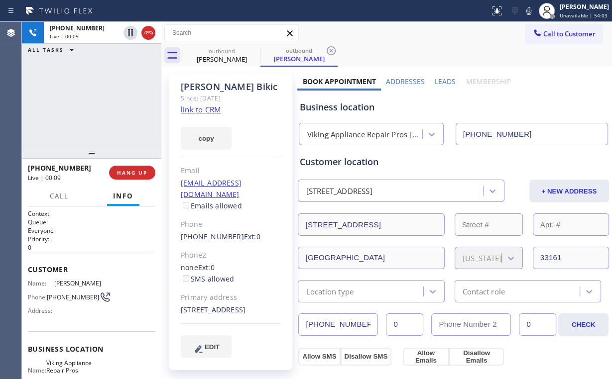
click at [106, 100] on div "+17862390118 Live | 00:09 ALL TASKS ALL TASKS ACTIVE TASKS TASKS IN WRAP UP" at bounding box center [91, 84] width 139 height 125
click at [100, 100] on div "+17862390118 Live | 00:10 ALL TASKS ALL TASKS ACTIVE TASKS TASKS IN WRAP UP" at bounding box center [91, 84] width 139 height 125
click at [100, 100] on div "+17862390118 Live | 00:11 ALL TASKS ALL TASKS ACTIVE TASKS TASKS IN WRAP UP" at bounding box center [91, 84] width 139 height 125
click at [101, 100] on div "+17862390118 Live | 00:12 ALL TASKS ALL TASKS ACTIVE TASKS TASKS IN WRAP UP" at bounding box center [91, 84] width 139 height 125
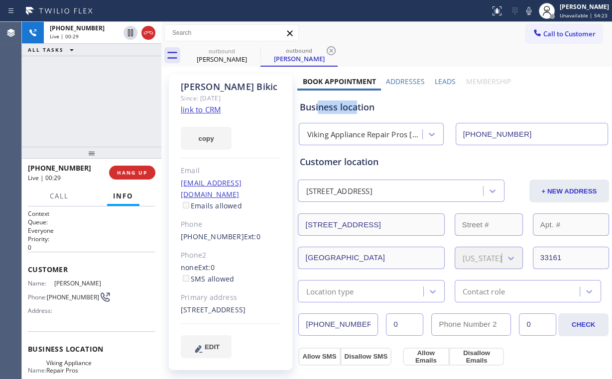
drag, startPoint x: 355, startPoint y: 108, endPoint x: 316, endPoint y: 108, distance: 39.3
click at [316, 108] on div "Business location" at bounding box center [453, 107] width 308 height 13
click at [110, 103] on div "+17862390118 Live | 00:32 ALL TASKS ALL TASKS ACTIVE TASKS TASKS IN WRAP UP" at bounding box center [91, 84] width 139 height 125
click at [104, 100] on div "+17862390118 Live | 00:33 ALL TASKS ALL TASKS ACTIVE TASKS TASKS IN WRAP UP" at bounding box center [91, 84] width 139 height 125
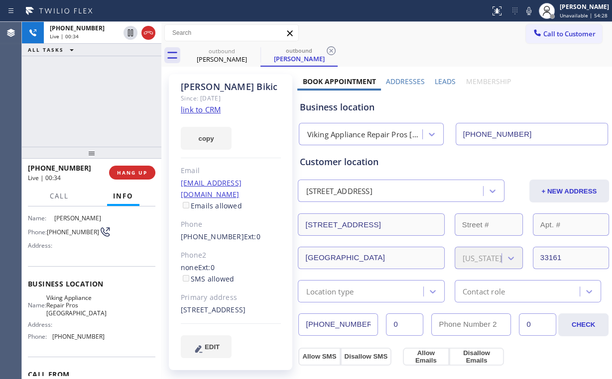
scroll to position [80, 0]
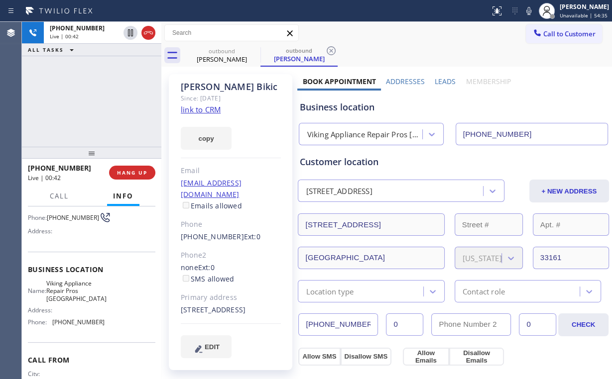
click at [104, 107] on div "+17862390118 Live | 00:42 ALL TASKS ALL TASKS ACTIVE TASKS TASKS IN WRAP UP" at bounding box center [91, 84] width 139 height 125
click at [102, 106] on div "+17862390118 Live | 00:42 ALL TASKS ALL TASKS ACTIVE TASKS TASKS IN WRAP UP" at bounding box center [91, 84] width 139 height 125
click at [101, 106] on div "+17862390118 Live | 00:43 ALL TASKS ALL TASKS ACTIVE TASKS TASKS IN WRAP UP" at bounding box center [91, 84] width 139 height 125
click at [134, 173] on span "HANG UP" at bounding box center [132, 172] width 30 height 7
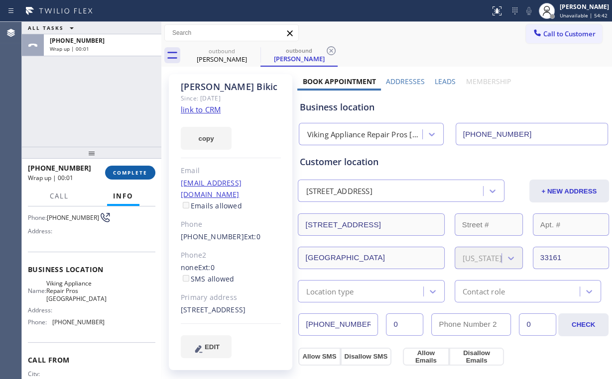
click at [134, 173] on span "COMPLETE" at bounding box center [130, 172] width 34 height 7
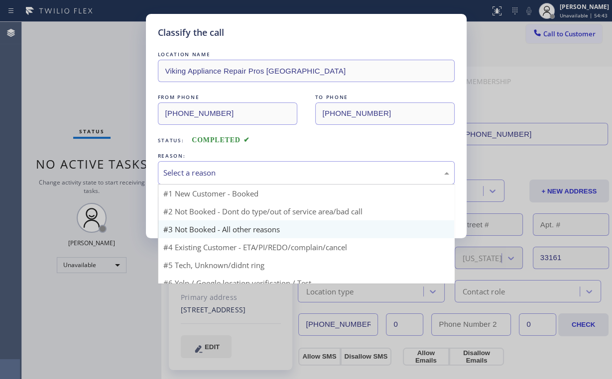
drag, startPoint x: 190, startPoint y: 172, endPoint x: 193, endPoint y: 205, distance: 33.5
click at [191, 175] on div "Select a reason" at bounding box center [306, 172] width 286 height 11
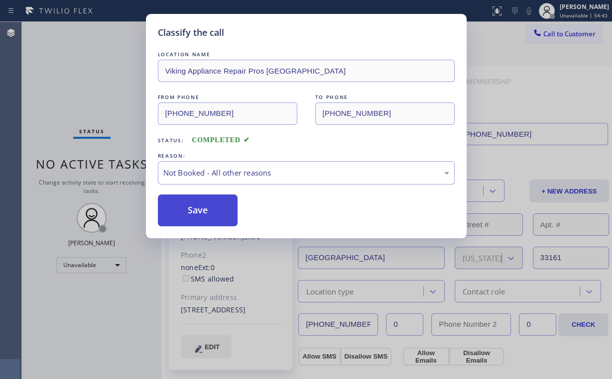
click at [196, 209] on button "Save" at bounding box center [198, 211] width 80 height 32
click at [83, 93] on div "Classify the call LOCATION NAME Viking Appliance Repair Pros Miami Beach FROM P…" at bounding box center [306, 189] width 612 height 379
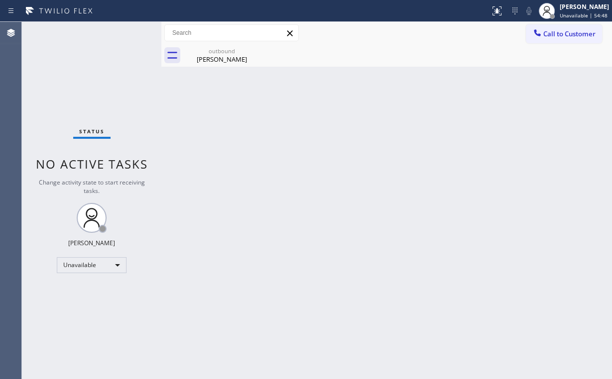
drag, startPoint x: 558, startPoint y: 39, endPoint x: 378, endPoint y: 106, distance: 191.7
click at [558, 38] on button "Call to Customer" at bounding box center [564, 33] width 76 height 19
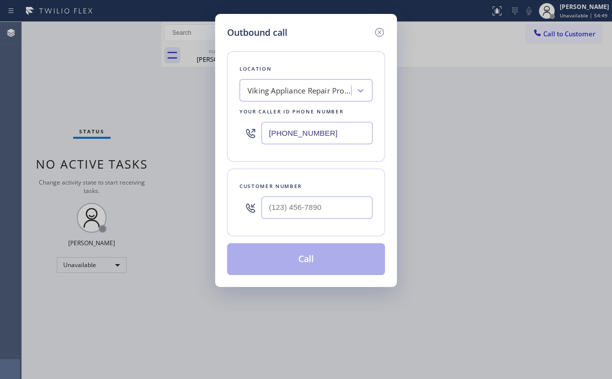
drag, startPoint x: 329, startPoint y: 139, endPoint x: 170, endPoint y: 105, distance: 162.6
click at [171, 138] on div "Outbound call Location Viking Appliance Repair Pros Miami Beach Your caller id …" at bounding box center [306, 189] width 612 height 379
paste input "877) 672-1565"
type input "(877) 672-1565"
click at [326, 207] on input "(___) ___-____" at bounding box center [316, 208] width 111 height 22
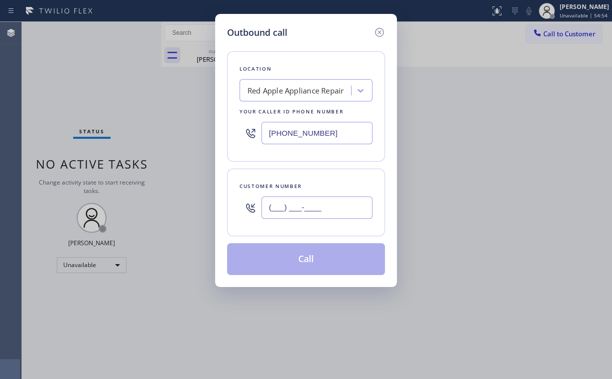
paste input "206) 849-8492"
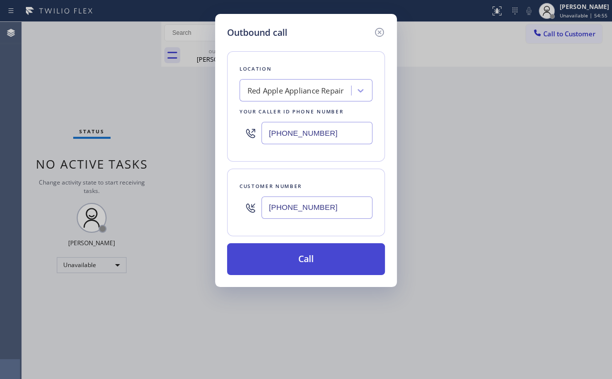
type input "(206) 849-8492"
click at [288, 259] on button "Call" at bounding box center [306, 259] width 158 height 32
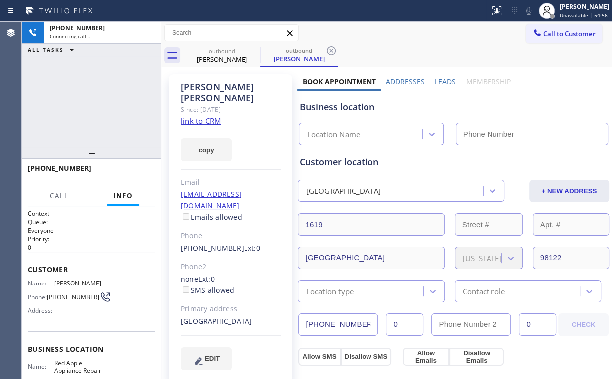
click at [58, 76] on div "+12068498492 Connecting call… ALL TASKS ALL TASKS ACTIVE TASKS TASKS IN WRAP UP" at bounding box center [91, 84] width 139 height 125
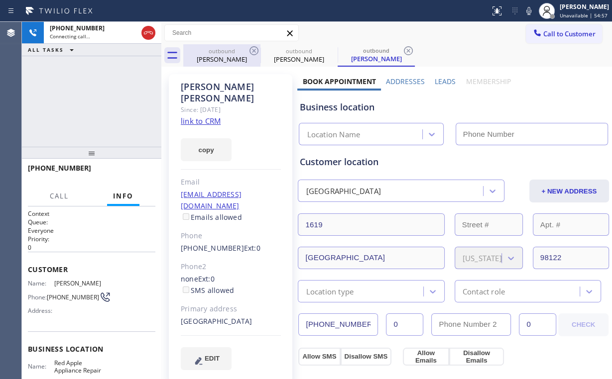
drag, startPoint x: 213, startPoint y: 56, endPoint x: 237, endPoint y: 53, distance: 24.6
click at [214, 56] on div "Anna Bikic" at bounding box center [221, 59] width 75 height 9
type input "(305) 676-5811"
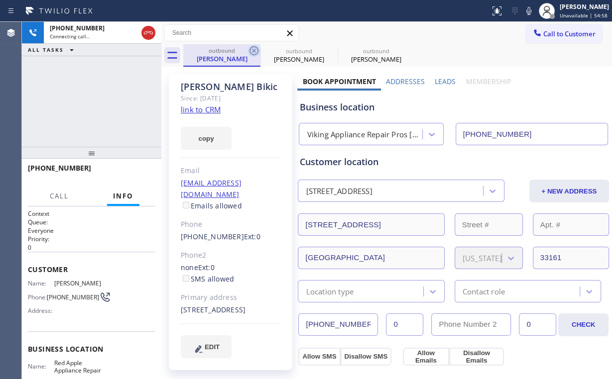
click at [252, 50] on icon at bounding box center [254, 51] width 12 height 12
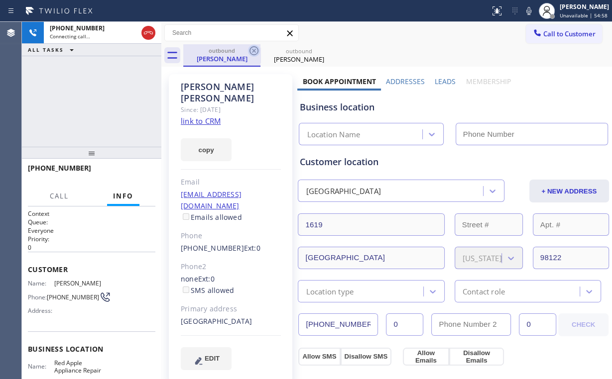
type input "(877) 672-1565"
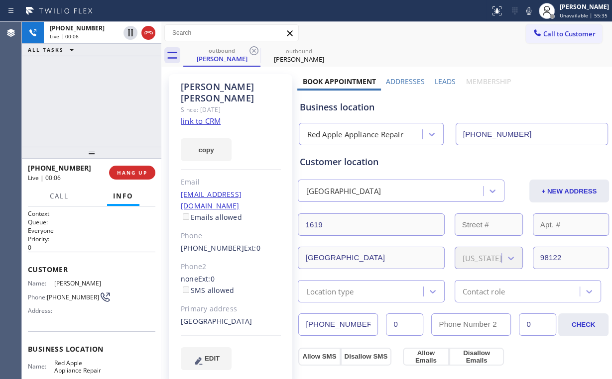
click at [96, 100] on div "+12068498492 Live | 00:06 ALL TASKS ALL TASKS ACTIVE TASKS TASKS IN WRAP UP" at bounding box center [91, 84] width 139 height 125
click at [144, 170] on span "HANG UP" at bounding box center [132, 172] width 30 height 7
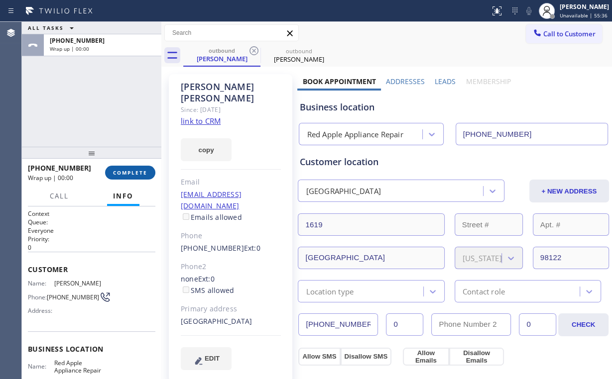
click at [144, 170] on span "COMPLETE" at bounding box center [130, 172] width 34 height 7
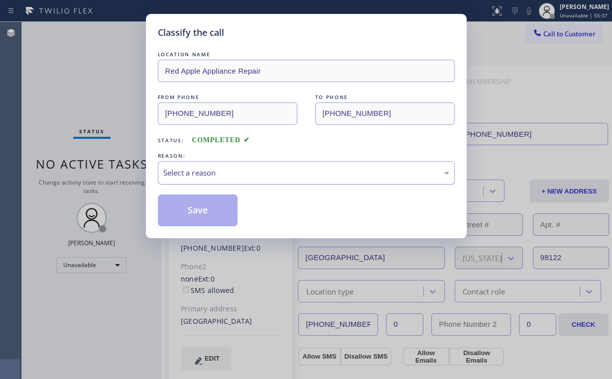
drag, startPoint x: 207, startPoint y: 167, endPoint x: 207, endPoint y: 173, distance: 6.5
click at [207, 167] on div "Select a reason" at bounding box center [306, 172] width 286 height 11
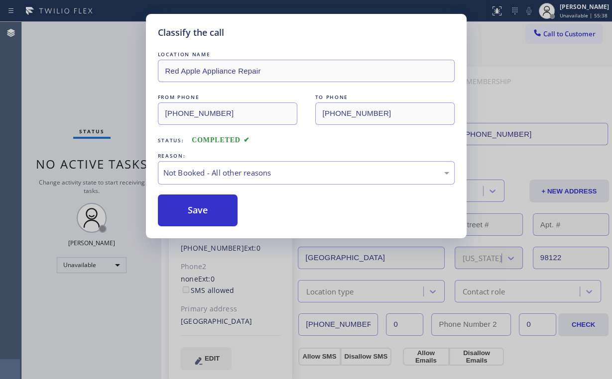
drag, startPoint x: 202, startPoint y: 209, endPoint x: 99, endPoint y: 58, distance: 183.0
click at [203, 206] on button "Save" at bounding box center [198, 211] width 80 height 32
click at [94, 51] on div "Classify the call LOCATION NAME Red Apple Appliance Repair FROM PHONE (877) 672…" at bounding box center [306, 189] width 612 height 379
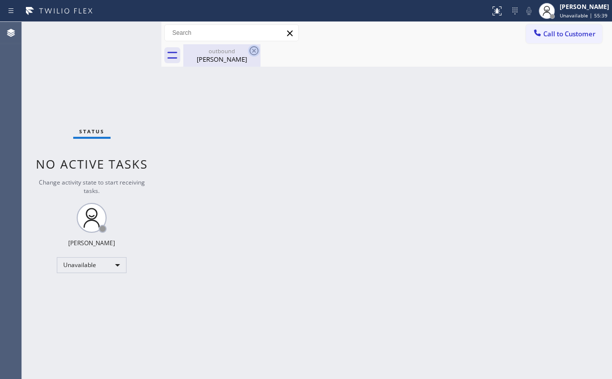
drag, startPoint x: 221, startPoint y: 52, endPoint x: 258, endPoint y: 49, distance: 37.5
click at [223, 52] on div "outbound" at bounding box center [221, 50] width 75 height 7
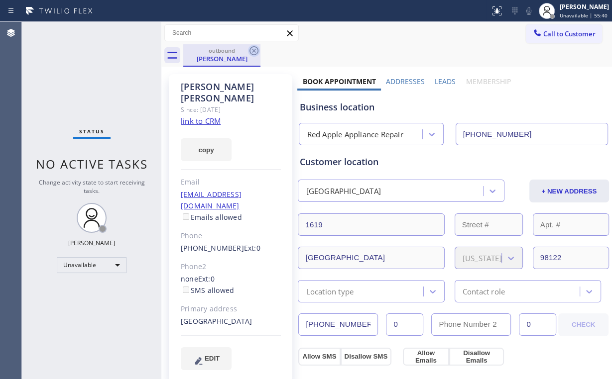
click at [253, 46] on icon at bounding box center [254, 51] width 12 height 12
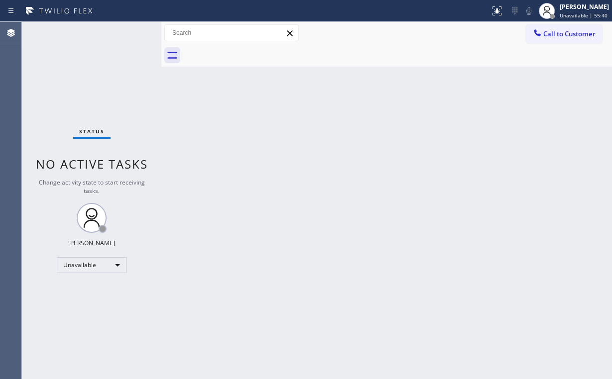
drag, startPoint x: 65, startPoint y: 62, endPoint x: 65, endPoint y: 36, distance: 25.9
click at [65, 56] on div "Status No active tasks Change activity state to start receiving tasks. Arnold V…" at bounding box center [91, 200] width 139 height 357
click at [559, 32] on span "Call to Customer" at bounding box center [569, 33] width 52 height 9
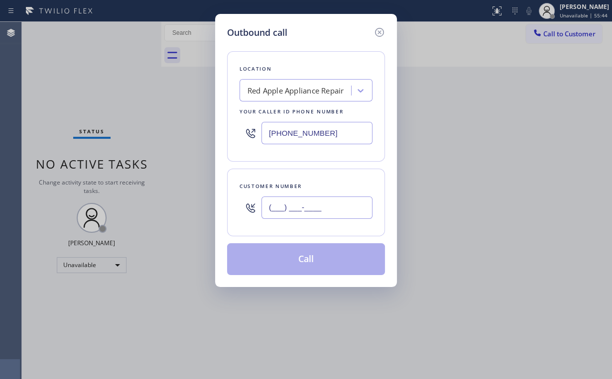
click at [338, 202] on input "(___) ___-____" at bounding box center [316, 208] width 111 height 22
paste input "206) 849-8492"
type input "(206) 849-8492"
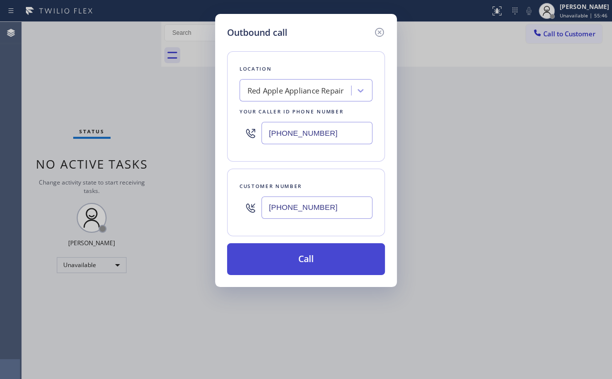
click at [297, 265] on button "Call" at bounding box center [306, 259] width 158 height 32
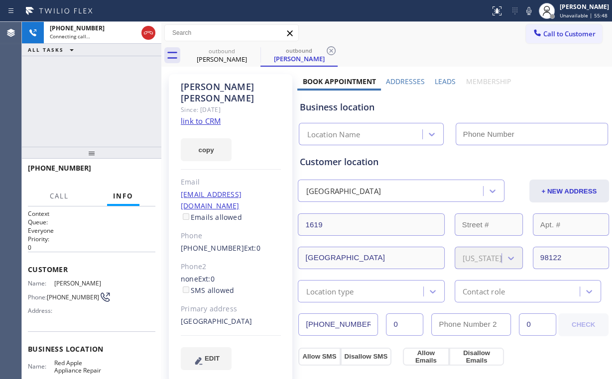
click at [103, 104] on div "+12068498492 Connecting call… ALL TASKS ALL TASKS ACTIVE TASKS TASKS IN WRAP UP" at bounding box center [91, 84] width 139 height 125
type input "(877) 672-1565"
click at [96, 99] on div "+12068498492 Connecting call… ALL TASKS ALL TASKS ACTIVE TASKS TASKS IN WRAP UP" at bounding box center [91, 84] width 139 height 125
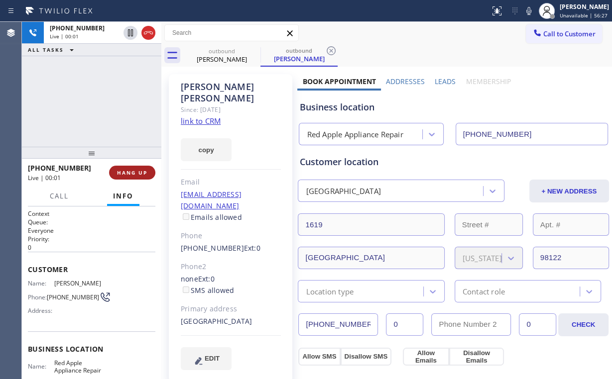
click at [135, 169] on span "HANG UP" at bounding box center [132, 172] width 30 height 7
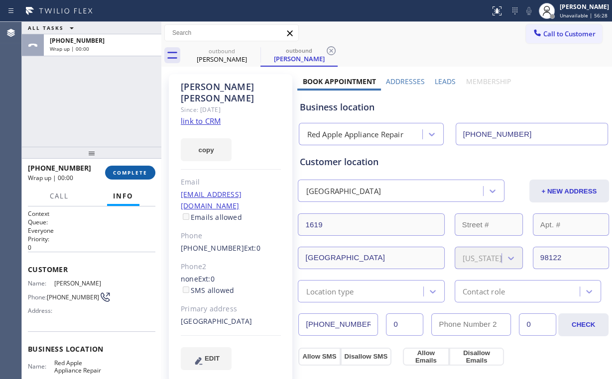
click at [139, 170] on span "COMPLETE" at bounding box center [130, 172] width 34 height 7
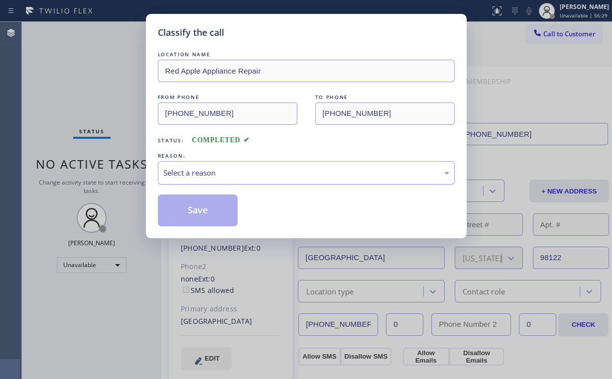
click at [190, 170] on div "Select a reason" at bounding box center [306, 172] width 286 height 11
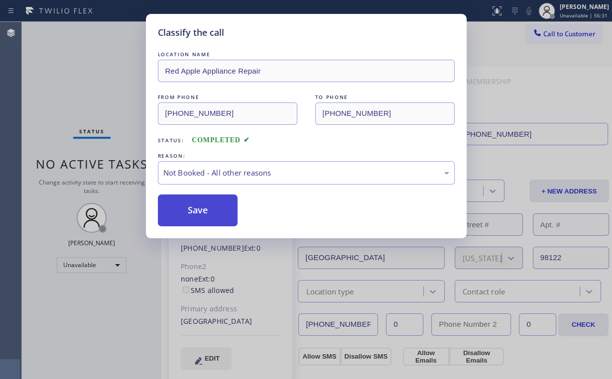
click at [194, 206] on button "Save" at bounding box center [198, 211] width 80 height 32
click at [99, 90] on div "Classify the call LOCATION NAME Red Apple Appliance Repair FROM PHONE (877) 672…" at bounding box center [306, 189] width 612 height 379
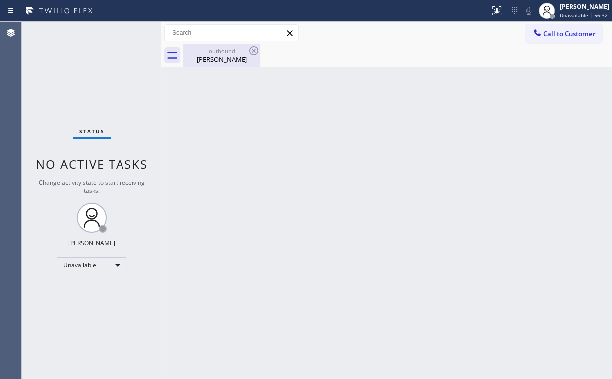
click at [238, 53] on div "outbound" at bounding box center [221, 50] width 75 height 7
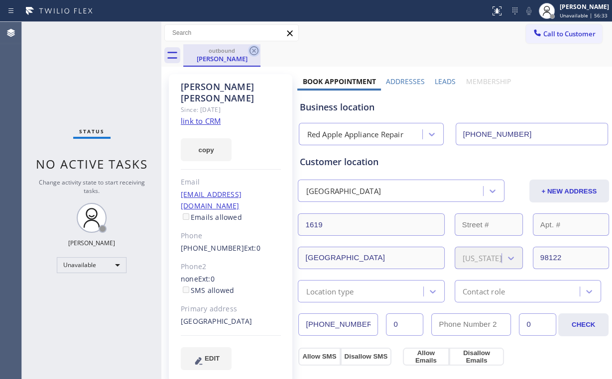
click at [255, 52] on icon at bounding box center [254, 51] width 12 height 12
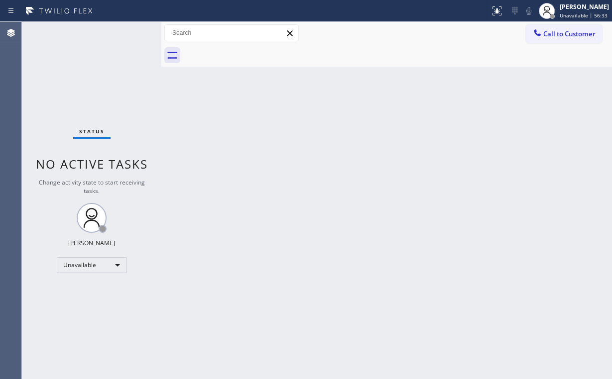
drag, startPoint x: 104, startPoint y: 49, endPoint x: 120, endPoint y: 2, distance: 49.6
click at [105, 46] on div "Status No active tasks Change activity state to start receiving tasks. Arnold V…" at bounding box center [91, 200] width 139 height 357
click at [556, 33] on span "Call to Customer" at bounding box center [569, 33] width 52 height 9
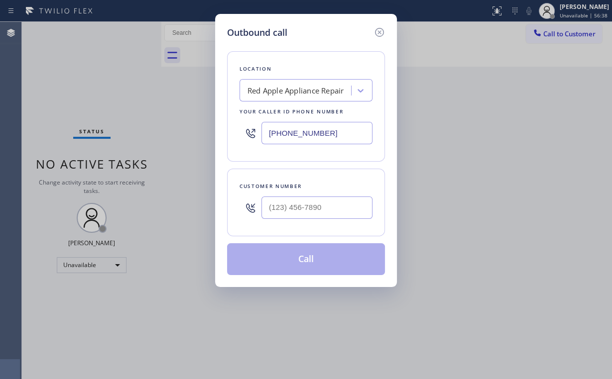
drag, startPoint x: 333, startPoint y: 125, endPoint x: 211, endPoint y: 90, distance: 127.5
click at [195, 125] on div "Outbound call Location Red Apple Appliance Repair Your caller id phone number (…" at bounding box center [306, 189] width 612 height 379
paste input "714) 855-4254"
type input "(714) 855-4254"
click at [328, 197] on input "(___) ___-____" at bounding box center [316, 208] width 111 height 22
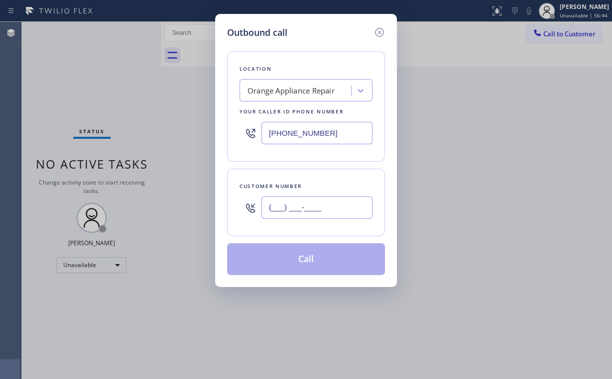
paste input "714) 393-5236"
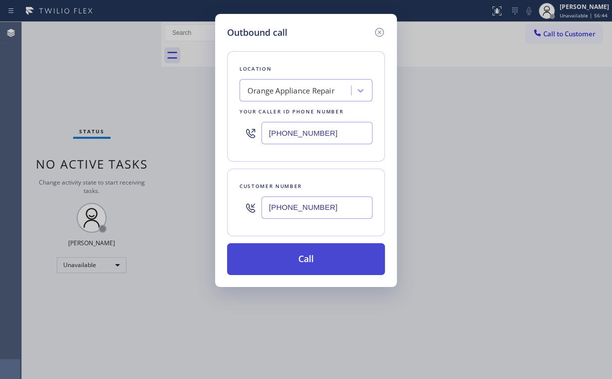
type input "(714) 393-5236"
click at [311, 253] on button "Call" at bounding box center [306, 259] width 158 height 32
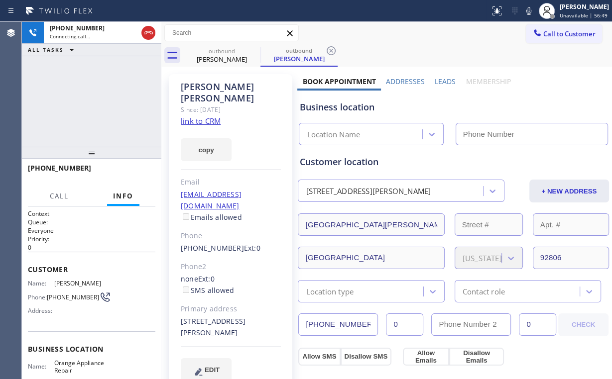
type input "(714) 855-4254"
click at [97, 95] on div "+17143935236 Connecting call… ALL TASKS ALL TASKS ACTIVE TASKS TASKS IN WRAP UP" at bounding box center [91, 84] width 139 height 125
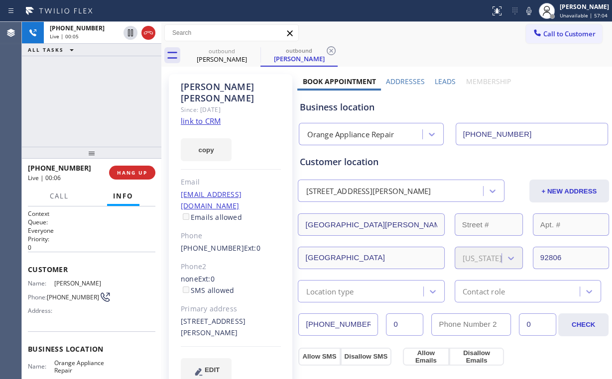
drag, startPoint x: 100, startPoint y: 104, endPoint x: 222, endPoint y: 111, distance: 122.7
click at [100, 104] on div "+17143935236 Live | 00:05 ALL TASKS ALL TASKS ACTIVE TASKS TASKS IN WRAP UP" at bounding box center [91, 84] width 139 height 125
drag, startPoint x: 355, startPoint y: 108, endPoint x: 325, endPoint y: 107, distance: 30.9
click at [333, 108] on div "Business location" at bounding box center [453, 107] width 308 height 13
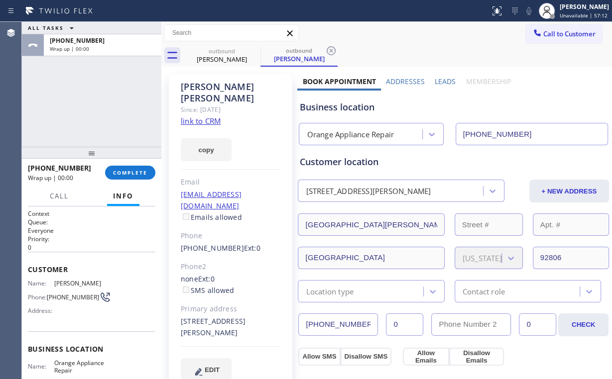
click at [137, 159] on div at bounding box center [91, 153] width 139 height 12
click at [136, 170] on span "COMPLETE" at bounding box center [130, 172] width 34 height 7
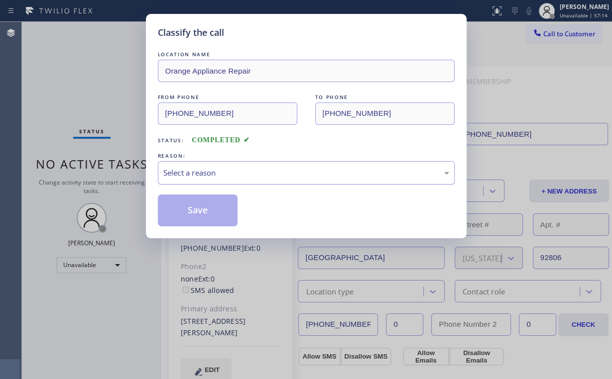
drag, startPoint x: 205, startPoint y: 170, endPoint x: 199, endPoint y: 181, distance: 11.8
click at [205, 171] on div "Select a reason" at bounding box center [306, 172] width 286 height 11
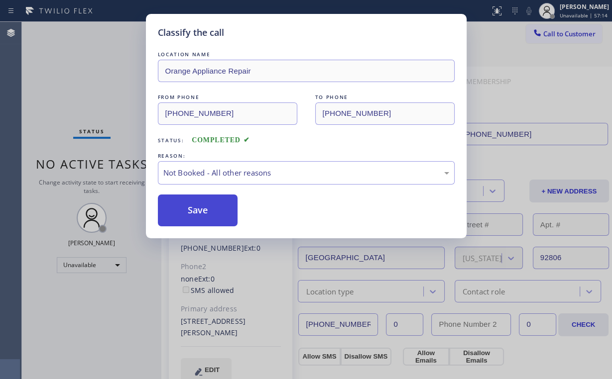
drag, startPoint x: 195, startPoint y: 215, endPoint x: 164, endPoint y: 174, distance: 50.8
click at [195, 214] on button "Save" at bounding box center [198, 211] width 80 height 32
click at [82, 77] on div "Classify the call LOCATION NAME Orange Appliance Repair FROM PHONE (714) 855-42…" at bounding box center [306, 189] width 612 height 379
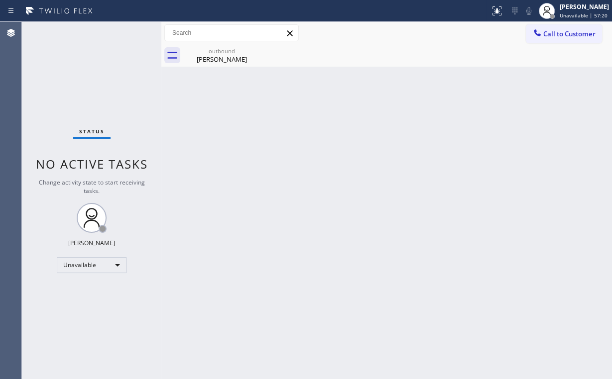
drag, startPoint x: 558, startPoint y: 26, endPoint x: 465, endPoint y: 66, distance: 101.3
click at [558, 26] on button "Call to Customer" at bounding box center [564, 33] width 76 height 19
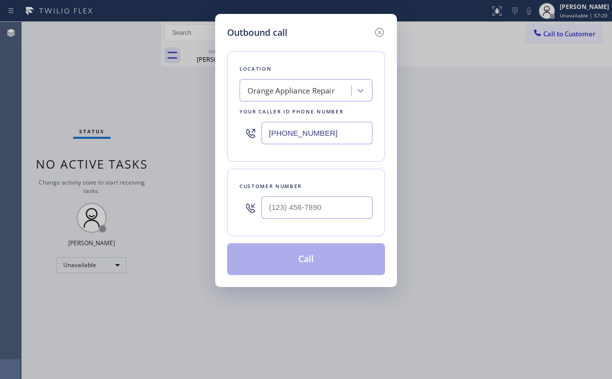
drag, startPoint x: 347, startPoint y: 128, endPoint x: 221, endPoint y: 116, distance: 126.1
click at [215, 127] on div "Outbound call Location Orange Appliance Repair Your caller id phone number (714…" at bounding box center [306, 150] width 182 height 273
paste input "949) 734-7320"
type input "(949) 734-7320"
click at [313, 201] on input "(___) ___-____" at bounding box center [316, 208] width 111 height 22
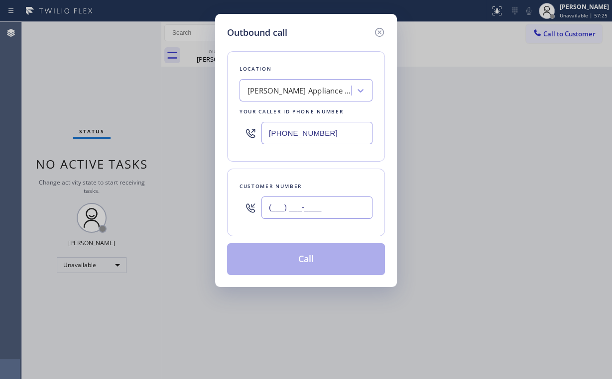
paste input "818) 519-8077"
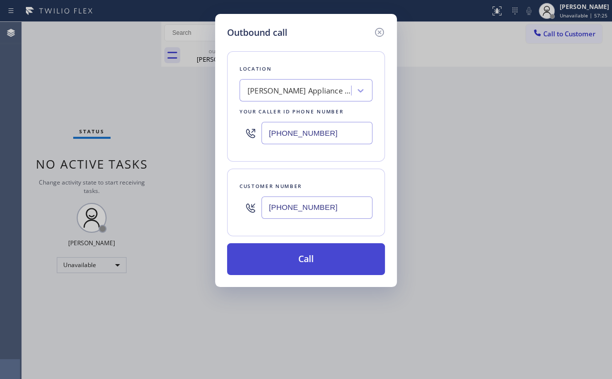
type input "(818) 519-8077"
click at [304, 262] on button "Call" at bounding box center [306, 259] width 158 height 32
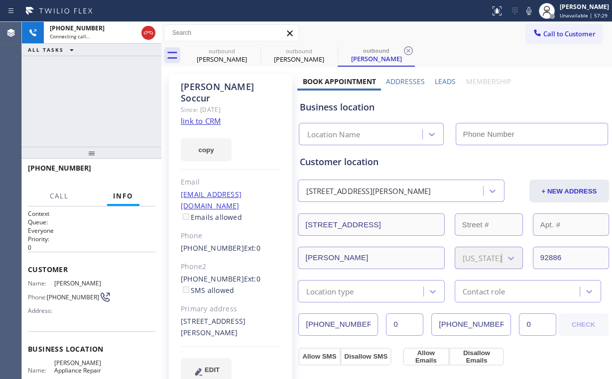
drag, startPoint x: 109, startPoint y: 94, endPoint x: 153, endPoint y: 87, distance: 44.3
click at [110, 94] on div "+18185198077 Connecting call… ALL TASKS ALL TASKS ACTIVE TASKS TASKS IN WRAP UP" at bounding box center [91, 84] width 139 height 125
type input "(949) 734-7320"
drag, startPoint x: 221, startPoint y: 54, endPoint x: 247, endPoint y: 51, distance: 26.1
click at [223, 55] on div "Jami Elliott" at bounding box center [221, 59] width 75 height 9
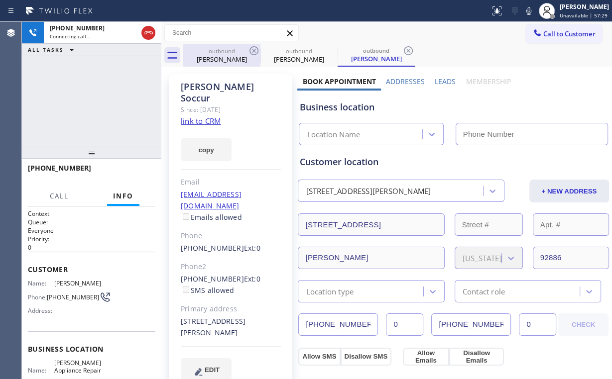
type input "(714) 855-4254"
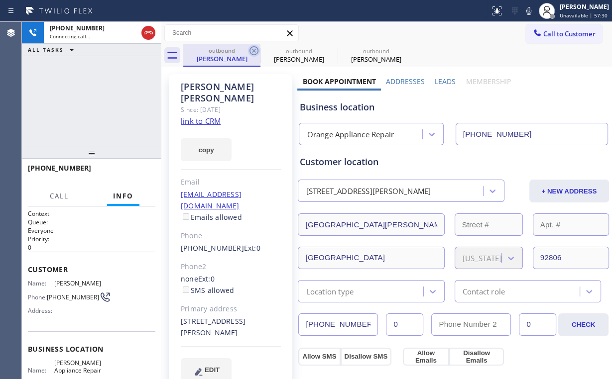
click at [257, 48] on icon at bounding box center [253, 50] width 9 height 9
type input "(949) 734-7320"
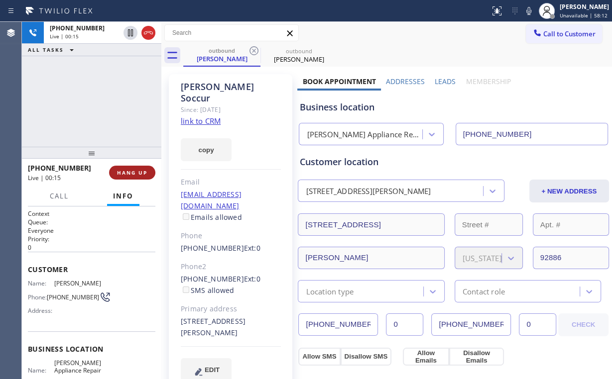
click at [135, 179] on button "HANG UP" at bounding box center [132, 173] width 46 height 14
click at [134, 176] on span "HANG UP" at bounding box center [132, 172] width 30 height 7
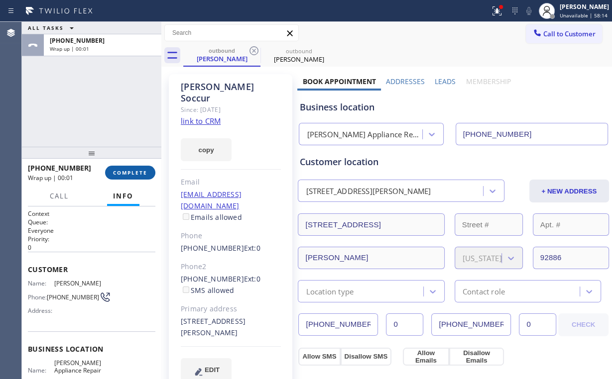
click at [131, 174] on span "COMPLETE" at bounding box center [130, 172] width 34 height 7
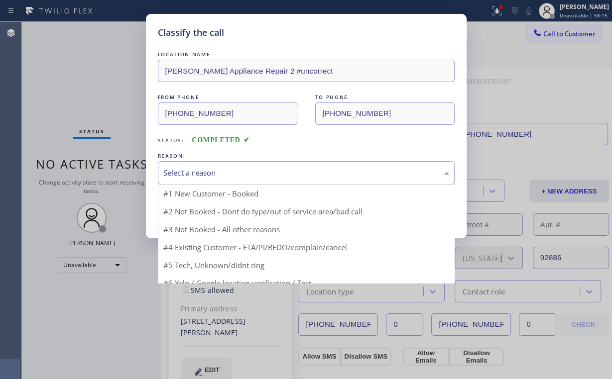
click at [208, 173] on div "Select a reason" at bounding box center [306, 172] width 286 height 11
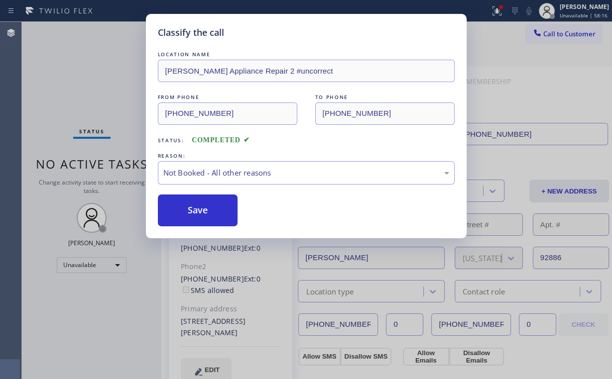
drag, startPoint x: 206, startPoint y: 207, endPoint x: 85, endPoint y: 129, distance: 143.1
click at [206, 207] on button "Save" at bounding box center [198, 211] width 80 height 32
click at [21, 80] on div "Classify the call LOCATION NAME Yorba Linda Appliance Repair 2 #uncorrect FROM …" at bounding box center [306, 189] width 612 height 379
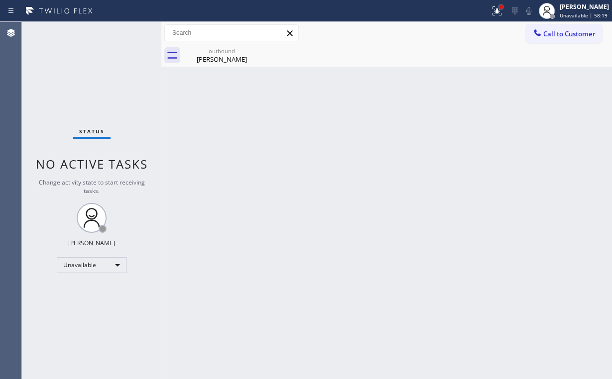
click at [503, 9] on div at bounding box center [501, 7] width 6 height 6
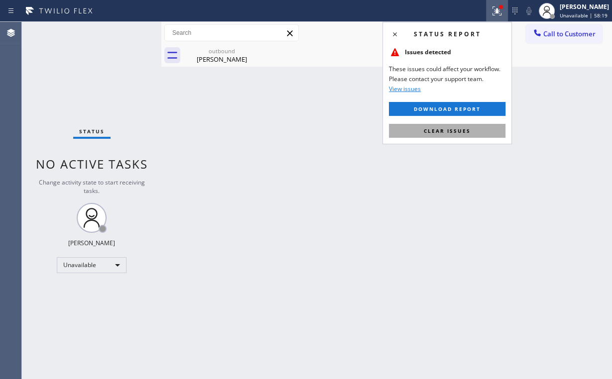
click at [447, 135] on button "Clear issues" at bounding box center [447, 131] width 117 height 14
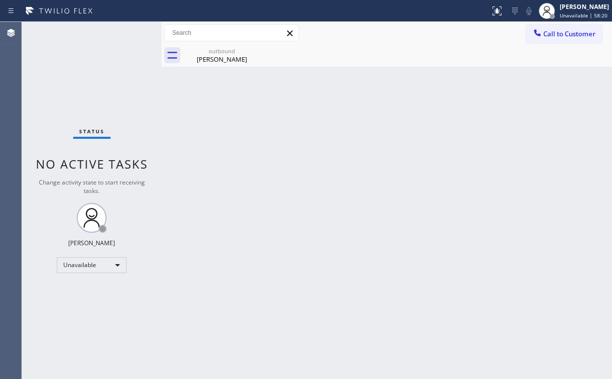
drag, startPoint x: 515, startPoint y: 124, endPoint x: 529, endPoint y: 89, distance: 38.0
click at [519, 118] on div "Back to Dashboard Change Sender ID Customers Technicians Select a contact Outbo…" at bounding box center [386, 200] width 451 height 357
click at [552, 32] on span "Call to Customer" at bounding box center [569, 33] width 52 height 9
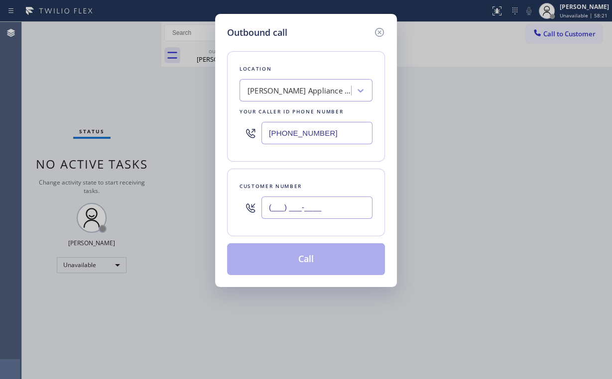
click at [323, 197] on input "(___) ___-____" at bounding box center [316, 208] width 111 height 22
paste input "818) 519-8077"
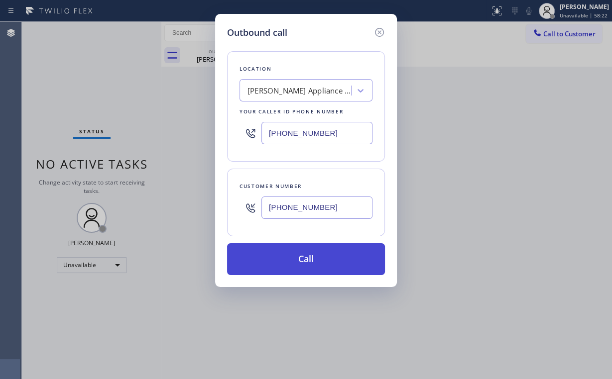
type input "(818) 519-8077"
click at [283, 264] on button "Call" at bounding box center [306, 259] width 158 height 32
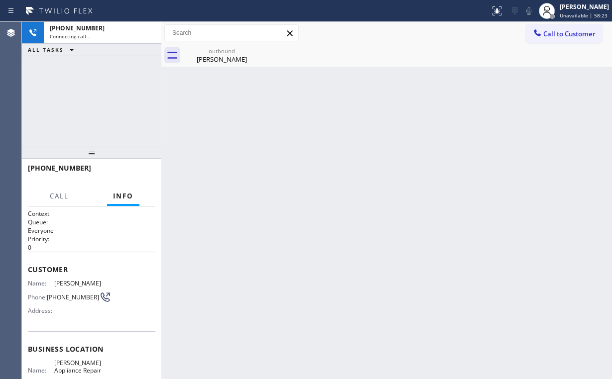
click at [70, 81] on div "+18185198077 Connecting call… ALL TASKS ALL TASKS ACTIVE TASKS TASKS IN WRAP UP" at bounding box center [91, 84] width 139 height 125
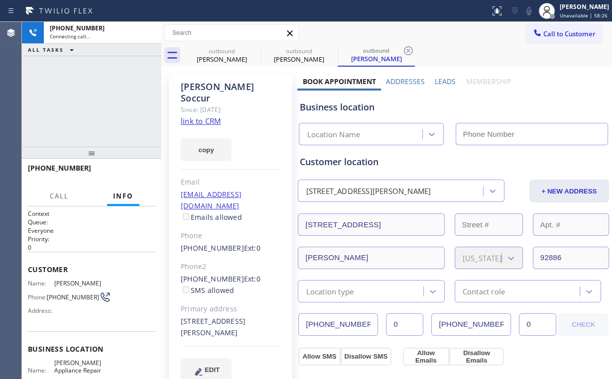
type input "(949) 734-7320"
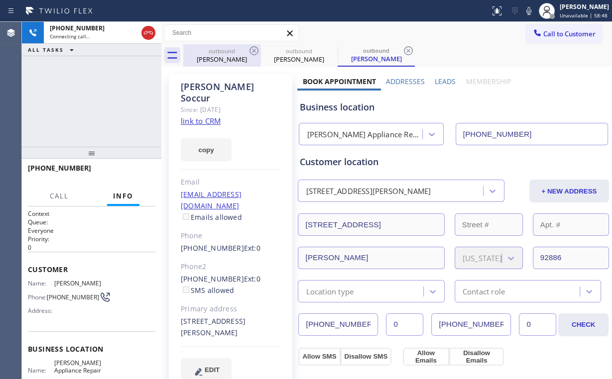
click at [211, 50] on div "outbound" at bounding box center [221, 50] width 75 height 7
click at [253, 51] on icon at bounding box center [253, 50] width 9 height 9
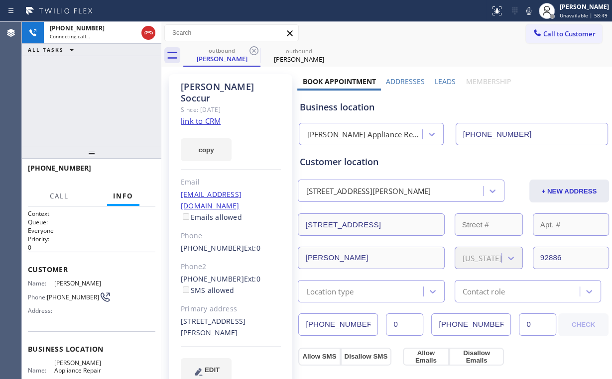
click at [87, 92] on div "+18185198077 Connecting call… ALL TASKS ALL TASKS ACTIVE TASKS TASKS IN WRAP UP" at bounding box center [91, 84] width 139 height 125
click at [135, 173] on span "HANG UP" at bounding box center [132, 172] width 30 height 7
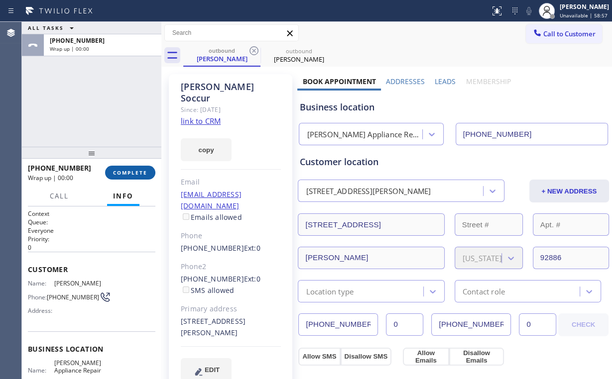
click at [135, 173] on span "COMPLETE" at bounding box center [130, 172] width 34 height 7
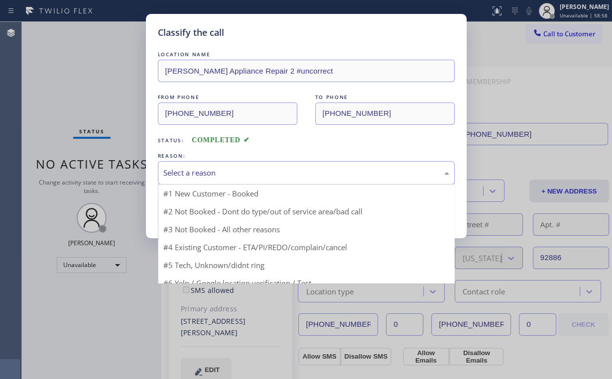
click at [194, 173] on div "Select a reason" at bounding box center [306, 172] width 286 height 11
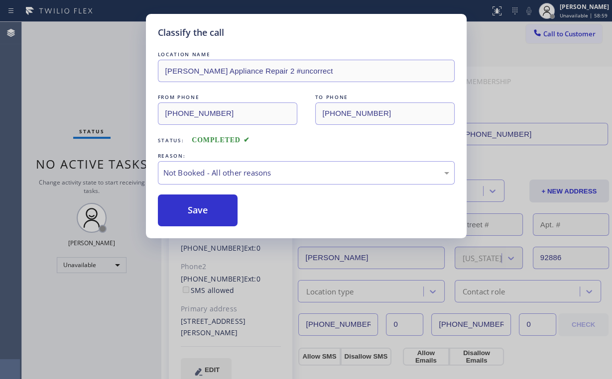
click at [196, 210] on button "Save" at bounding box center [198, 211] width 80 height 32
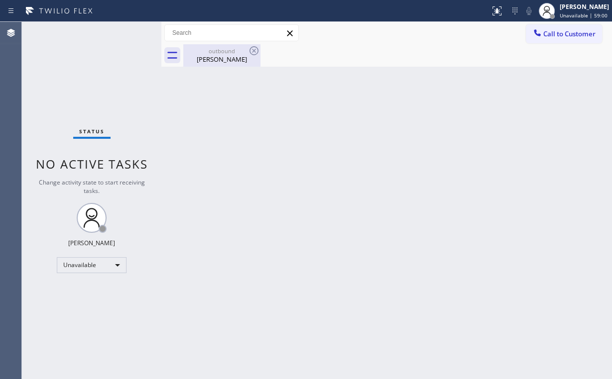
click at [221, 58] on div "Michelle Soccur" at bounding box center [221, 59] width 75 height 9
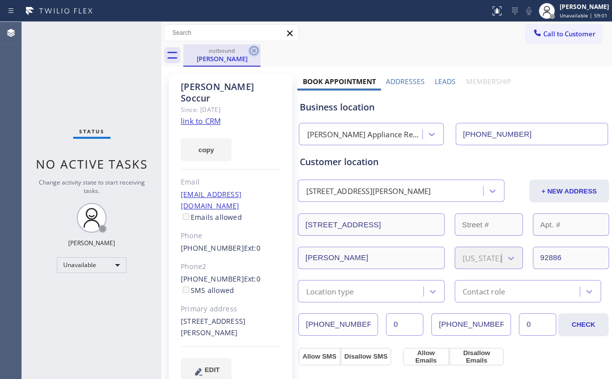
click at [253, 51] on icon at bounding box center [253, 50] width 9 height 9
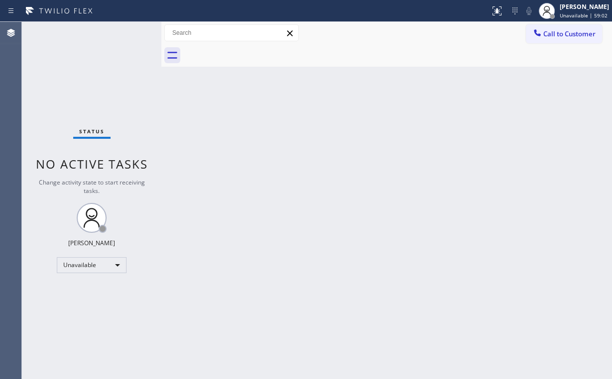
click at [82, 74] on div "Status No active tasks Change activity state to start receiving tasks. Arnold V…" at bounding box center [91, 200] width 139 height 357
click at [565, 31] on span "Call to Customer" at bounding box center [569, 33] width 52 height 9
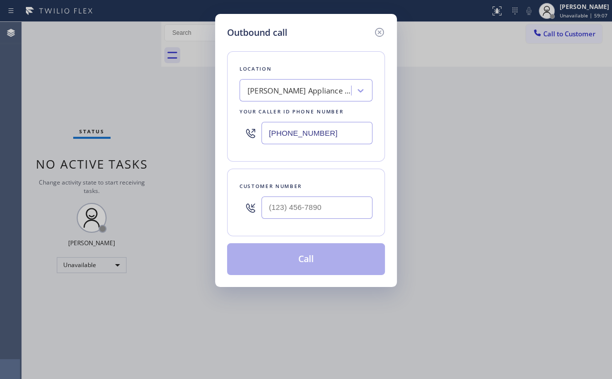
drag, startPoint x: 340, startPoint y: 127, endPoint x: 201, endPoint y: 122, distance: 138.5
click at [201, 122] on div "Outbound call Location Yorba Linda Appliance Repair 2 #uncorrect Your caller id…" at bounding box center [306, 189] width 612 height 379
paste input "661) 368-9097"
type input "(661) 368-9097"
click at [310, 204] on input "(___) ___-____" at bounding box center [316, 208] width 111 height 22
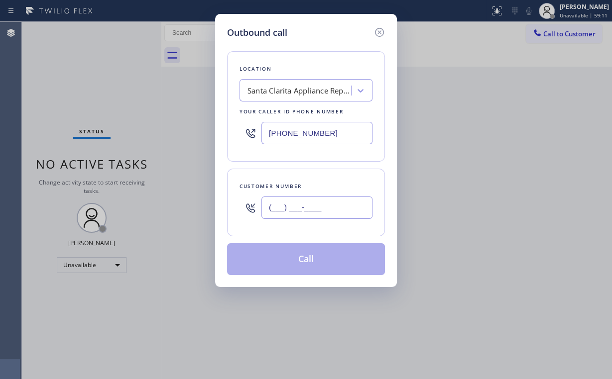
paste input "661) 205-5679"
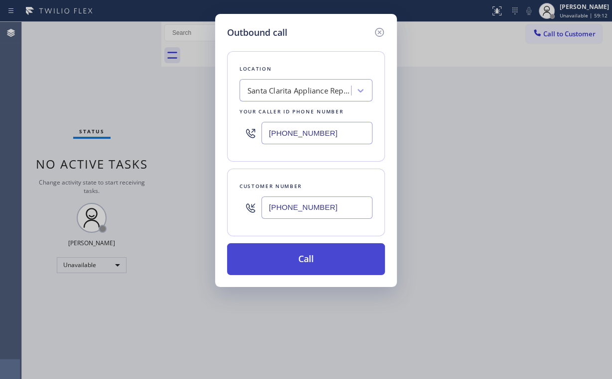
type input "(661) 205-5679"
drag, startPoint x: 292, startPoint y: 250, endPoint x: 293, endPoint y: 268, distance: 18.4
click at [292, 253] on button "Call" at bounding box center [306, 259] width 158 height 32
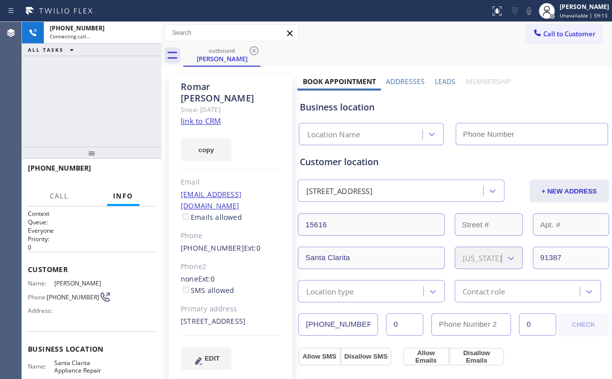
click at [80, 96] on div "+16612055679 Connecting call… ALL TASKS ALL TASKS ACTIVE TASKS TASKS IN WRAP UP" at bounding box center [91, 84] width 139 height 125
type input "(661) 368-9097"
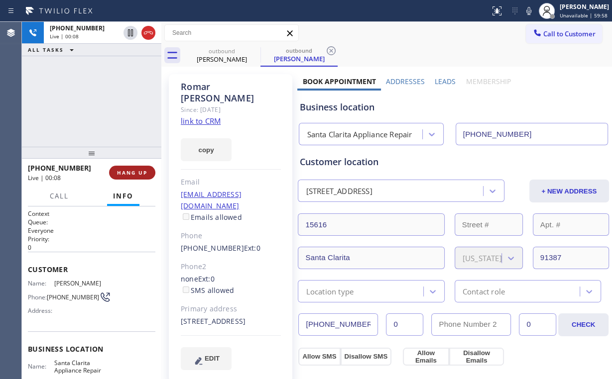
click at [132, 169] on span "HANG UP" at bounding box center [132, 172] width 30 height 7
click at [133, 169] on span "HANG UP" at bounding box center [132, 172] width 30 height 7
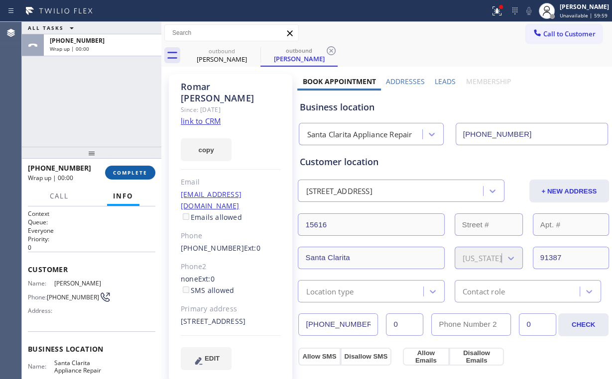
click at [138, 170] on span "COMPLETE" at bounding box center [130, 172] width 34 height 7
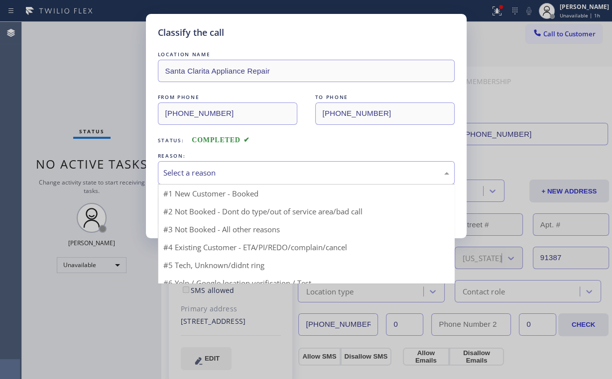
drag, startPoint x: 184, startPoint y: 174, endPoint x: 189, endPoint y: 177, distance: 6.0
click at [184, 174] on div "Select a reason" at bounding box center [306, 172] width 286 height 11
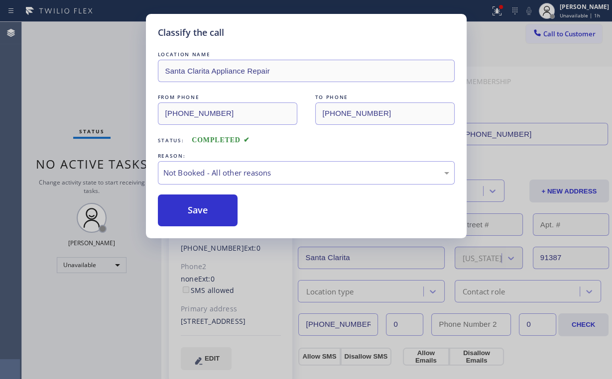
drag, startPoint x: 195, startPoint y: 208, endPoint x: 145, endPoint y: 146, distance: 79.7
click at [195, 209] on button "Save" at bounding box center [198, 211] width 80 height 32
click at [67, 55] on div "Classify the call LOCATION NAME Santa Clarita Appliance Repair FROM PHONE (661)…" at bounding box center [306, 189] width 612 height 379
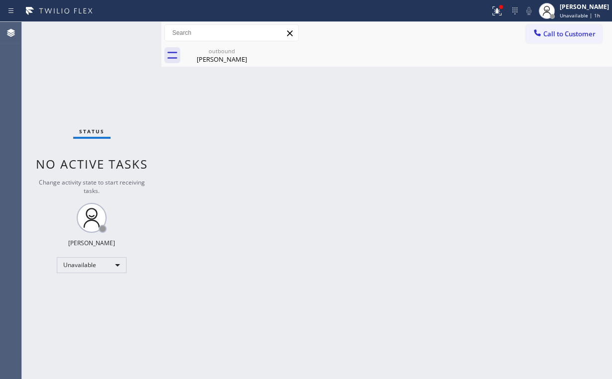
drag, startPoint x: 504, startPoint y: 10, endPoint x: 480, endPoint y: 59, distance: 53.9
click at [501, 12] on g at bounding box center [496, 10] width 9 height 9
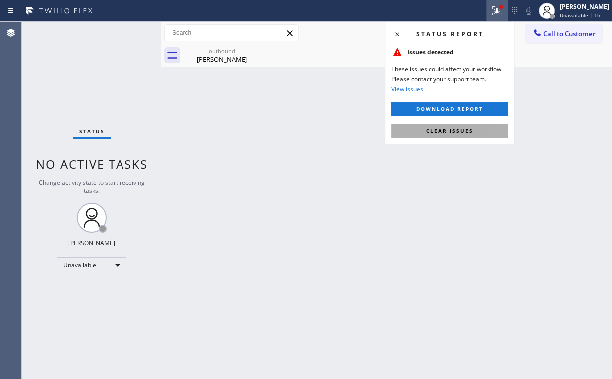
click at [445, 132] on span "Clear issues" at bounding box center [449, 130] width 47 height 7
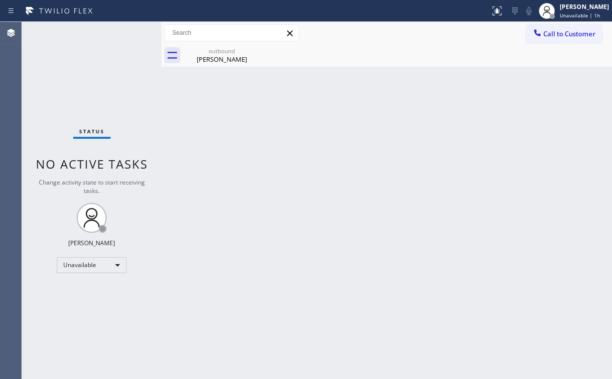
drag, startPoint x: 256, startPoint y: 134, endPoint x: 124, endPoint y: 1, distance: 187.3
click at [256, 132] on div "Back to Dashboard Change Sender ID Customers Technicians Select a contact Outbo…" at bounding box center [386, 200] width 451 height 357
click at [554, 34] on span "Call to Customer" at bounding box center [569, 33] width 52 height 9
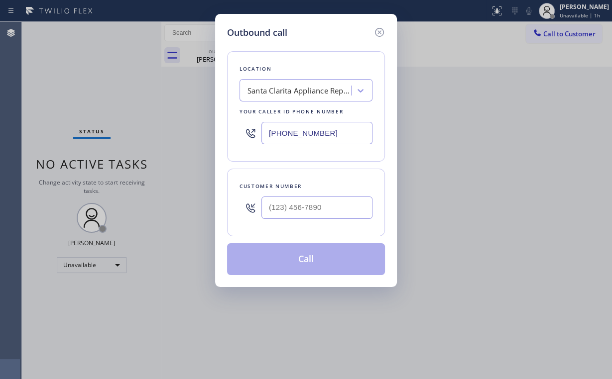
drag, startPoint x: 333, startPoint y: 136, endPoint x: 204, endPoint y: 114, distance: 130.9
click at [178, 129] on div "Outbound call Location Santa Clarita Appliance Repair Your caller id phone numb…" at bounding box center [306, 189] width 612 height 379
paste input "760) 407-6454"
type input "(760) 407-6454"
click at [326, 209] on input "(___) ___-____" at bounding box center [316, 208] width 111 height 22
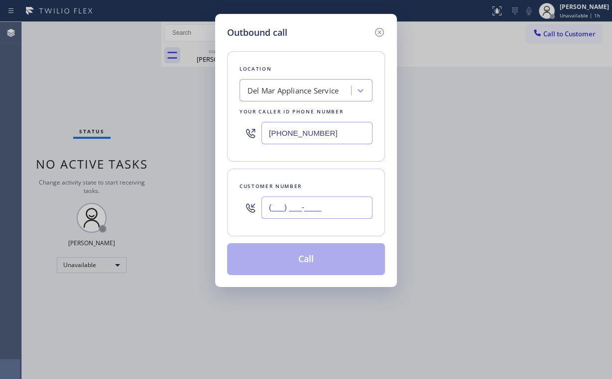
paste input "858) 692-2952"
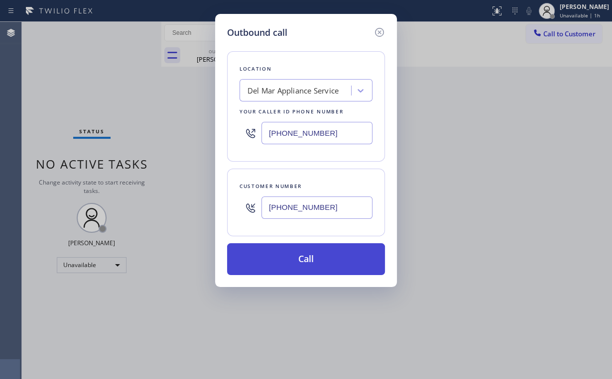
type input "(858) 692-2952"
click at [302, 253] on button "Call" at bounding box center [306, 259] width 158 height 32
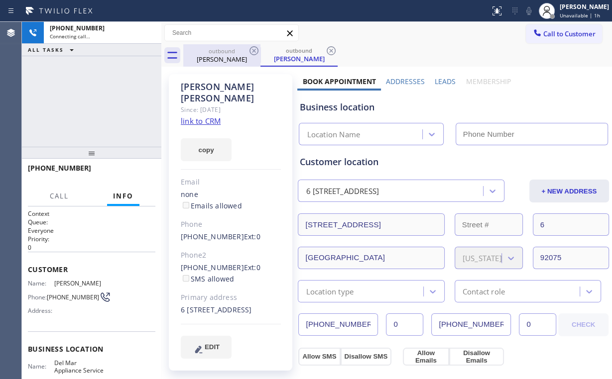
click at [82, 83] on div "+18586922952 Connecting call… ALL TASKS ALL TASKS ACTIVE TASKS TASKS IN WRAP UP" at bounding box center [91, 84] width 139 height 125
drag, startPoint x: 227, startPoint y: 53, endPoint x: 254, endPoint y: 48, distance: 27.4
click at [228, 54] on div "outbound" at bounding box center [221, 50] width 75 height 7
type input "(661) 368-9097"
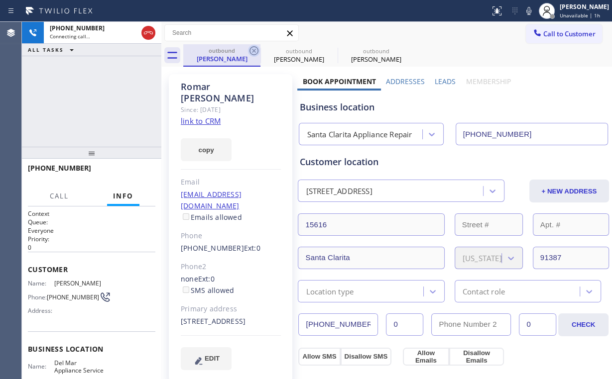
click at [253, 49] on icon at bounding box center [254, 51] width 12 height 12
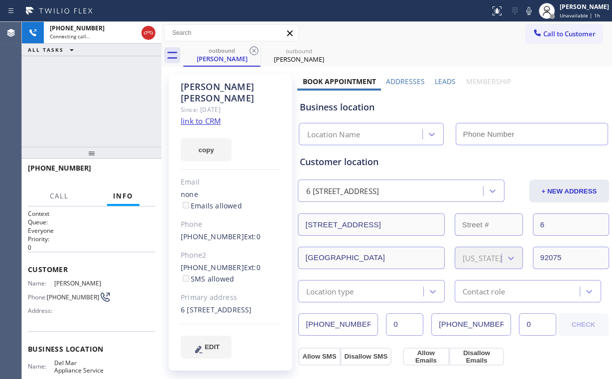
click at [118, 78] on div "+18586922952 Connecting call… ALL TASKS ALL TASKS ACTIVE TASKS TASKS IN WRAP UP" at bounding box center [91, 84] width 139 height 125
type input "(760) 407-6454"
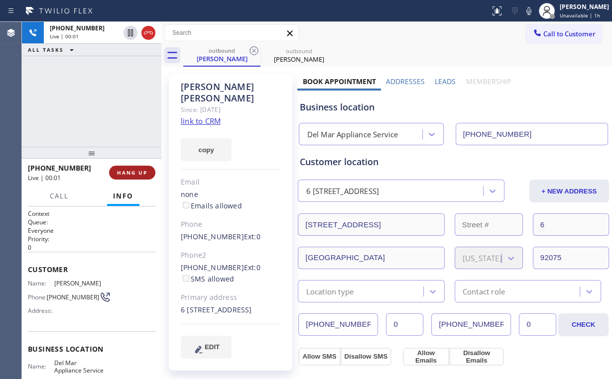
click at [138, 173] on span "HANG UP" at bounding box center [132, 172] width 30 height 7
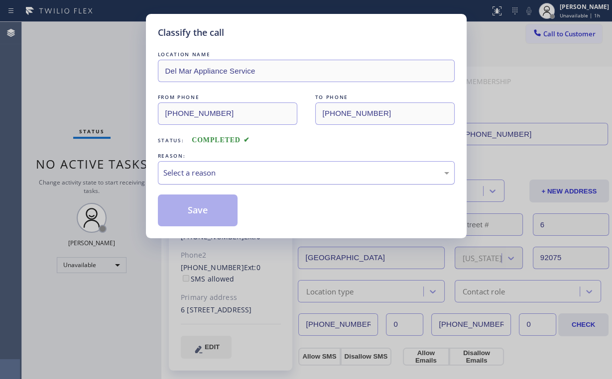
click at [204, 168] on div "Select a reason" at bounding box center [306, 172] width 286 height 11
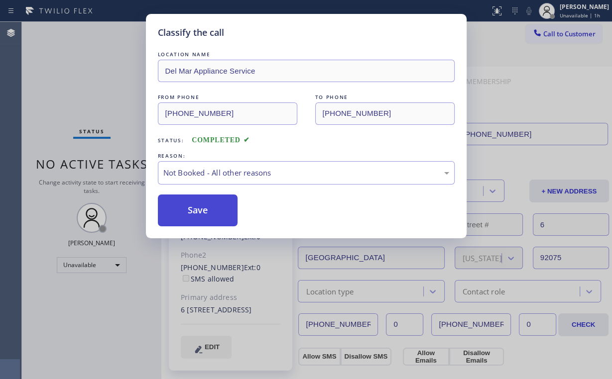
click at [205, 214] on button "Save" at bounding box center [198, 211] width 80 height 32
drag, startPoint x: 81, startPoint y: 54, endPoint x: 304, endPoint y: 79, distance: 224.5
click at [85, 57] on div "Classify the call LOCATION NAME Del Mar Appliance Service FROM PHONE (760) 407-…" at bounding box center [306, 189] width 612 height 379
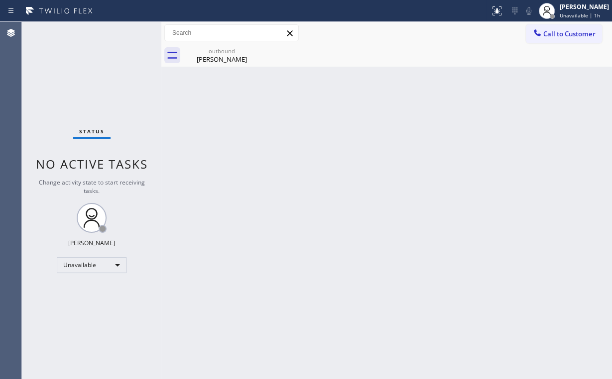
click at [560, 33] on span "Call to Customer" at bounding box center [569, 33] width 52 height 9
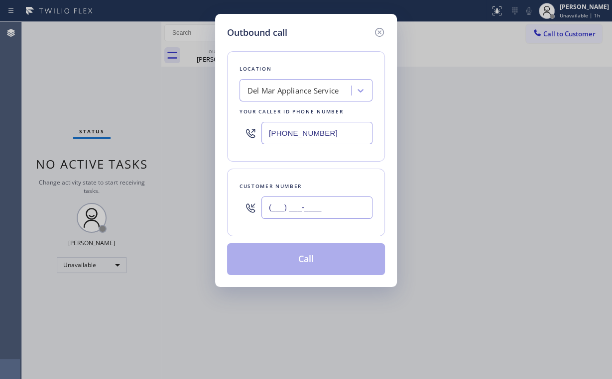
click at [327, 206] on input "(___) ___-____" at bounding box center [316, 208] width 111 height 22
paste input "858) 692-2952"
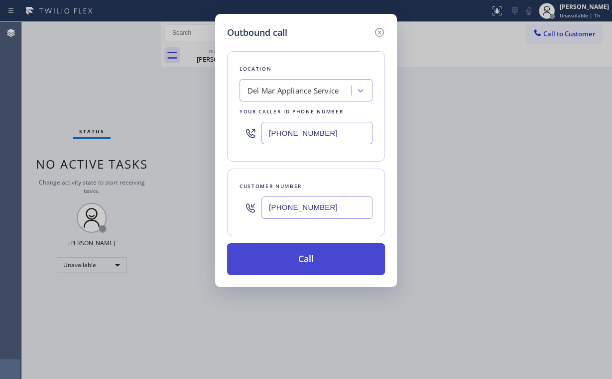
type input "(858) 692-2952"
click at [294, 257] on button "Call" at bounding box center [306, 259] width 158 height 32
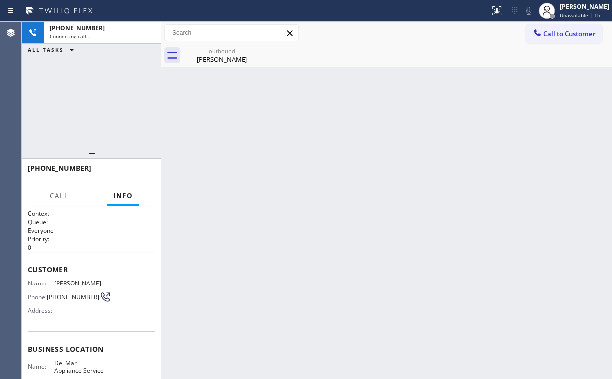
drag, startPoint x: 105, startPoint y: 86, endPoint x: 153, endPoint y: 80, distance: 48.6
click at [105, 86] on div "+18586922952 Connecting call… ALL TASKS ALL TASKS ACTIVE TASKS TASKS IN WRAP UP" at bounding box center [91, 84] width 139 height 125
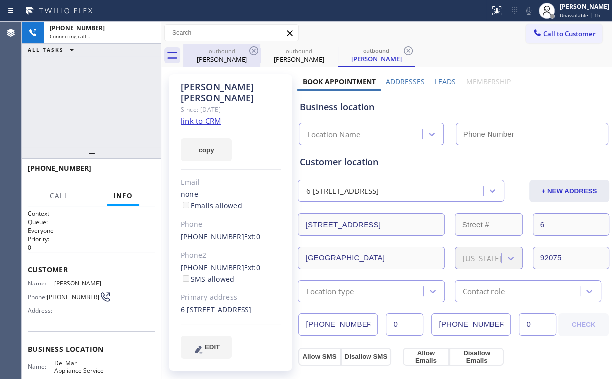
click at [225, 55] on div "Thomas Ryan" at bounding box center [221, 59] width 75 height 9
click at [251, 50] on icon at bounding box center [254, 51] width 12 height 12
drag, startPoint x: 105, startPoint y: 80, endPoint x: 174, endPoint y: 210, distance: 147.2
click at [109, 82] on div "+18586922952 Connecting call… ALL TASKS ALL TASKS ACTIVE TASKS TASKS IN WRAP UP" at bounding box center [91, 84] width 139 height 125
type input "(760) 407-6454"
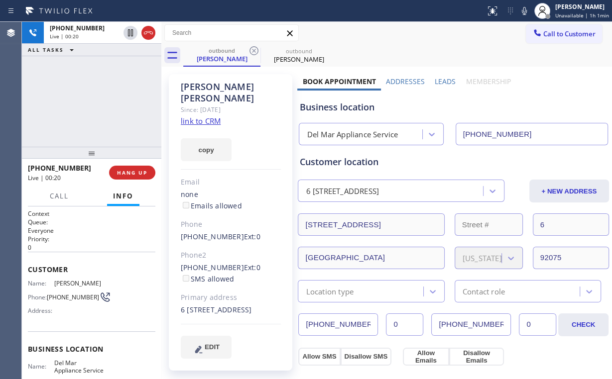
drag, startPoint x: 66, startPoint y: 112, endPoint x: 98, endPoint y: 136, distance: 39.7
click at [71, 116] on div "+18586922952 Live | 00:20 ALL TASKS ALL TASKS ACTIVE TASKS TASKS IN WRAP UP" at bounding box center [91, 84] width 139 height 125
click at [129, 174] on span "HANG UP" at bounding box center [132, 172] width 30 height 7
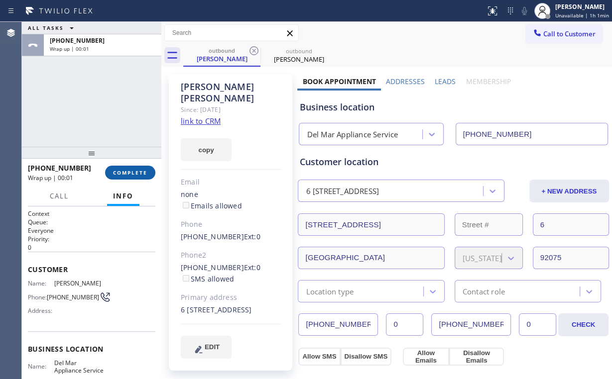
click at [129, 174] on span "COMPLETE" at bounding box center [130, 172] width 34 height 7
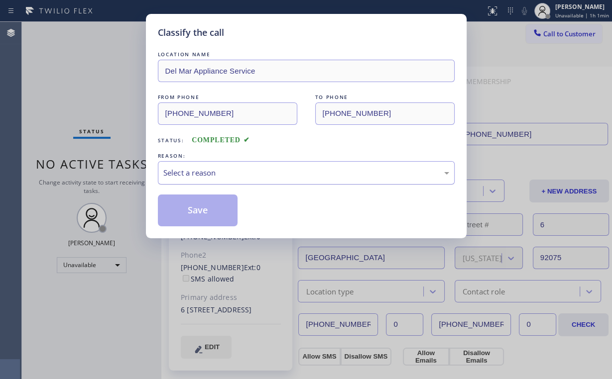
click at [199, 179] on div "Select a reason" at bounding box center [306, 172] width 297 height 23
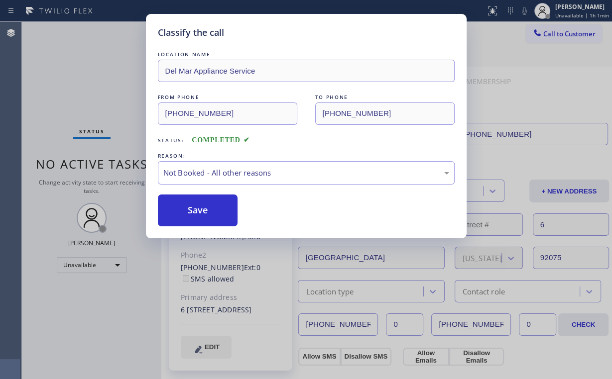
click at [196, 205] on button "Save" at bounding box center [198, 211] width 80 height 32
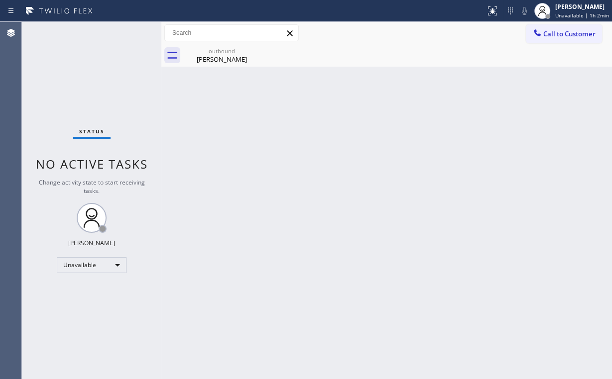
click at [84, 87] on div "Status No active tasks Change activity state to start receiving tasks. Arnold V…" at bounding box center [91, 200] width 139 height 357
drag, startPoint x: 223, startPoint y: 62, endPoint x: 230, endPoint y: 57, distance: 8.6
click at [223, 62] on div "Thomas Ryan" at bounding box center [221, 59] width 75 height 9
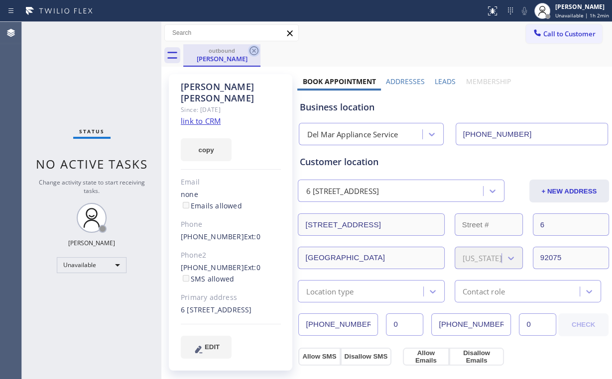
click at [248, 51] on icon at bounding box center [254, 51] width 12 height 12
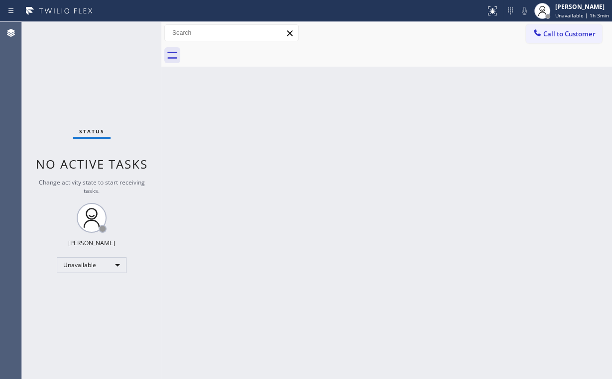
click at [260, 106] on div "Back to Dashboard Change Sender ID Customers Technicians Select a contact Outbo…" at bounding box center [386, 200] width 451 height 357
click at [88, 72] on div "Status No active tasks Change activity state to start receiving tasks. Arnold V…" at bounding box center [91, 200] width 139 height 357
click at [64, 80] on div "Status No active tasks Change activity state to start receiving tasks. Arnold V…" at bounding box center [91, 200] width 139 height 357
click at [549, 33] on span "Call to Customer" at bounding box center [569, 33] width 52 height 9
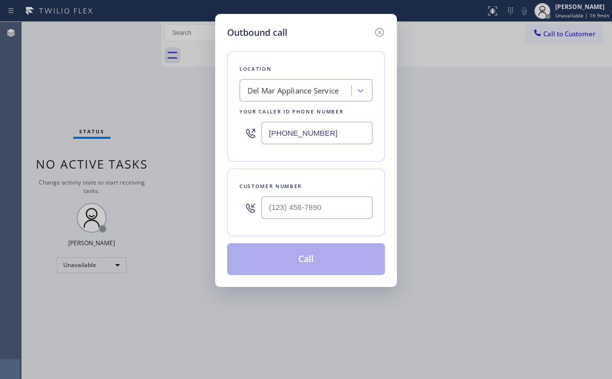
click at [183, 128] on div "Outbound call Location Del Mar Appliance Service Your caller id phone number (7…" at bounding box center [306, 189] width 612 height 379
paste input "818) 208-5591"
type input "(818) 208-5591"
click at [334, 199] on input "(___) ___-____" at bounding box center [316, 208] width 111 height 22
paste input "818) 415-2072"
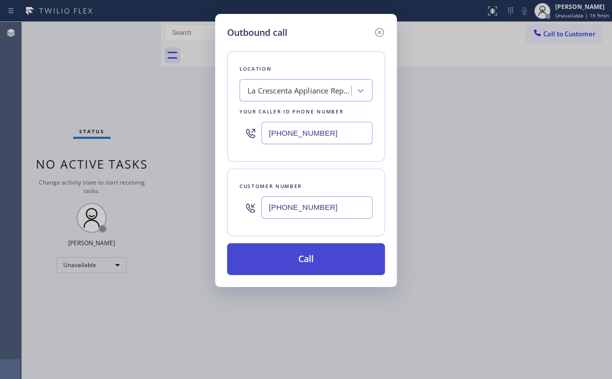
type input "(818) 415-2072"
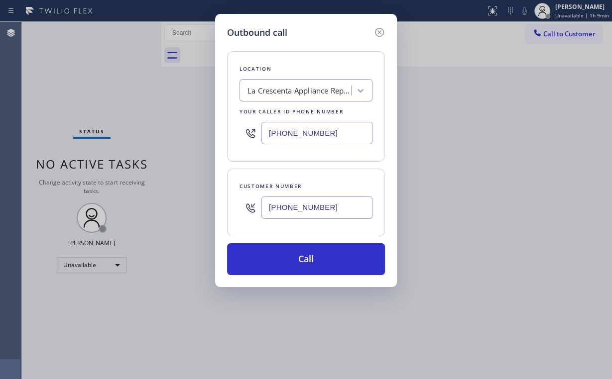
drag, startPoint x: 299, startPoint y: 255, endPoint x: 238, endPoint y: 355, distance: 116.6
click at [298, 256] on button "Call" at bounding box center [306, 259] width 158 height 32
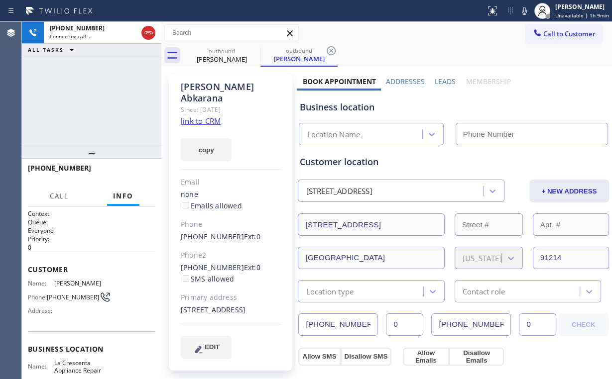
click at [115, 103] on div "+18184152072 Connecting call… ALL TASKS ALL TASKS ACTIVE TASKS TASKS IN WRAP UP" at bounding box center [91, 84] width 139 height 125
type input "(818) 208-5591"
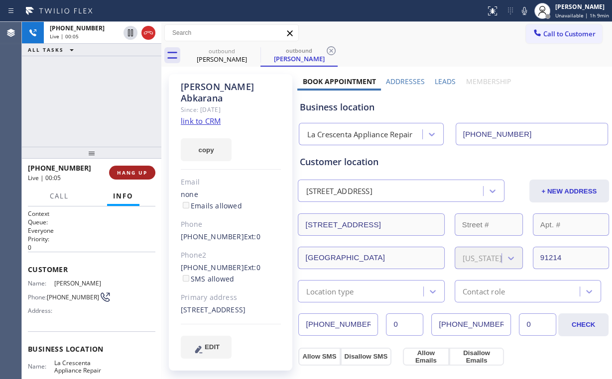
click at [145, 176] on button "HANG UP" at bounding box center [132, 173] width 46 height 14
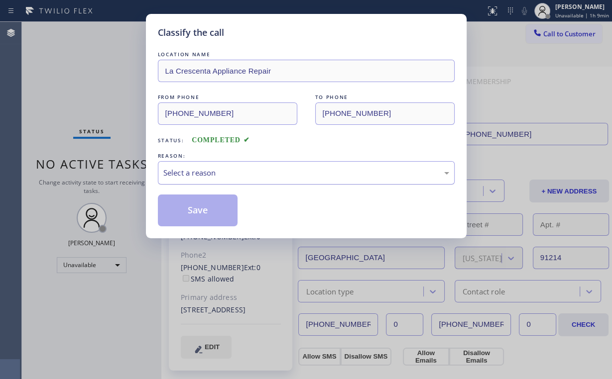
click at [213, 173] on div "Select a reason" at bounding box center [306, 172] width 286 height 11
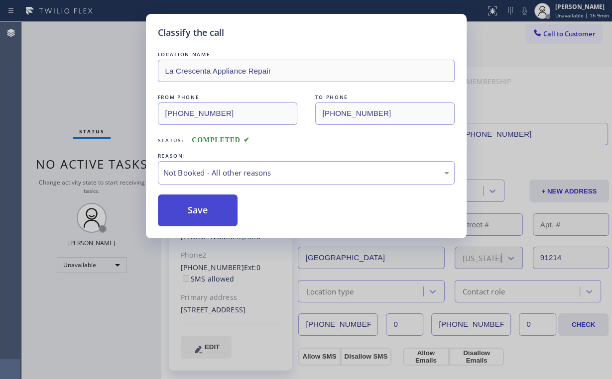
click at [205, 210] on button "Save" at bounding box center [198, 211] width 80 height 32
click at [84, 77] on div "Classify the call LOCATION NAME La Crescenta Appliance Repair FROM PHONE (818) …" at bounding box center [306, 189] width 612 height 379
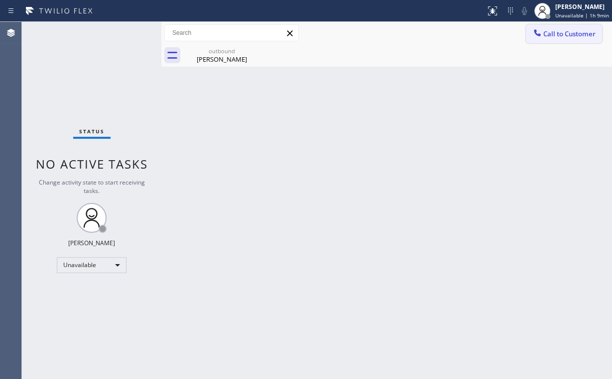
click at [552, 34] on span "Call to Customer" at bounding box center [569, 33] width 52 height 9
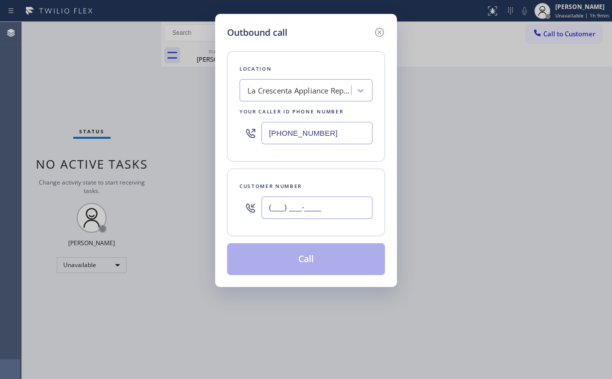
drag, startPoint x: 327, startPoint y: 204, endPoint x: 337, endPoint y: 196, distance: 13.1
click at [327, 204] on input "(___) ___-____" at bounding box center [316, 208] width 111 height 22
paste input "818) 415-2072"
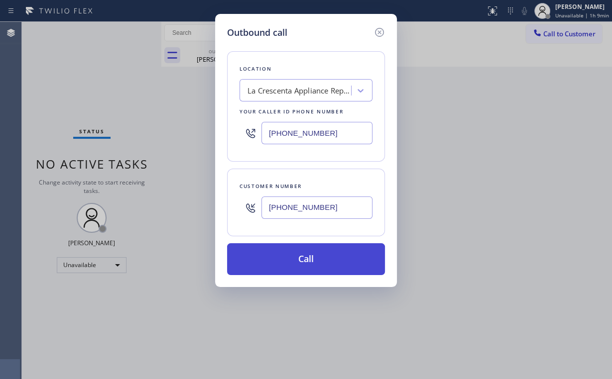
type input "(818) 415-2072"
click at [292, 255] on button "Call" at bounding box center [306, 259] width 158 height 32
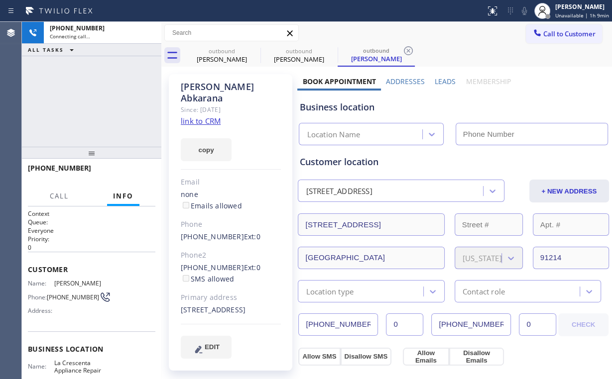
drag, startPoint x: 113, startPoint y: 74, endPoint x: 136, endPoint y: 76, distance: 23.5
click at [113, 75] on div "+18184152072 Connecting call… ALL TASKS ALL TASKS ACTIVE TASKS TASKS IN WRAP UP" at bounding box center [91, 84] width 139 height 125
drag, startPoint x: 220, startPoint y: 55, endPoint x: 259, endPoint y: 46, distance: 40.3
click at [222, 55] on div "Alfred Abkarana" at bounding box center [221, 59] width 75 height 9
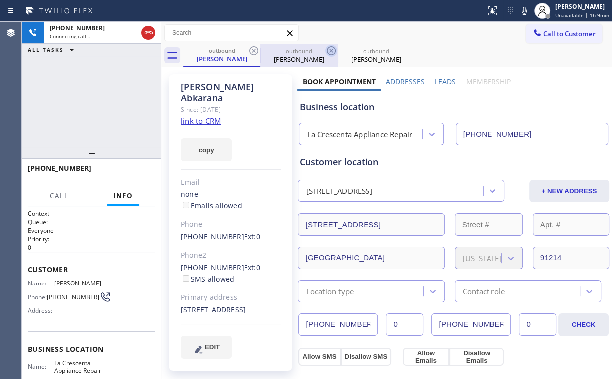
click at [250, 48] on icon at bounding box center [254, 51] width 12 height 12
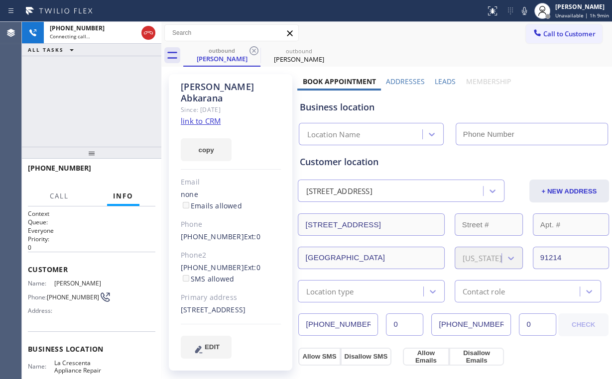
click at [73, 116] on div "+18184152072 Connecting call… ALL TASKS ALL TASKS ACTIVE TASKS TASKS IN WRAP UP" at bounding box center [91, 84] width 139 height 125
type input "(818) 208-5591"
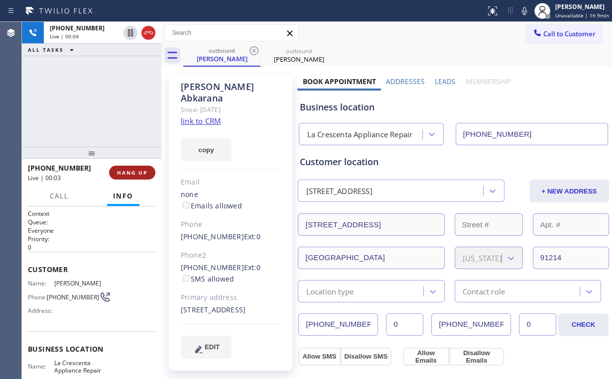
click at [138, 172] on span "HANG UP" at bounding box center [132, 172] width 30 height 7
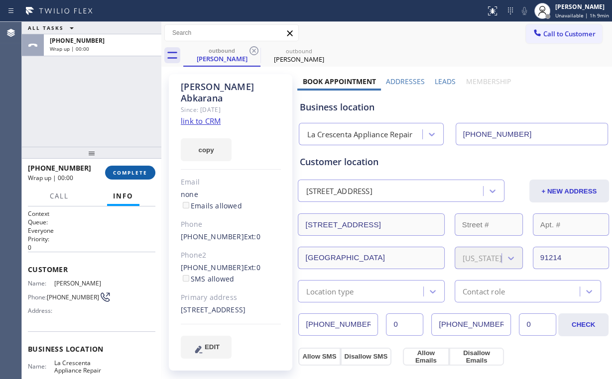
click at [138, 172] on span "COMPLETE" at bounding box center [130, 172] width 34 height 7
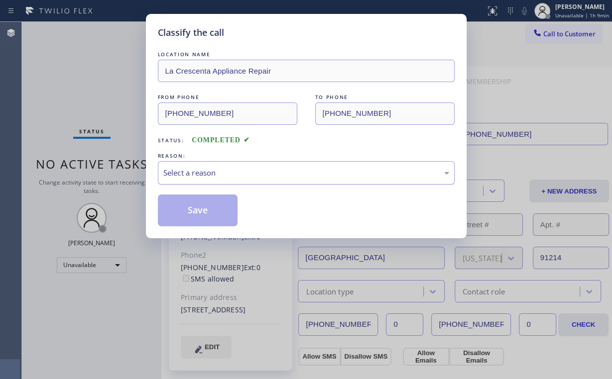
click at [249, 167] on div "Select a reason" at bounding box center [306, 172] width 286 height 11
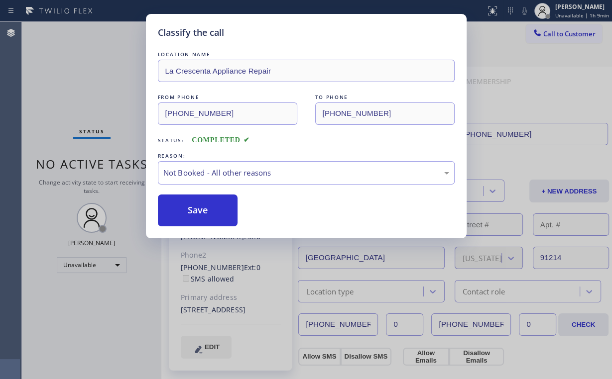
click at [218, 211] on button "Save" at bounding box center [198, 211] width 80 height 32
click at [90, 66] on div "Classify the call LOCATION NAME La Crescenta Appliance Repair FROM PHONE (818) …" at bounding box center [306, 189] width 612 height 379
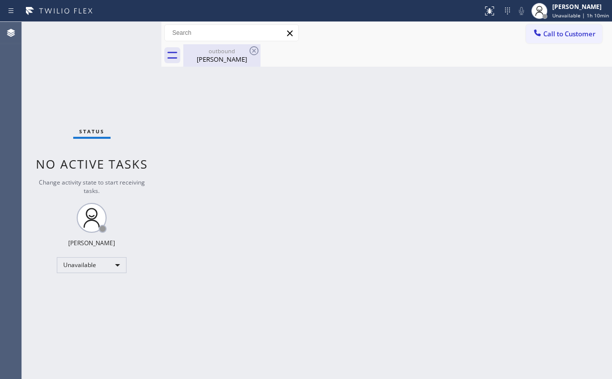
drag, startPoint x: 221, startPoint y: 62, endPoint x: 242, endPoint y: 55, distance: 22.5
click at [221, 62] on div "Alfred Abkarana" at bounding box center [221, 59] width 75 height 9
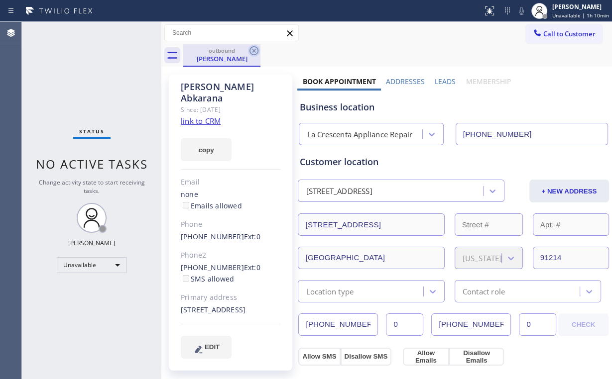
click at [253, 51] on icon at bounding box center [253, 50] width 9 height 9
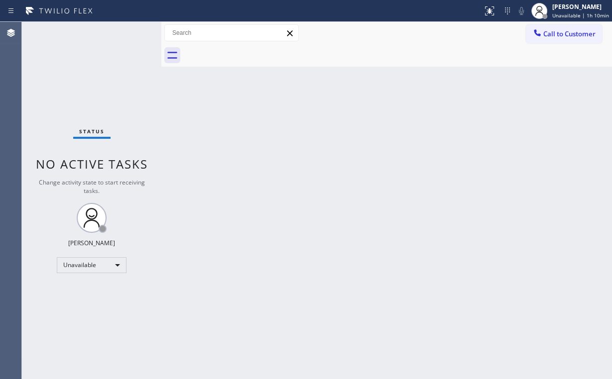
click at [370, 181] on div "Back to Dashboard Change Sender ID Customers Technicians Select a contact Outbo…" at bounding box center [386, 200] width 451 height 357
drag, startPoint x: 543, startPoint y: 37, endPoint x: 342, endPoint y: 111, distance: 214.2
click at [543, 38] on div at bounding box center [537, 34] width 12 height 12
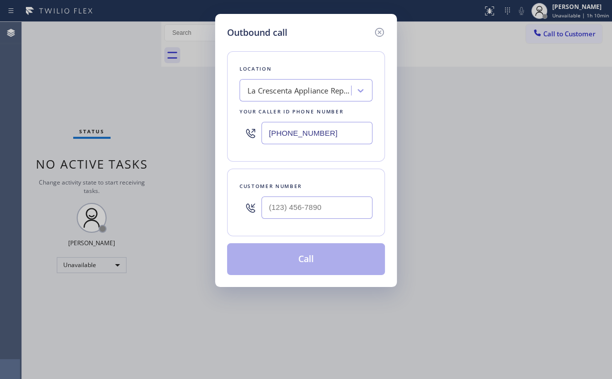
drag, startPoint x: 343, startPoint y: 123, endPoint x: 181, endPoint y: 115, distance: 162.0
click at [178, 125] on div "Outbound call Location La Crescenta Appliance Repair Your caller id phone numbe…" at bounding box center [306, 189] width 612 height 379
paste input "05) 500-233"
type input "(805) 500-2331"
click at [331, 210] on input "(___) ___-____" at bounding box center [316, 208] width 111 height 22
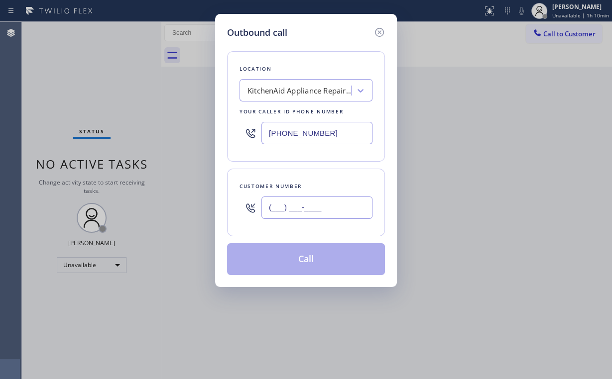
paste input "805) 377-6837"
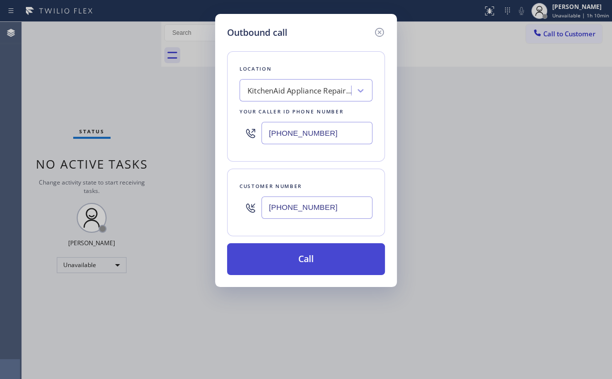
type input "(805) 377-6837"
click at [285, 255] on button "Call" at bounding box center [306, 259] width 158 height 32
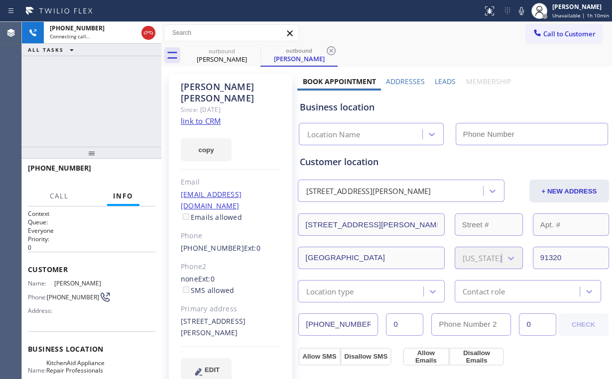
click at [99, 92] on div "+18053776837 Connecting call… ALL TASKS ALL TASKS ACTIVE TASKS TASKS IN WRAP UP" at bounding box center [91, 84] width 139 height 125
type input "(805) 500-2331"
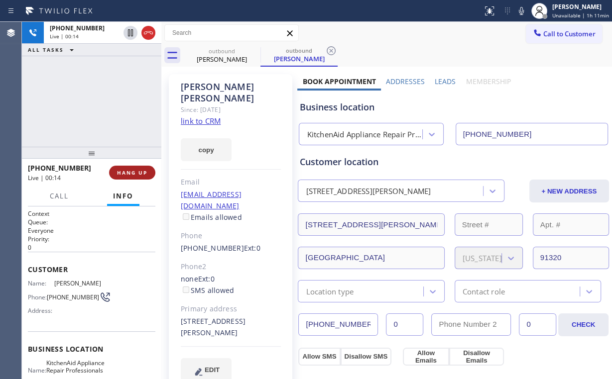
click at [141, 174] on span "HANG UP" at bounding box center [132, 172] width 30 height 7
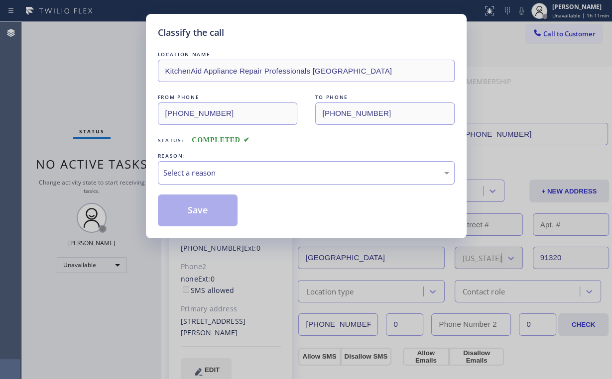
click at [187, 172] on div "Select a reason" at bounding box center [306, 172] width 286 height 11
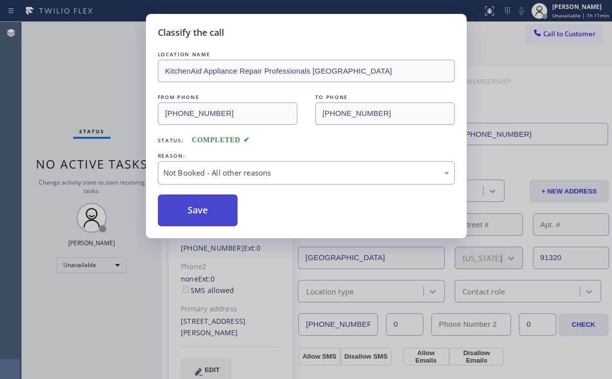
click at [192, 207] on button "Save" at bounding box center [198, 211] width 80 height 32
click at [99, 93] on div "Classify the call LOCATION NAME KitchenAid Appliance Repair Professionals Thous…" at bounding box center [306, 189] width 612 height 379
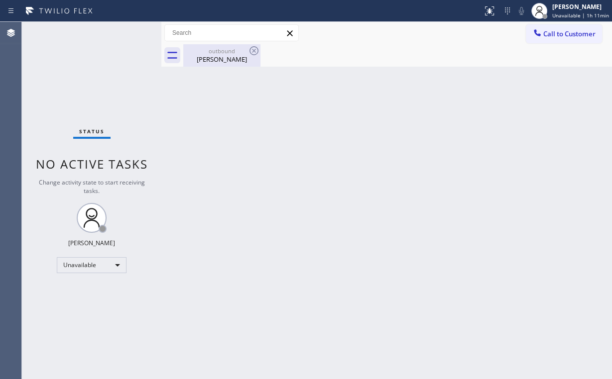
drag, startPoint x: 217, startPoint y: 50, endPoint x: 246, endPoint y: 52, distance: 29.9
click at [217, 51] on div "outbound" at bounding box center [221, 50] width 75 height 7
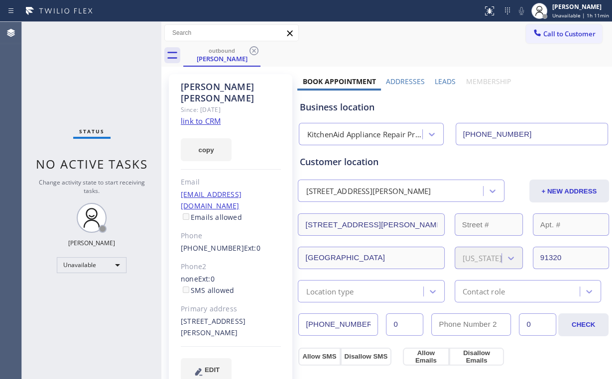
drag, startPoint x: 251, startPoint y: 49, endPoint x: 264, endPoint y: 54, distance: 13.9
click at [251, 49] on icon at bounding box center [254, 51] width 12 height 12
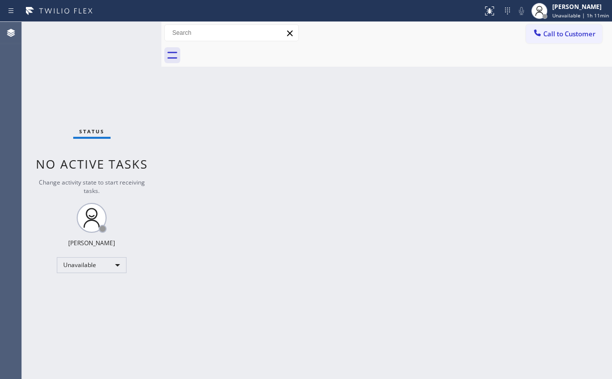
drag, startPoint x: 428, startPoint y: 134, endPoint x: 569, endPoint y: 54, distance: 161.9
click at [444, 133] on div "Back to Dashboard Change Sender ID Customers Technicians Select a contact Outbo…" at bounding box center [386, 200] width 451 height 357
click at [567, 35] on span "Call to Customer" at bounding box center [569, 33] width 52 height 9
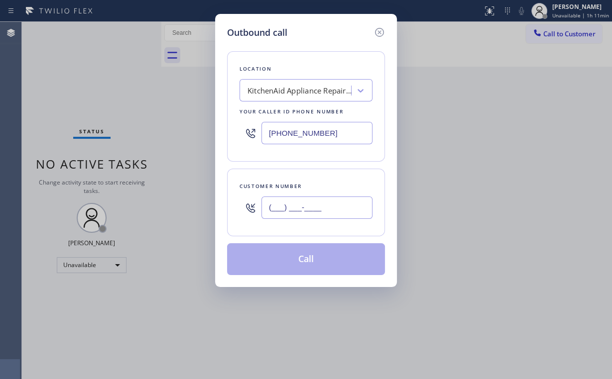
click at [324, 204] on input "(___) ___-____" at bounding box center [316, 208] width 111 height 22
paste input "805) 377-6837"
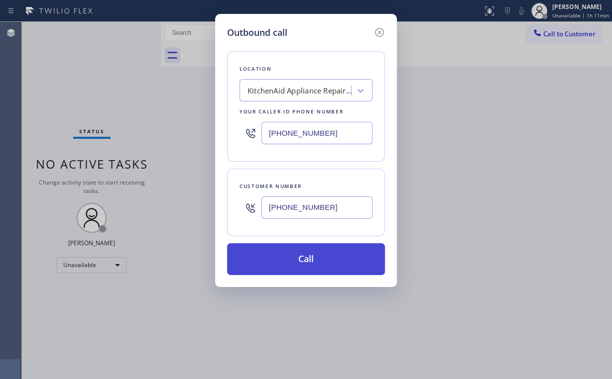
type input "(805) 377-6837"
click at [309, 264] on button "Call" at bounding box center [306, 259] width 158 height 32
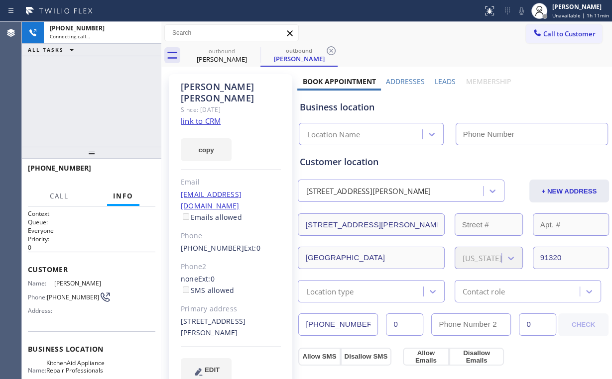
type input "(805) 500-2331"
drag, startPoint x: 80, startPoint y: 102, endPoint x: 95, endPoint y: 102, distance: 14.9
click at [80, 102] on div "+18053776837 Connecting call… ALL TASKS ALL TASKS ACTIVE TASKS TASKS IN WRAP UP" at bounding box center [91, 84] width 139 height 125
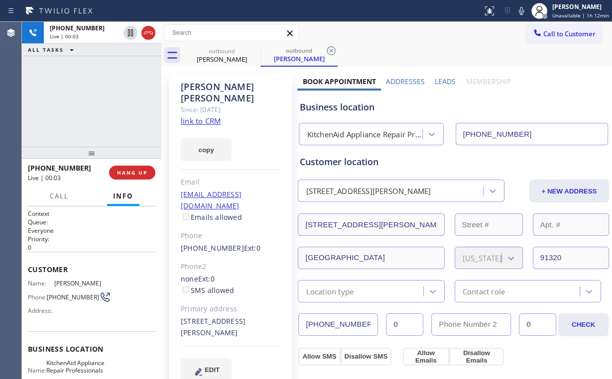
drag, startPoint x: 72, startPoint y: 87, endPoint x: 91, endPoint y: 95, distance: 20.7
click at [72, 86] on div "+18053776837 Live | 00:03 ALL TASKS ALL TASKS ACTIVE TASKS TASKS IN WRAP UP" at bounding box center [91, 84] width 139 height 125
click at [355, 132] on div "KitchenAid Appliance Repair Professionals Thousand Oaks" at bounding box center [365, 134] width 116 height 11
drag, startPoint x: 355, startPoint y: 109, endPoint x: 337, endPoint y: 107, distance: 19.0
click at [337, 107] on div "Business location" at bounding box center [453, 107] width 308 height 13
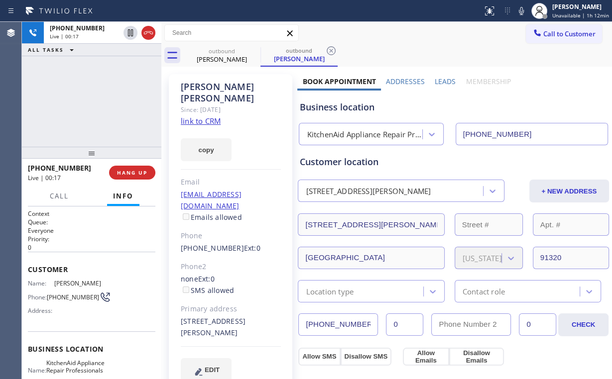
click at [336, 109] on div "Business location" at bounding box center [453, 107] width 308 height 13
drag, startPoint x: 338, startPoint y: 108, endPoint x: 317, endPoint y: 107, distance: 20.4
click at [317, 107] on div "Business location" at bounding box center [453, 107] width 308 height 13
click at [318, 106] on div "Business location" at bounding box center [453, 107] width 308 height 13
drag, startPoint x: 317, startPoint y: 106, endPoint x: 356, endPoint y: 109, distance: 40.0
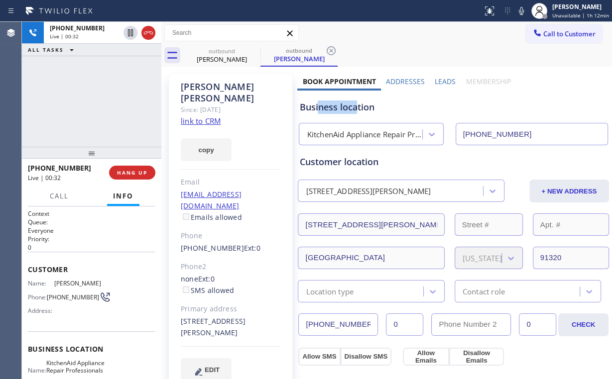
click at [356, 109] on div "Business location" at bounding box center [453, 107] width 308 height 13
click at [104, 100] on div "+18053776837 Live | 00:43 ALL TASKS ALL TASKS ACTIVE TASKS TASKS IN WRAP UP" at bounding box center [91, 84] width 139 height 125
click at [135, 173] on span "HANG UP" at bounding box center [132, 172] width 30 height 7
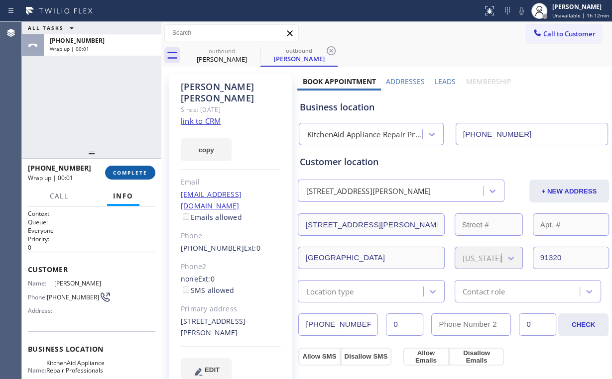
click at [135, 173] on span "COMPLETE" at bounding box center [130, 172] width 34 height 7
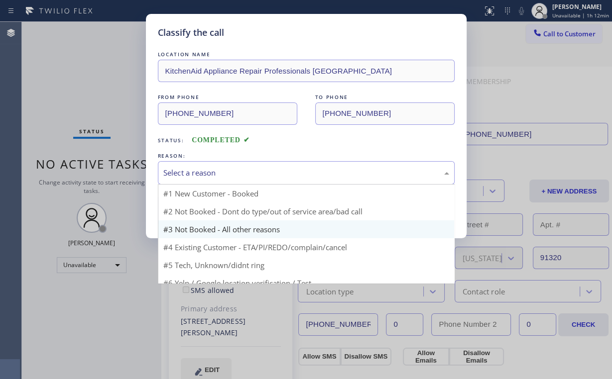
drag, startPoint x: 190, startPoint y: 175, endPoint x: 195, endPoint y: 207, distance: 31.8
click at [190, 175] on div "Select a reason" at bounding box center [306, 172] width 286 height 11
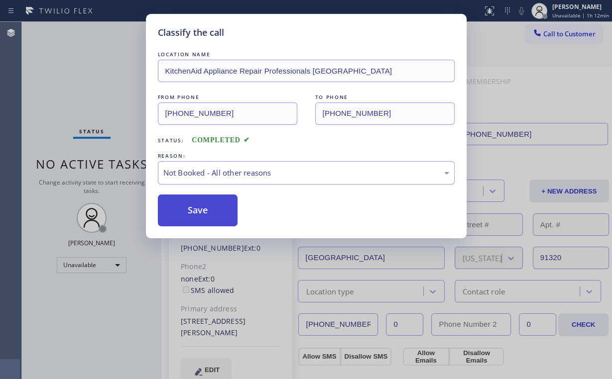
click at [197, 211] on button "Save" at bounding box center [198, 211] width 80 height 32
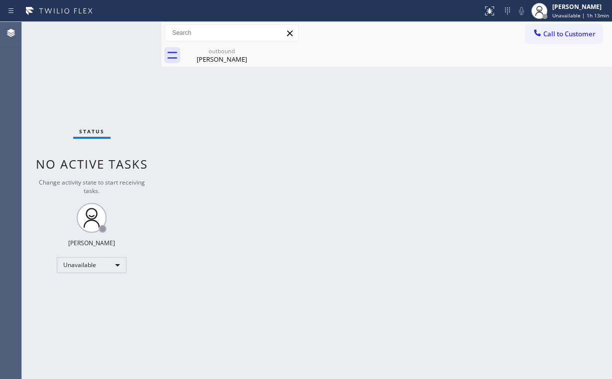
click at [424, 135] on div "Back to Dashboard Change Sender ID Customers Technicians Select a contact Outbo…" at bounding box center [386, 200] width 451 height 357
drag, startPoint x: 436, startPoint y: 216, endPoint x: 366, endPoint y: 145, distance: 98.9
click at [424, 200] on div "Back to Dashboard Change Sender ID Customers Technicians Select a contact Outbo…" at bounding box center [386, 200] width 451 height 357
click at [226, 55] on div "Tabitha Sanchez" at bounding box center [221, 59] width 75 height 9
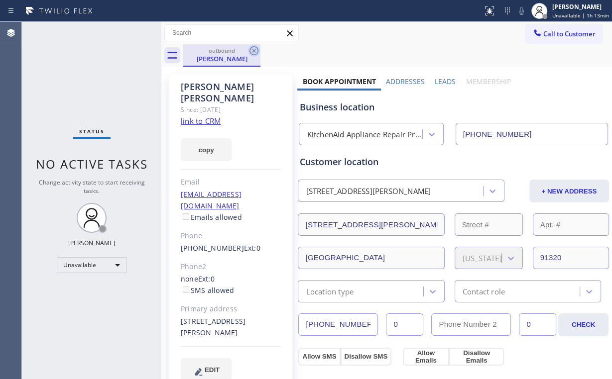
click at [254, 51] on icon at bounding box center [253, 50] width 9 height 9
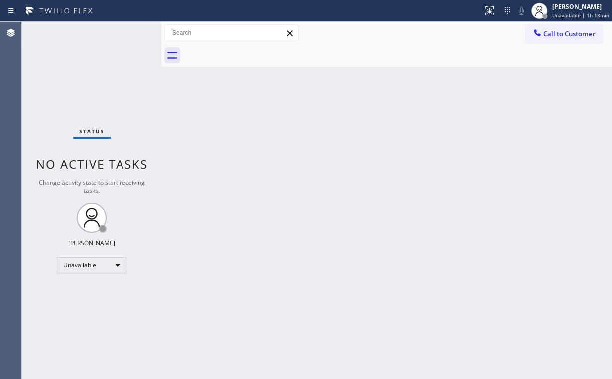
drag, startPoint x: 92, startPoint y: 68, endPoint x: 66, endPoint y: 4, distance: 68.8
click at [88, 57] on div "Status No active tasks Change activity state to start receiving tasks. Arnold V…" at bounding box center [91, 200] width 139 height 357
click at [98, 263] on div "Unavailable" at bounding box center [92, 265] width 70 height 16
click at [93, 315] on li "Break" at bounding box center [91, 316] width 68 height 12
click at [267, 326] on div "Back to Dashboard Change Sender ID Customers Technicians Select a contact Outbo…" at bounding box center [386, 200] width 451 height 357
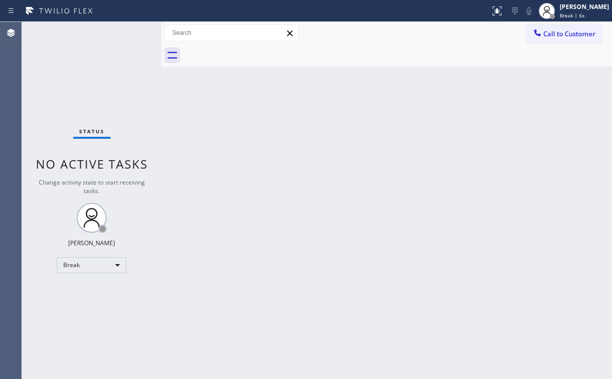
click at [40, 106] on div "Status No active tasks Change activity state to start receiving tasks. Arnold V…" at bounding box center [91, 200] width 139 height 357
